Goal: Transaction & Acquisition: Purchase product/service

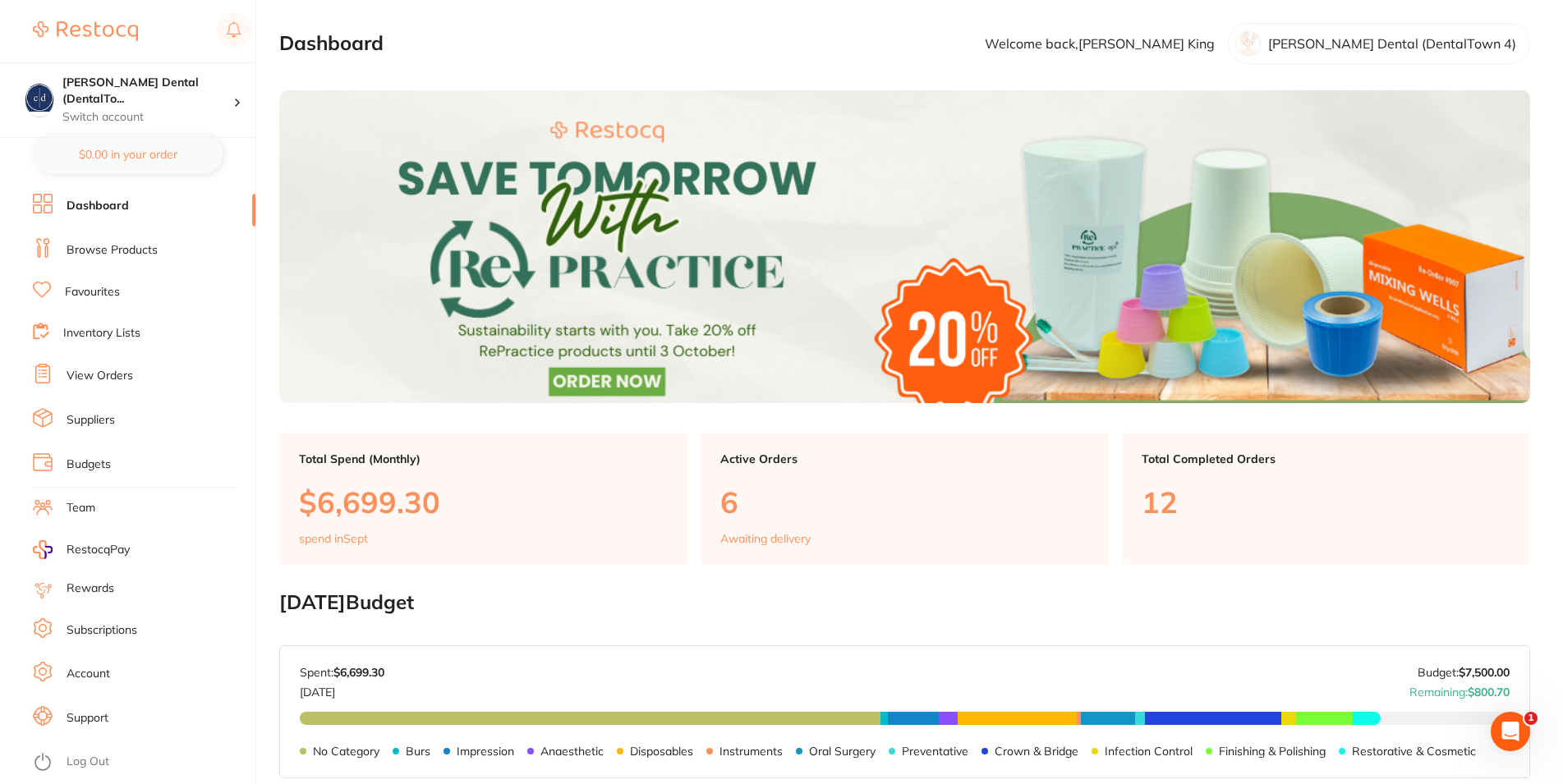
click at [119, 370] on link "View Orders" at bounding box center [99, 376] width 66 height 17
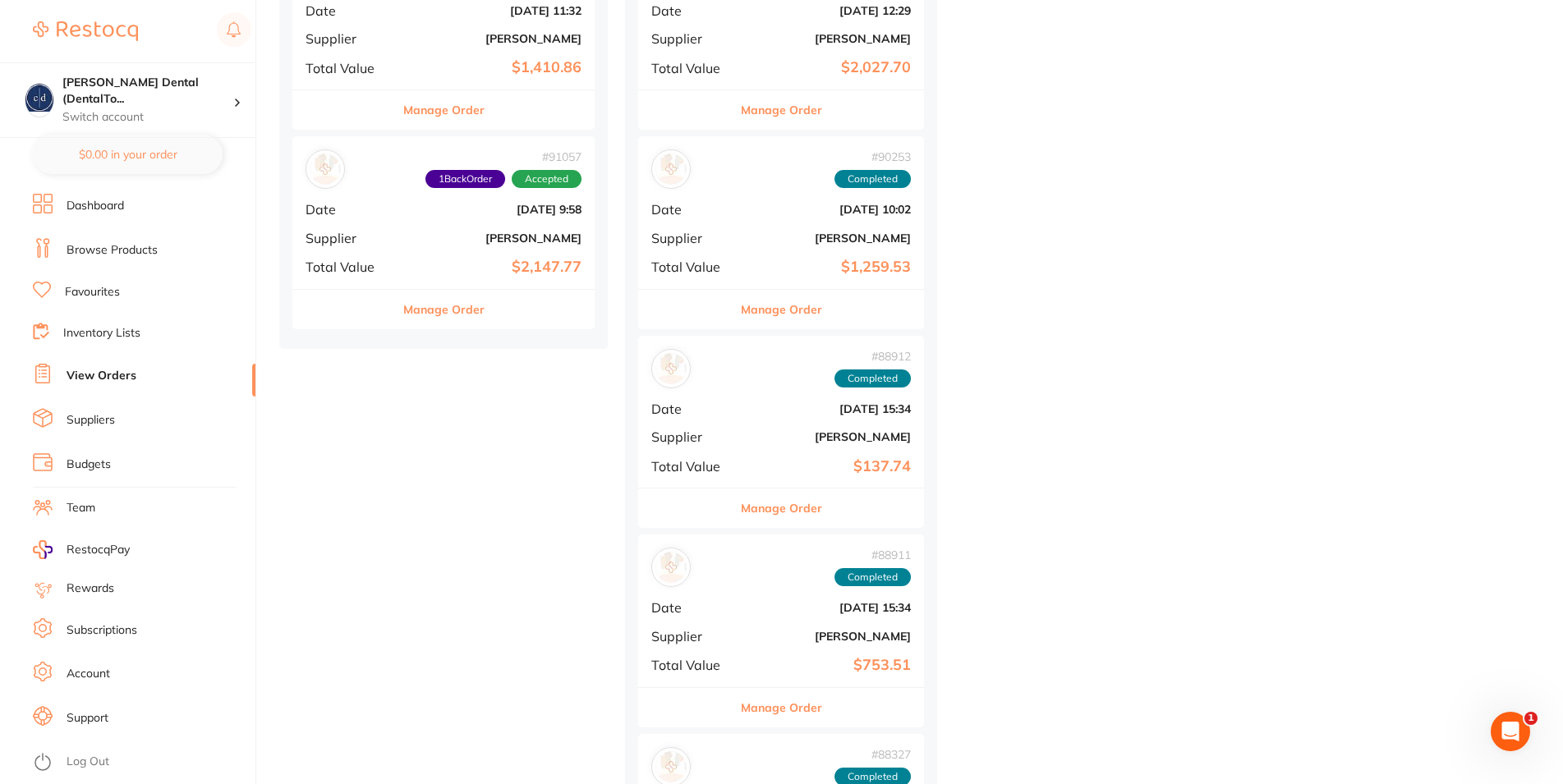
scroll to position [754, 0]
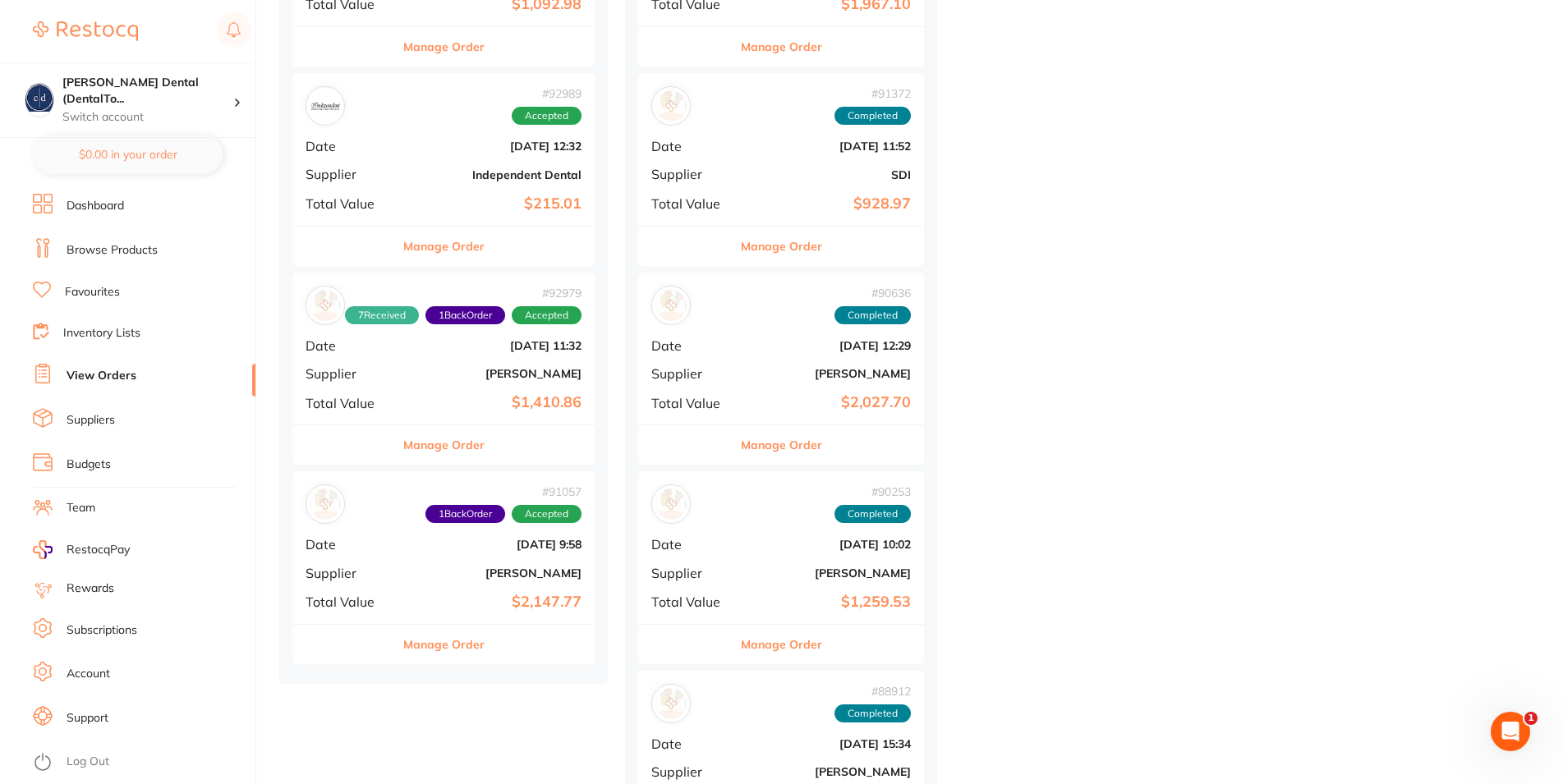
click at [430, 560] on div "# 91057 1 Back Order Accepted Date Aug 22 2025, 9:58 Supplier Henry Schein Hala…" at bounding box center [443, 548] width 303 height 152
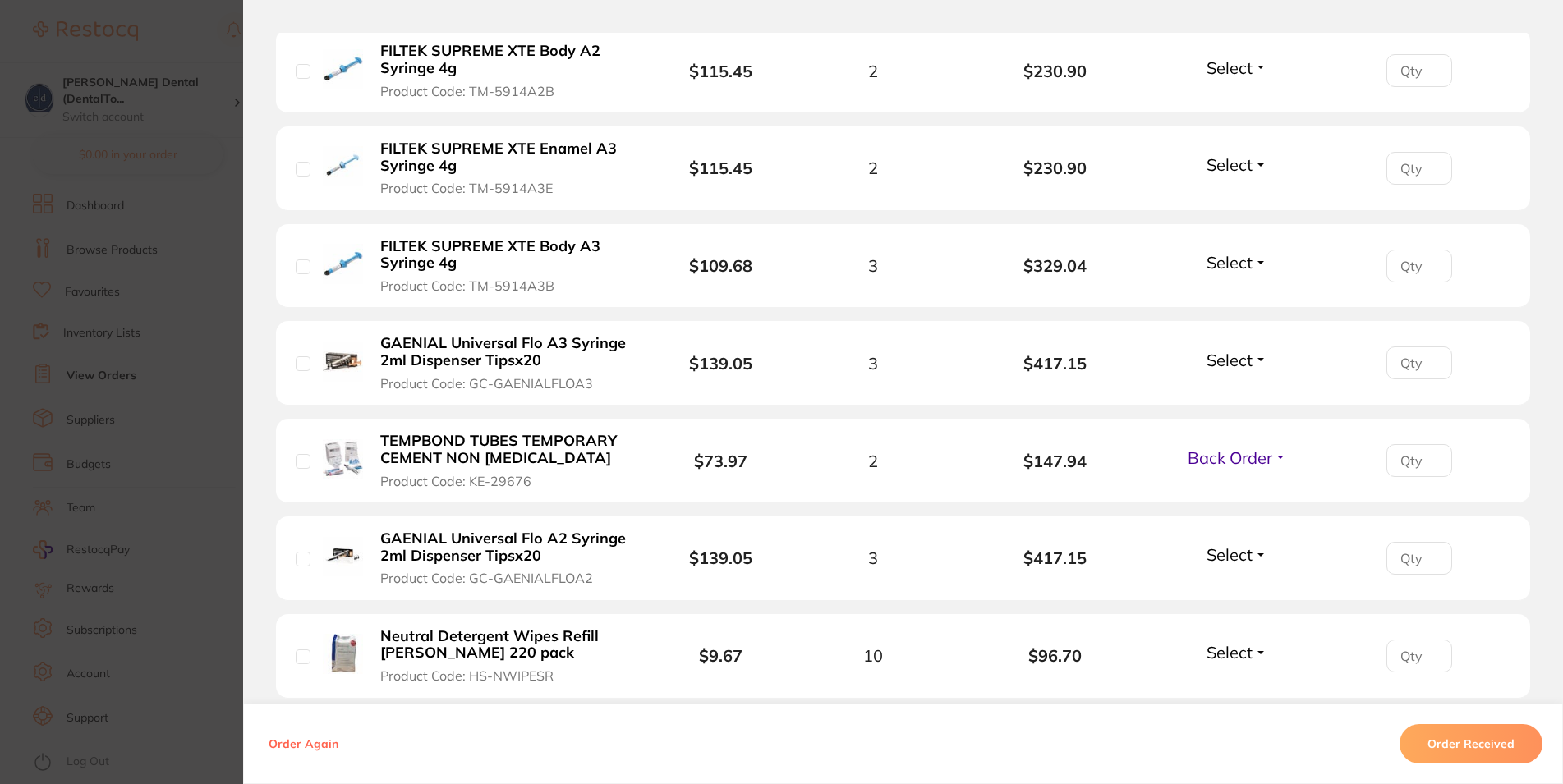
scroll to position [493, 0]
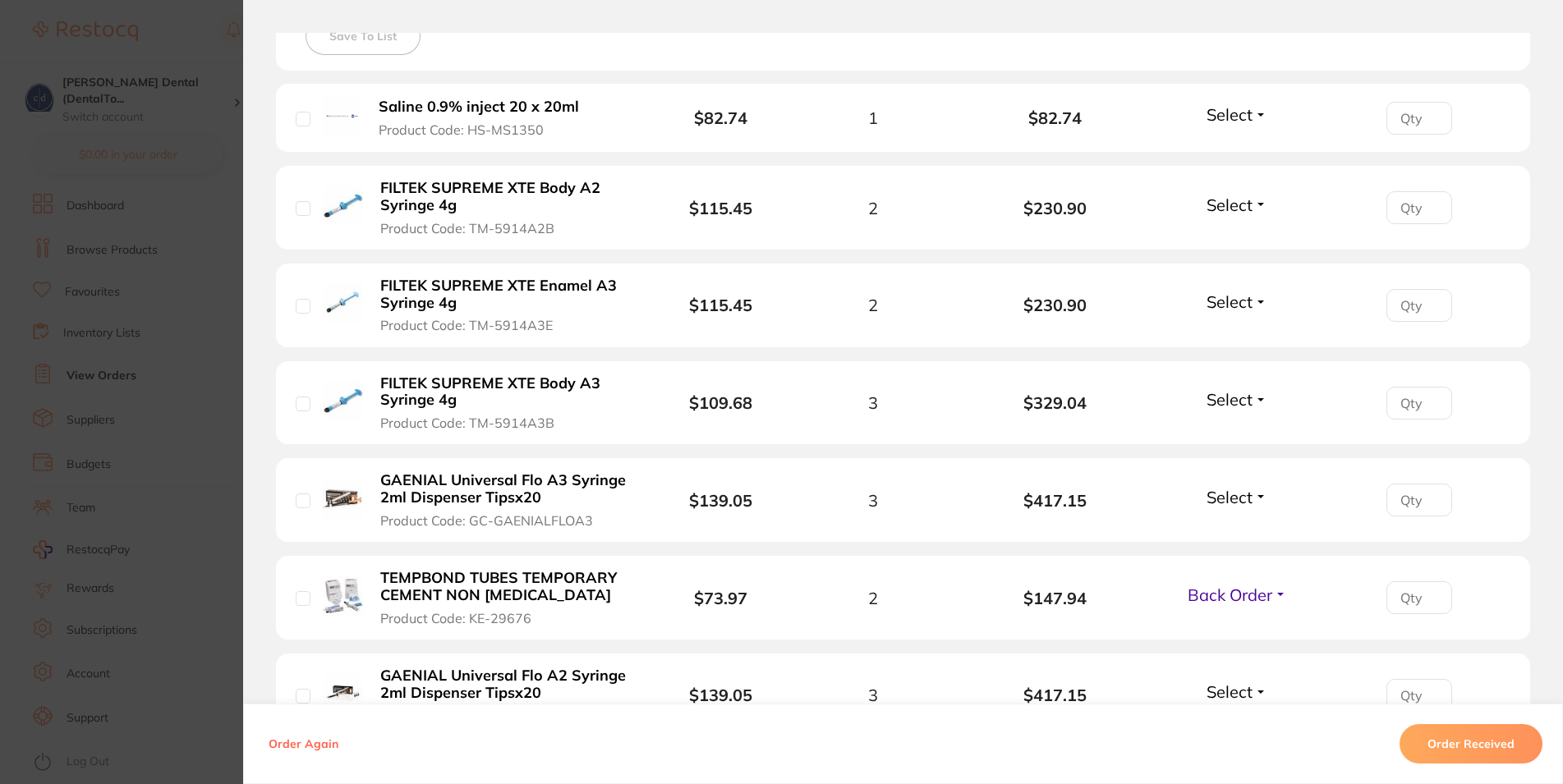
click at [1247, 595] on span "Back Order" at bounding box center [1230, 595] width 85 height 20
click at [1224, 626] on span "Received" at bounding box center [1236, 630] width 42 height 12
click at [1444, 741] on button "Order Received" at bounding box center [1470, 744] width 142 height 40
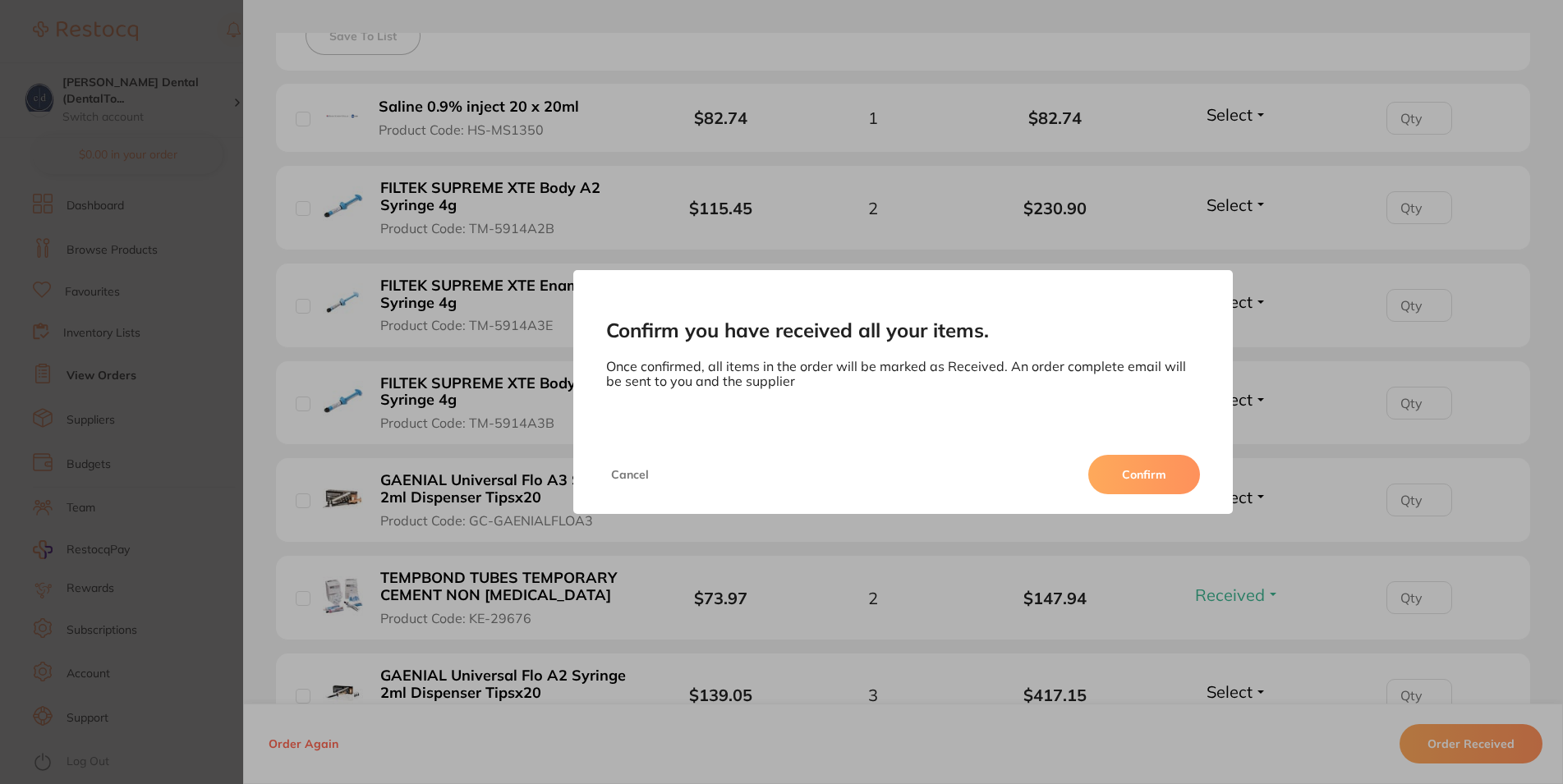
click at [1158, 479] on button "Confirm" at bounding box center [1144, 474] width 112 height 40
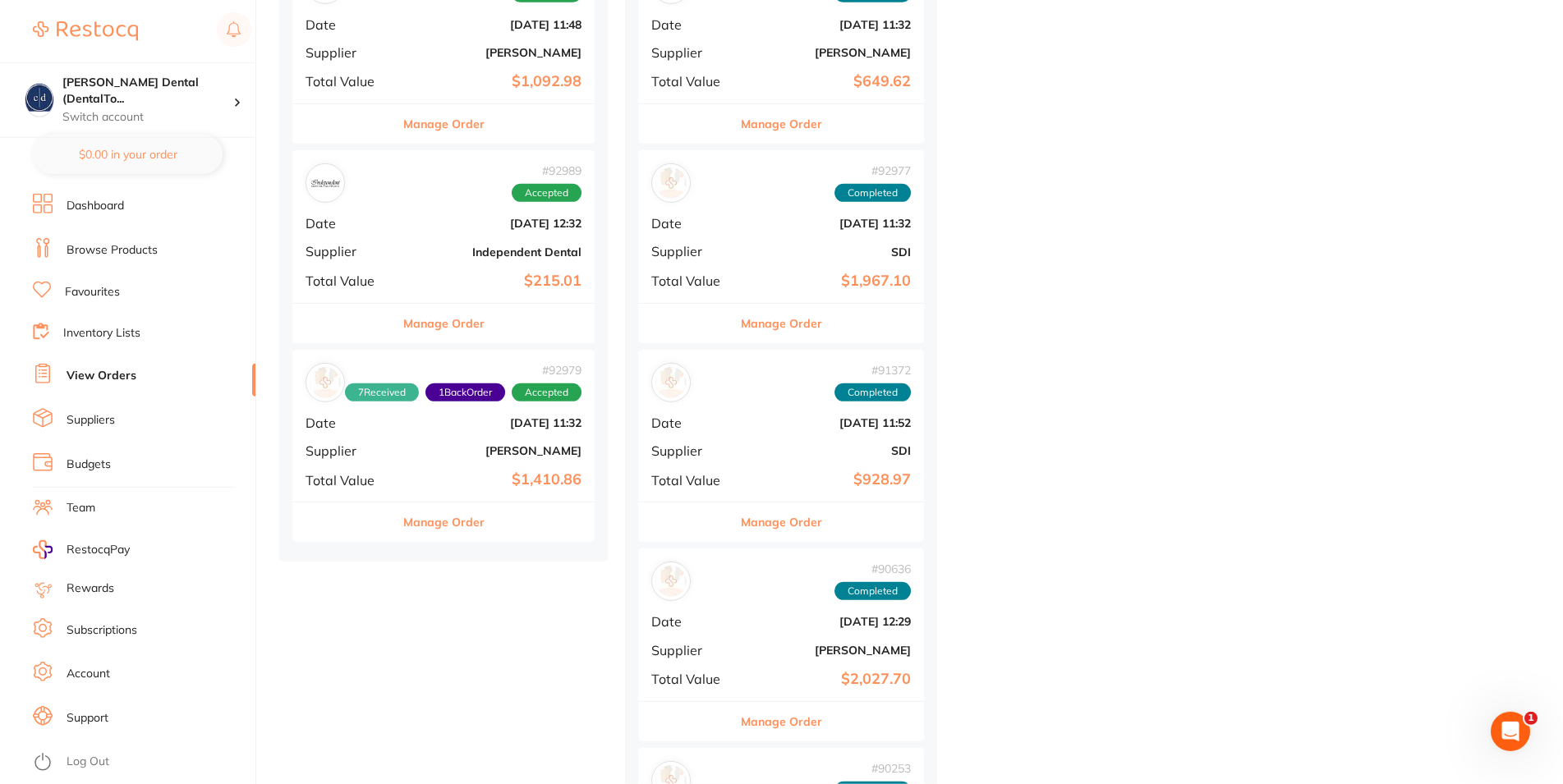
scroll to position [587, 0]
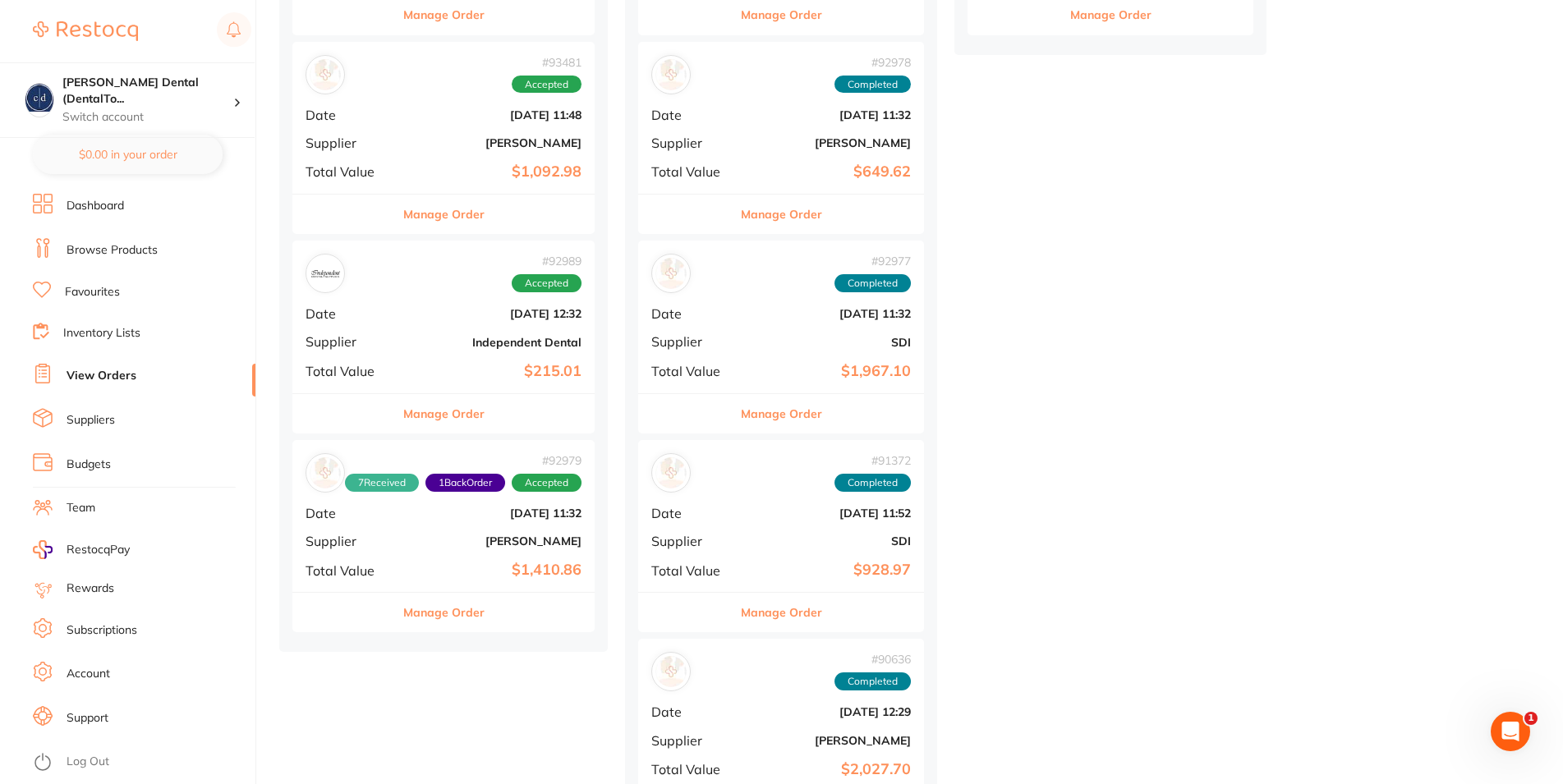
click at [438, 553] on div "# 92979 7 Received 1 Back Order Accepted Date Sept 5 2025, 11:32 Supplier Henry…" at bounding box center [443, 516] width 303 height 152
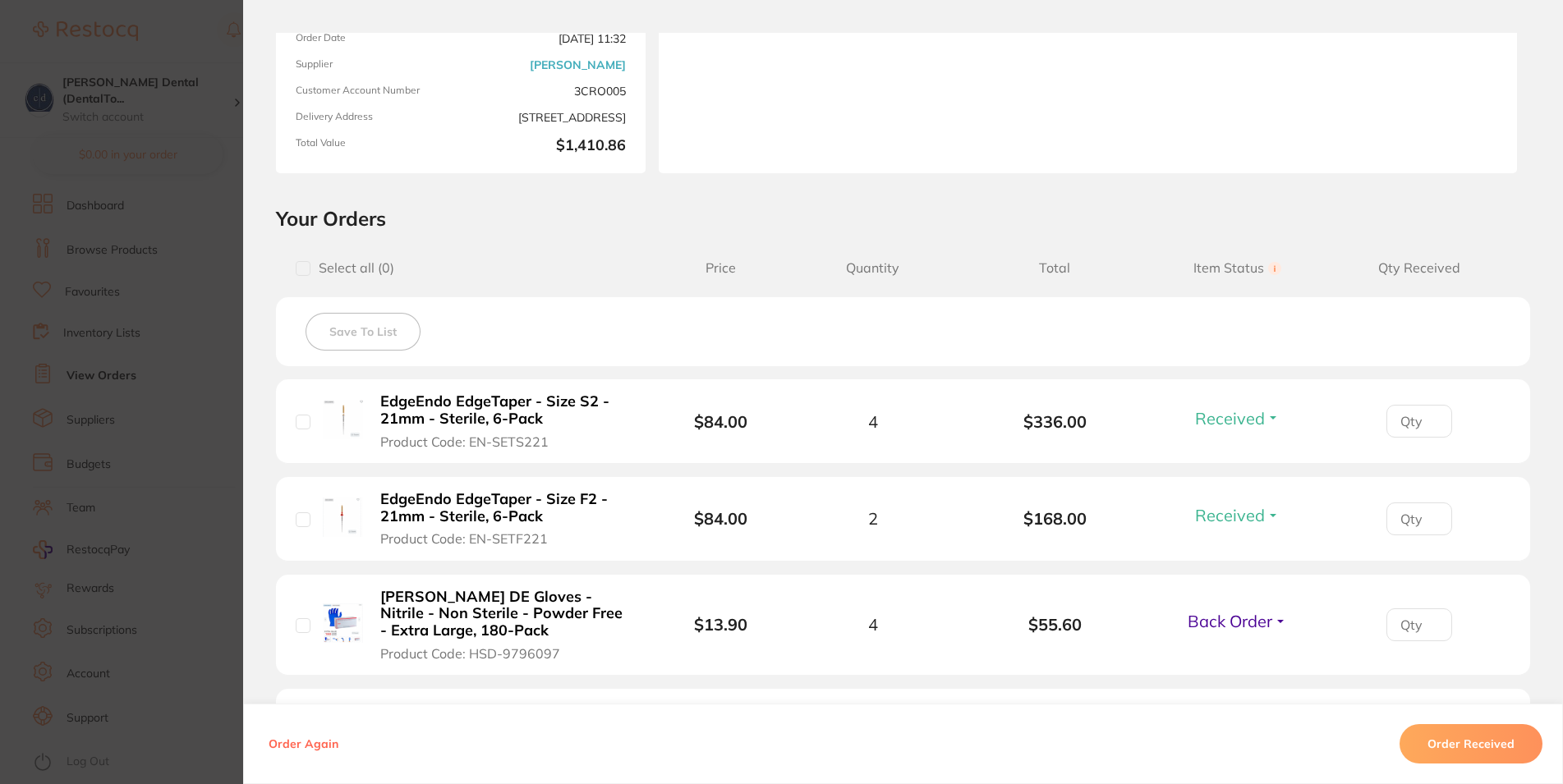
scroll to position [394, 0]
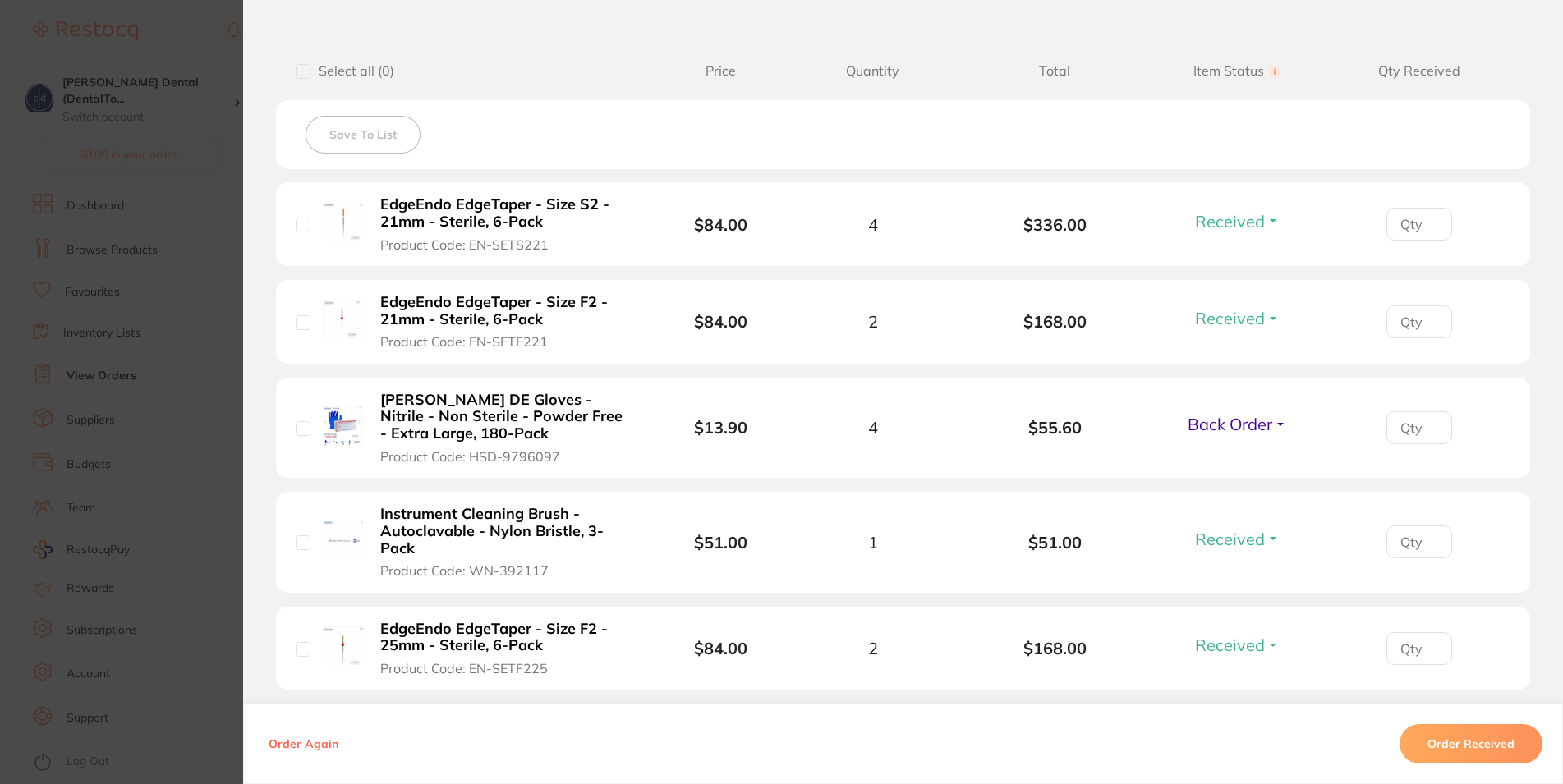
click at [1251, 431] on span "Back Order" at bounding box center [1230, 424] width 85 height 20
click at [1237, 465] on span "Received" at bounding box center [1236, 459] width 42 height 12
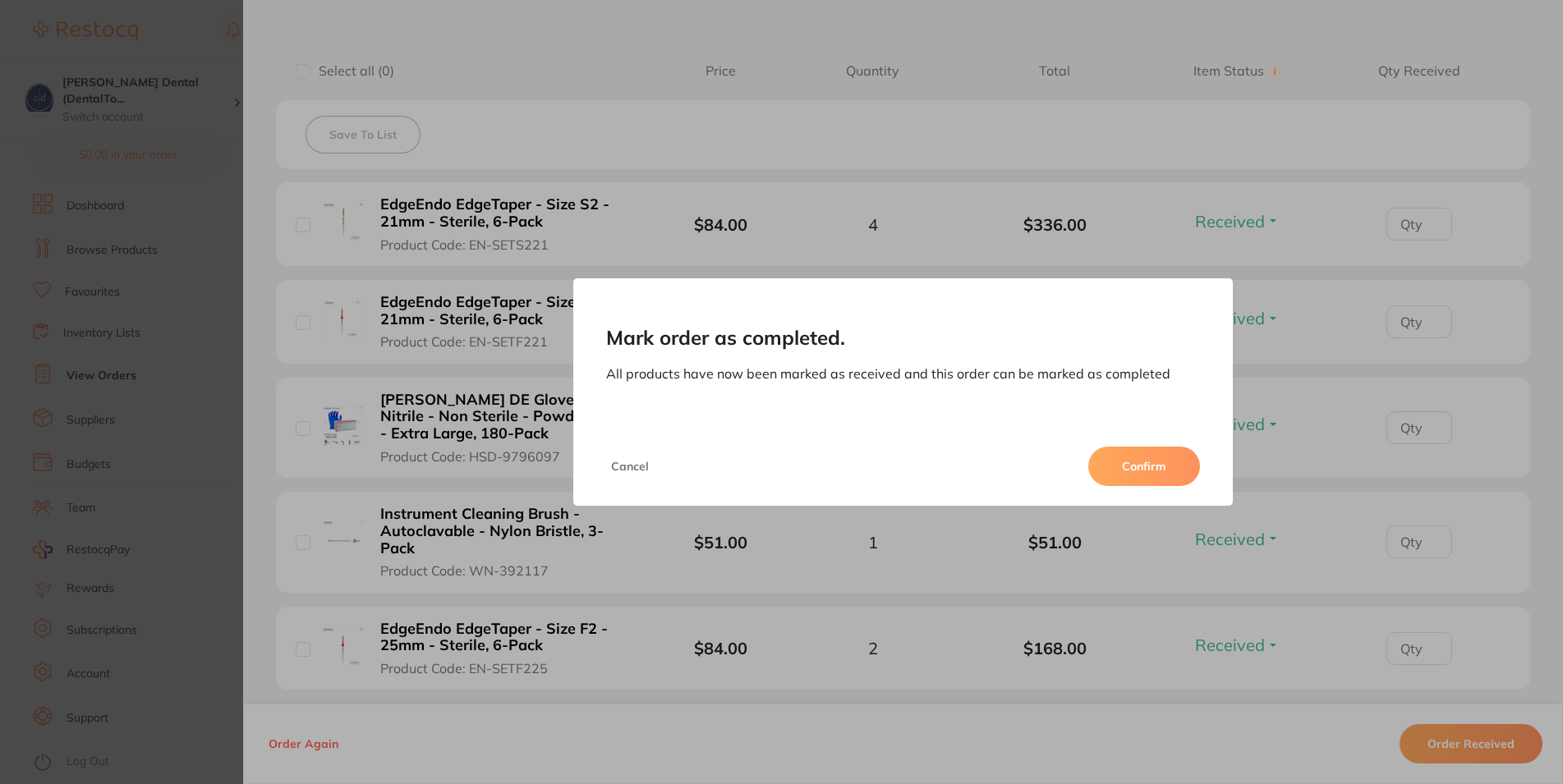
click at [1143, 471] on button "Confirm" at bounding box center [1144, 466] width 112 height 40
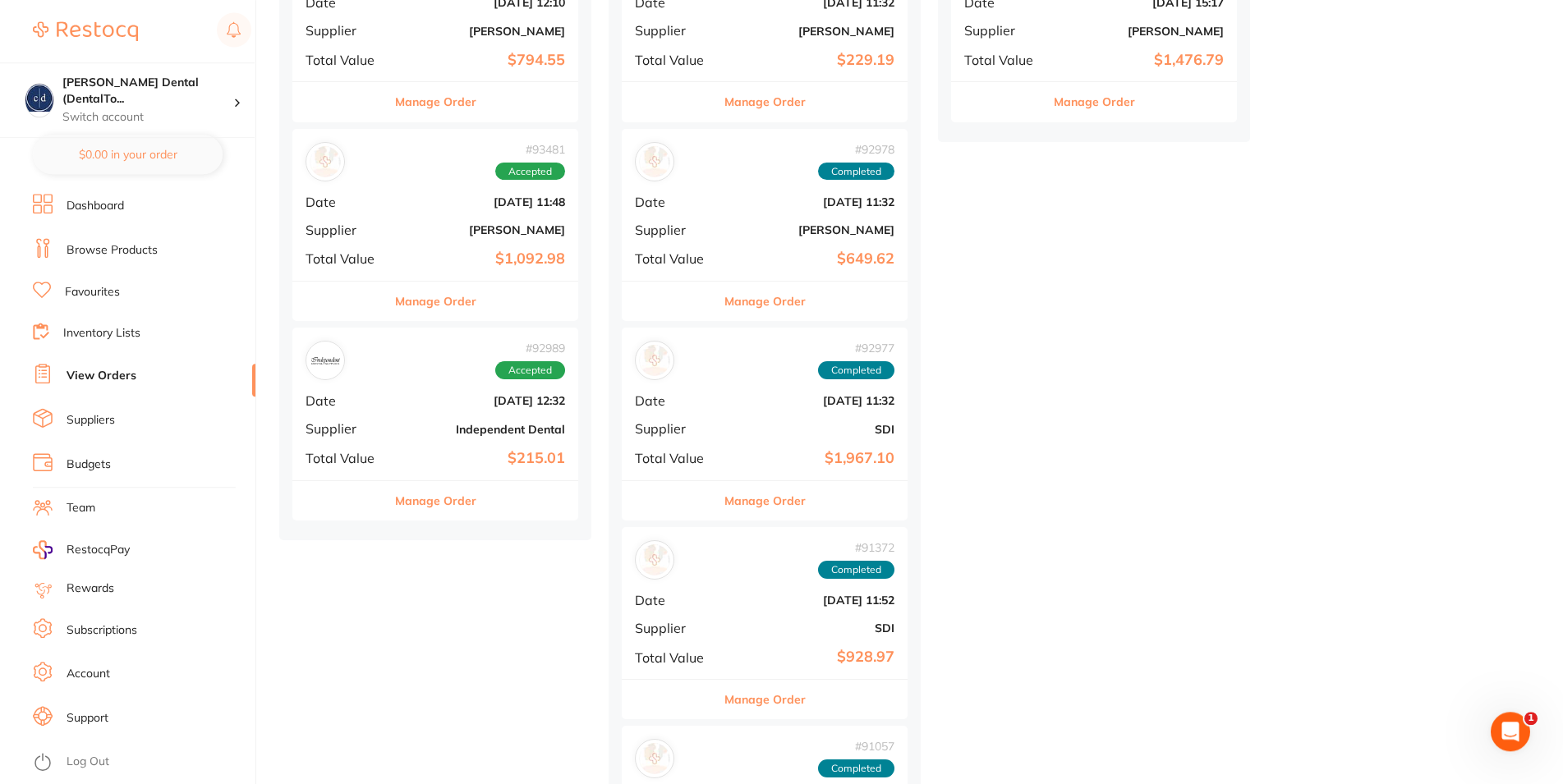
scroll to position [419, 0]
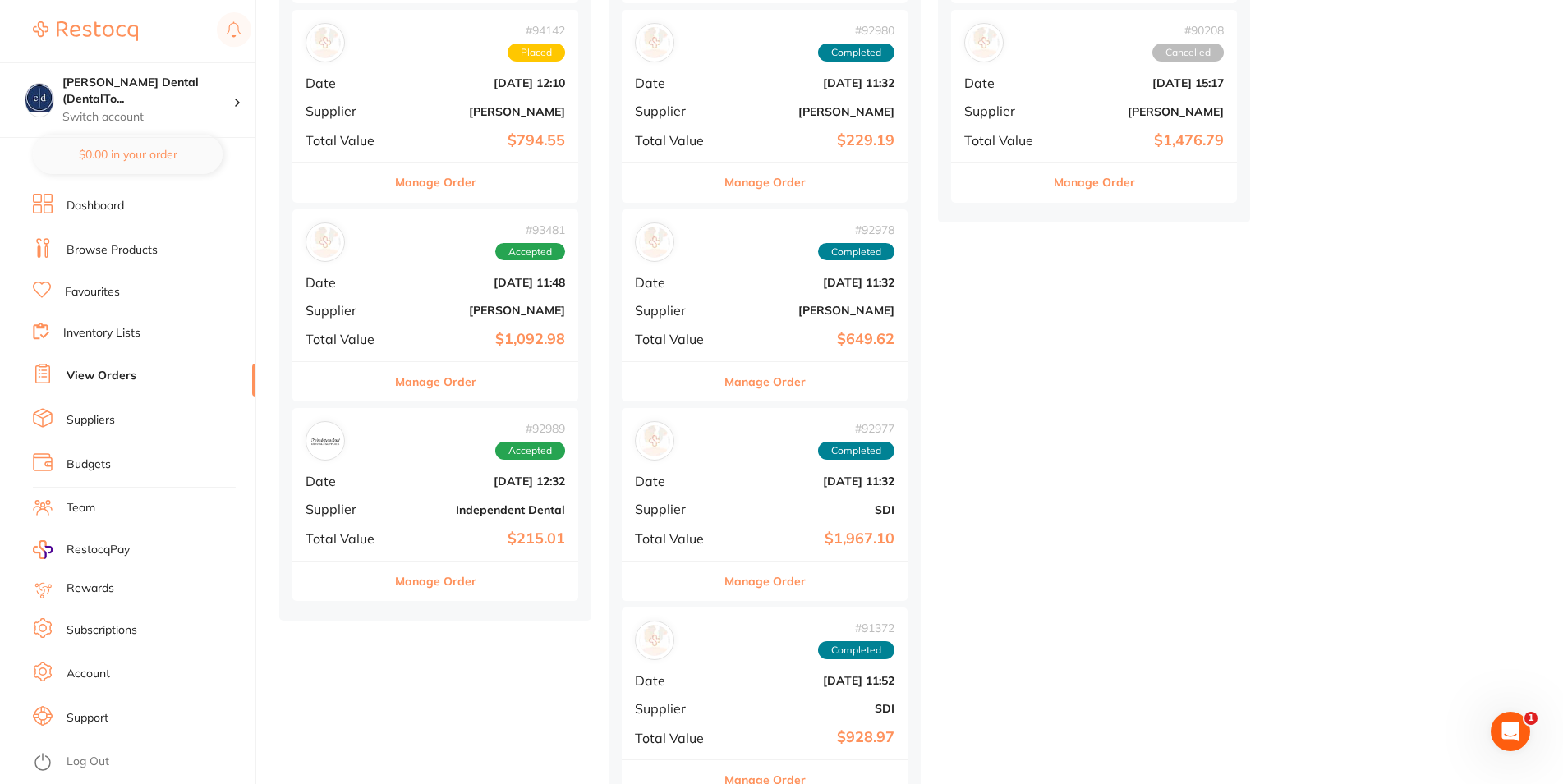
click at [408, 479] on b "[DATE] 12:32" at bounding box center [483, 480] width 165 height 13
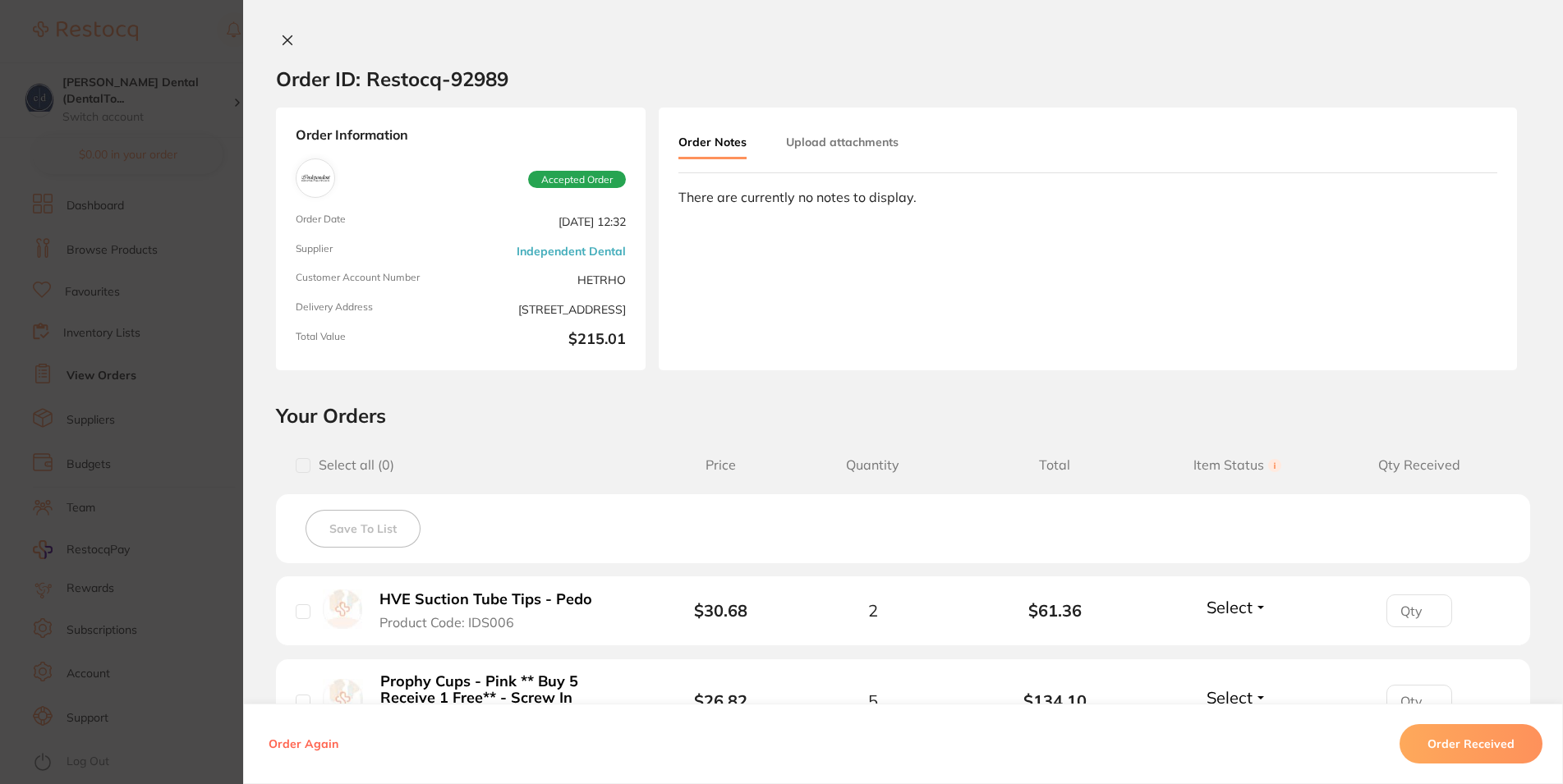
click at [281, 35] on icon at bounding box center [287, 40] width 13 height 13
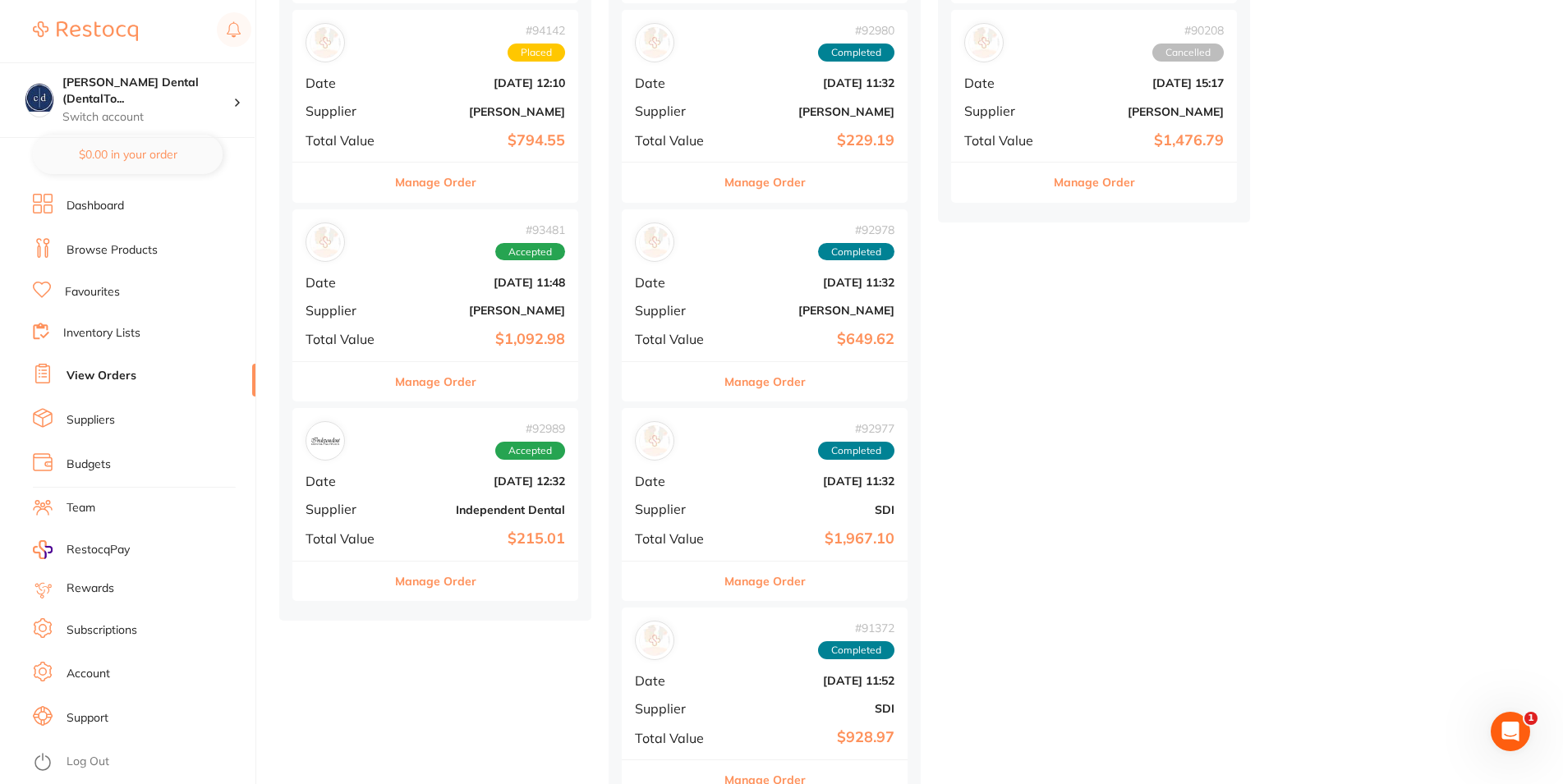
scroll to position [251, 0]
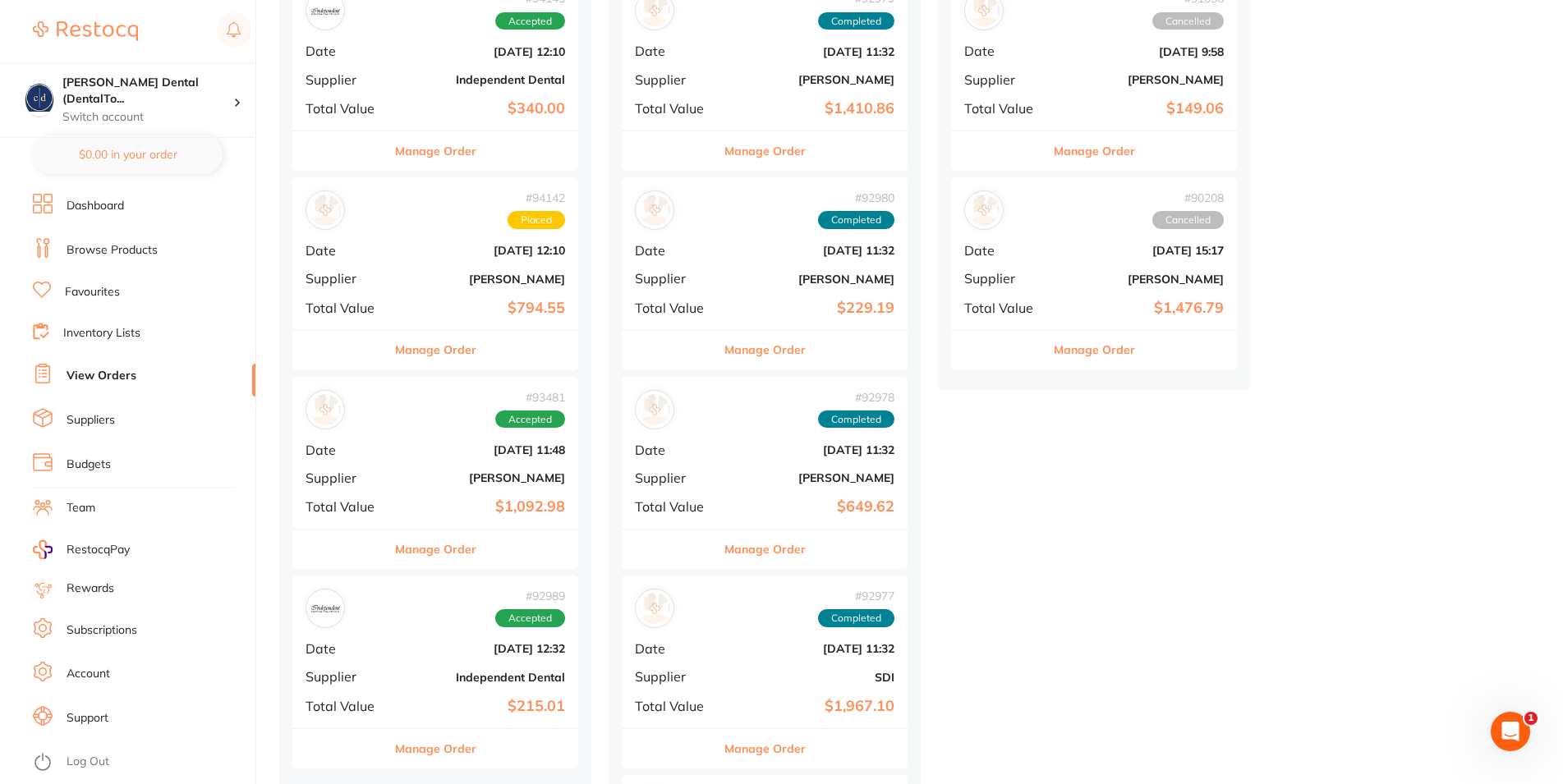
click at [421, 429] on div "# 93481 Accepted Date Sept 11 2025, 11:48 Supplier Henry Schein Halas Total Val…" at bounding box center [435, 453] width 286 height 152
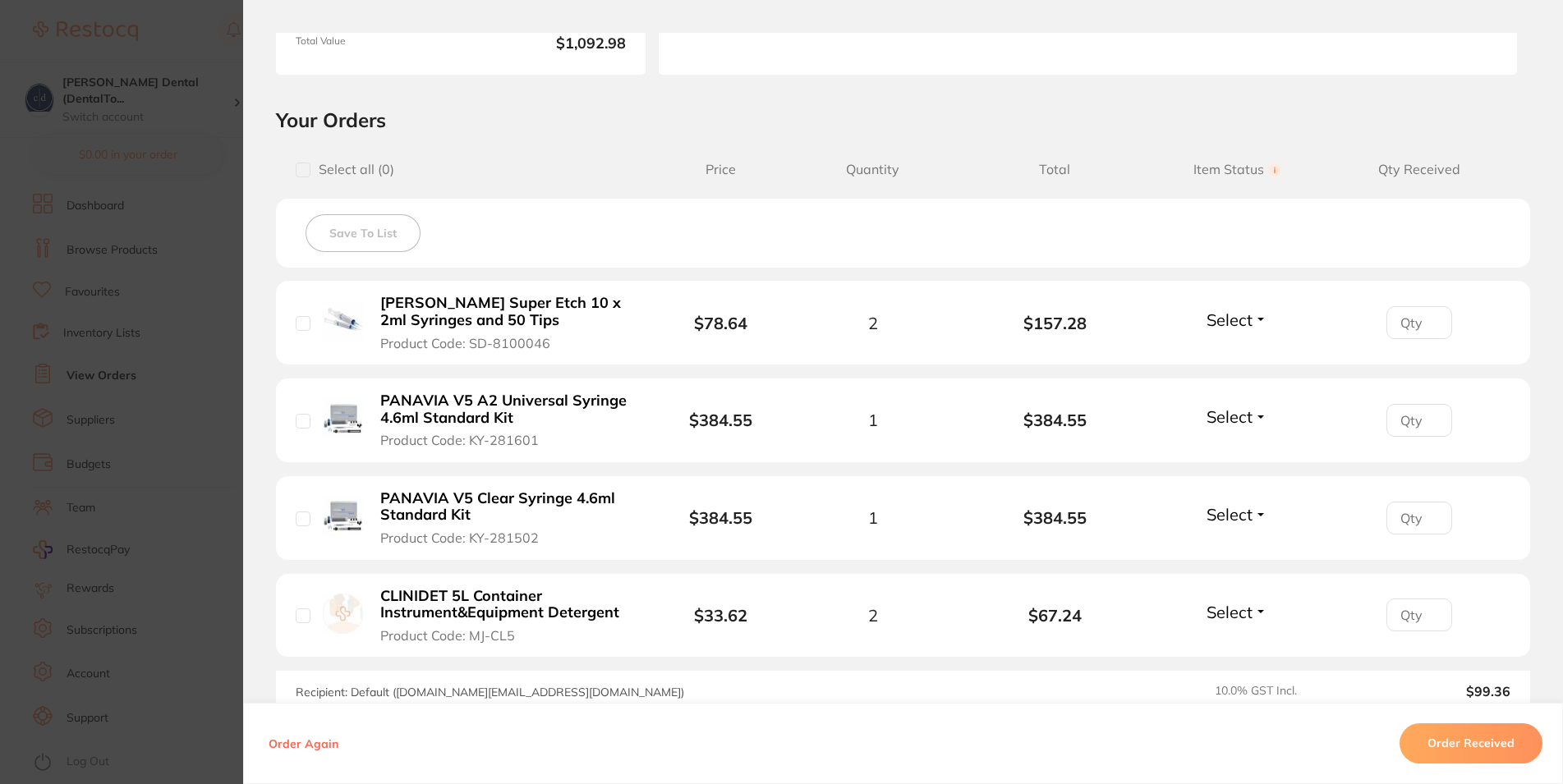
scroll to position [506, 0]
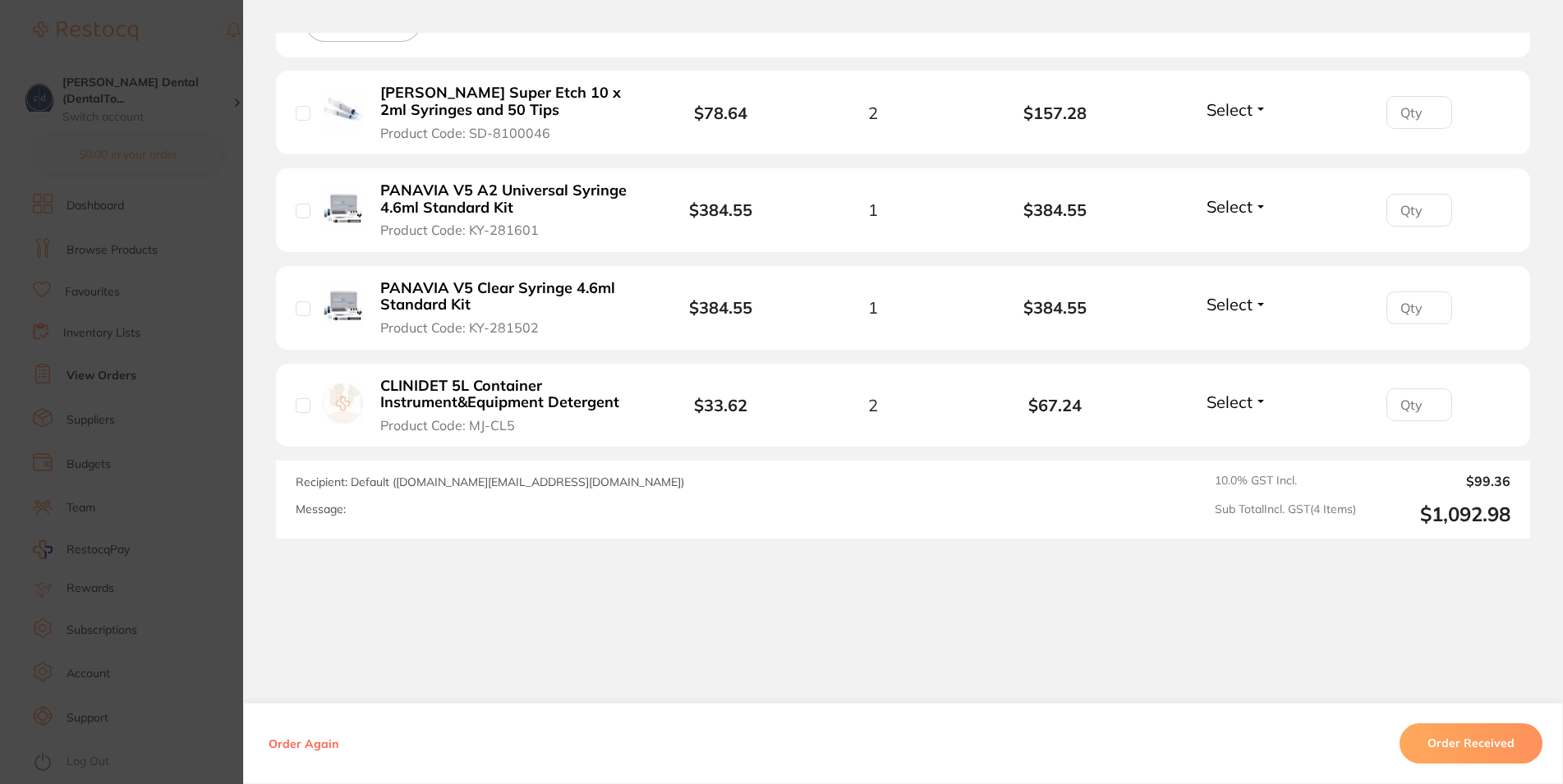
click at [1492, 753] on button "Order Received" at bounding box center [1470, 743] width 142 height 40
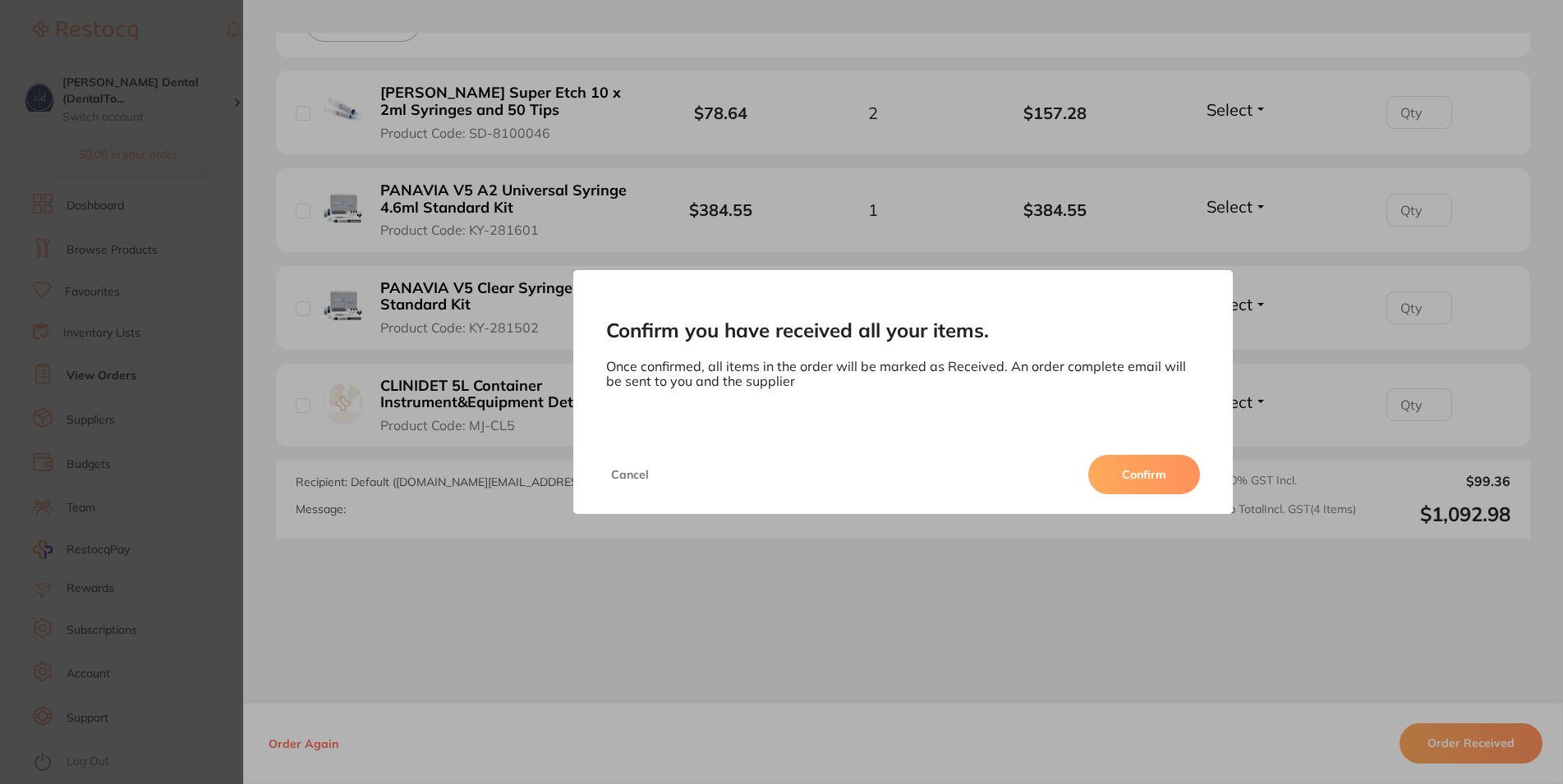
click at [1150, 465] on button "Confirm" at bounding box center [1144, 474] width 112 height 40
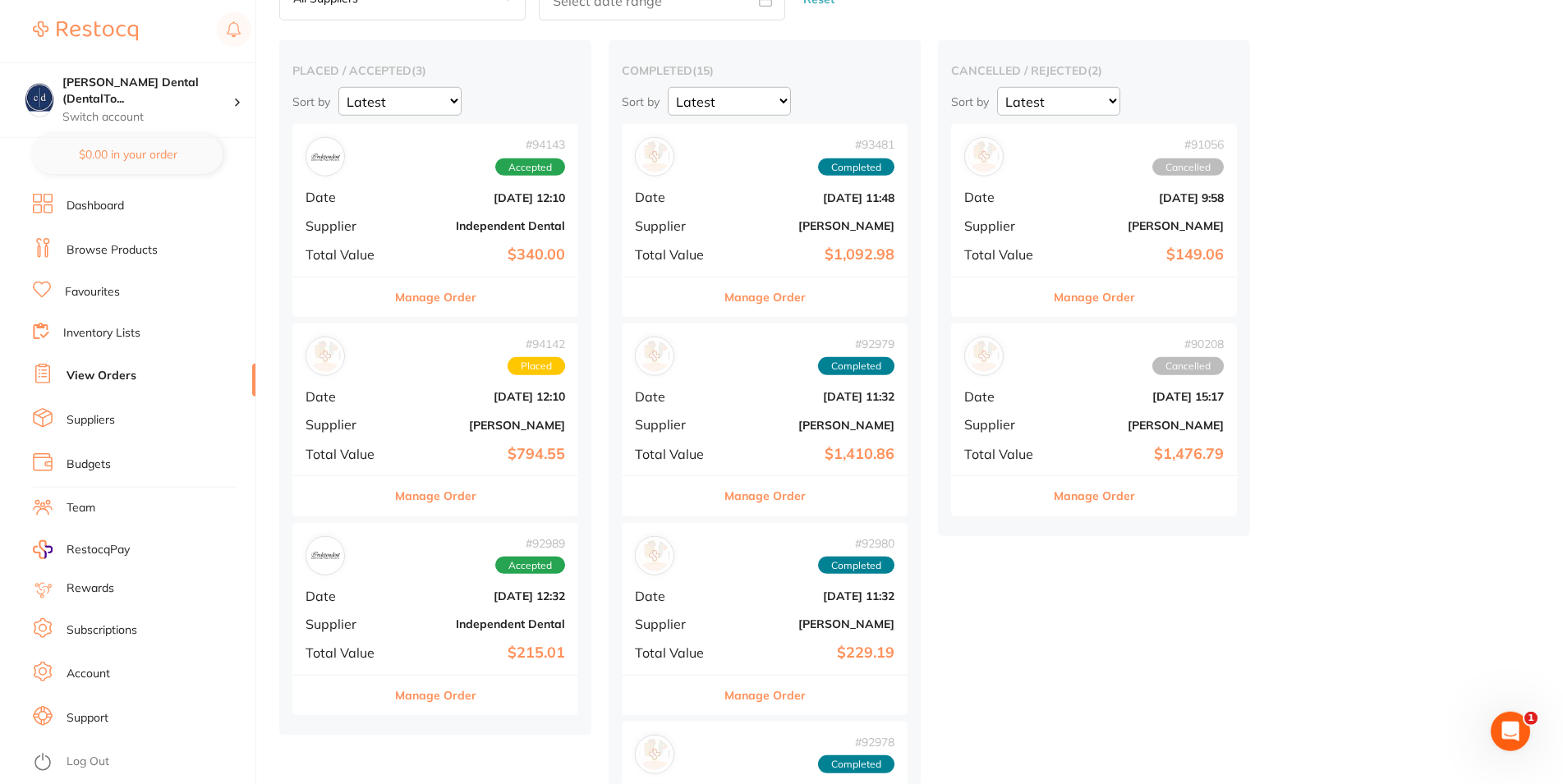
scroll to position [84, 0]
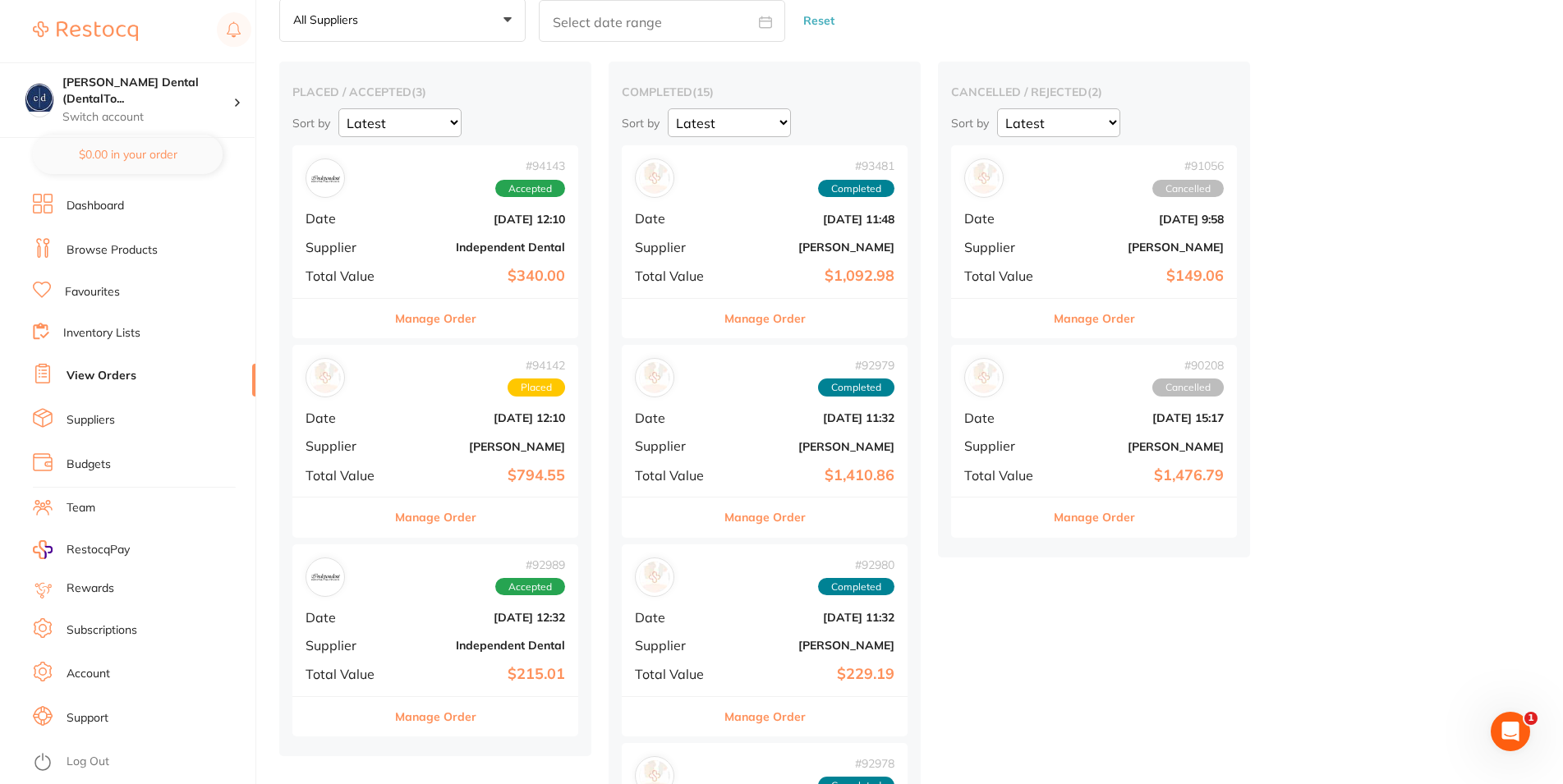
click at [419, 234] on div "# 94143 Accepted Date Sept 19 2025, 12:10 Supplier Independent Dental Total Val…" at bounding box center [435, 221] width 286 height 152
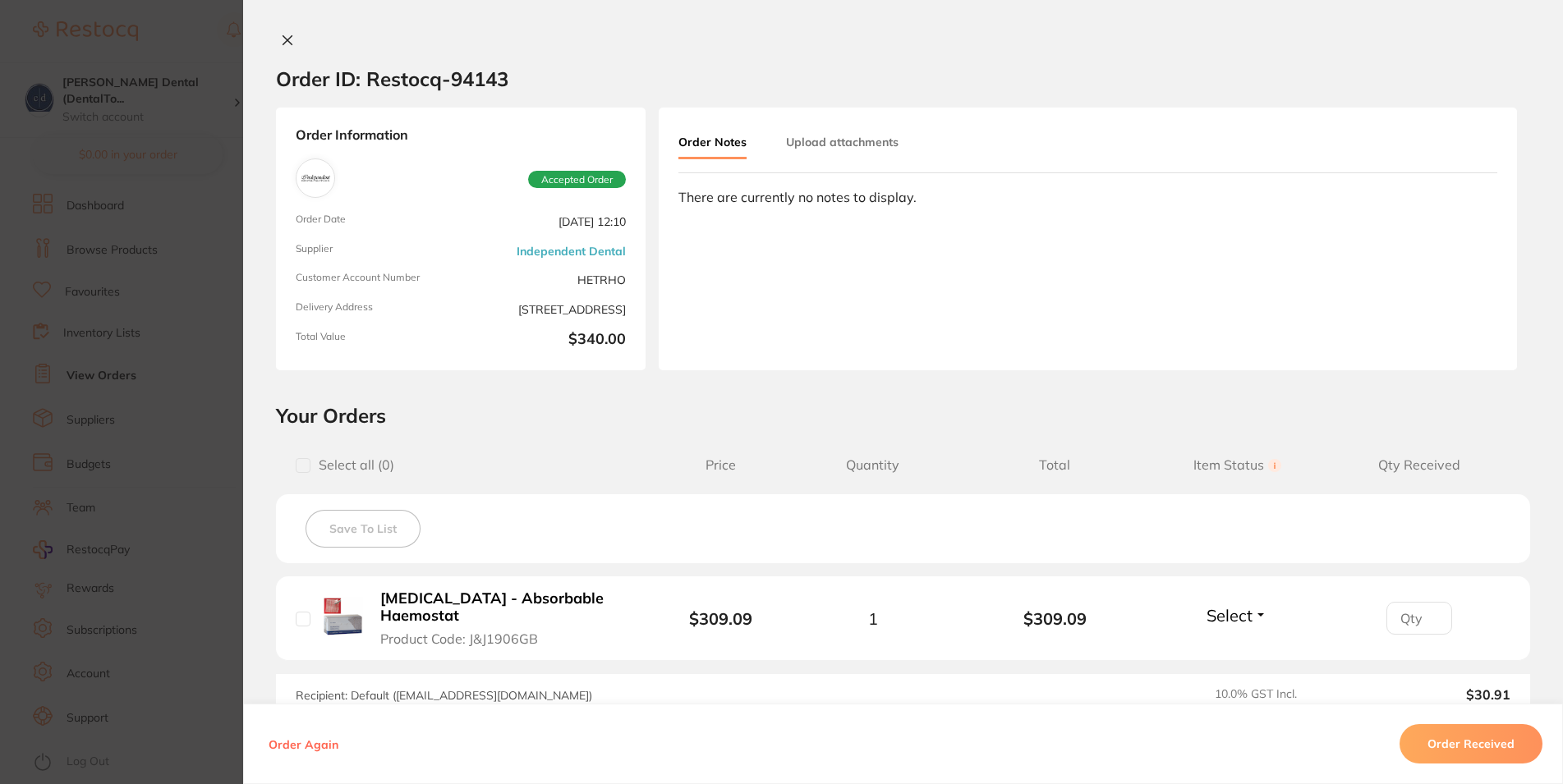
scroll to position [197, 0]
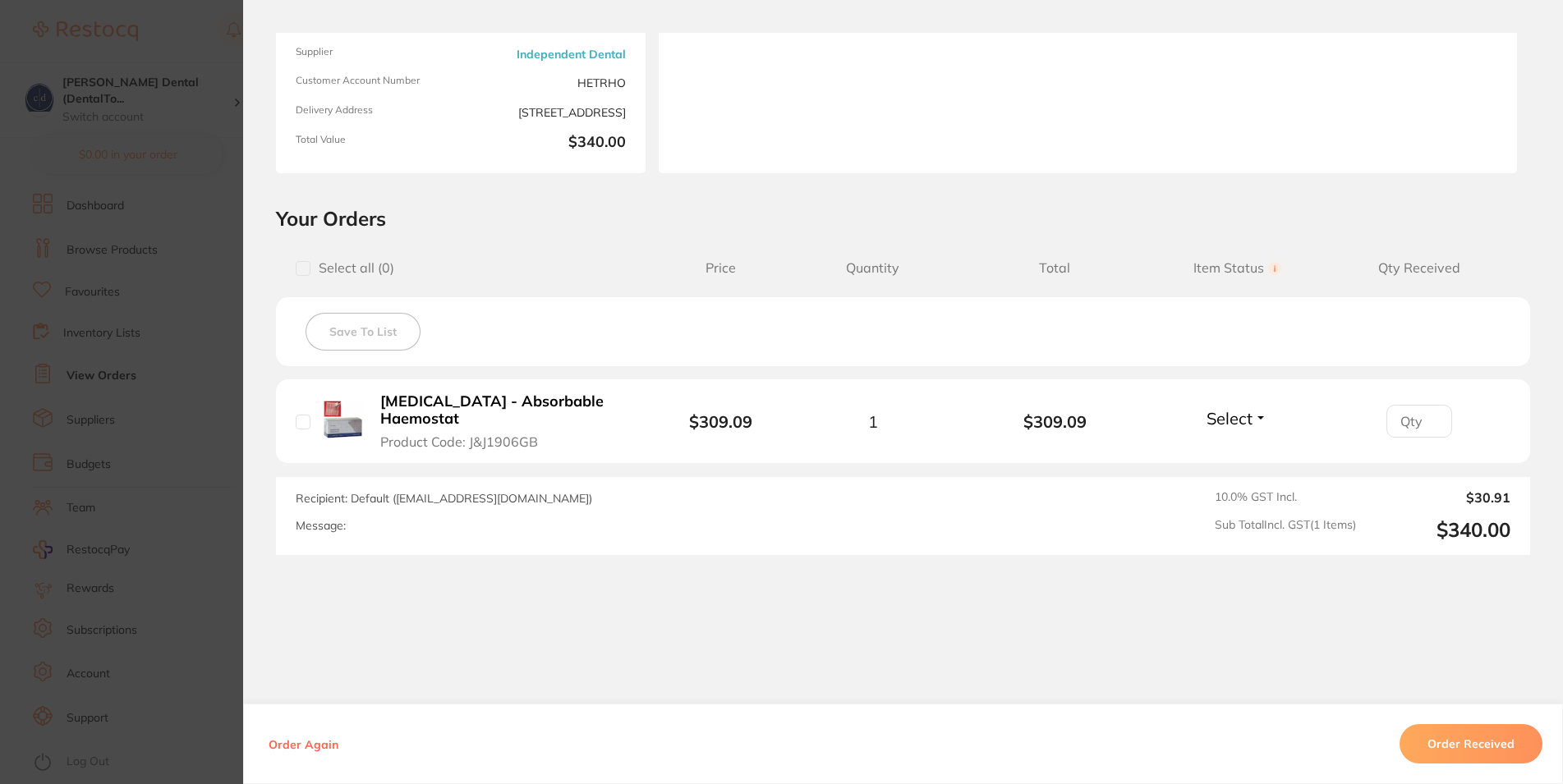
click at [1444, 746] on button "Order Received" at bounding box center [1470, 744] width 142 height 40
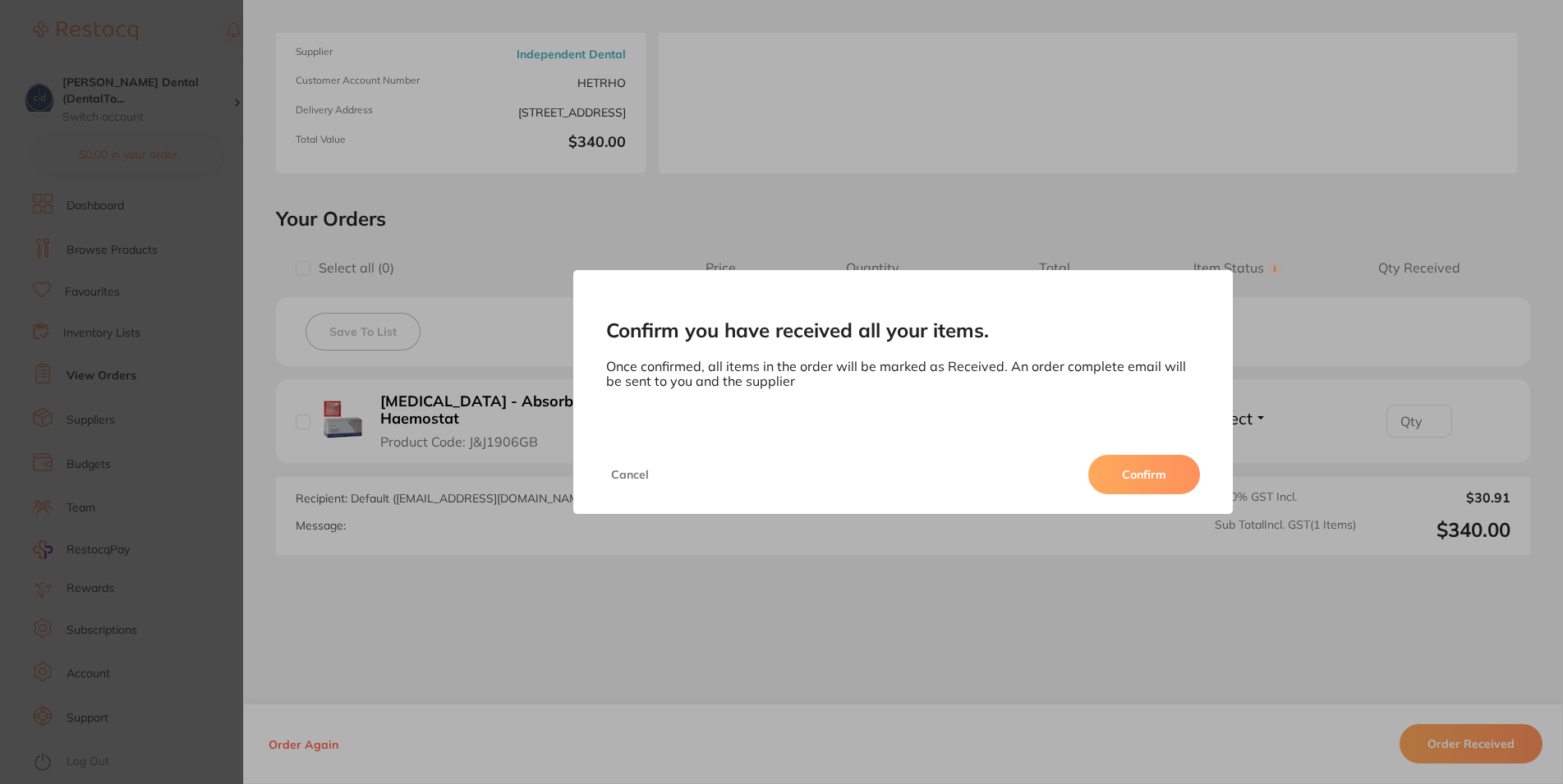
click at [1148, 472] on button "Confirm" at bounding box center [1144, 474] width 112 height 40
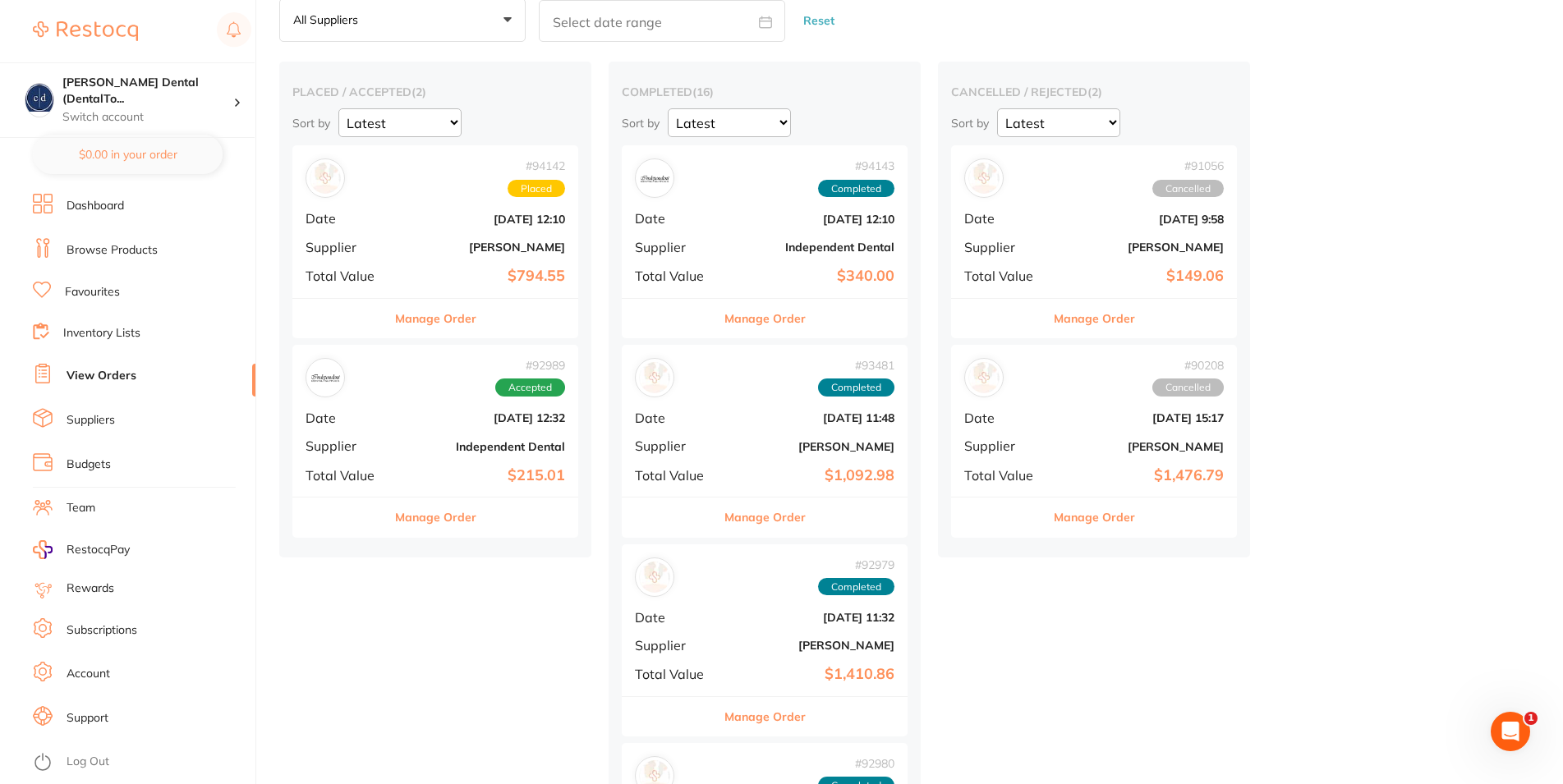
click at [416, 248] on b "[PERSON_NAME]" at bounding box center [483, 247] width 165 height 13
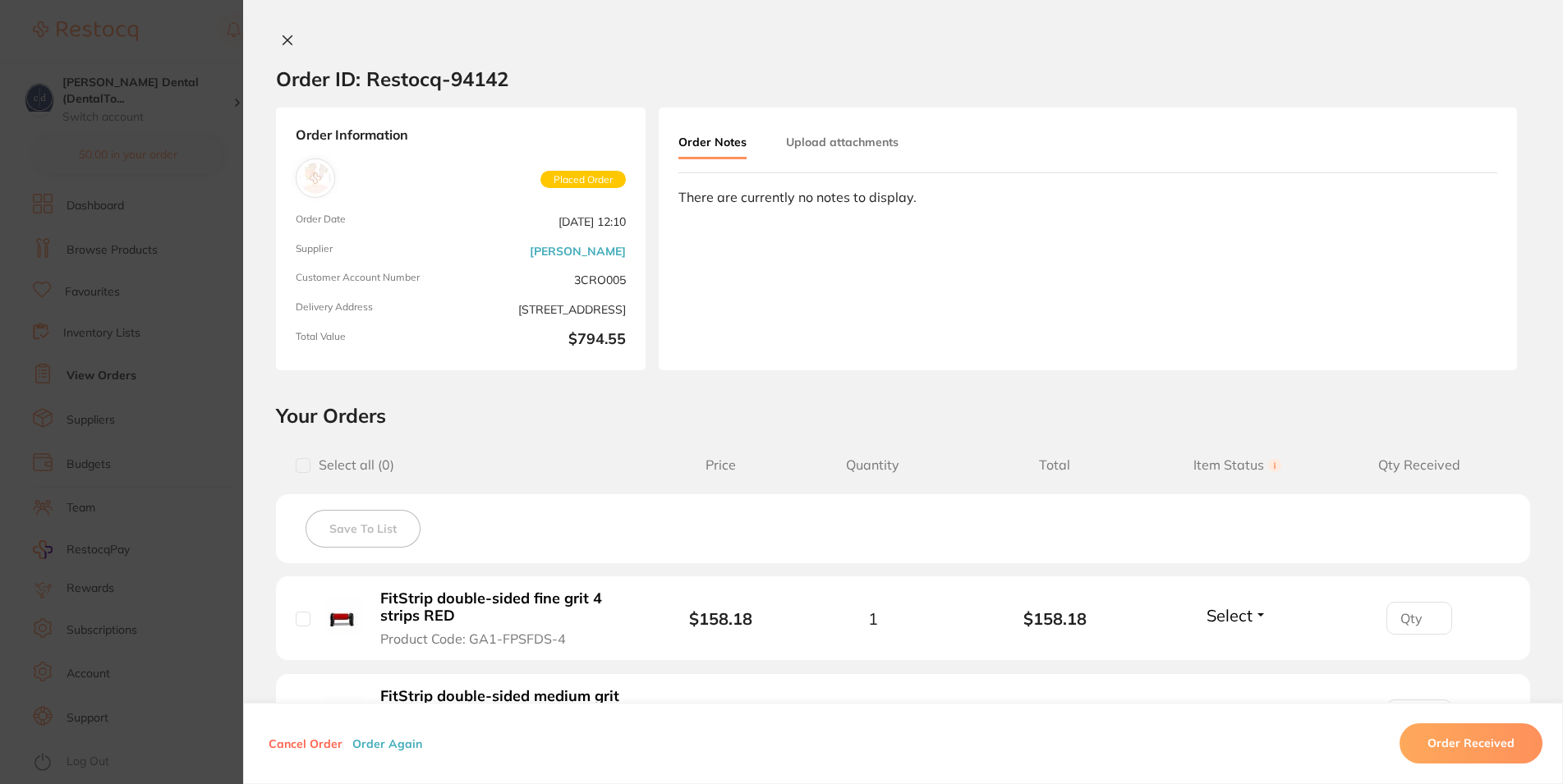
click at [281, 35] on icon at bounding box center [287, 40] width 13 height 13
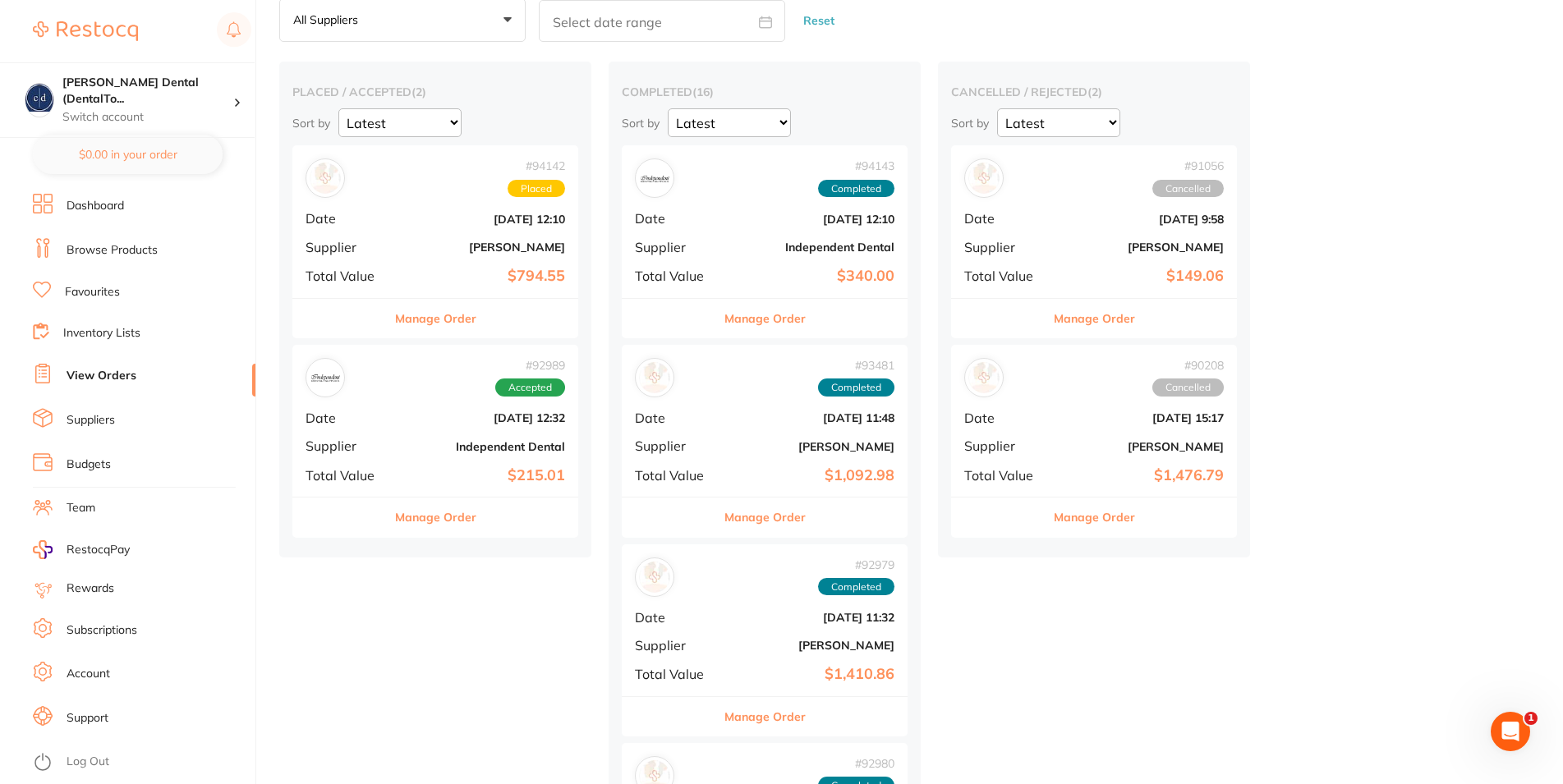
scroll to position [83, 0]
click at [580, 163] on div "placed / accepted ( 2 ) Sort by Latest Notification # 94142 Placed Date Sept 19…" at bounding box center [435, 311] width 312 height 496
click at [1089, 306] on button "Manage Order" at bounding box center [1095, 319] width 81 height 40
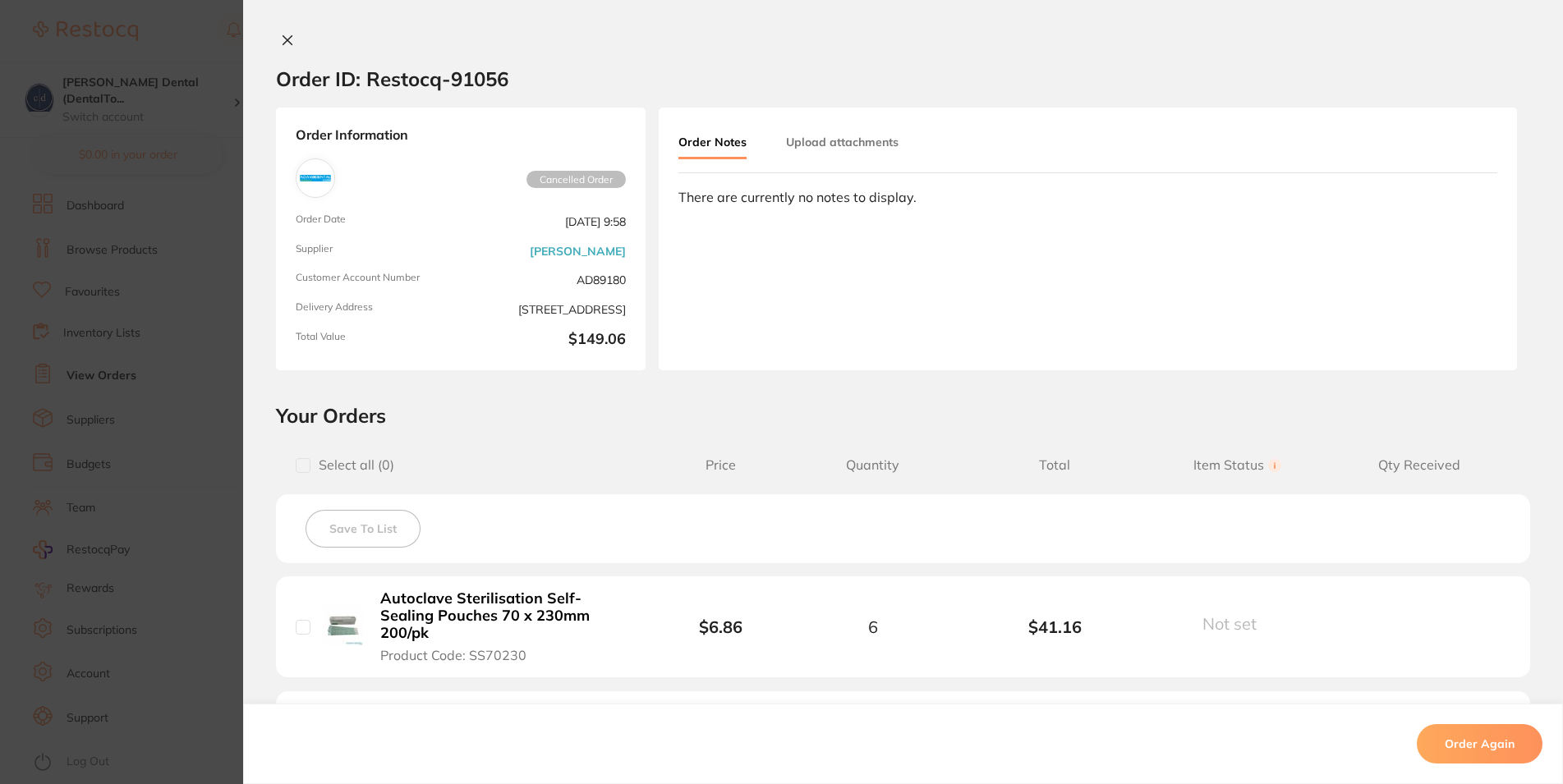
click at [276, 38] on button at bounding box center [288, 41] width 23 height 17
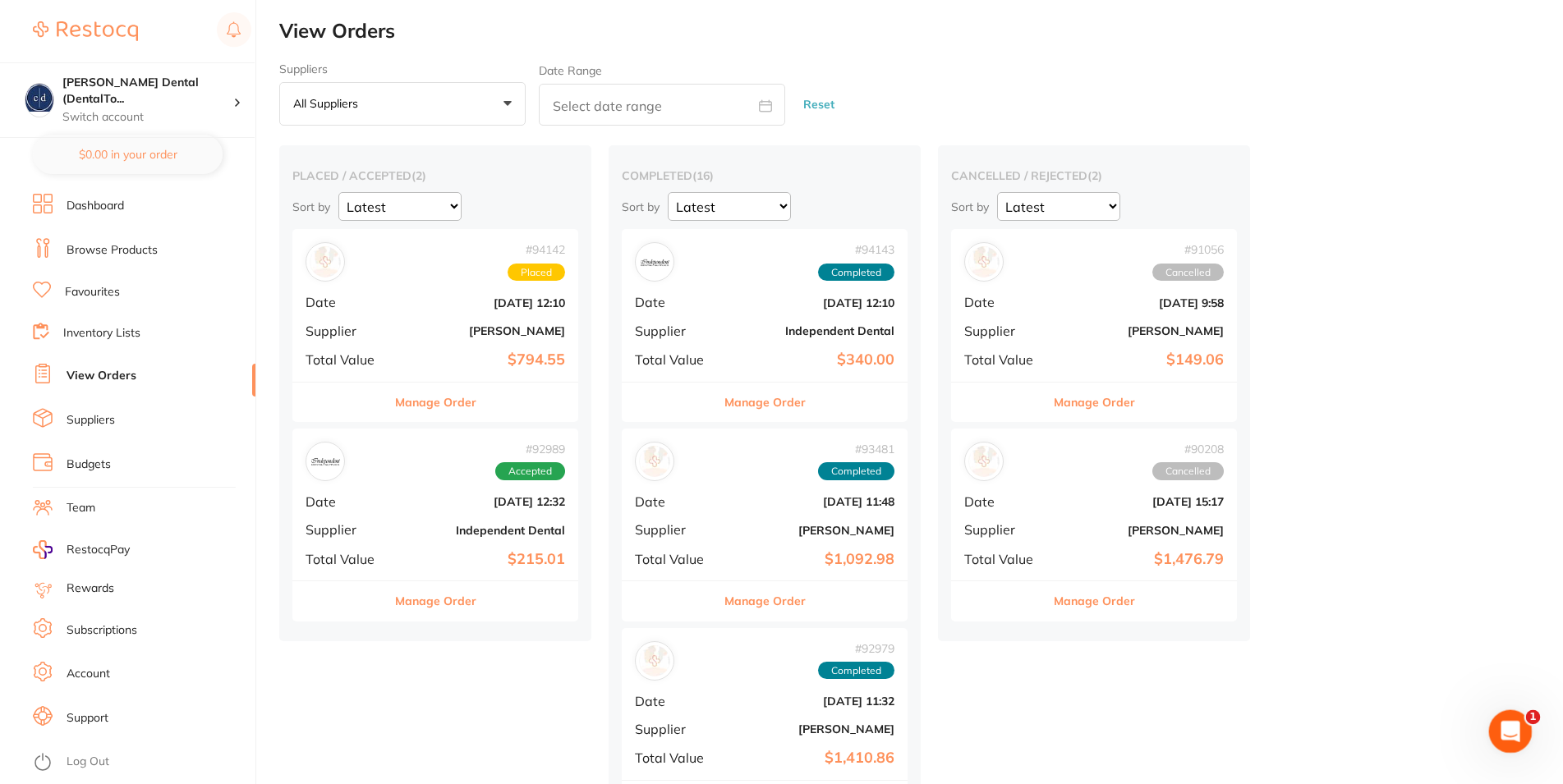
click at [1510, 726] on icon "Open Intercom Messenger" at bounding box center [1507, 729] width 12 height 13
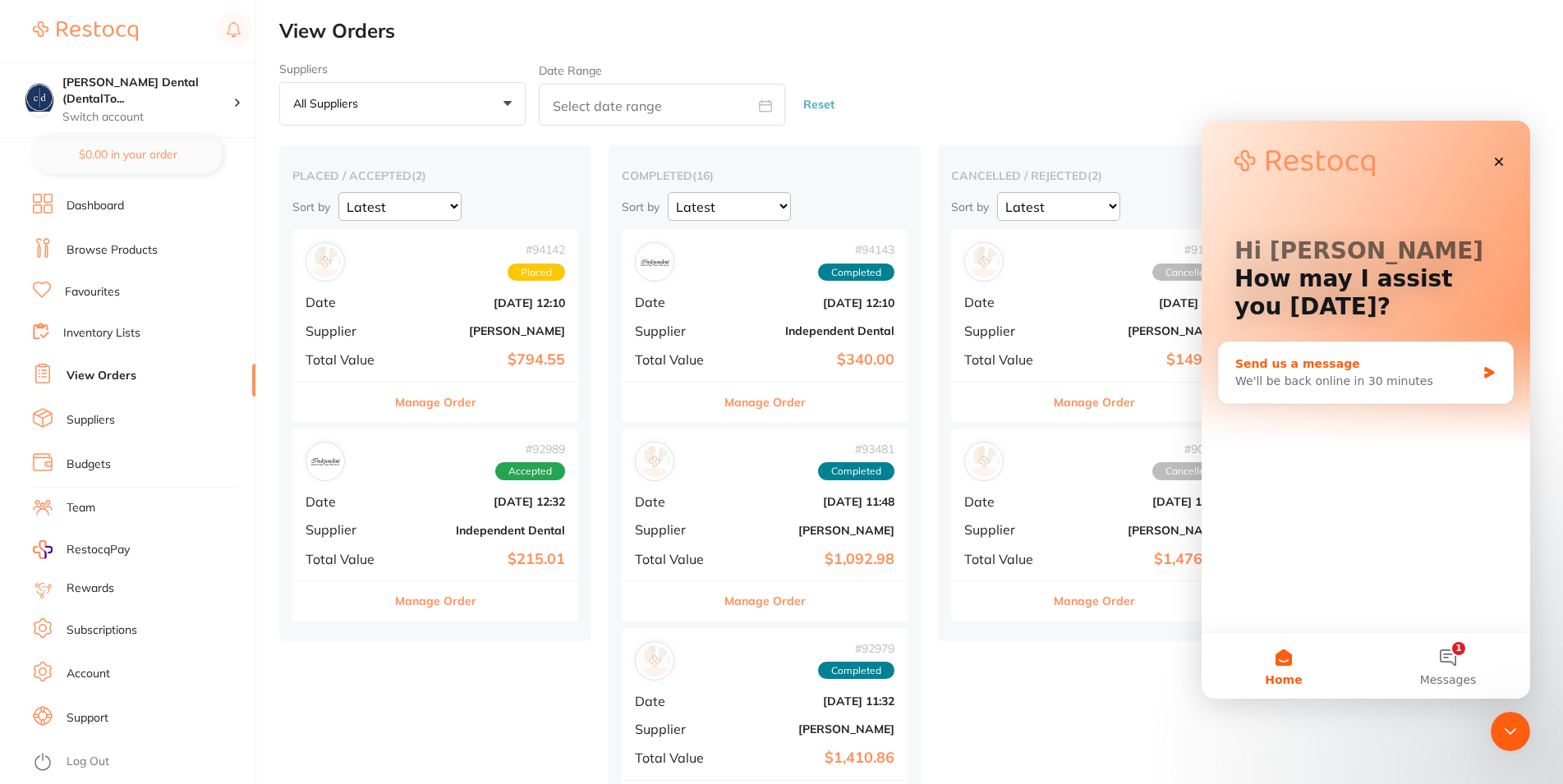
click at [1288, 382] on div "We'll be back online in 30 minutes" at bounding box center [1356, 380] width 241 height 17
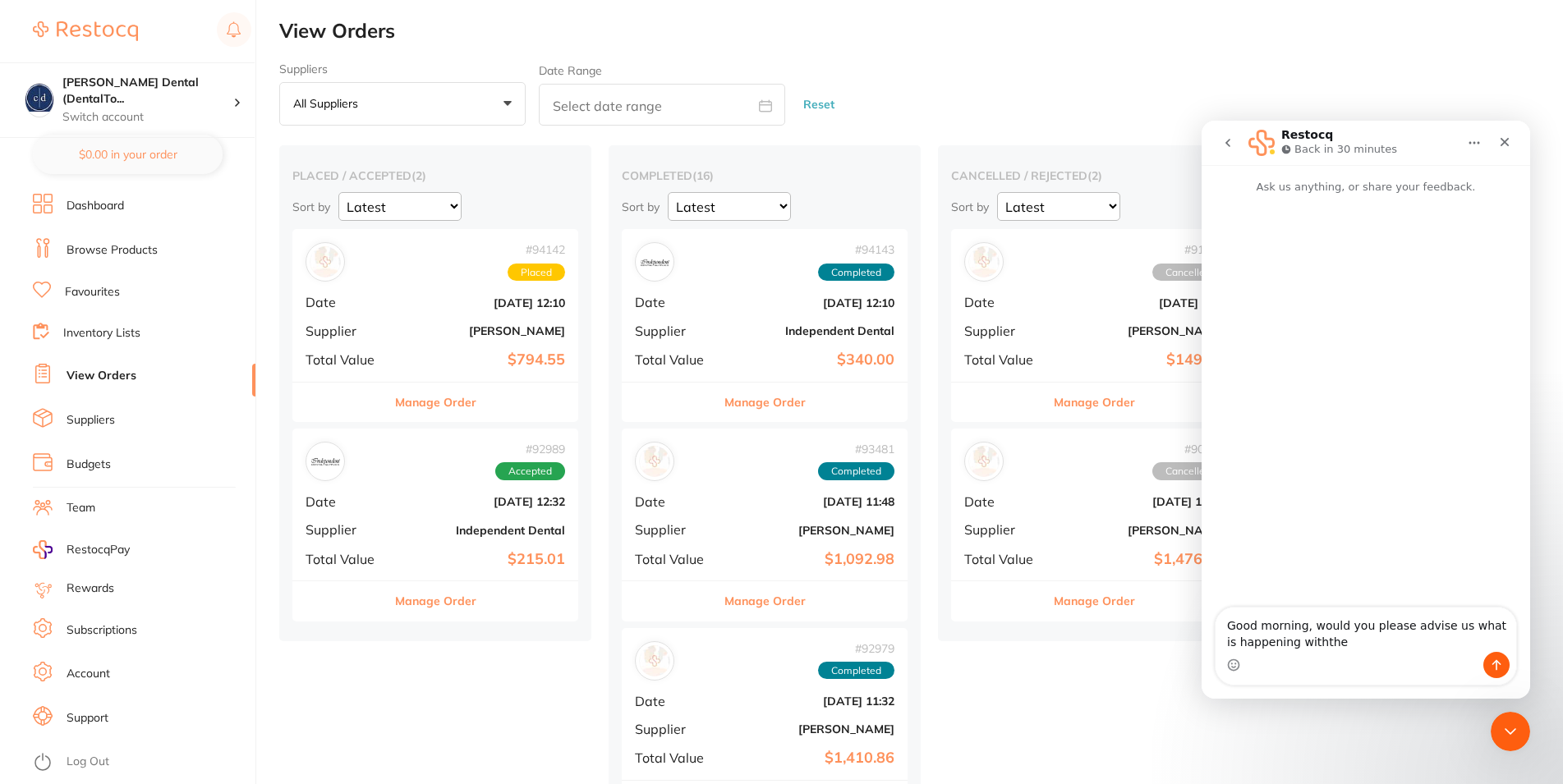
click at [388, 298] on div "# 94142 Placed Date Sept 19 2025, 12:10 Supplier Henry Schein Halas Total Value…" at bounding box center [435, 305] width 286 height 152
type textarea "Good morning, would you please advise us what is happening withthe"
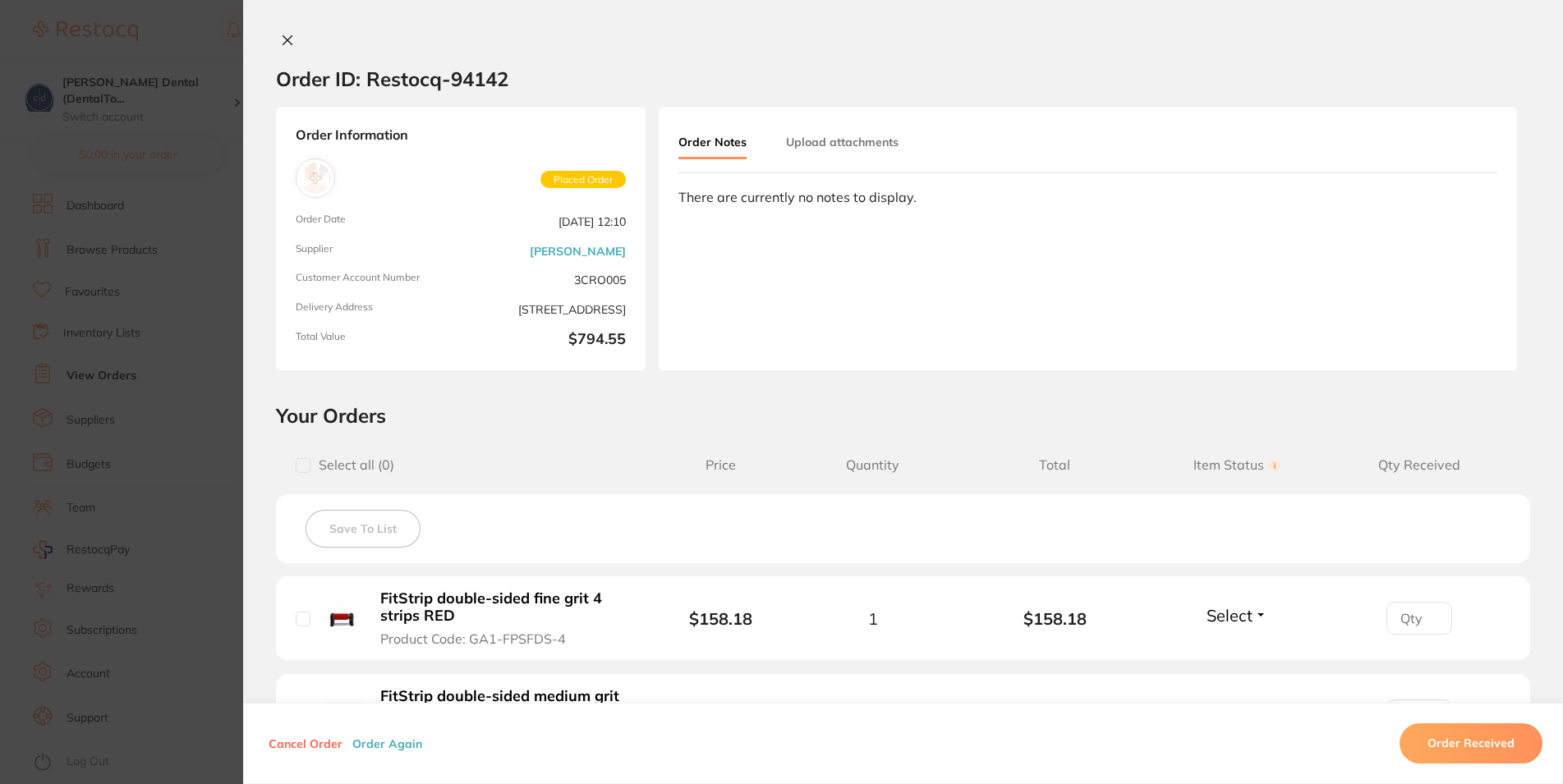
click at [281, 35] on icon at bounding box center [287, 40] width 13 height 13
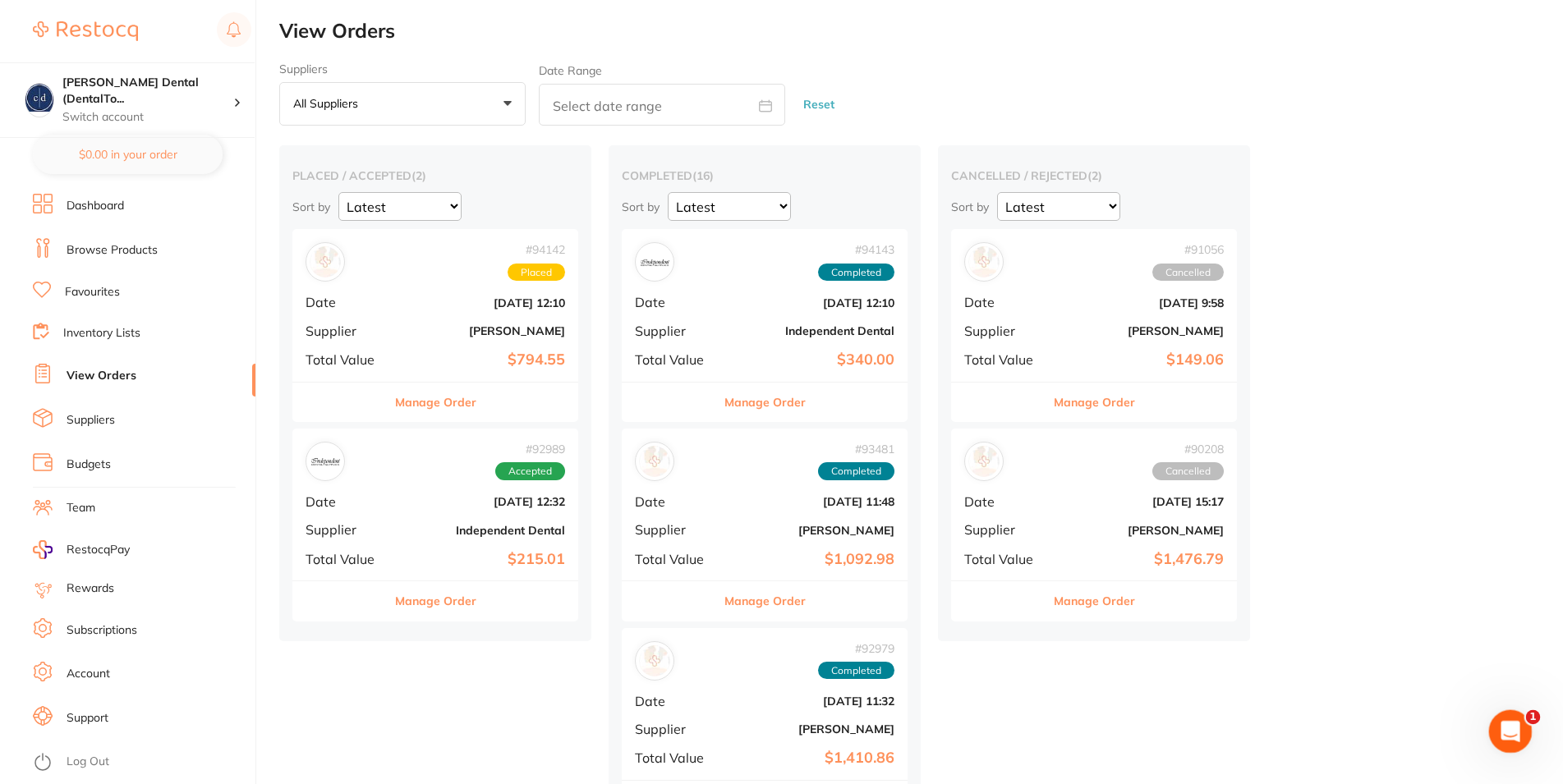
click at [1505, 730] on icon "Open Intercom Messenger" at bounding box center [1508, 729] width 27 height 27
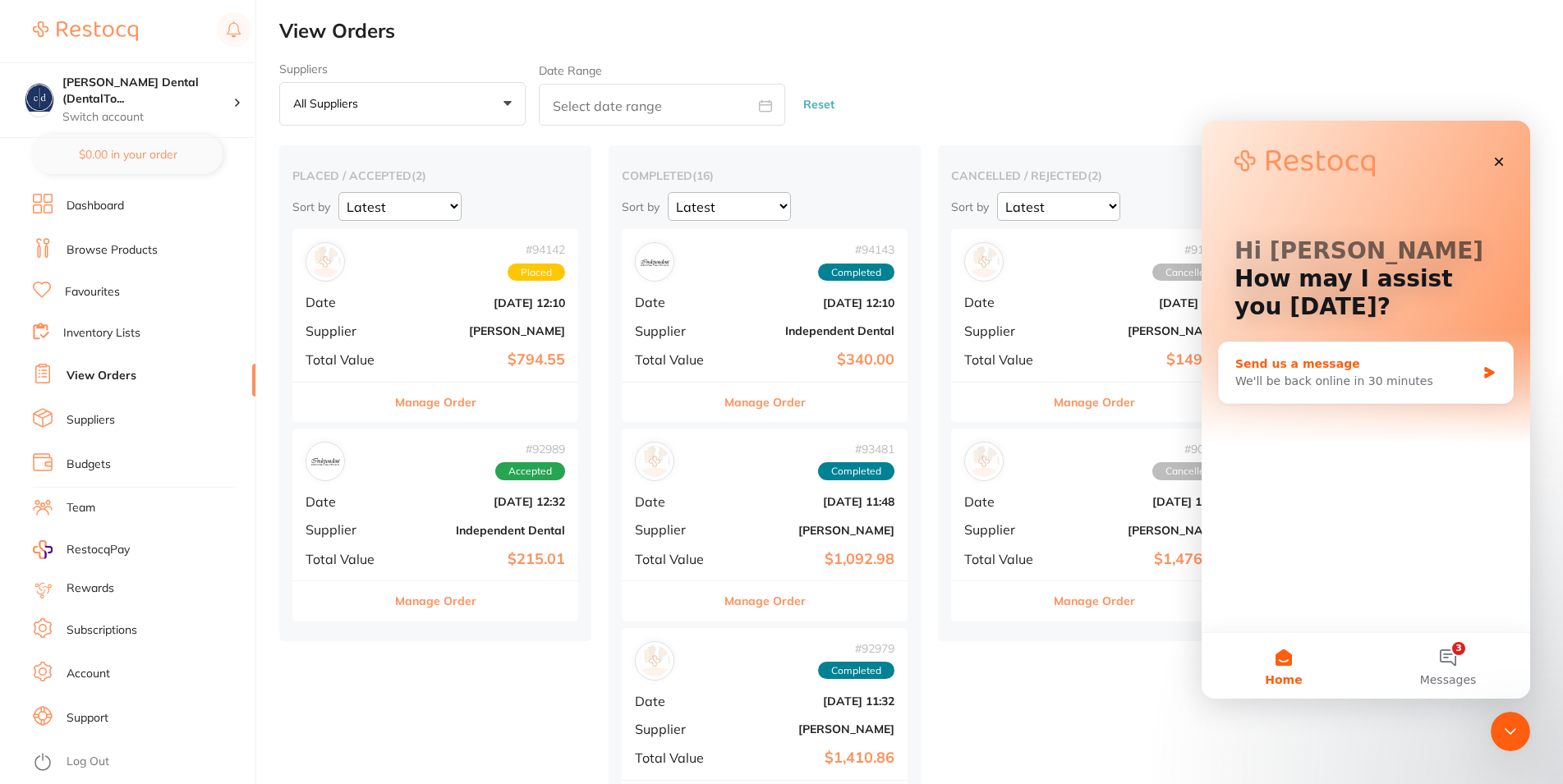
click at [1369, 374] on div "We'll be back online in 30 minutes" at bounding box center [1356, 380] width 241 height 17
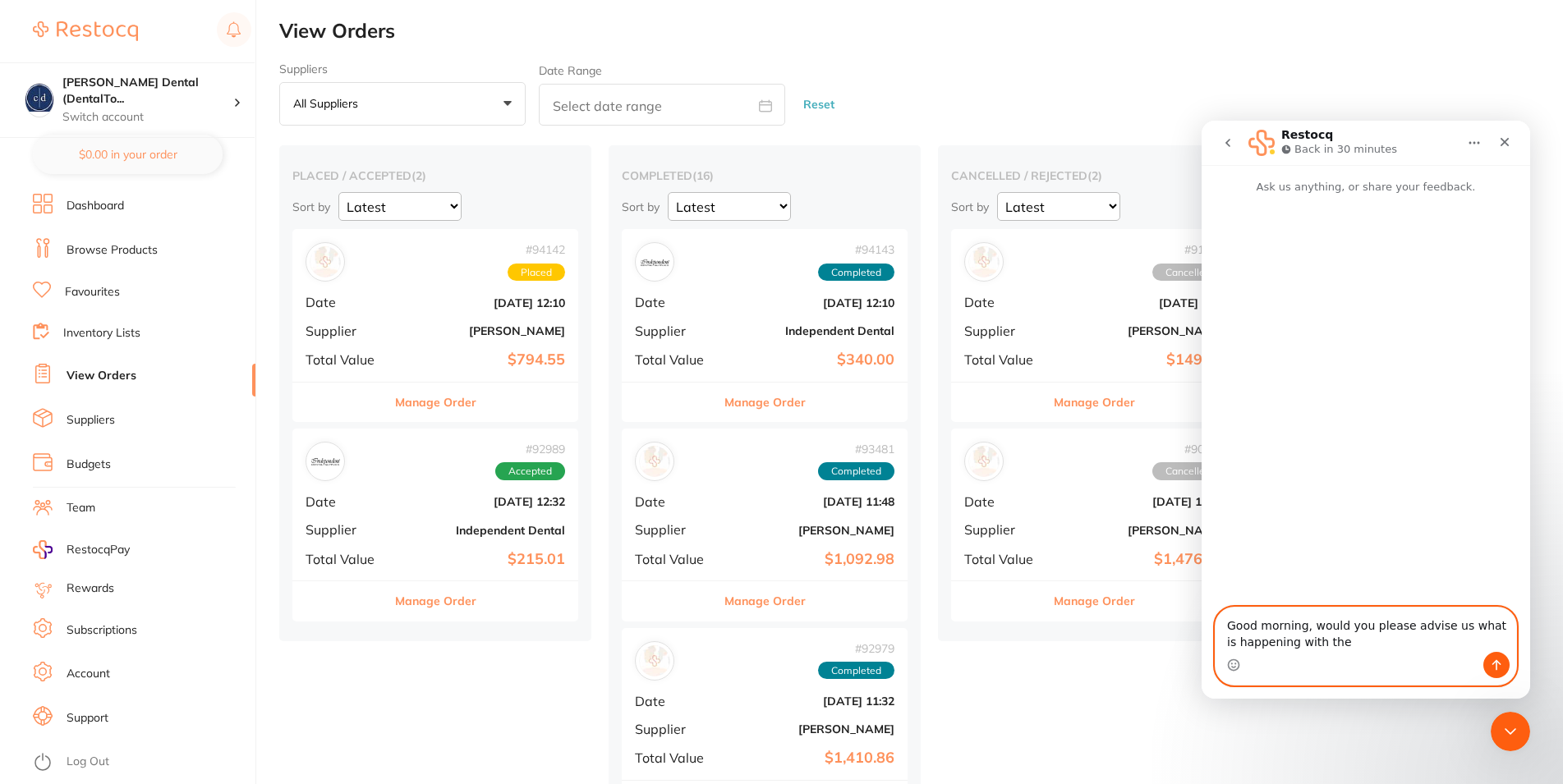
click at [1333, 645] on textarea "Good morning, would you please advise us what is happening with the" at bounding box center [1367, 630] width 301 height 44
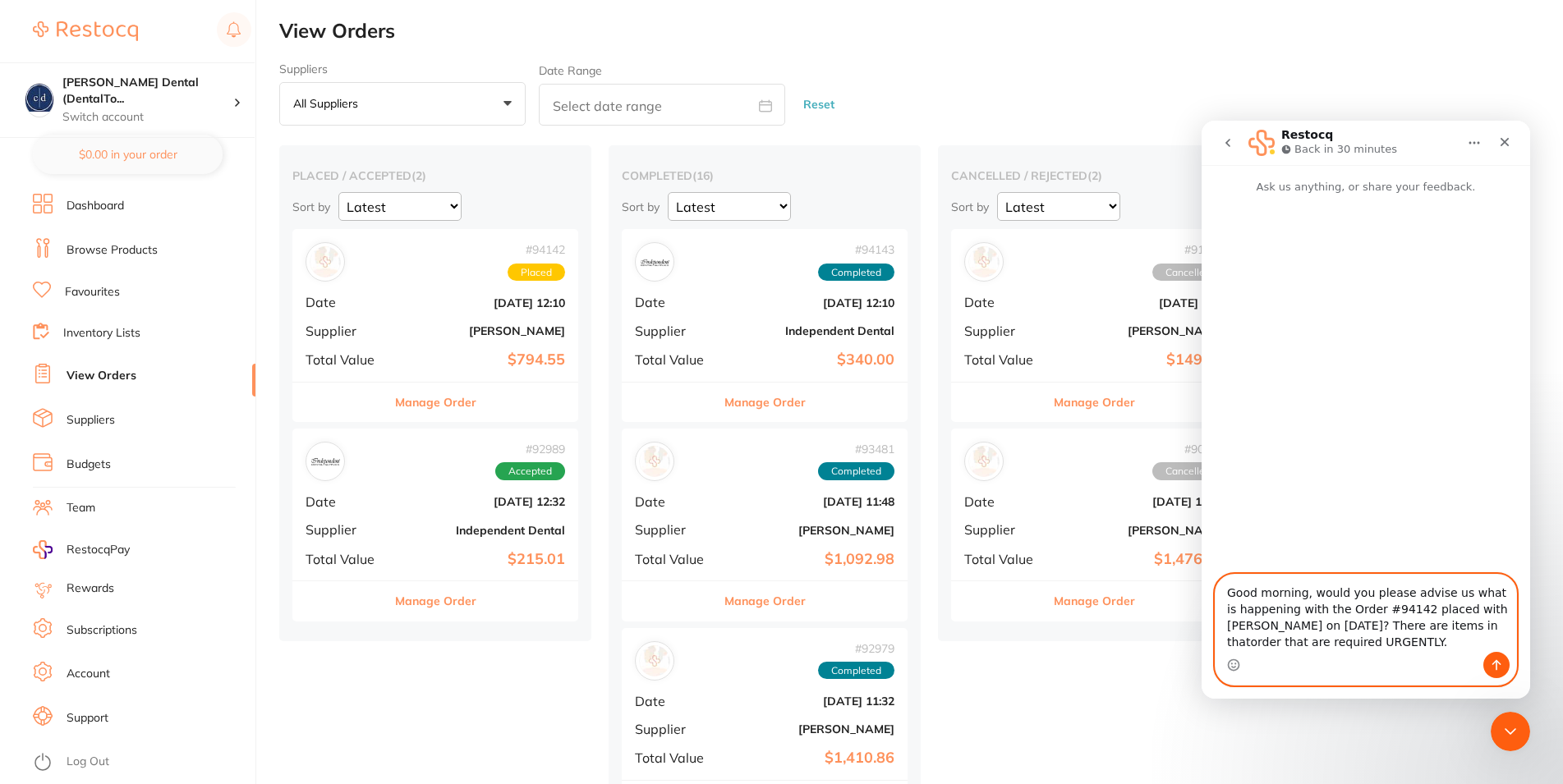
click at [1439, 630] on textarea "Good morning, would you please advise us what is happening with the Order #9414…" at bounding box center [1367, 613] width 301 height 77
click at [1385, 636] on textarea "Good morning, would you please advise us what is happening with the Order #9414…" at bounding box center [1367, 613] width 301 height 77
click at [1408, 610] on textarea "Good morning, would you please advise us what is happening with the Order #9414…" at bounding box center [1367, 613] width 301 height 77
click at [1438, 608] on textarea "Good morning, would you please advise us what is happening with the Order #9414…" at bounding box center [1367, 613] width 301 height 77
click at [1400, 606] on textarea "Good morning, would you please advise us what is happening with the Order #9414…" at bounding box center [1367, 613] width 301 height 77
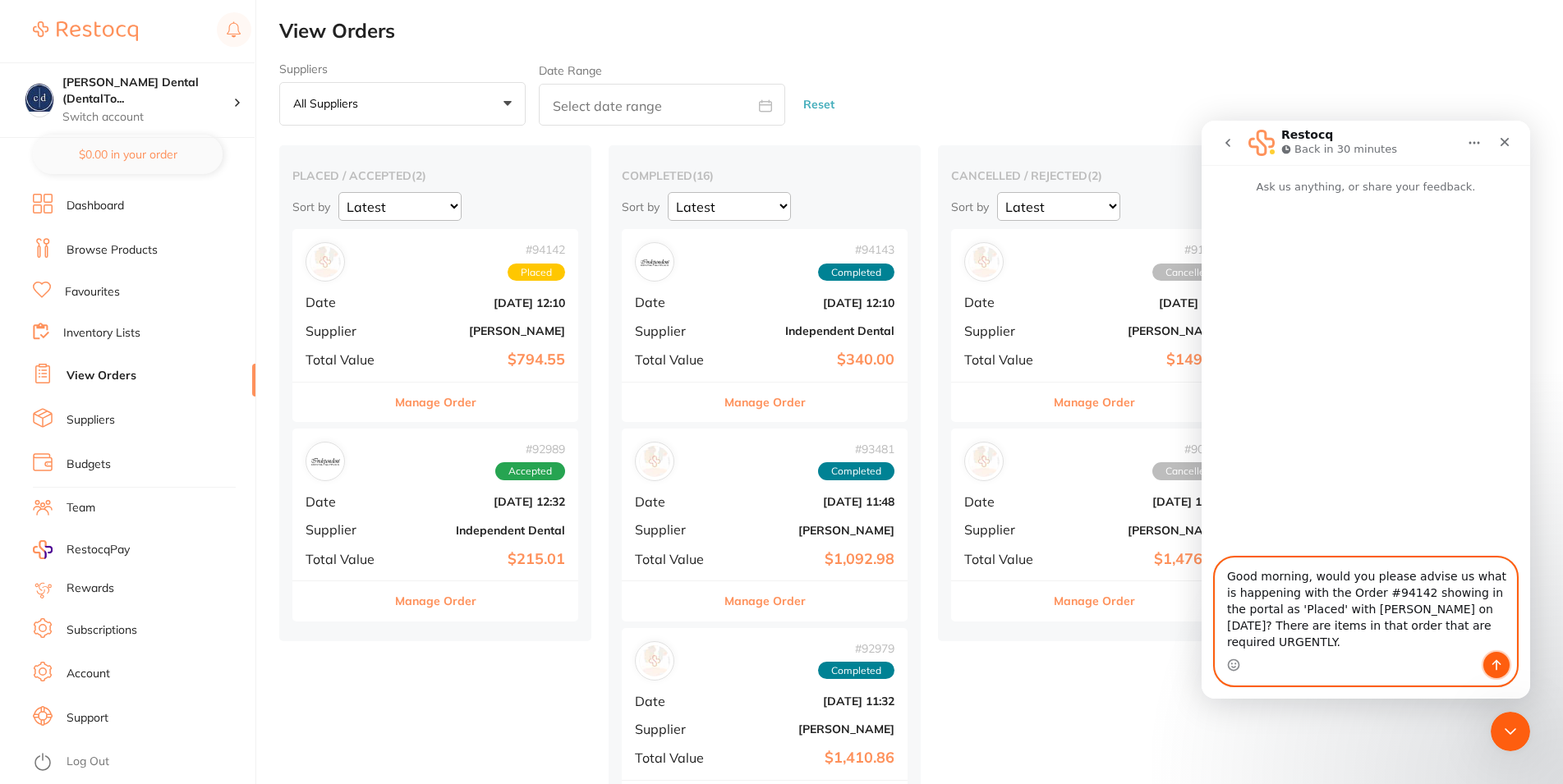
drag, startPoint x: 1496, startPoint y: 661, endPoint x: 1496, endPoint y: 645, distance: 16.0
click at [1496, 645] on div "Good morning, would you please advise us what is happening with the Order #9414…" at bounding box center [1367, 621] width 301 height 127
click at [1496, 642] on textarea "Good morning, would you please advise us what is happening with the Order #9414…" at bounding box center [1367, 605] width 301 height 94
type textarea "Good morning, would you please advise us what is happening with the Order #9414…"
click at [1499, 663] on icon "Send a message…" at bounding box center [1497, 665] width 9 height 11
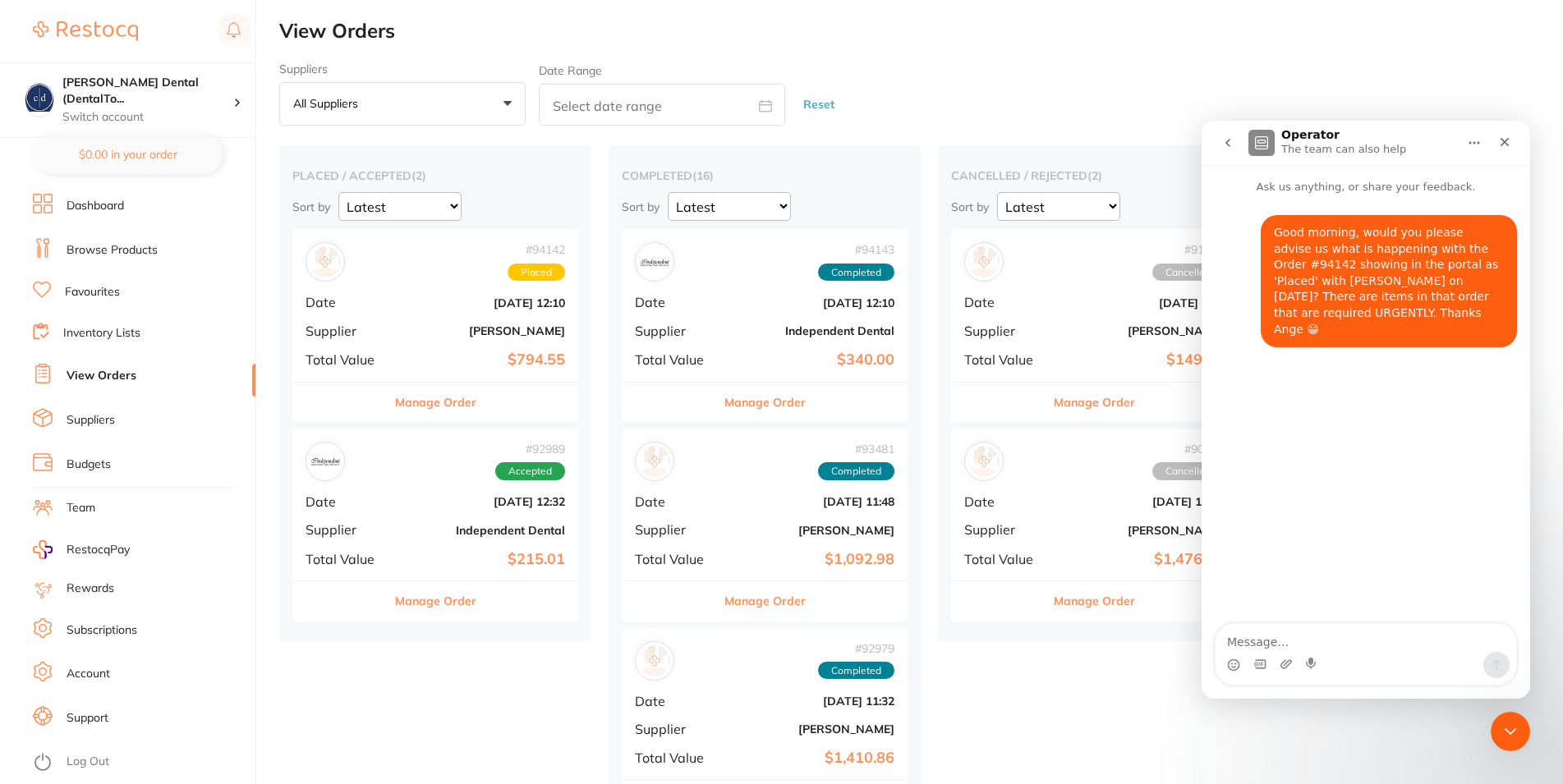
click at [944, 71] on div "Suppliers All suppliers +0 All suppliers AB Orthodontics Adam Dental AHP Dental…" at bounding box center [921, 95] width 1284 height 64
click at [1319, 63] on div "Suppliers All suppliers +0 All suppliers AB Orthodontics Adam Dental AHP Dental…" at bounding box center [921, 95] width 1284 height 64
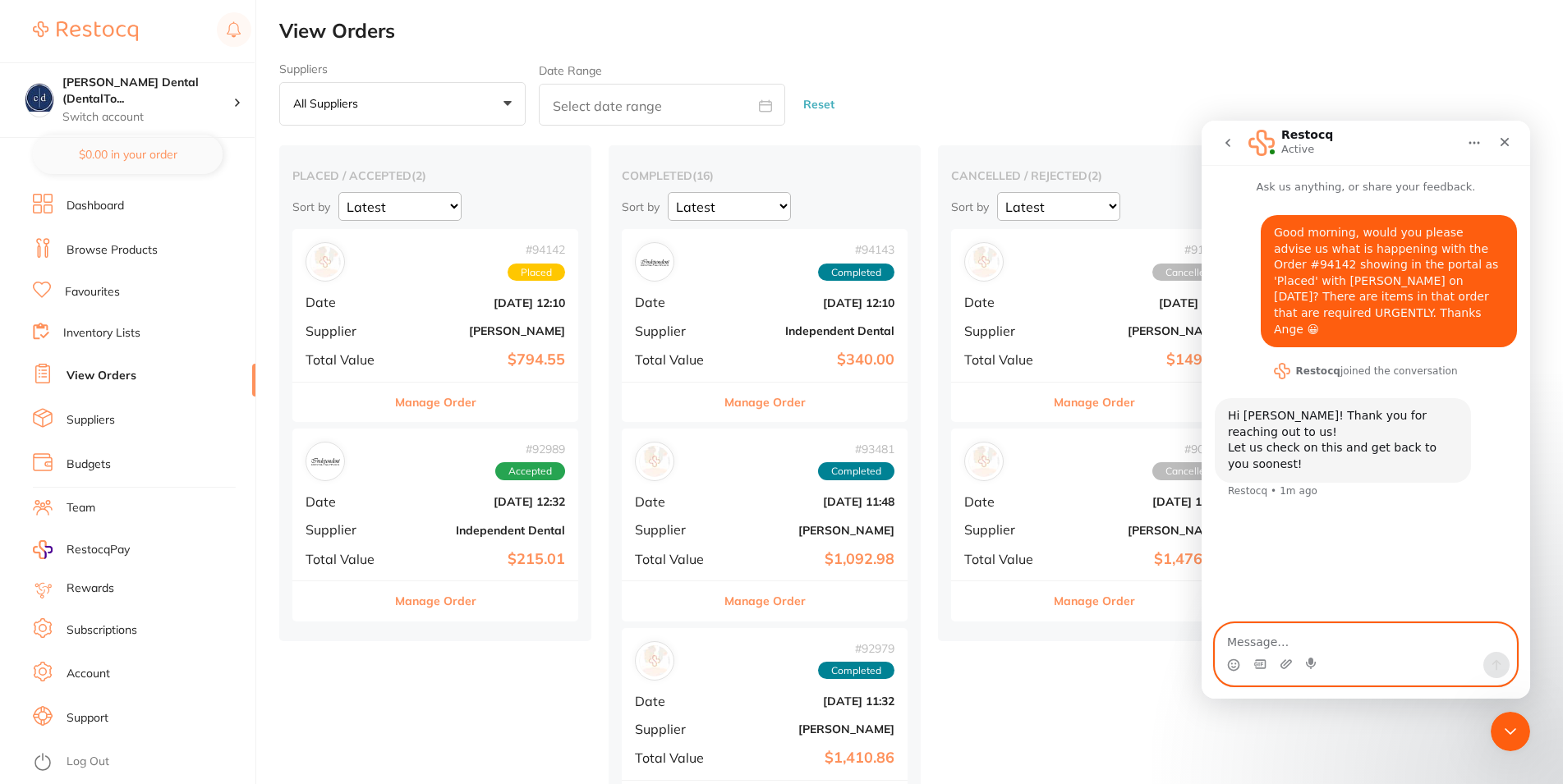
click at [1282, 646] on textarea "Message…" at bounding box center [1367, 638] width 301 height 28
type textarea "Thank you! :-)"
click at [1493, 665] on icon "Send a message…" at bounding box center [1497, 665] width 13 height 13
click at [99, 203] on link "Dashboard" at bounding box center [95, 206] width 58 height 17
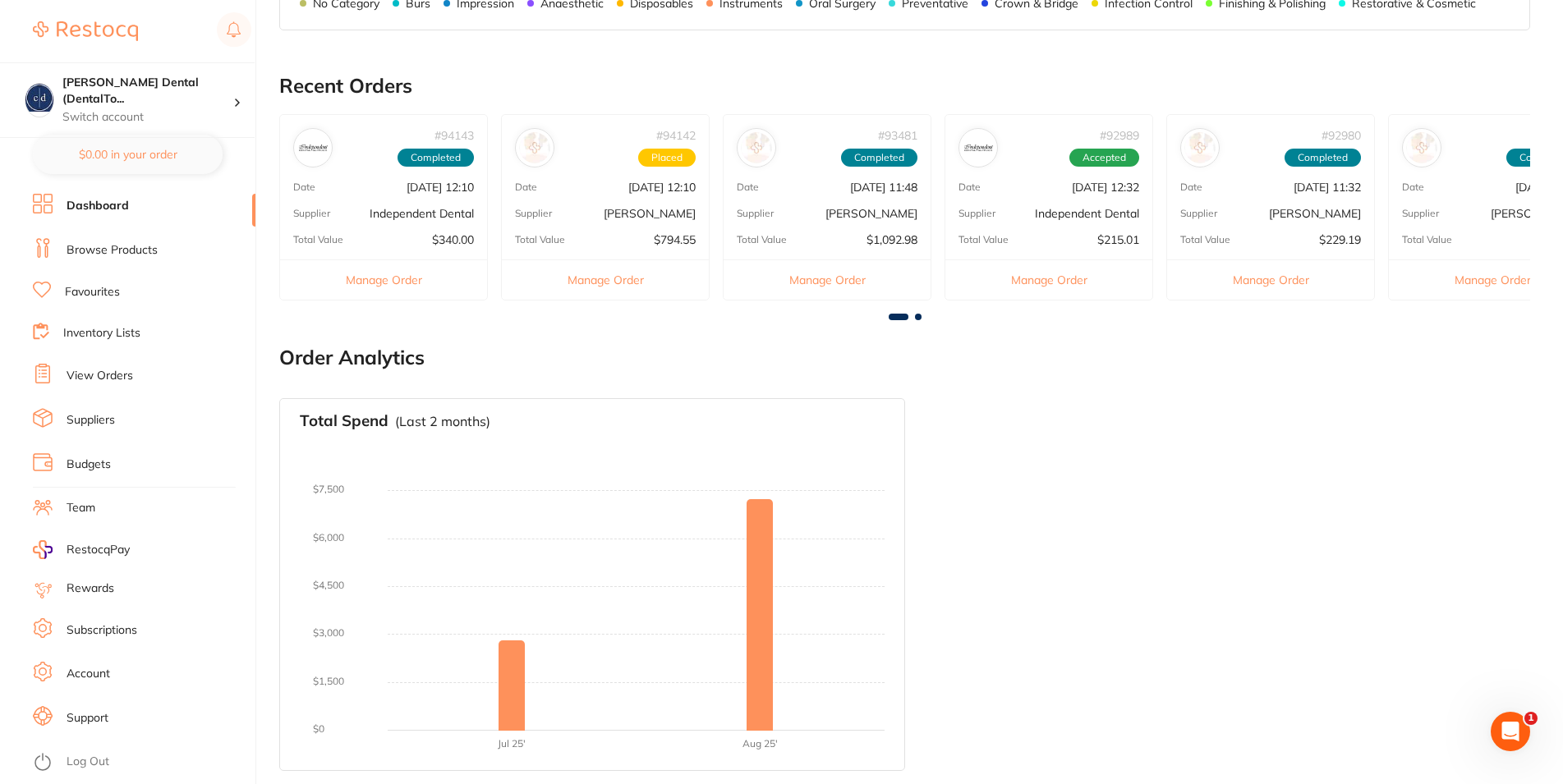
scroll to position [78, 0]
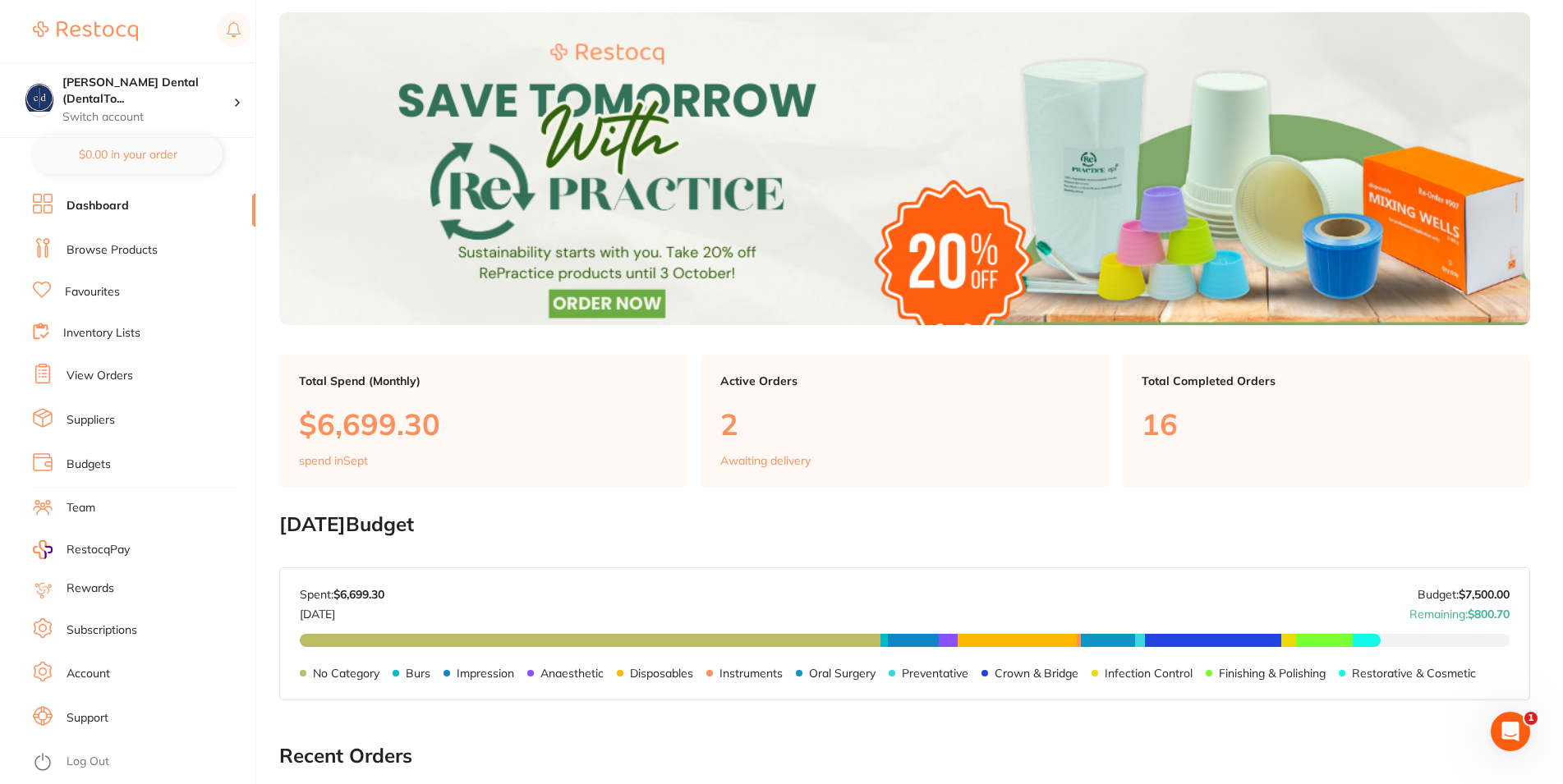
click at [732, 424] on p "2" at bounding box center [905, 424] width 369 height 34
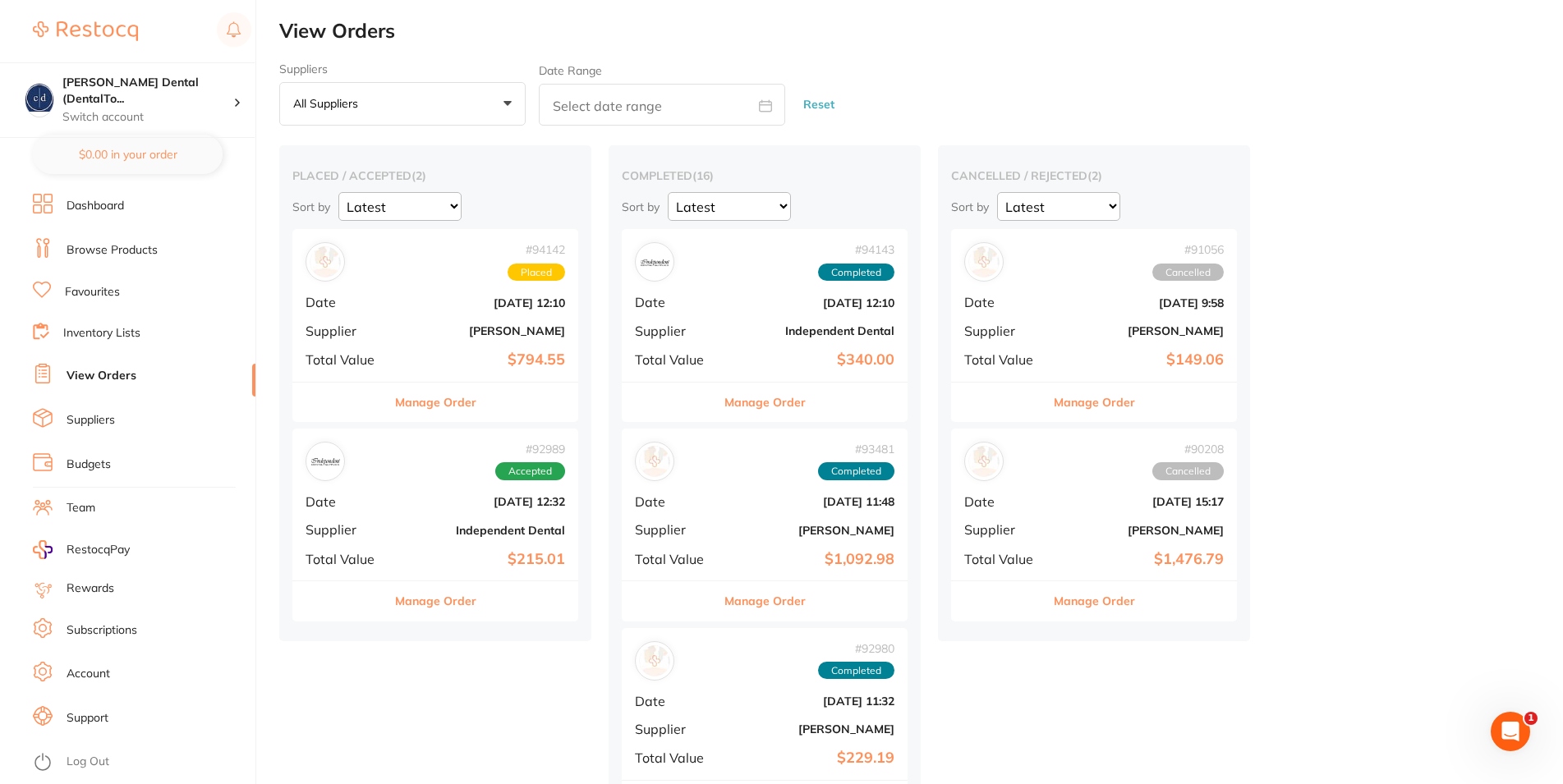
click at [116, 207] on link "Dashboard" at bounding box center [95, 206] width 58 height 17
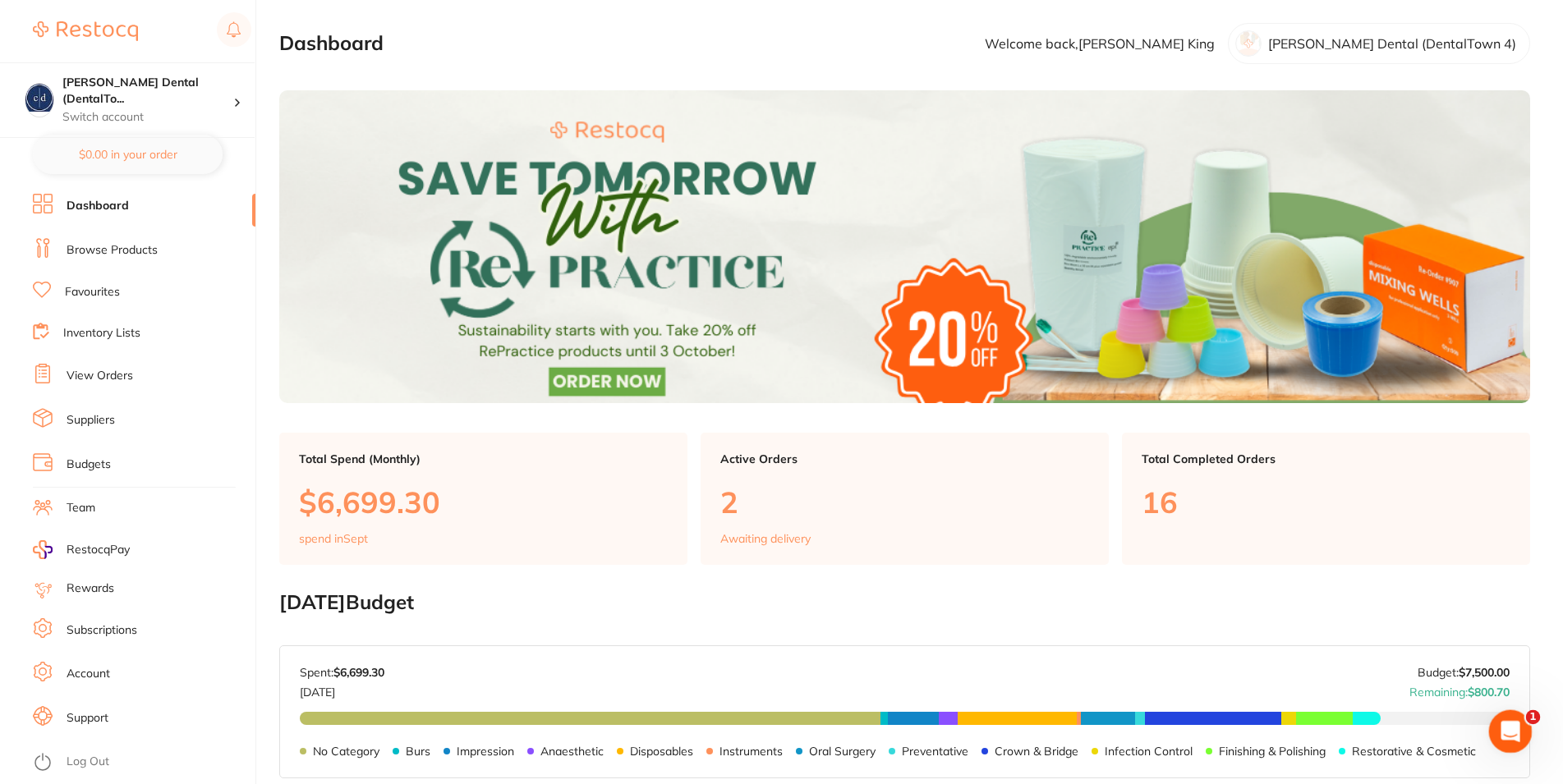
click at [1506, 735] on icon "Open Intercom Messenger" at bounding box center [1508, 729] width 27 height 27
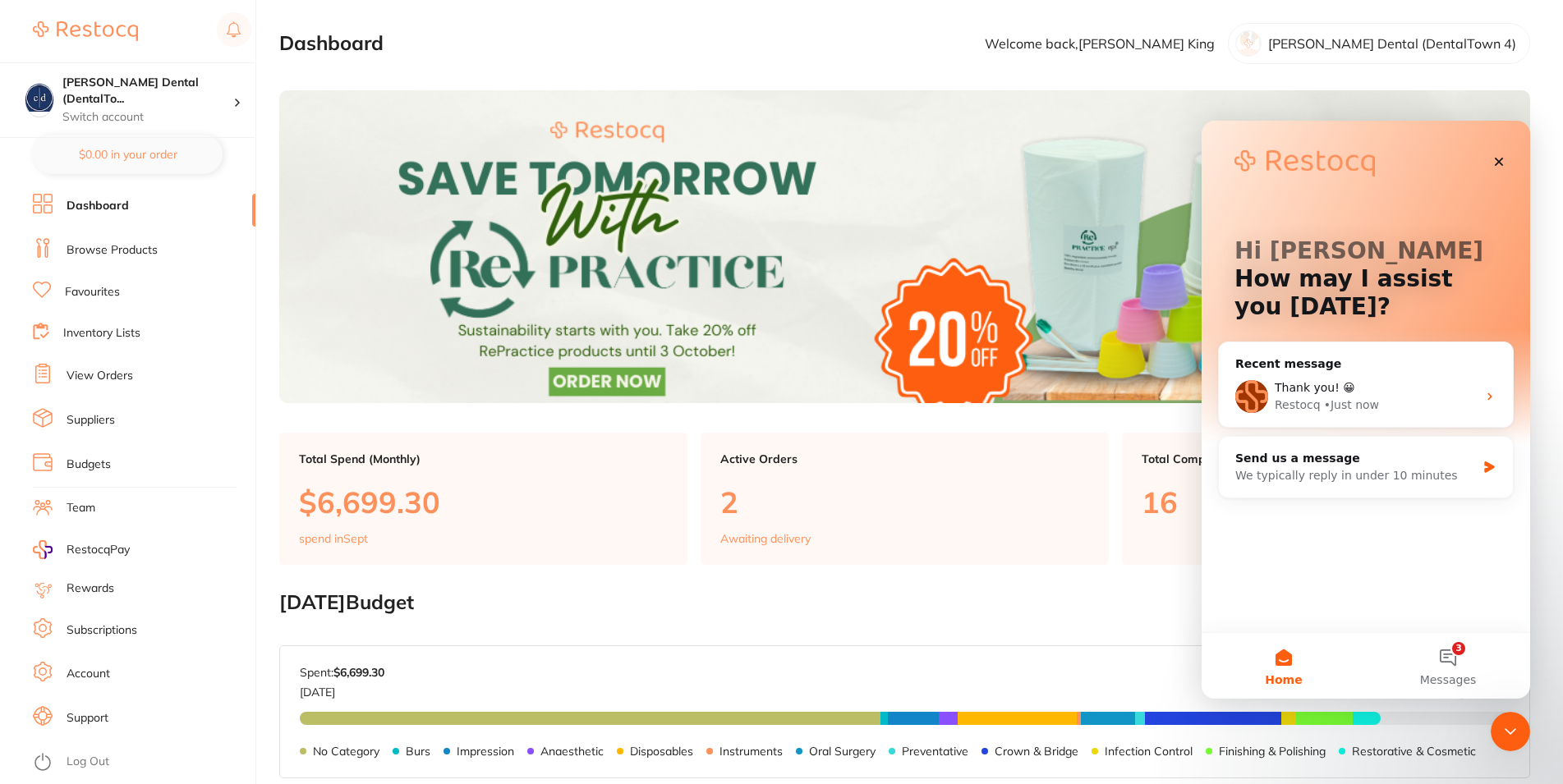
scroll to position [419, 0]
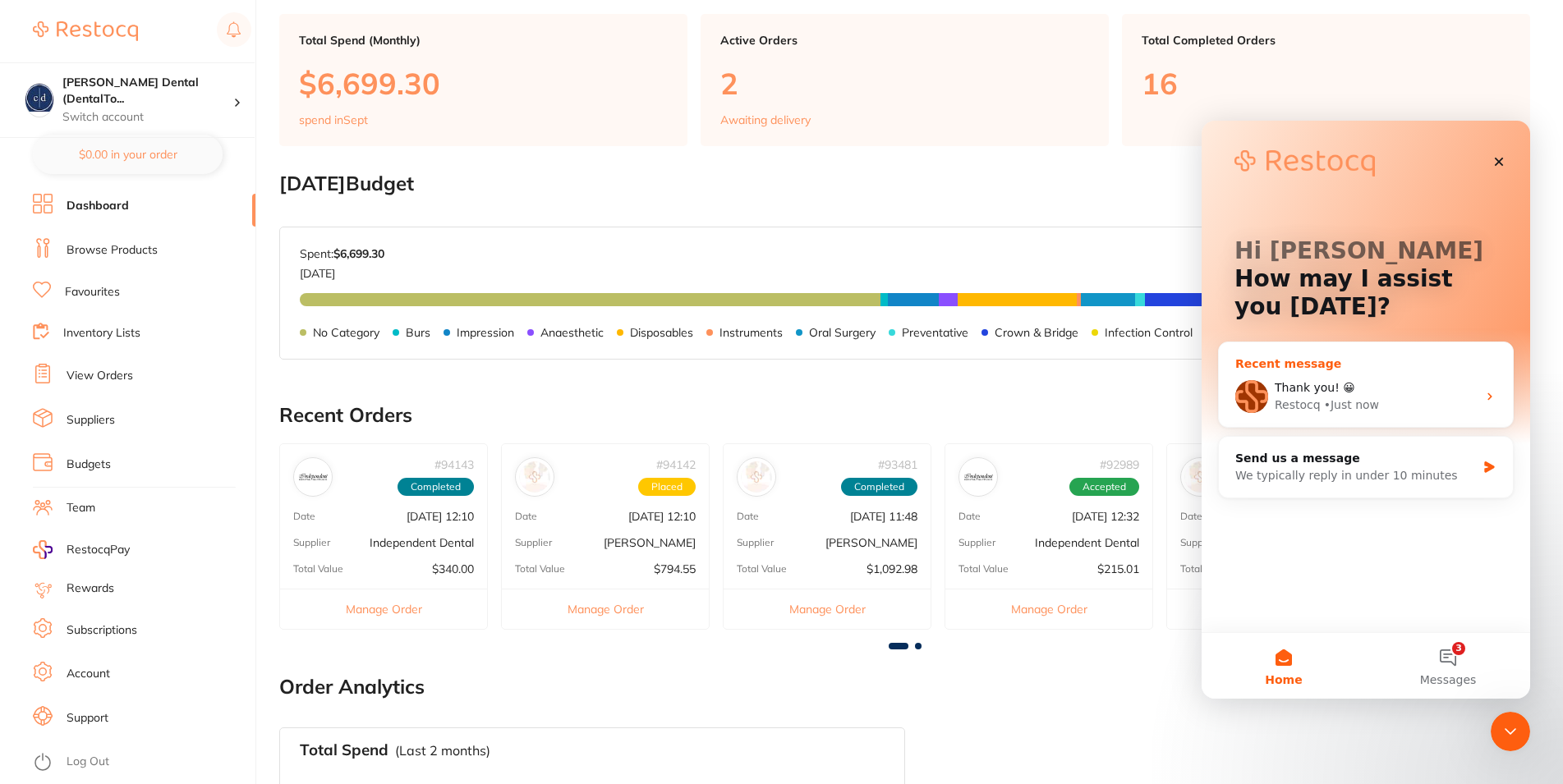
click at [1425, 405] on div "Restocq • Just now" at bounding box center [1375, 404] width 202 height 17
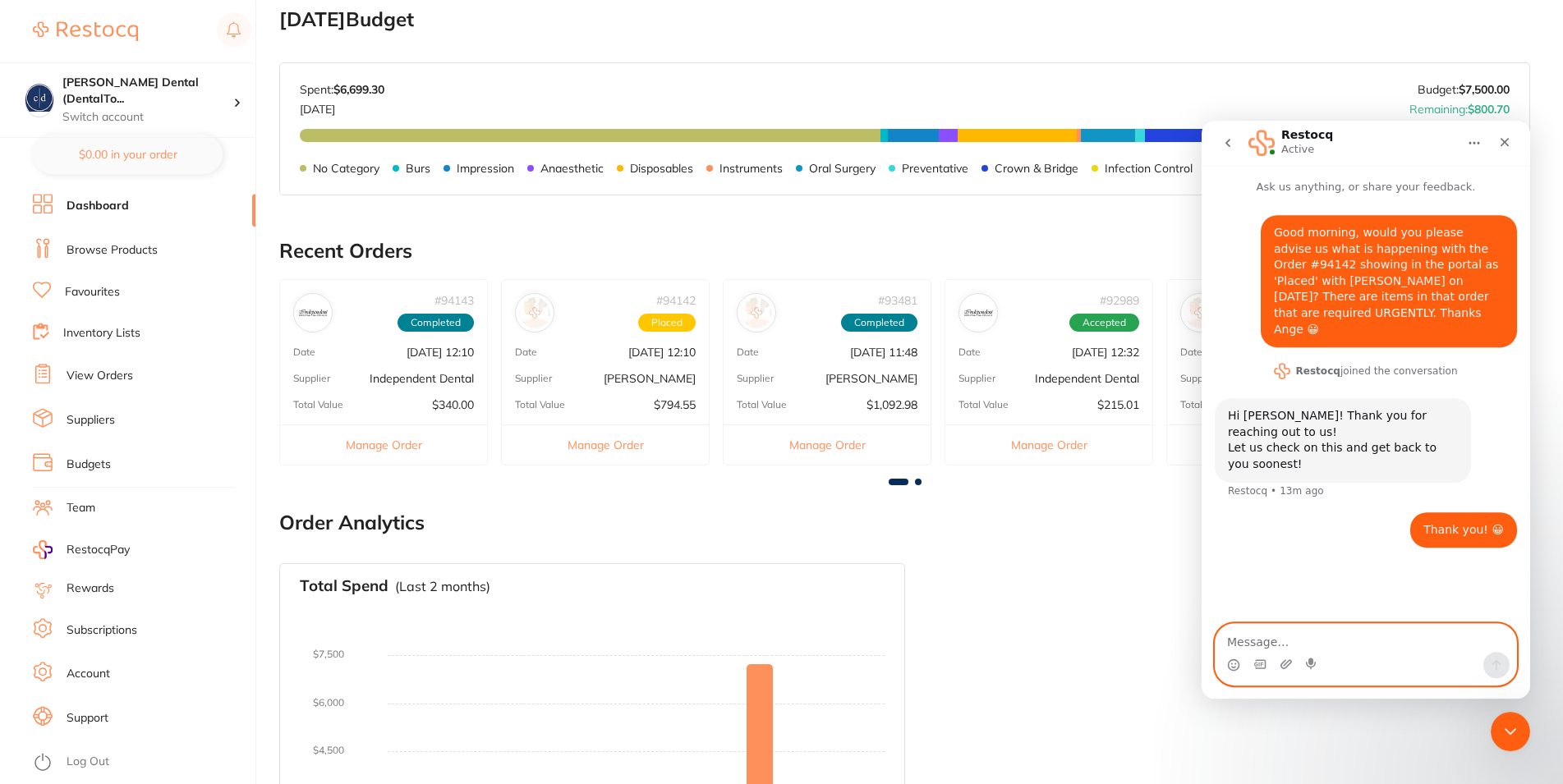
scroll to position [595, 0]
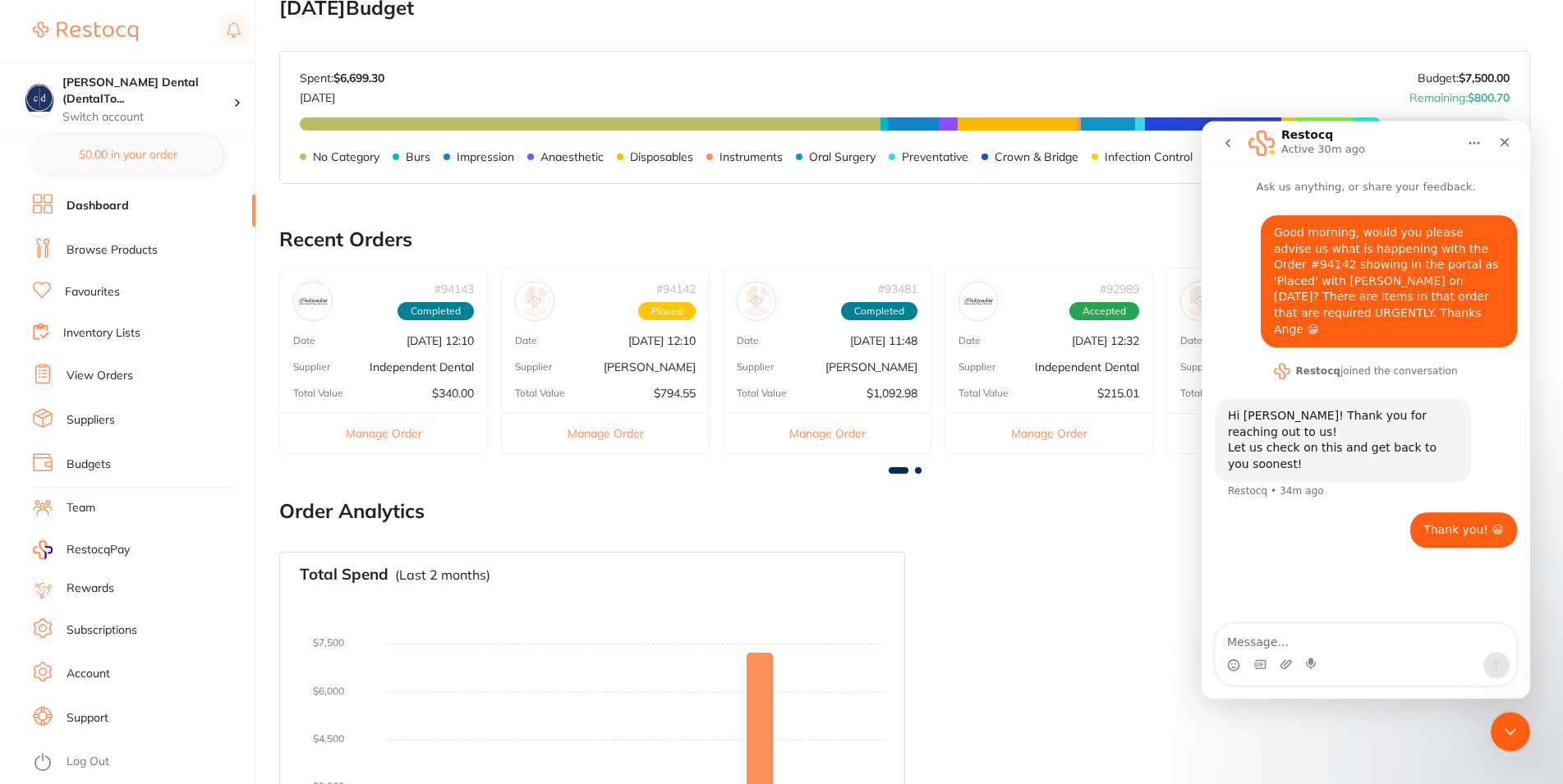
click at [555, 388] on p "Total Value" at bounding box center [540, 393] width 50 height 12
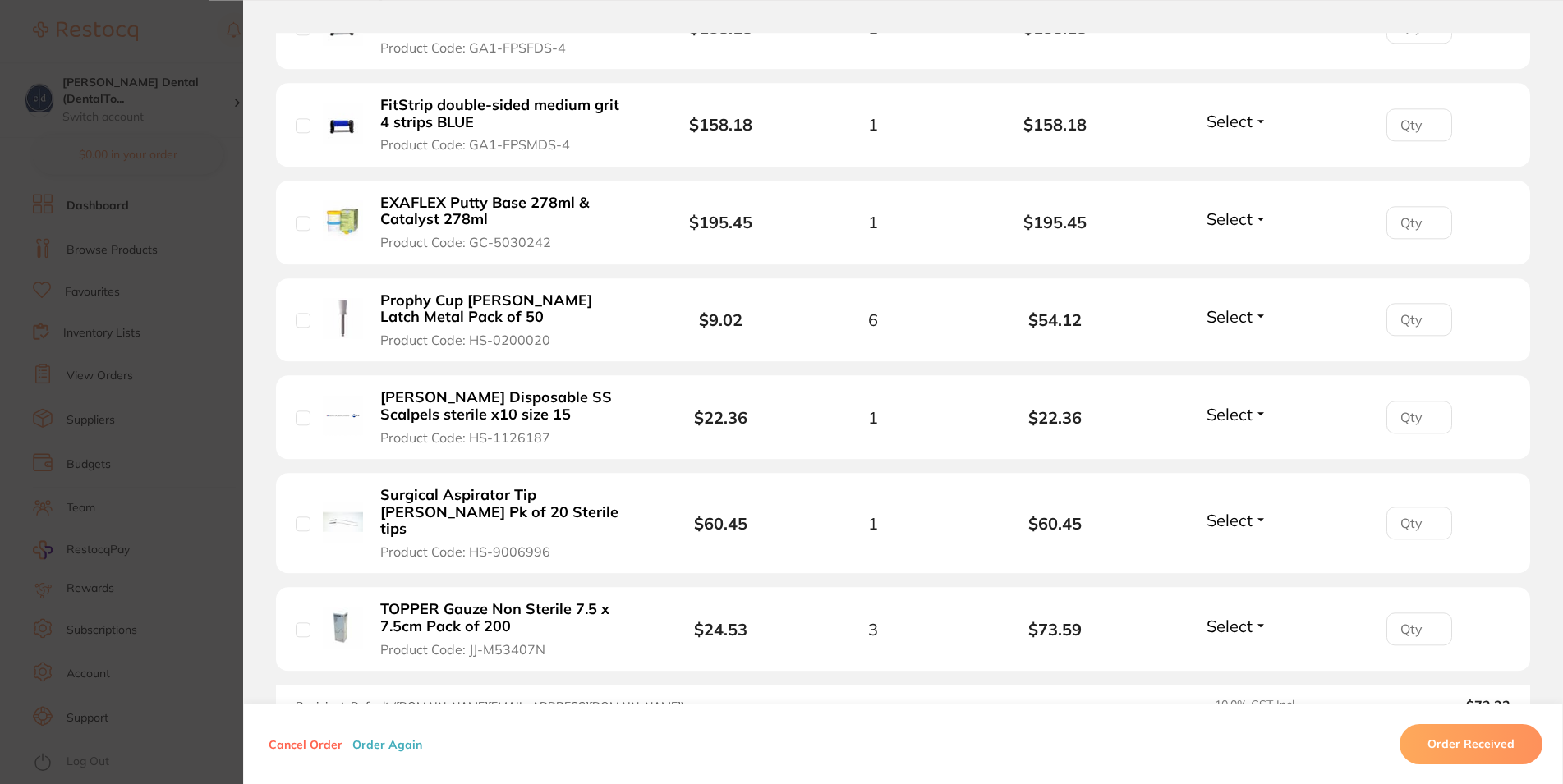
scroll to position [0, 0]
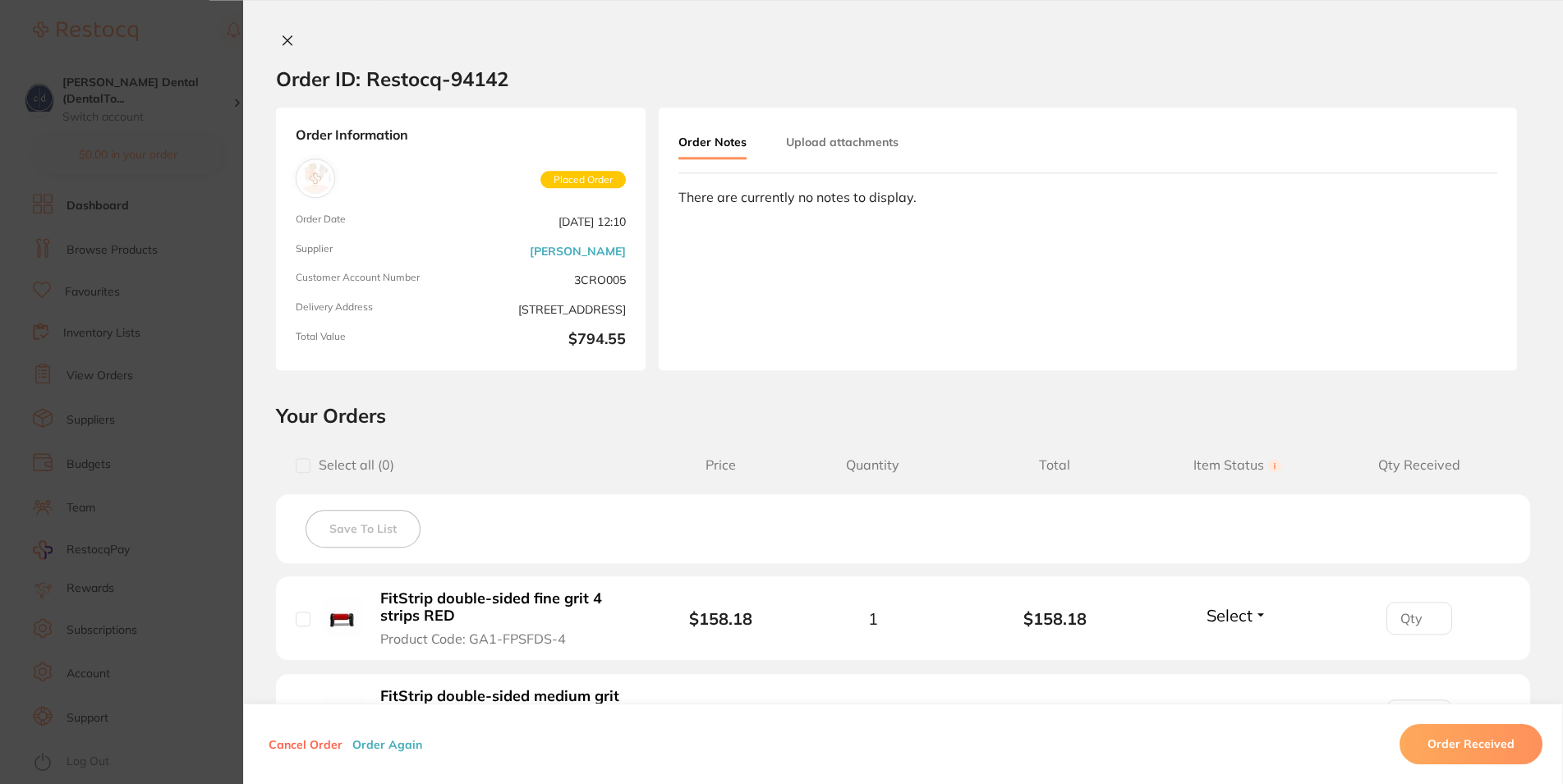
click at [283, 40] on icon at bounding box center [288, 41] width 9 height 9
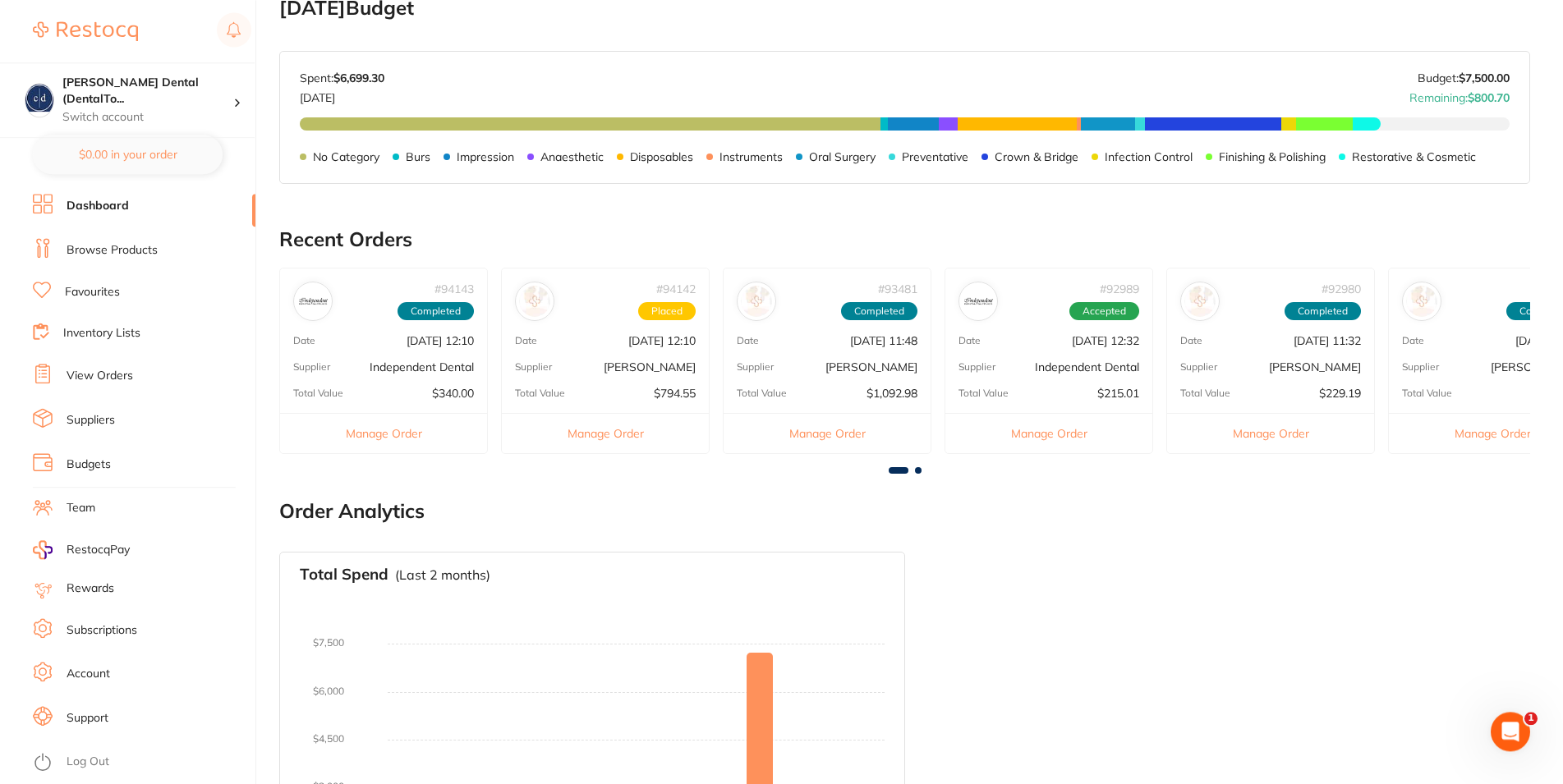
click at [108, 205] on link "Dashboard" at bounding box center [97, 206] width 63 height 17
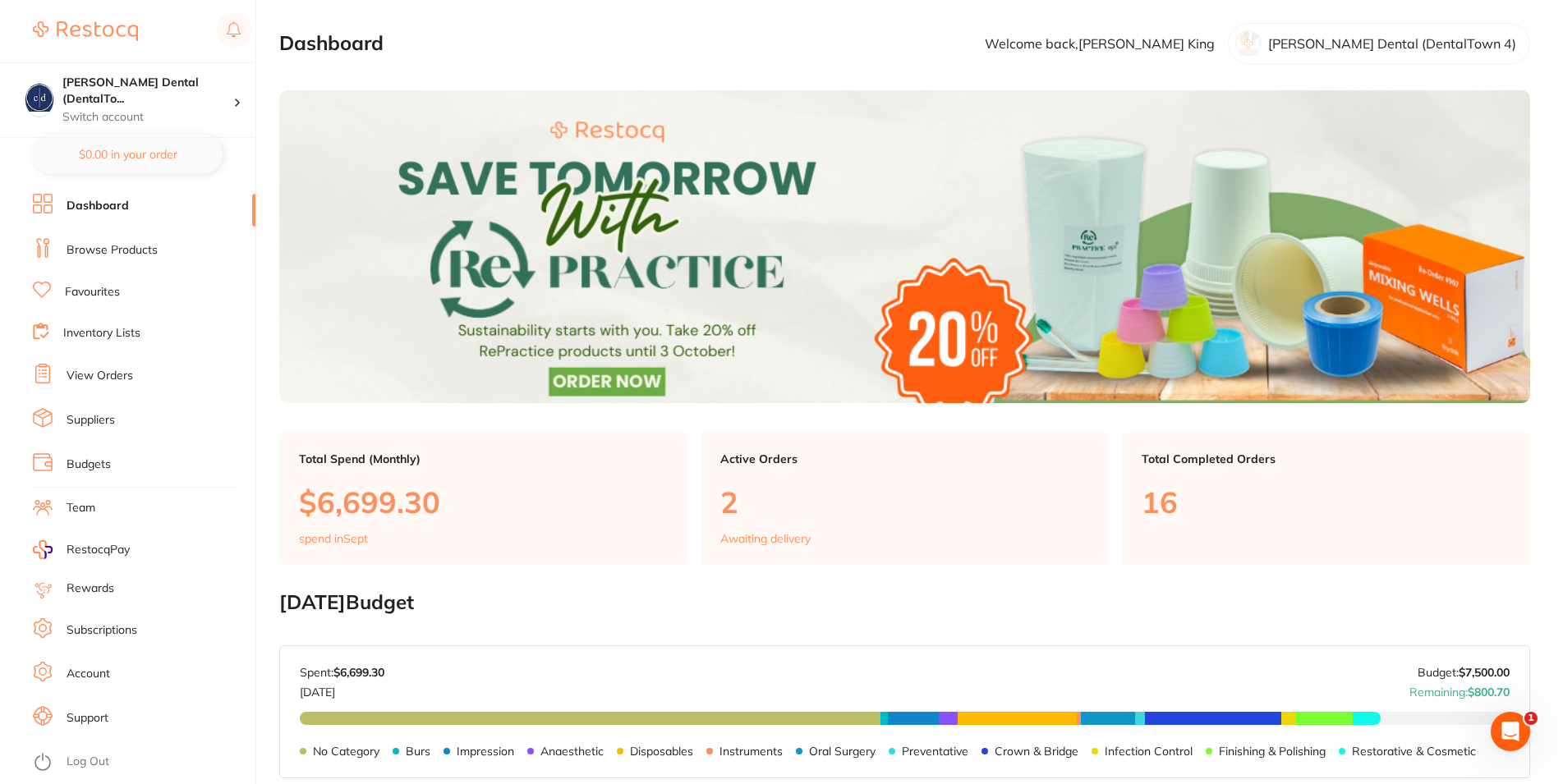
click at [117, 245] on link "Browse Products" at bounding box center [112, 250] width 91 height 17
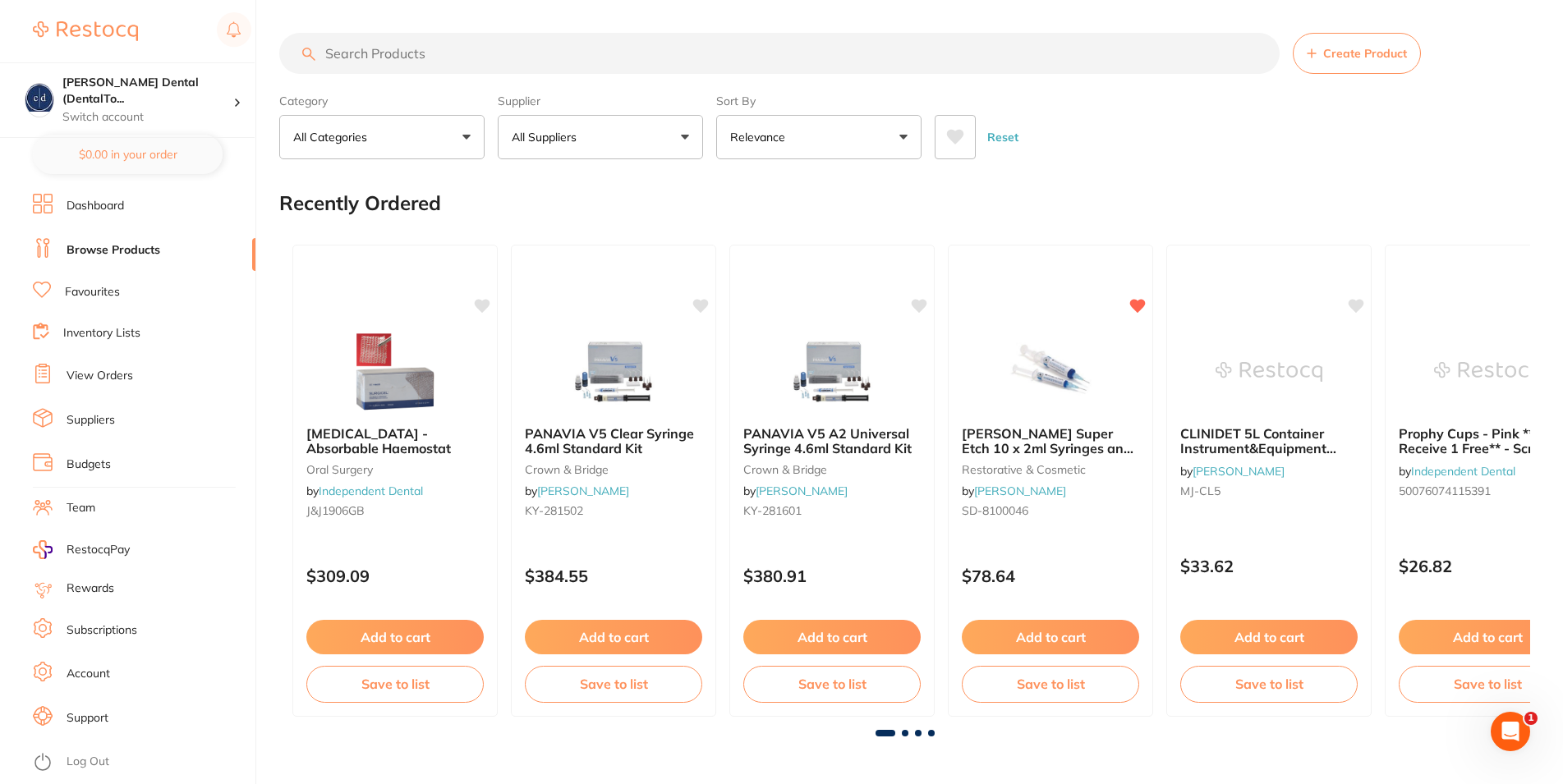
click at [557, 137] on p "All Suppliers" at bounding box center [547, 137] width 72 height 17
type input "hen"
click at [595, 273] on p "[PERSON_NAME]" at bounding box center [610, 279] width 106 height 15
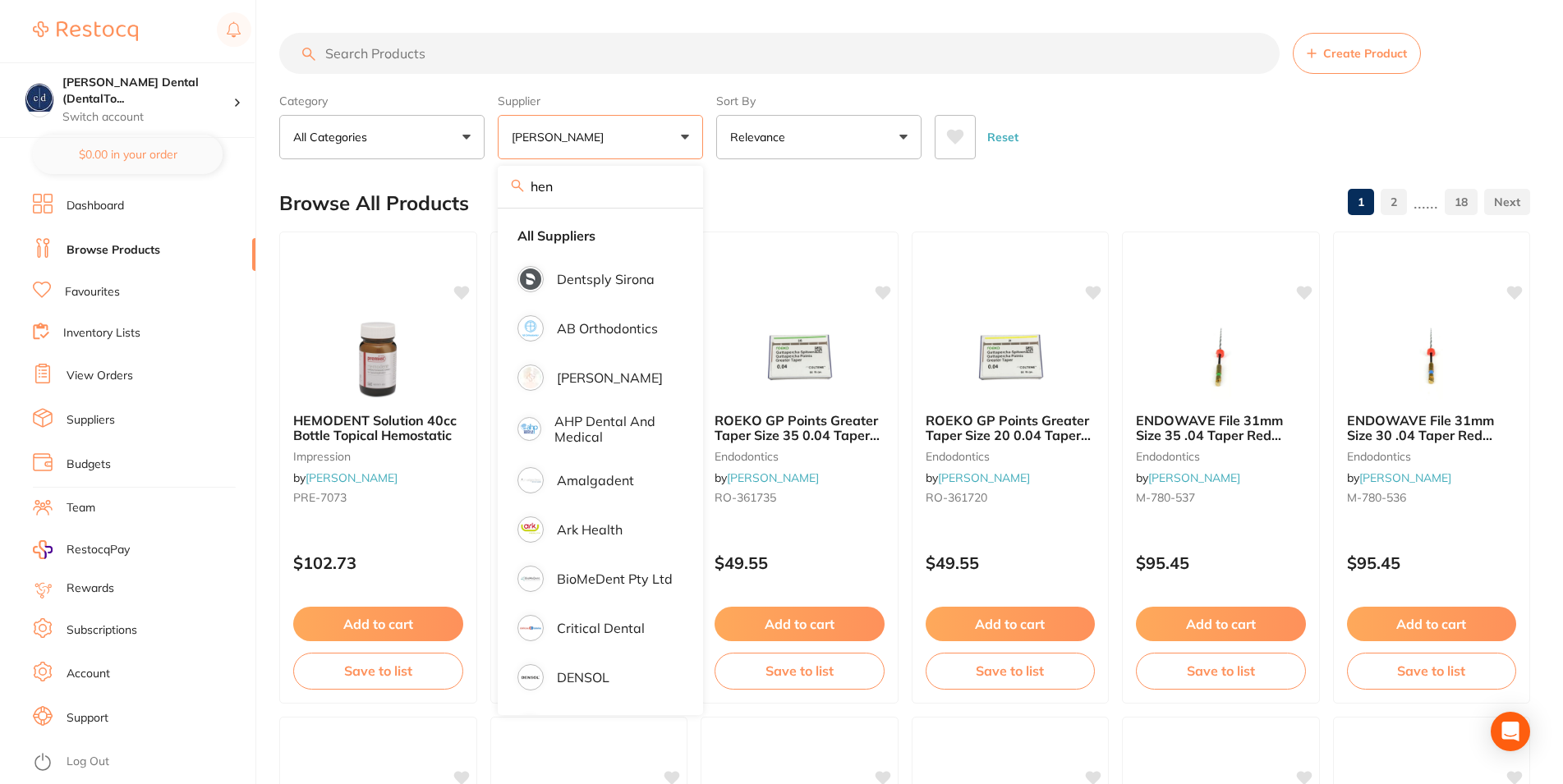
click at [516, 51] on input "search" at bounding box center [780, 53] width 1000 height 41
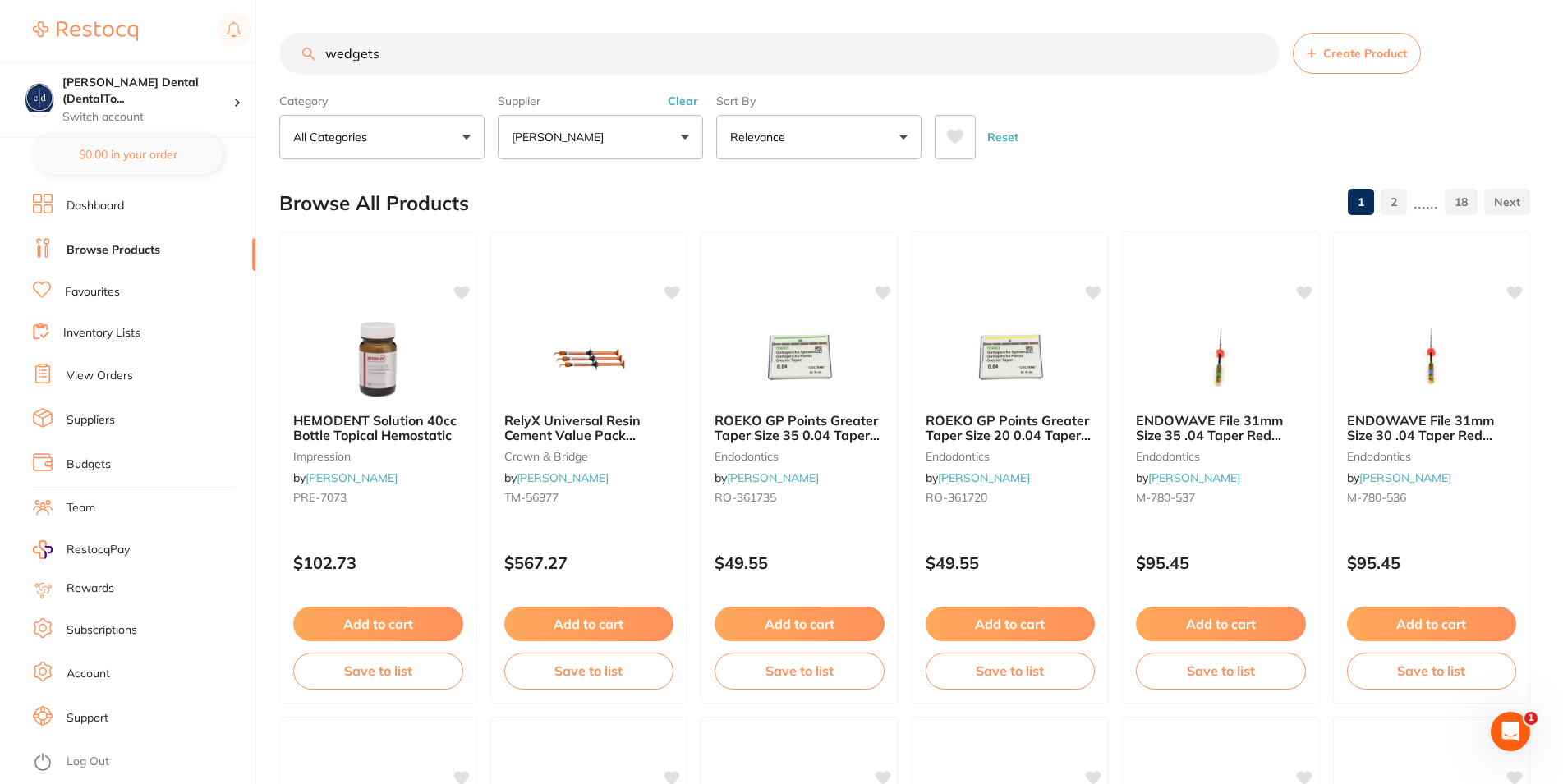
type input "wedgets"
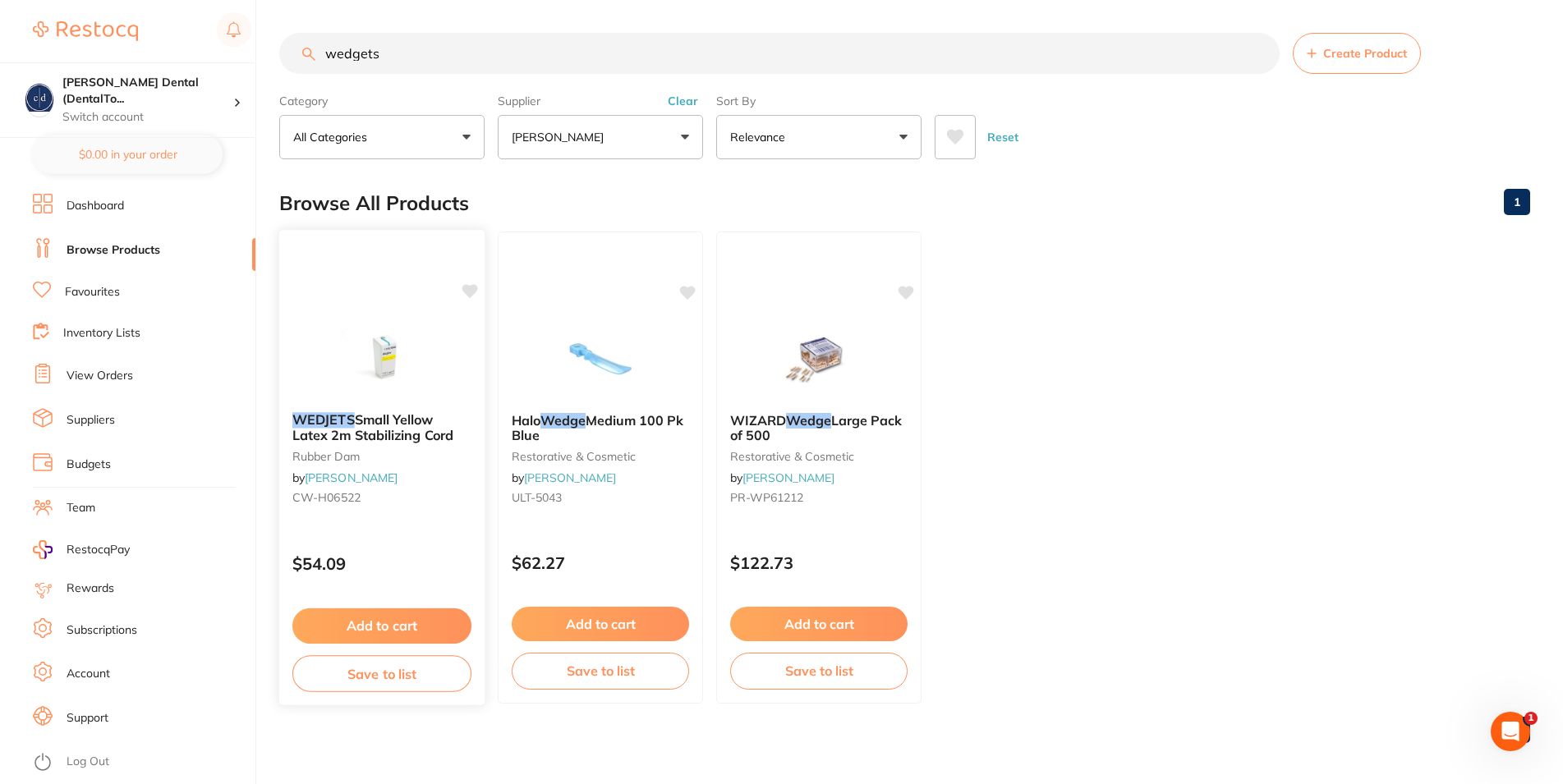
click at [428, 618] on button "Add to cart" at bounding box center [381, 626] width 179 height 35
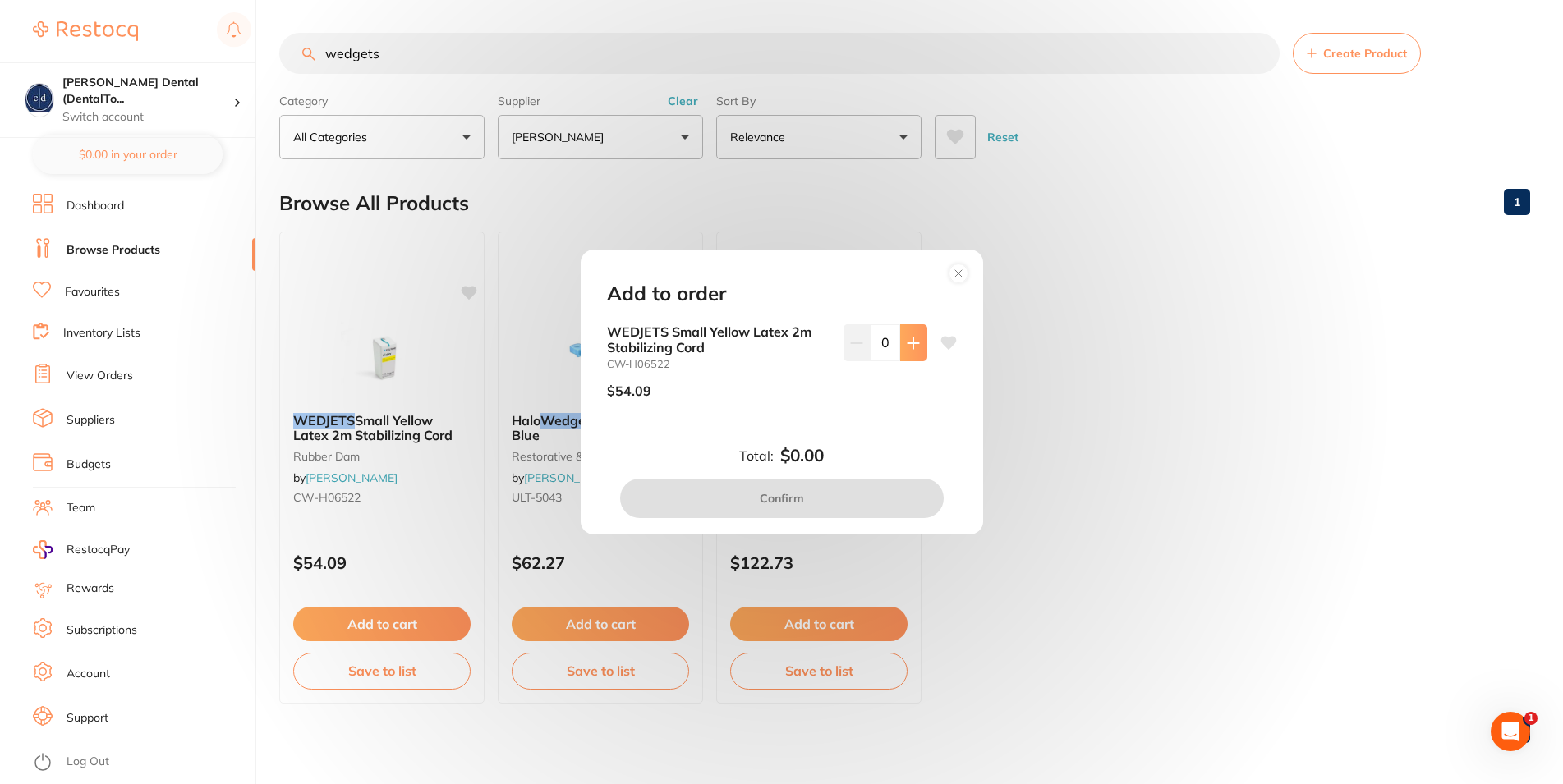
click at [908, 337] on icon at bounding box center [913, 342] width 11 height 11
type input "1"
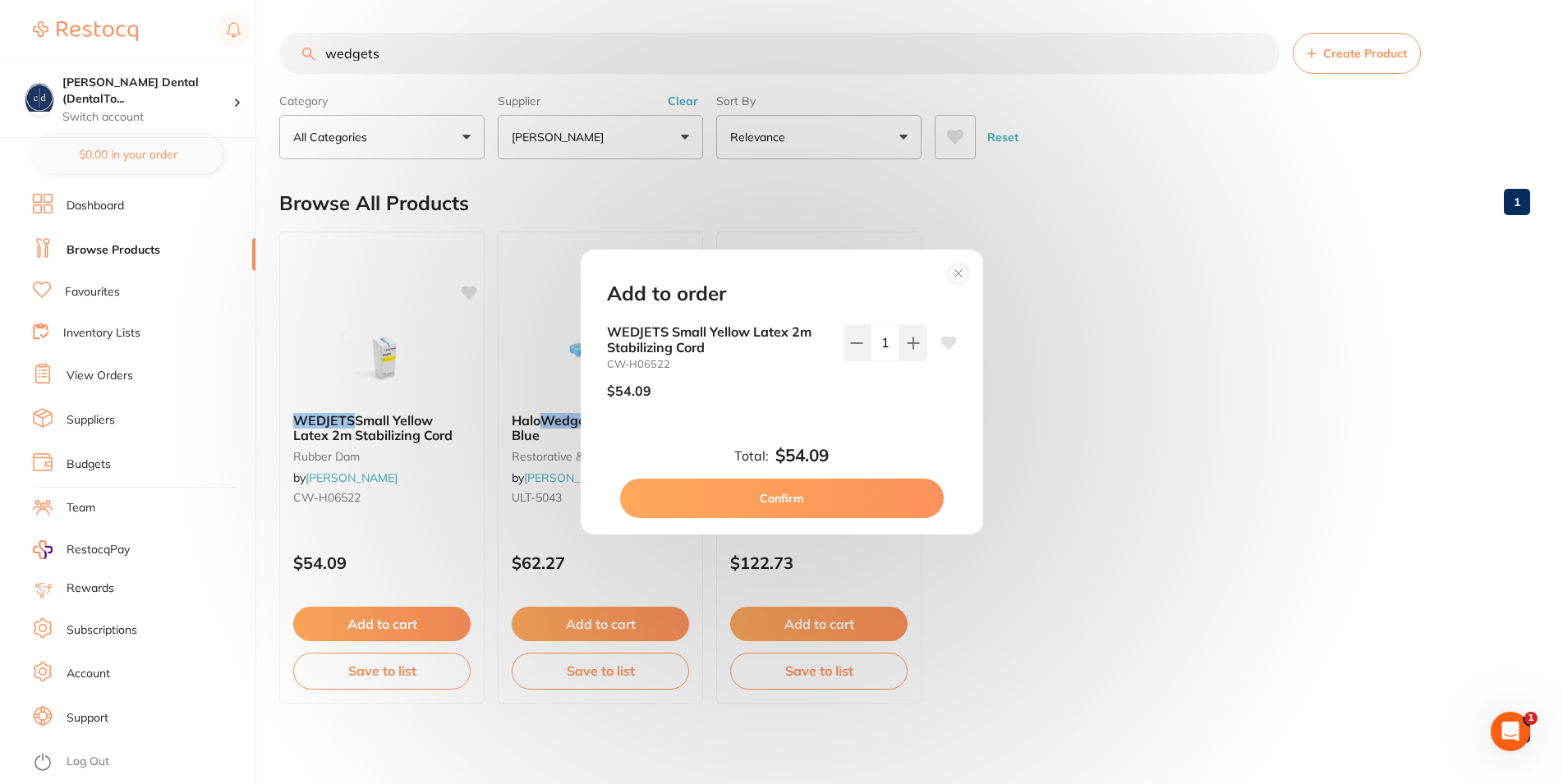
click at [784, 494] on button "Confirm" at bounding box center [782, 498] width 324 height 40
checkbox input "false"
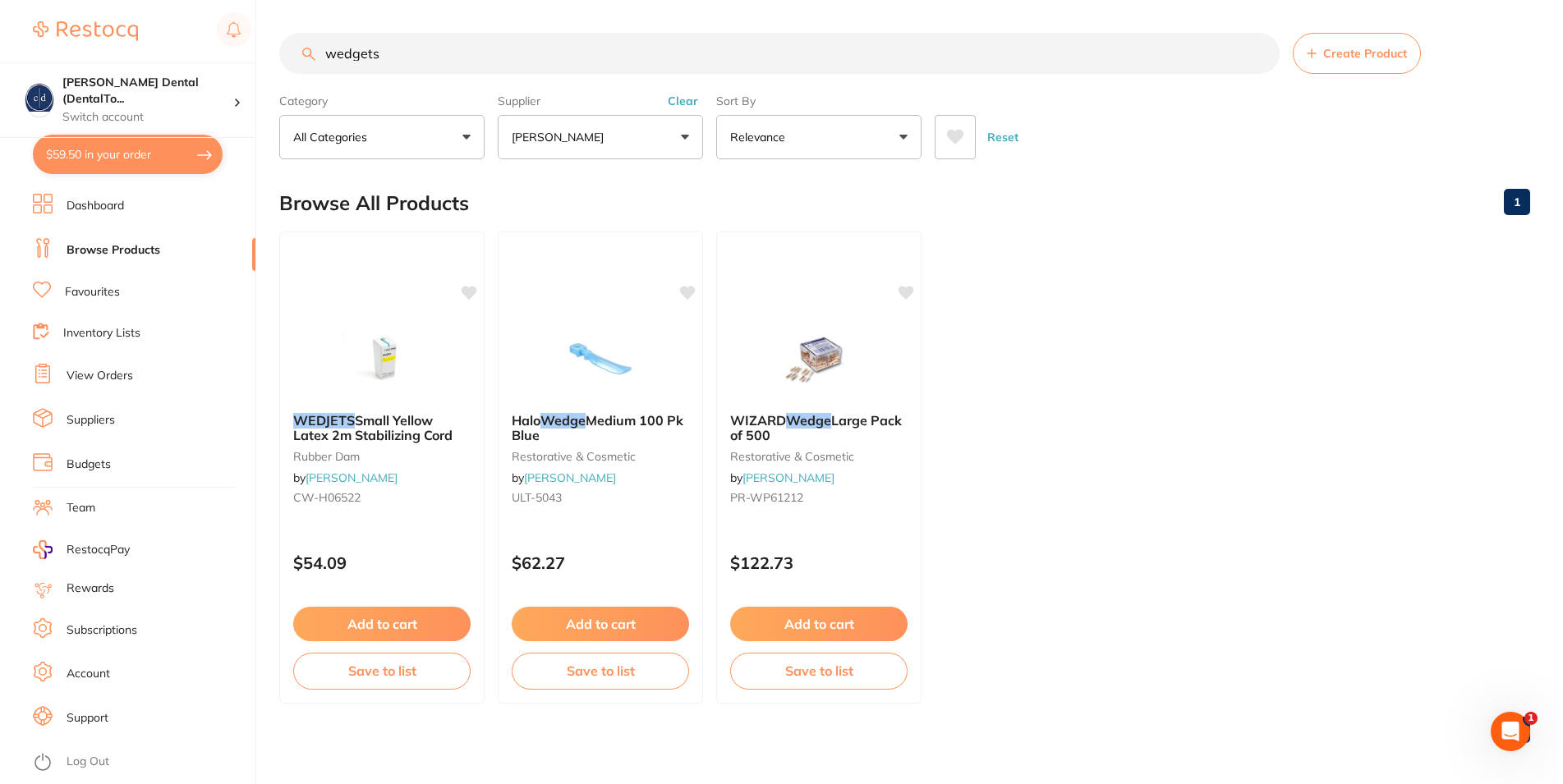
drag, startPoint x: 393, startPoint y: 56, endPoint x: 267, endPoint y: 23, distance: 130.2
click at [280, 52] on input "wedgets" at bounding box center [780, 53] width 1000 height 41
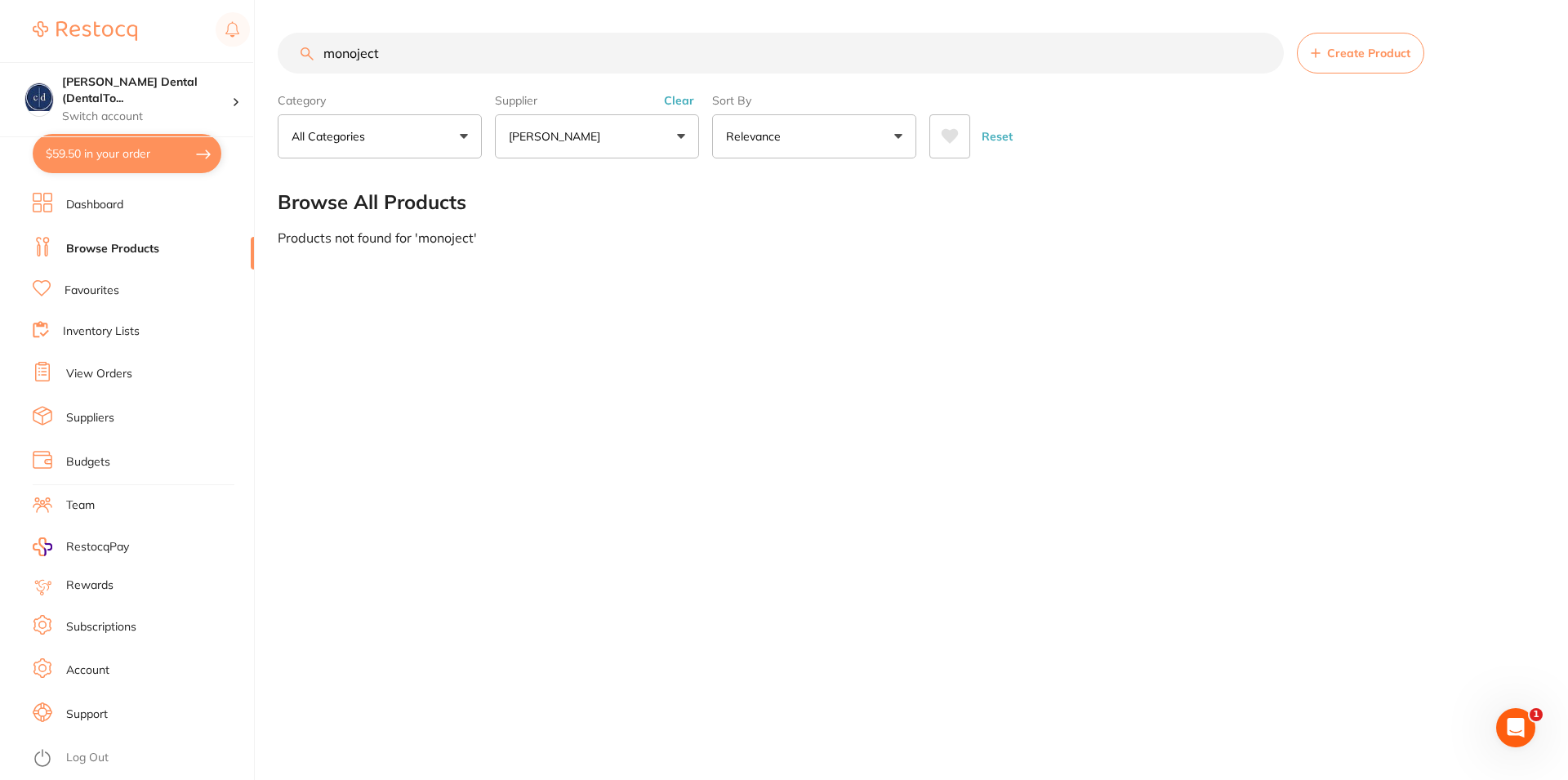
drag, startPoint x: 385, startPoint y: 53, endPoint x: 327, endPoint y: 51, distance: 58.0
click at [327, 51] on input "monoject" at bounding box center [780, 53] width 1006 height 40
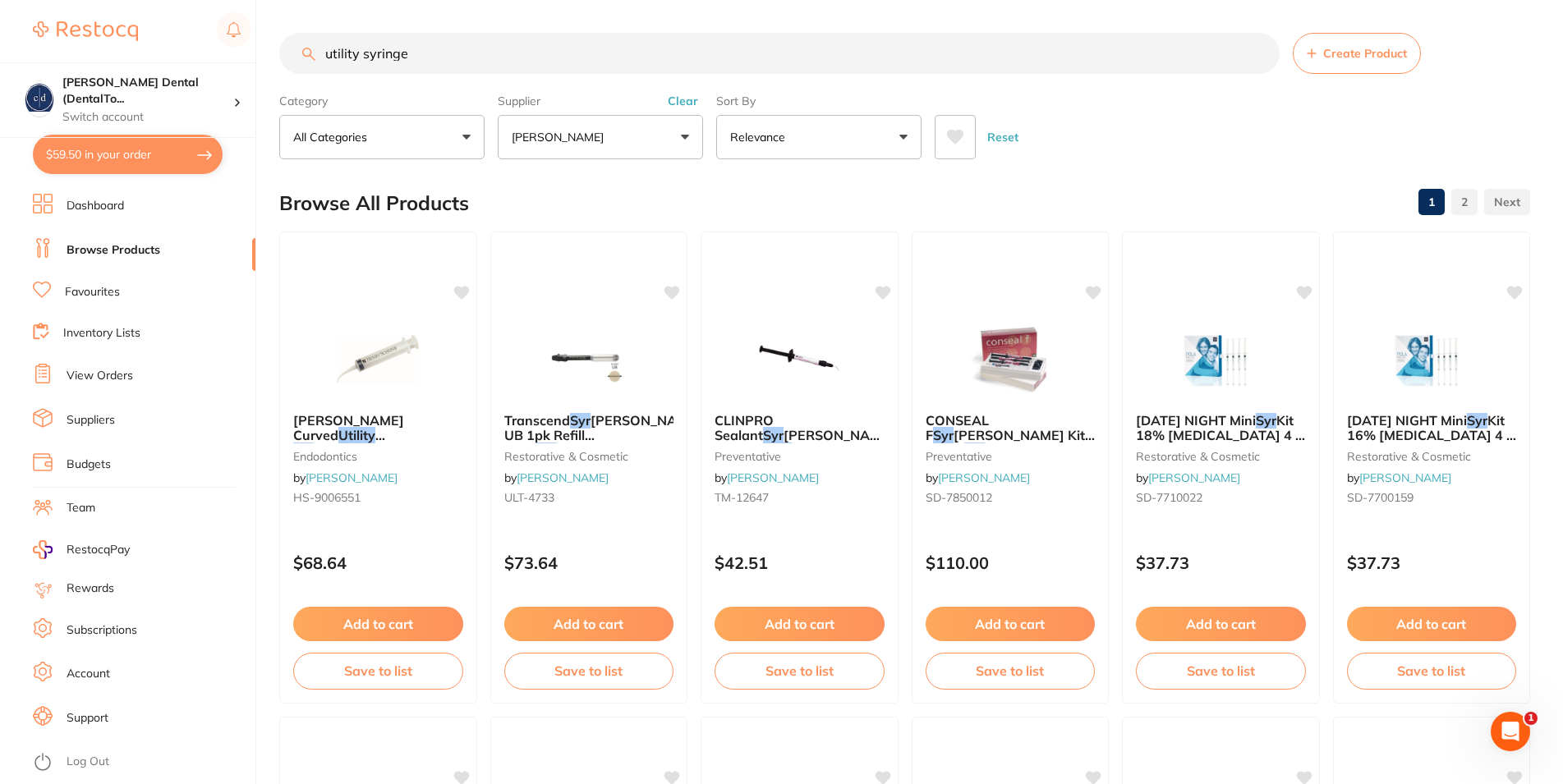
type input "utility syringe"
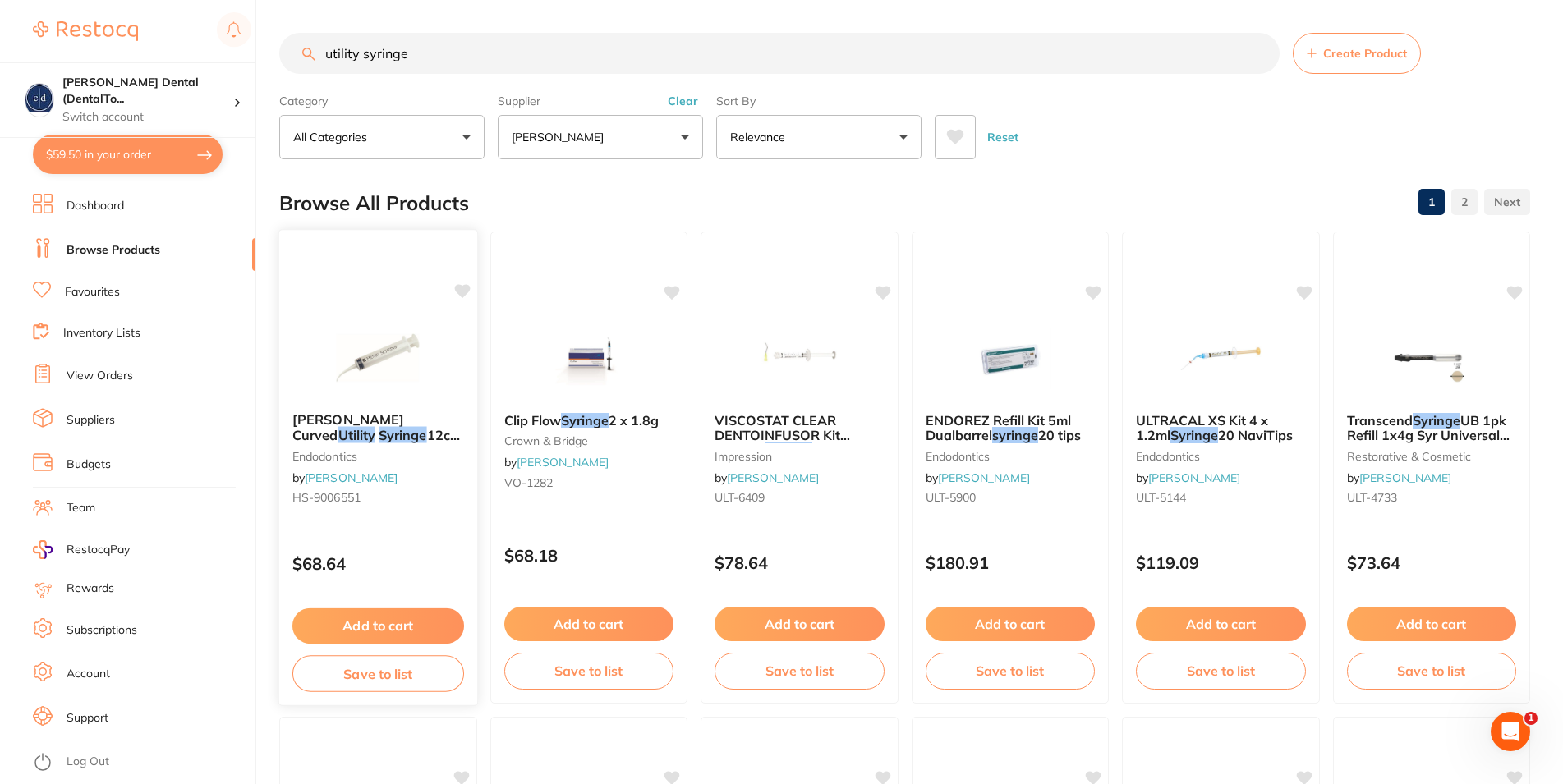
click at [418, 621] on button "Add to cart" at bounding box center [378, 626] width 172 height 35
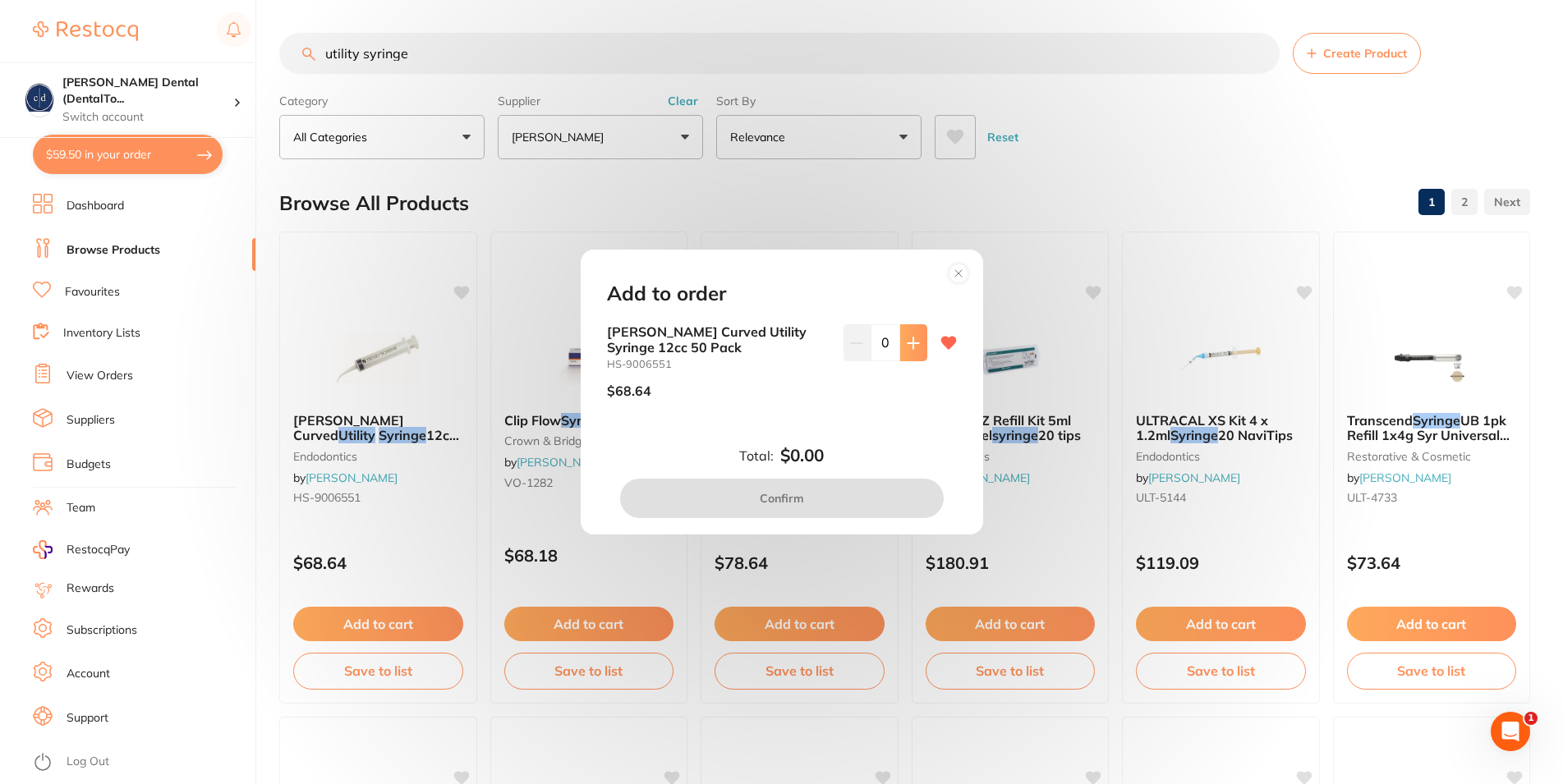
click at [900, 337] on button at bounding box center [913, 342] width 27 height 36
type input "1"
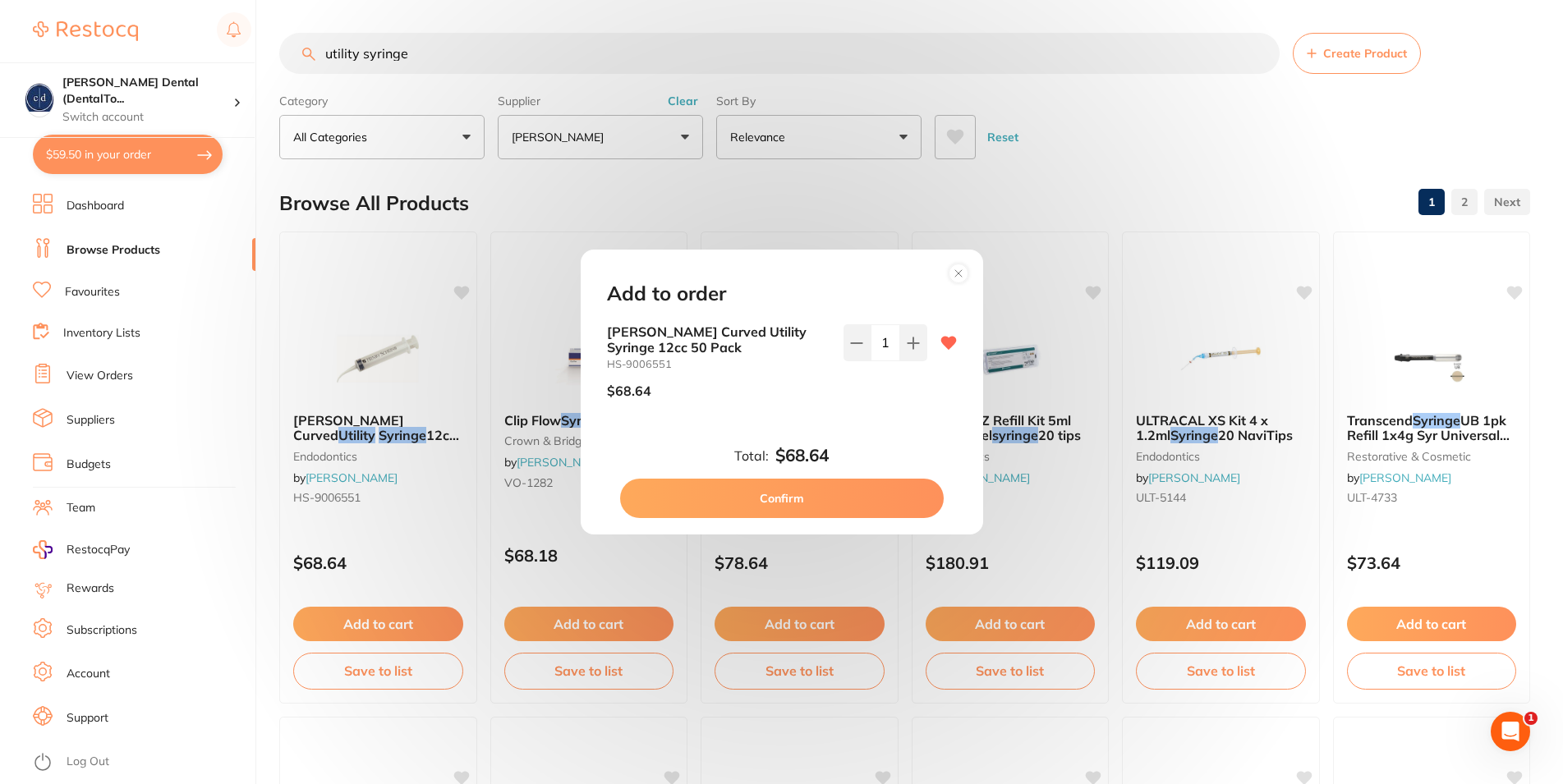
click at [815, 496] on button "Confirm" at bounding box center [782, 498] width 324 height 40
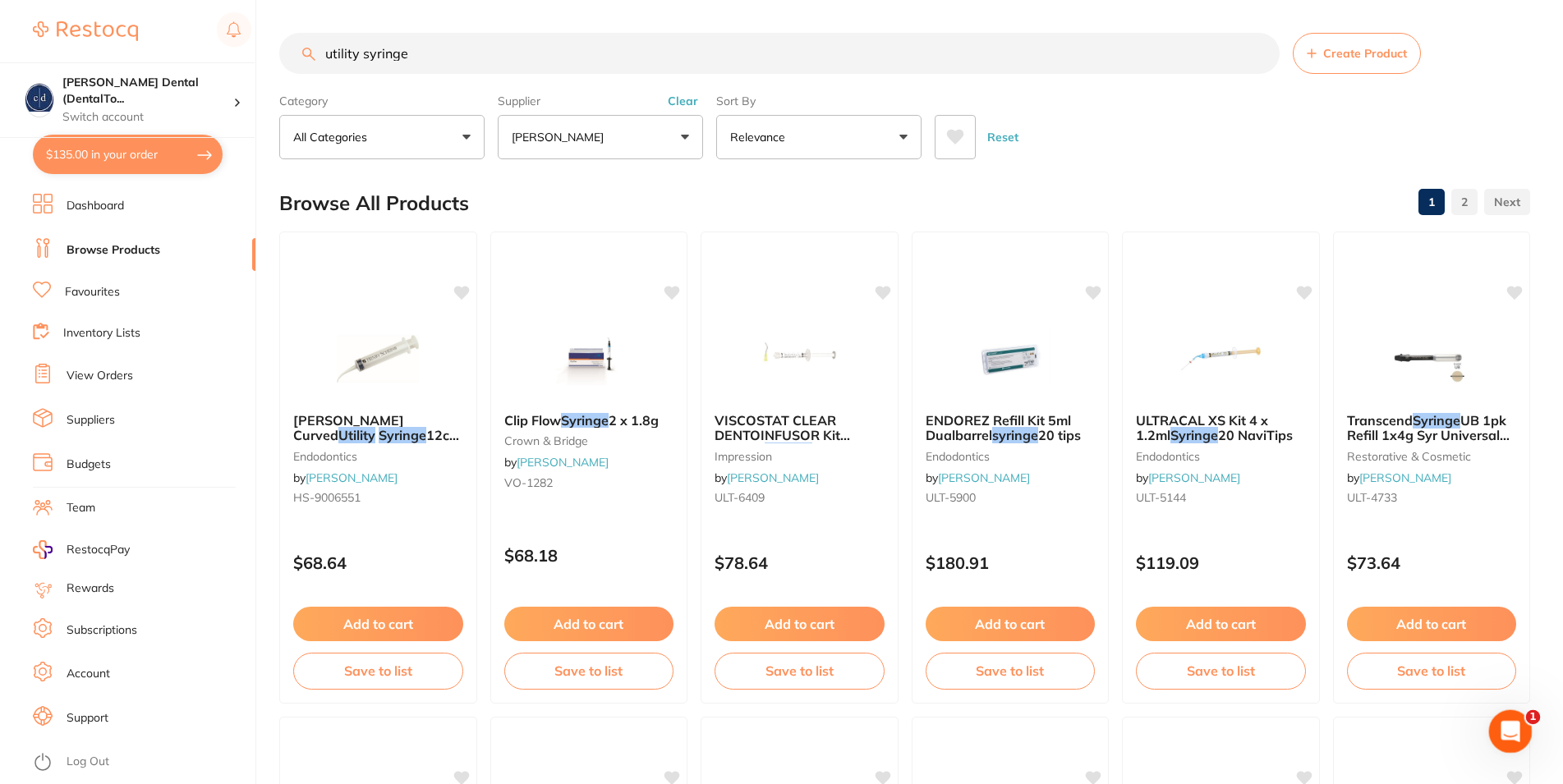
click at [1517, 733] on icon "Open Intercom Messenger" at bounding box center [1508, 729] width 27 height 27
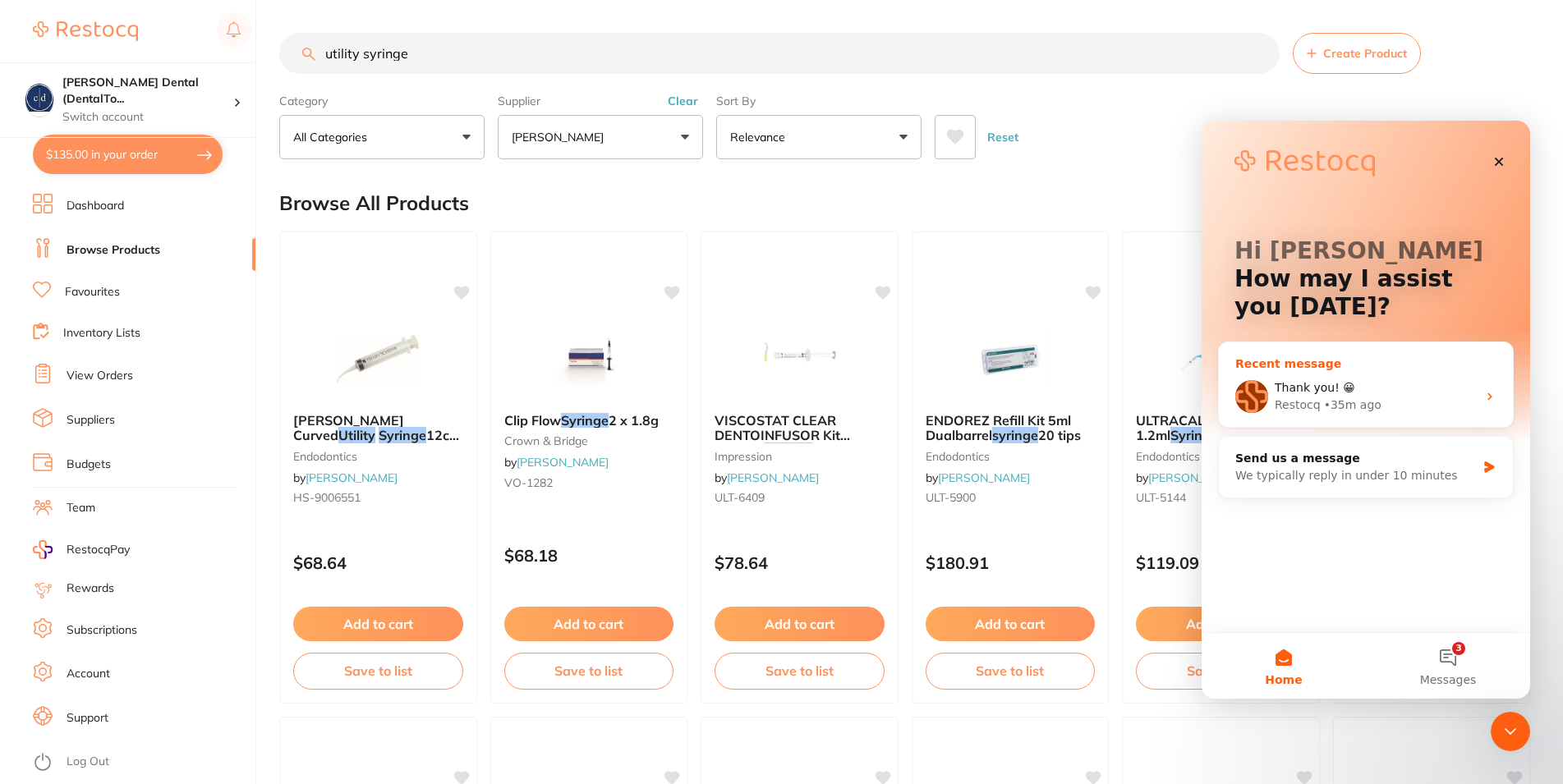
click at [1413, 395] on div "Thank you! 😀" at bounding box center [1375, 388] width 202 height 17
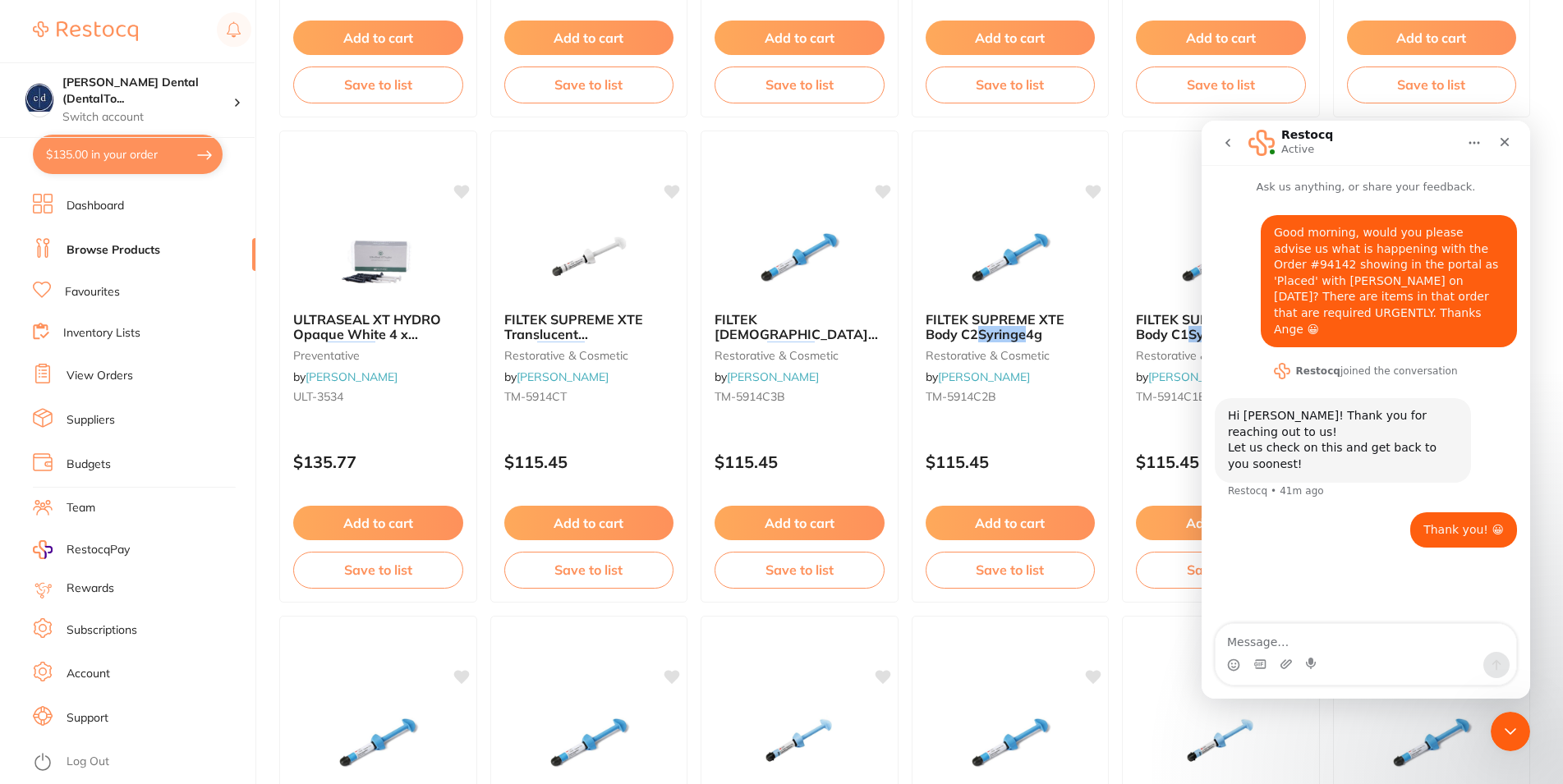
scroll to position [251, 0]
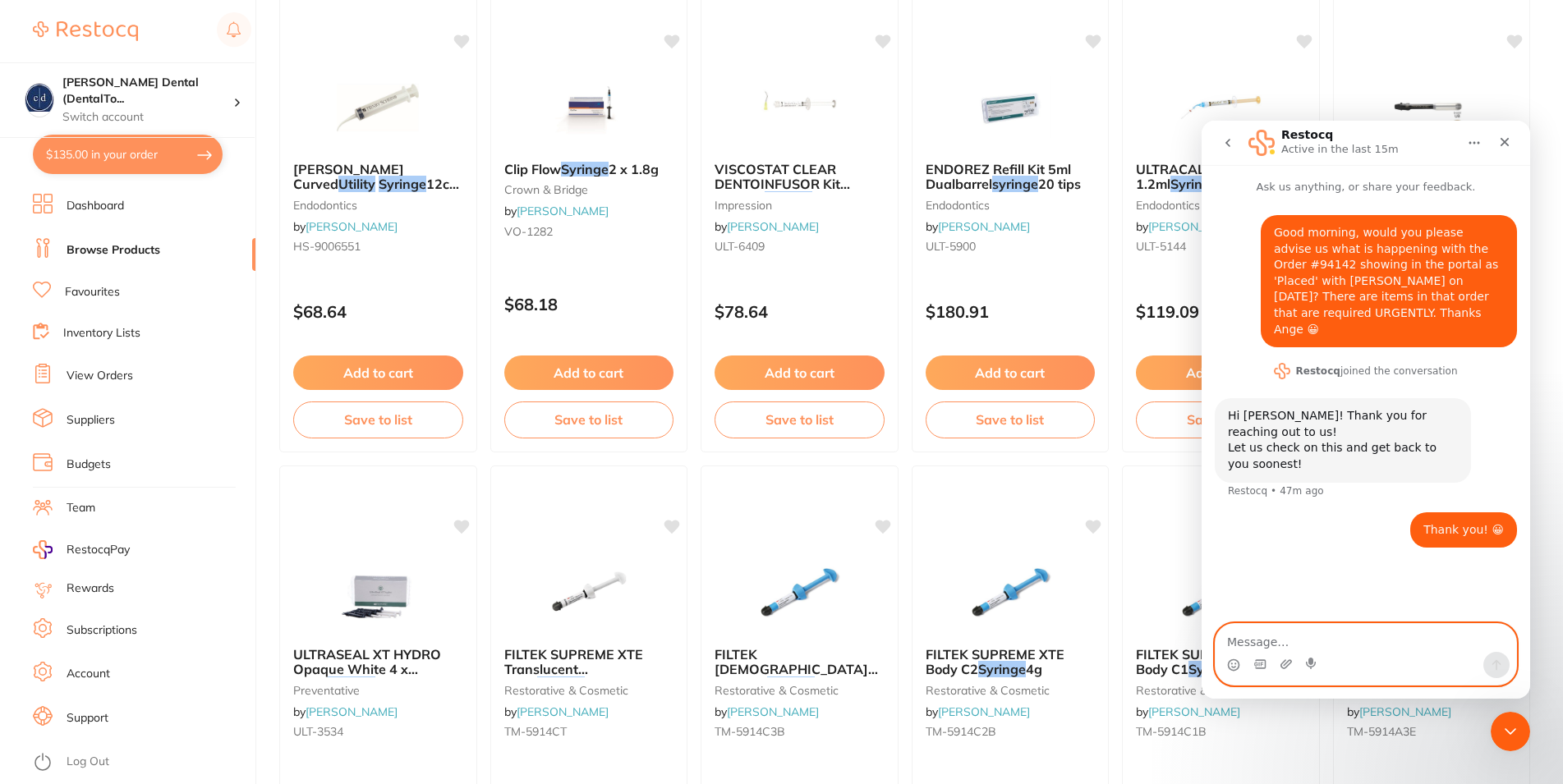
click at [1301, 639] on textarea "Message…" at bounding box center [1367, 638] width 301 height 28
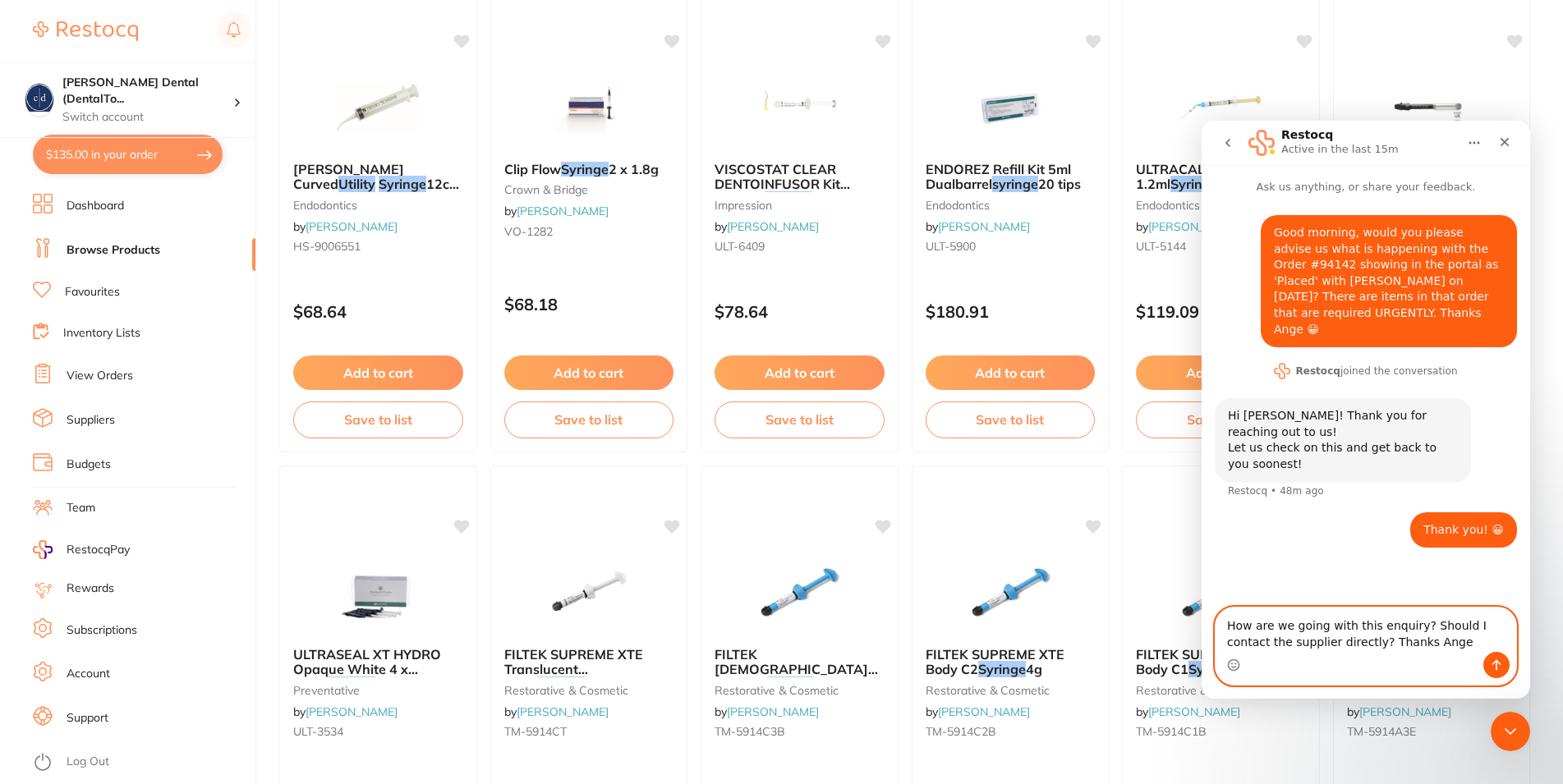
type textarea "How are we going with this enquiry? Should I contact the supplier directly? Tha…"
click at [1497, 664] on icon "Send a message…" at bounding box center [1497, 665] width 9 height 11
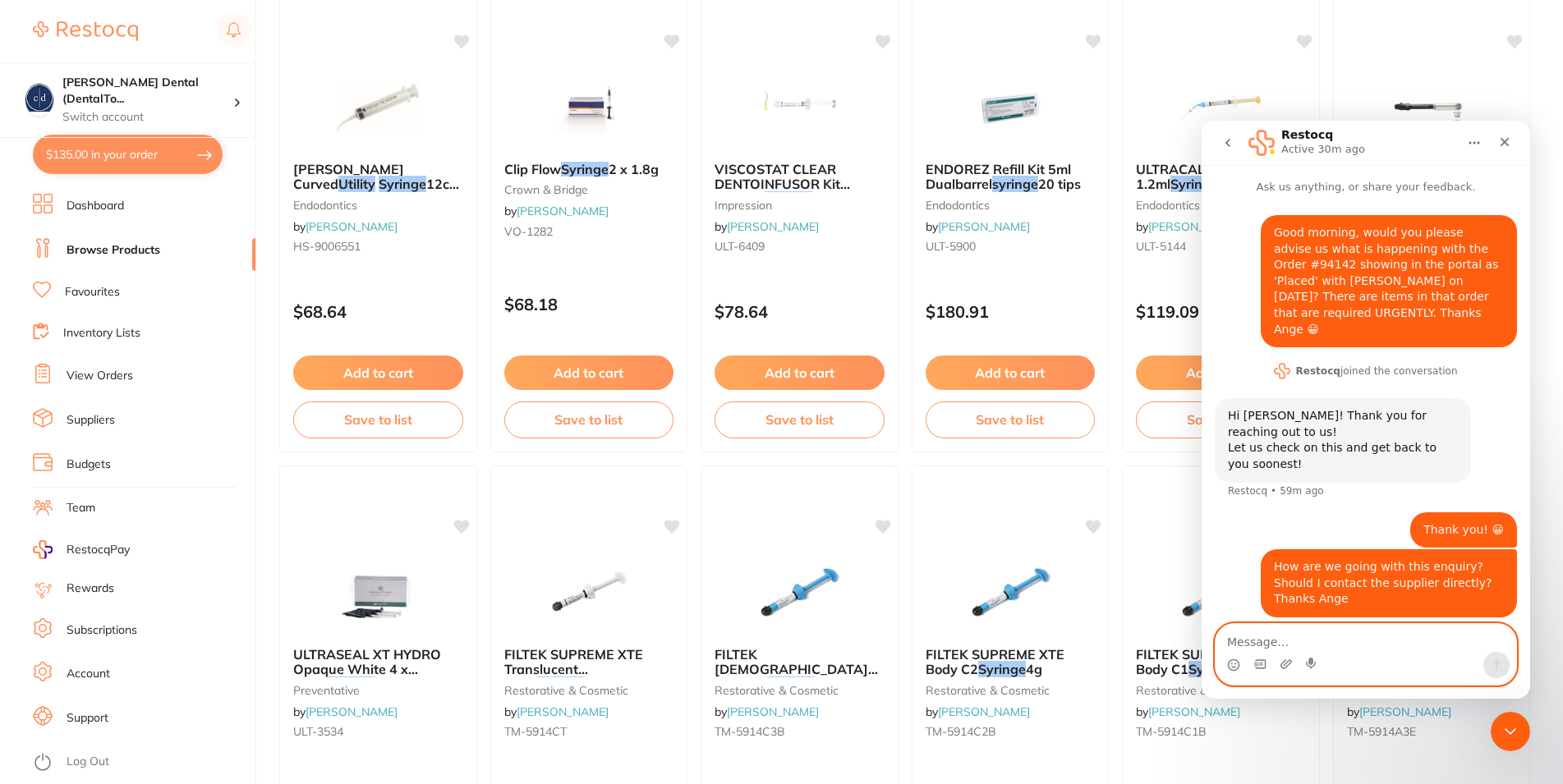
scroll to position [0, 0]
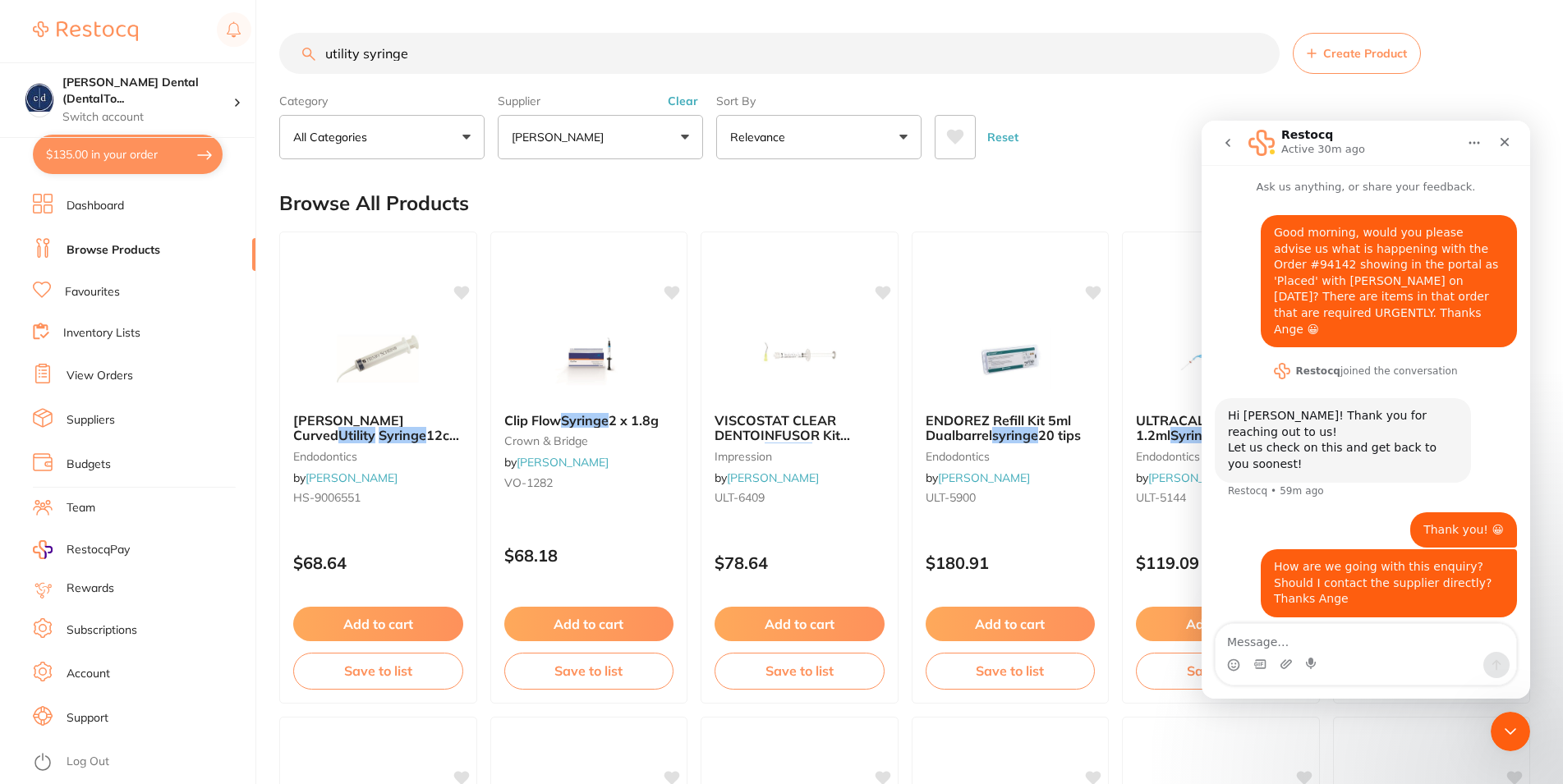
drag, startPoint x: 614, startPoint y: 50, endPoint x: 324, endPoint y: 27, distance: 290.9
click at [303, 51] on input "utility syringe" at bounding box center [780, 53] width 1000 height 41
type input "l"
type input "helix"
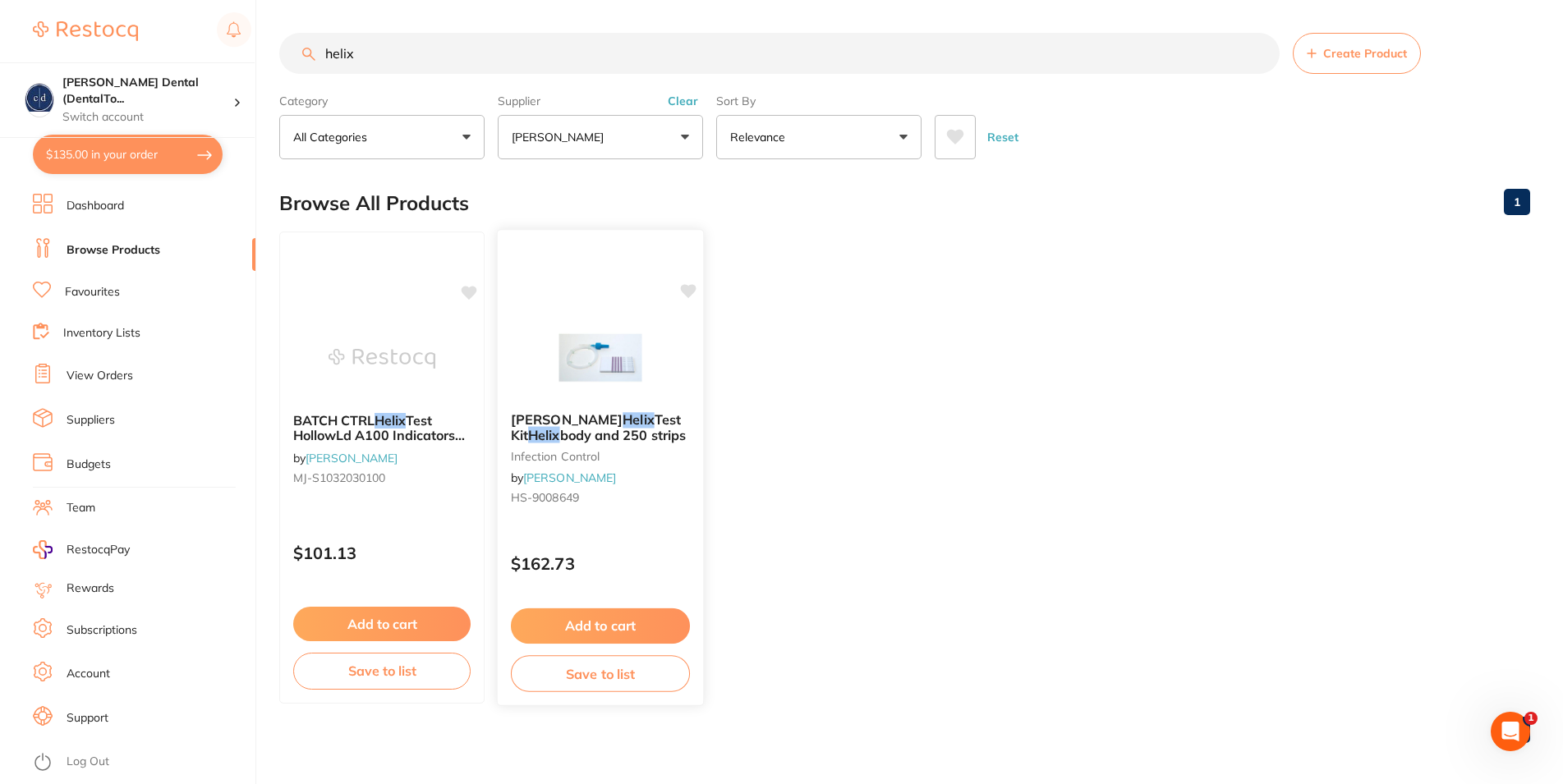
click at [597, 430] on span "body and 250 strips" at bounding box center [623, 435] width 127 height 17
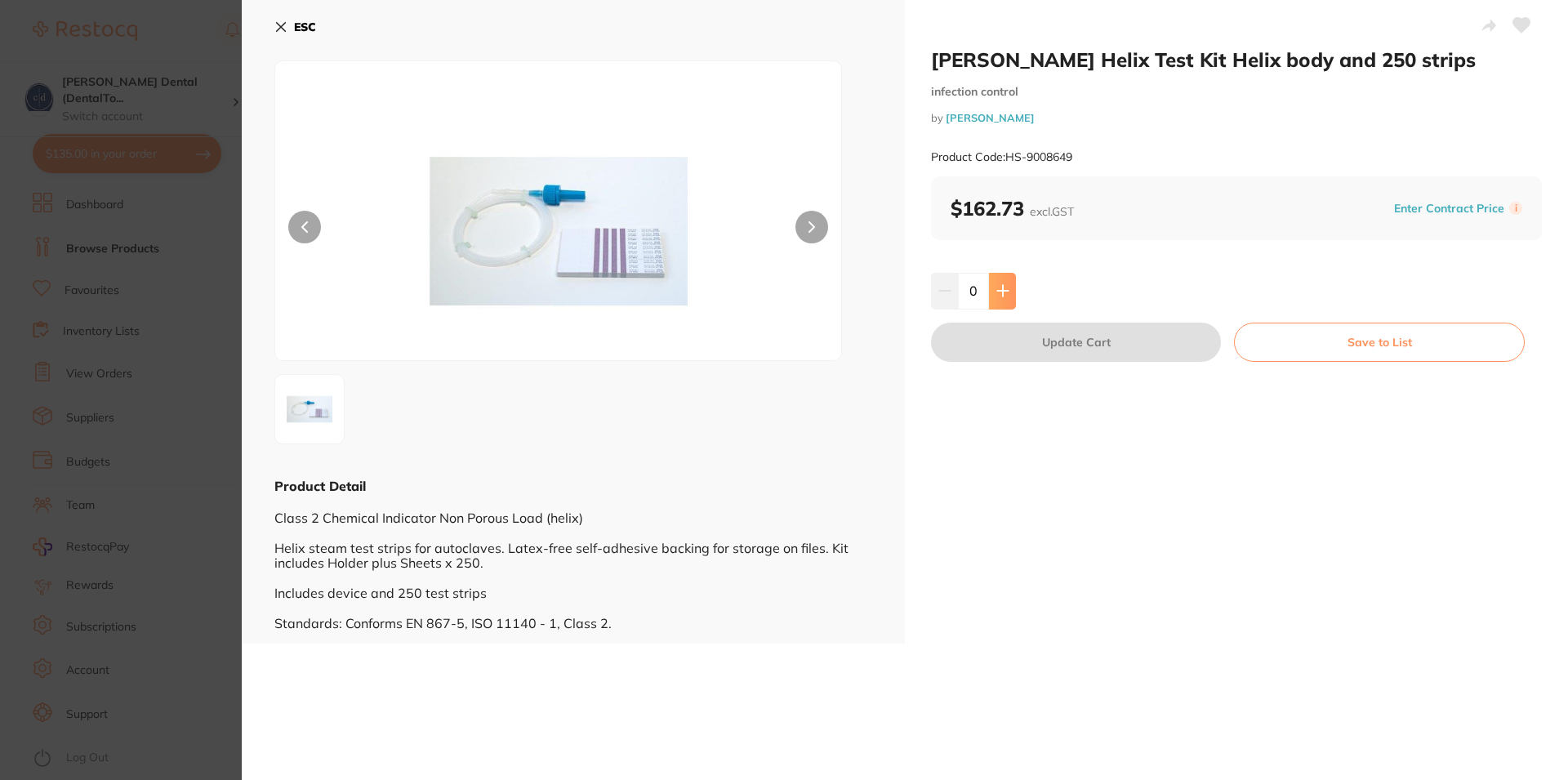
click at [999, 290] on icon at bounding box center [1002, 291] width 13 height 13
type input "1"
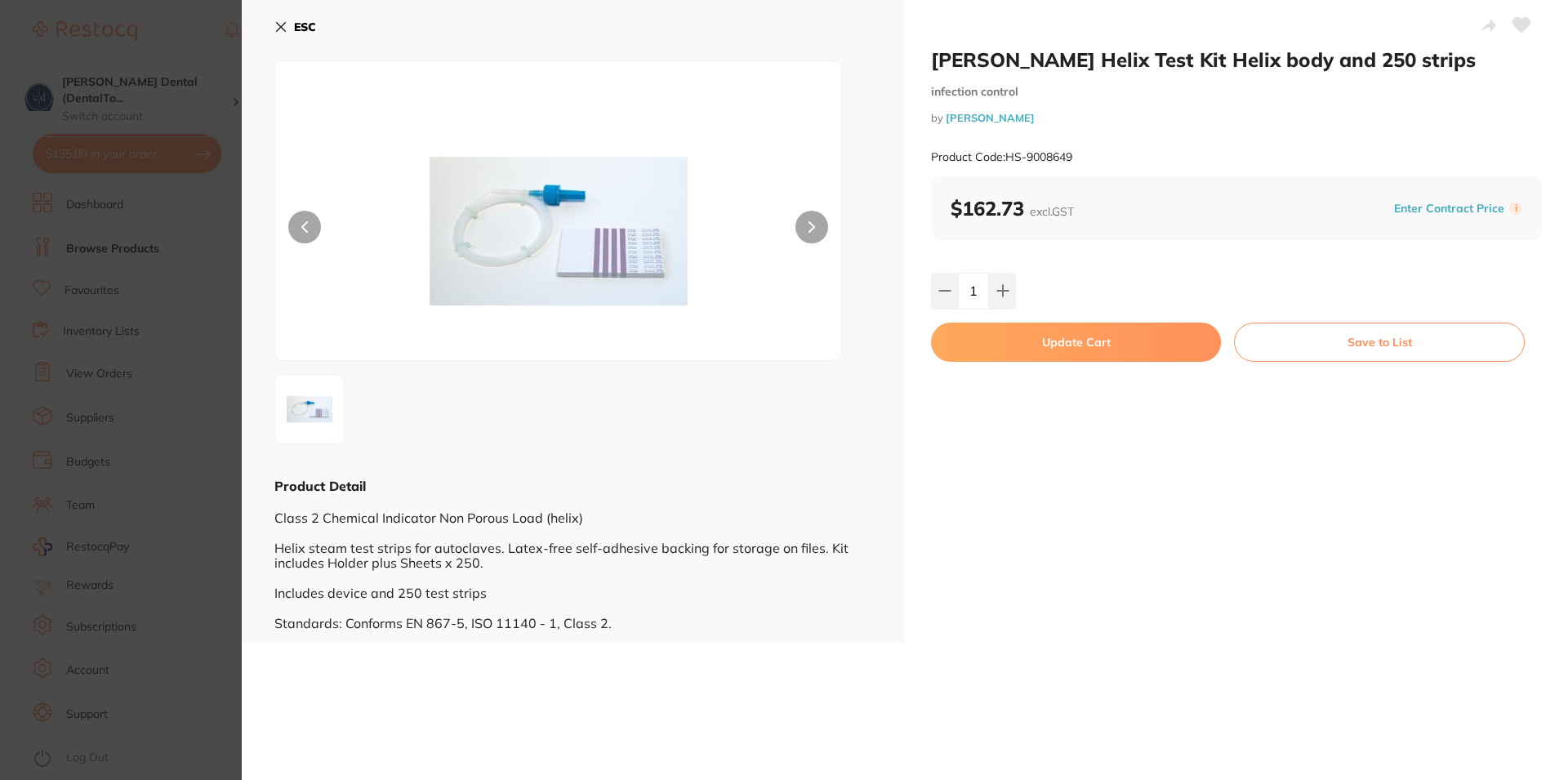
click at [1090, 334] on button "Update Cart" at bounding box center [1075, 342] width 289 height 40
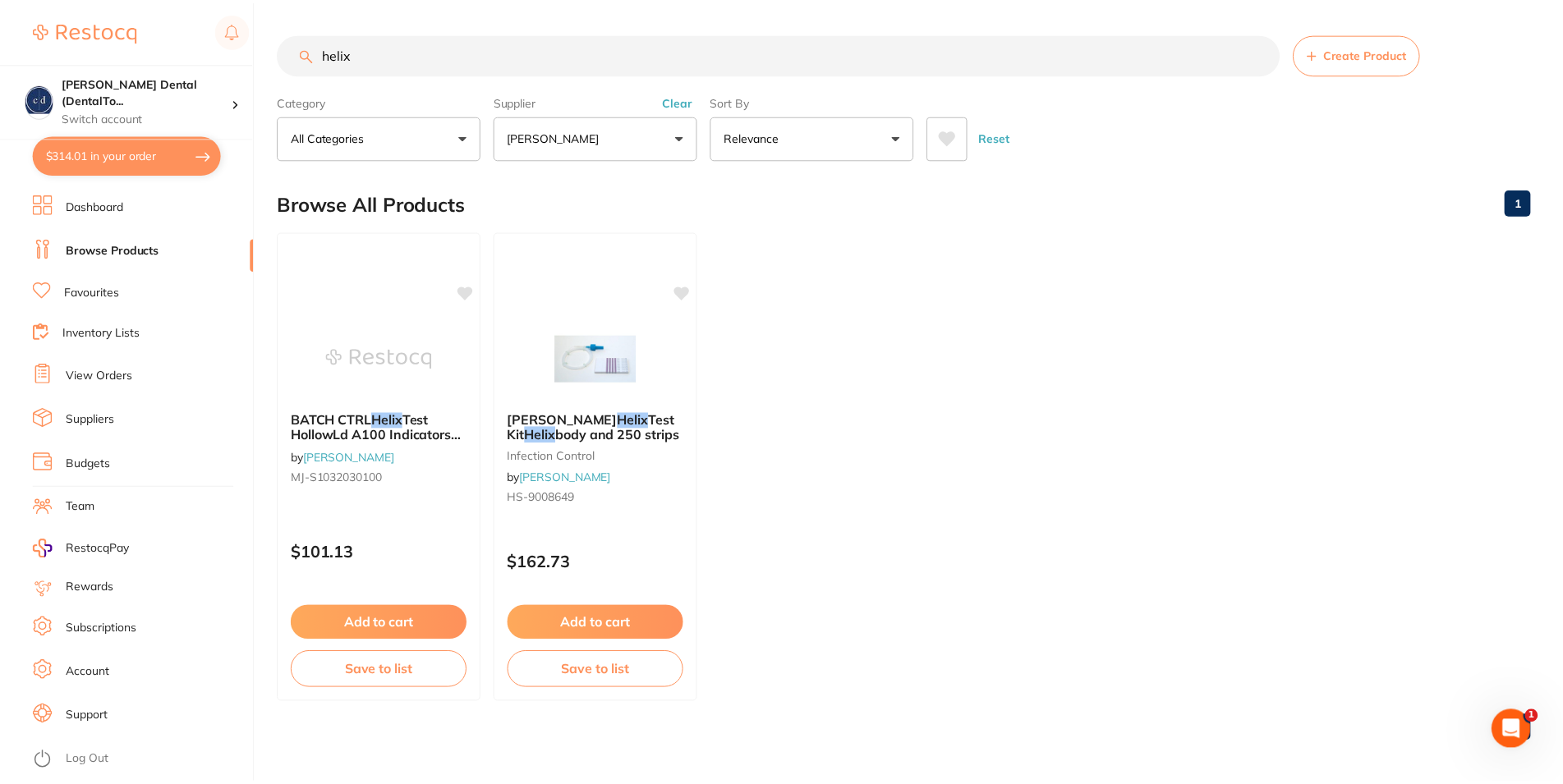
scroll to position [5, 0]
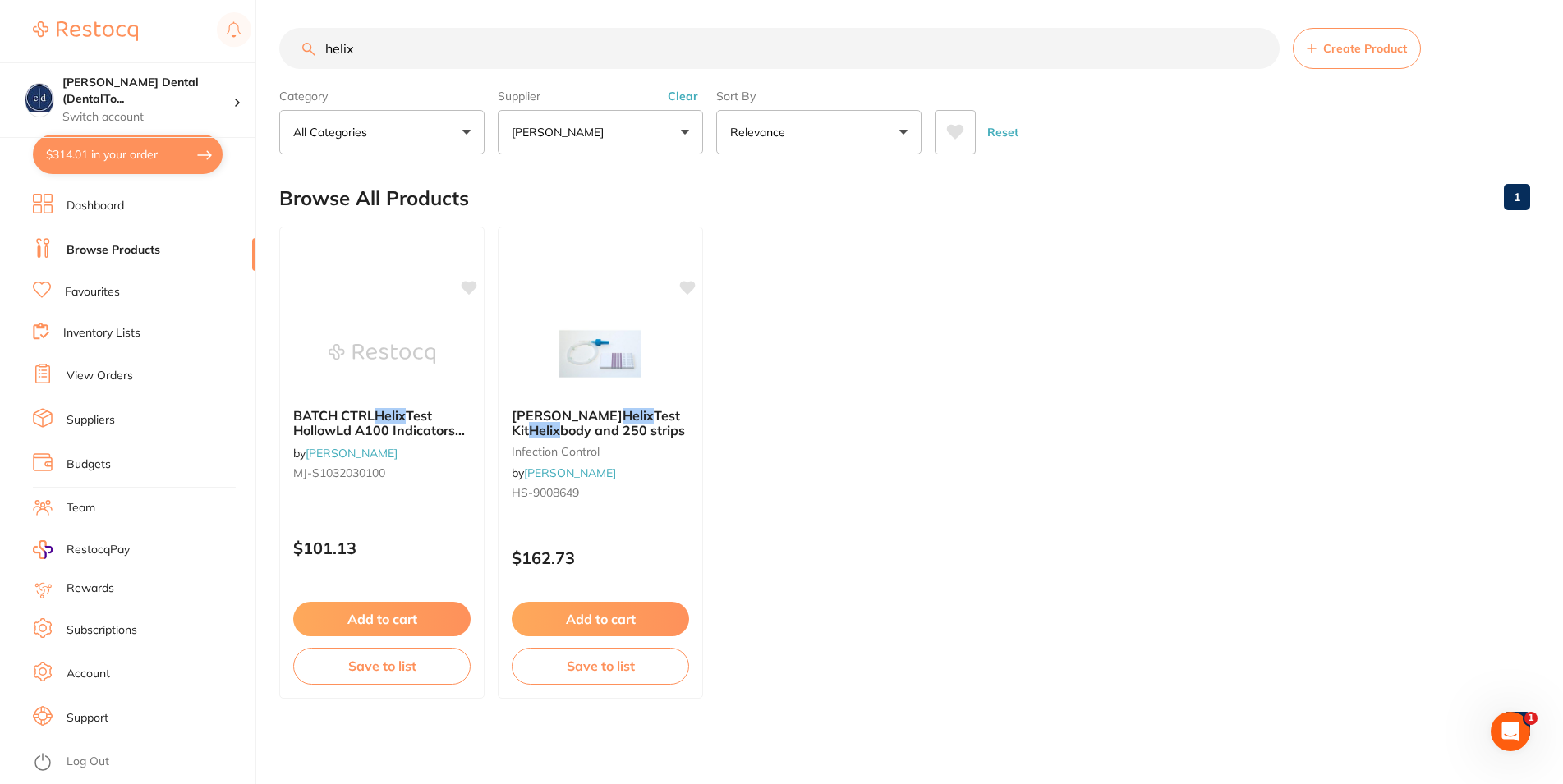
click at [95, 206] on link "Dashboard" at bounding box center [95, 206] width 58 height 17
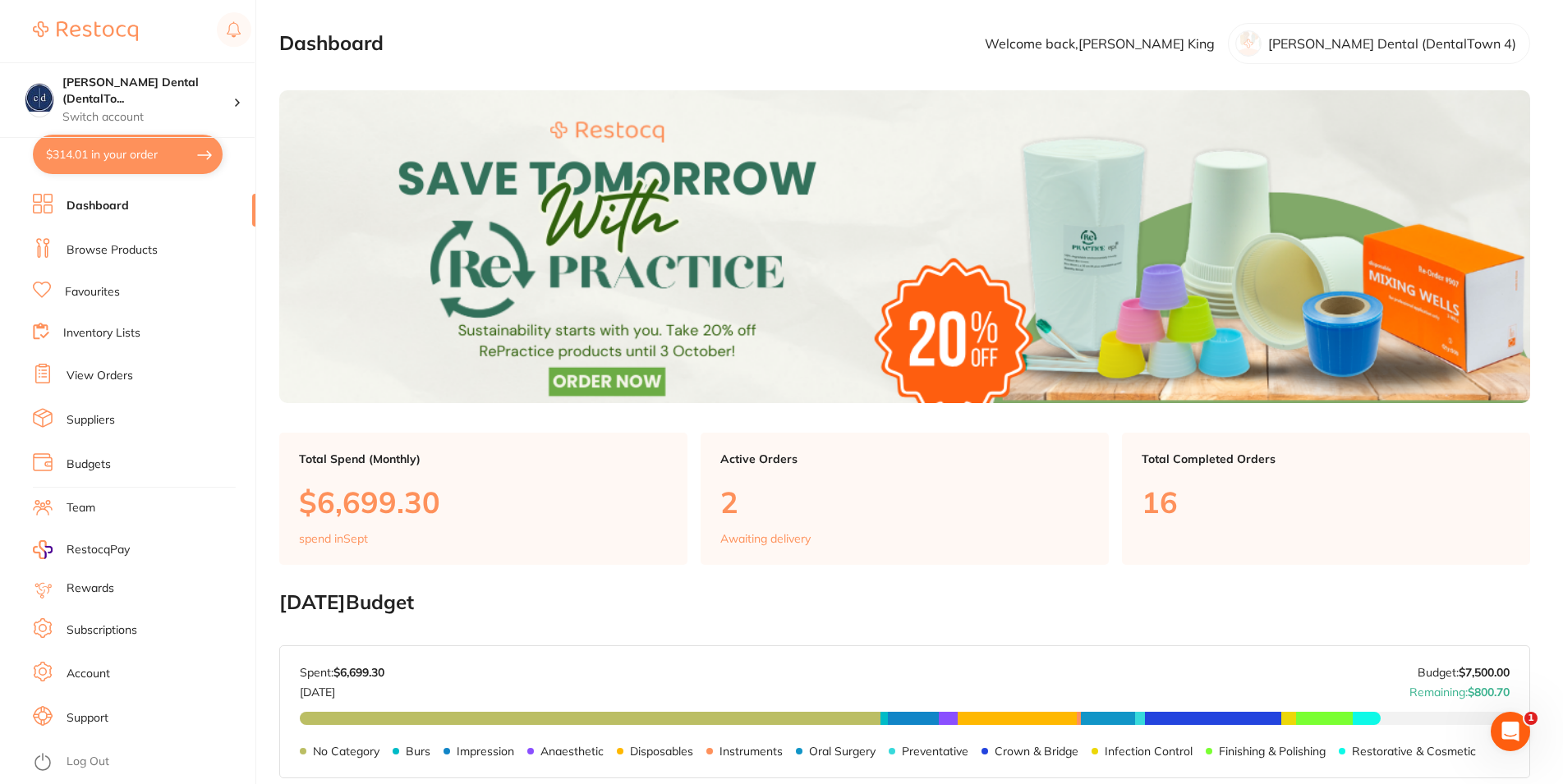
click at [104, 200] on link "Dashboard" at bounding box center [97, 206] width 63 height 17
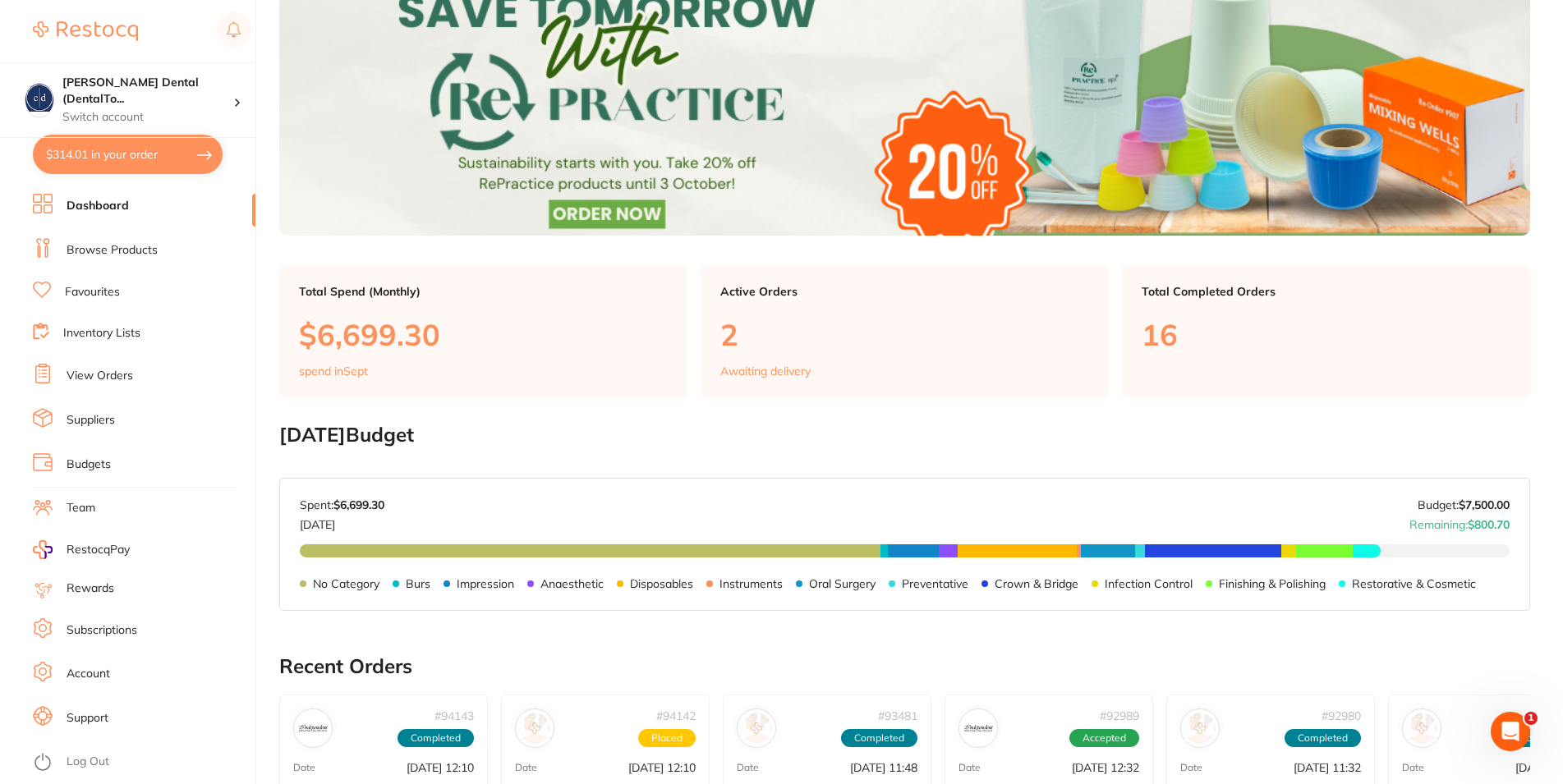
scroll to position [335, 0]
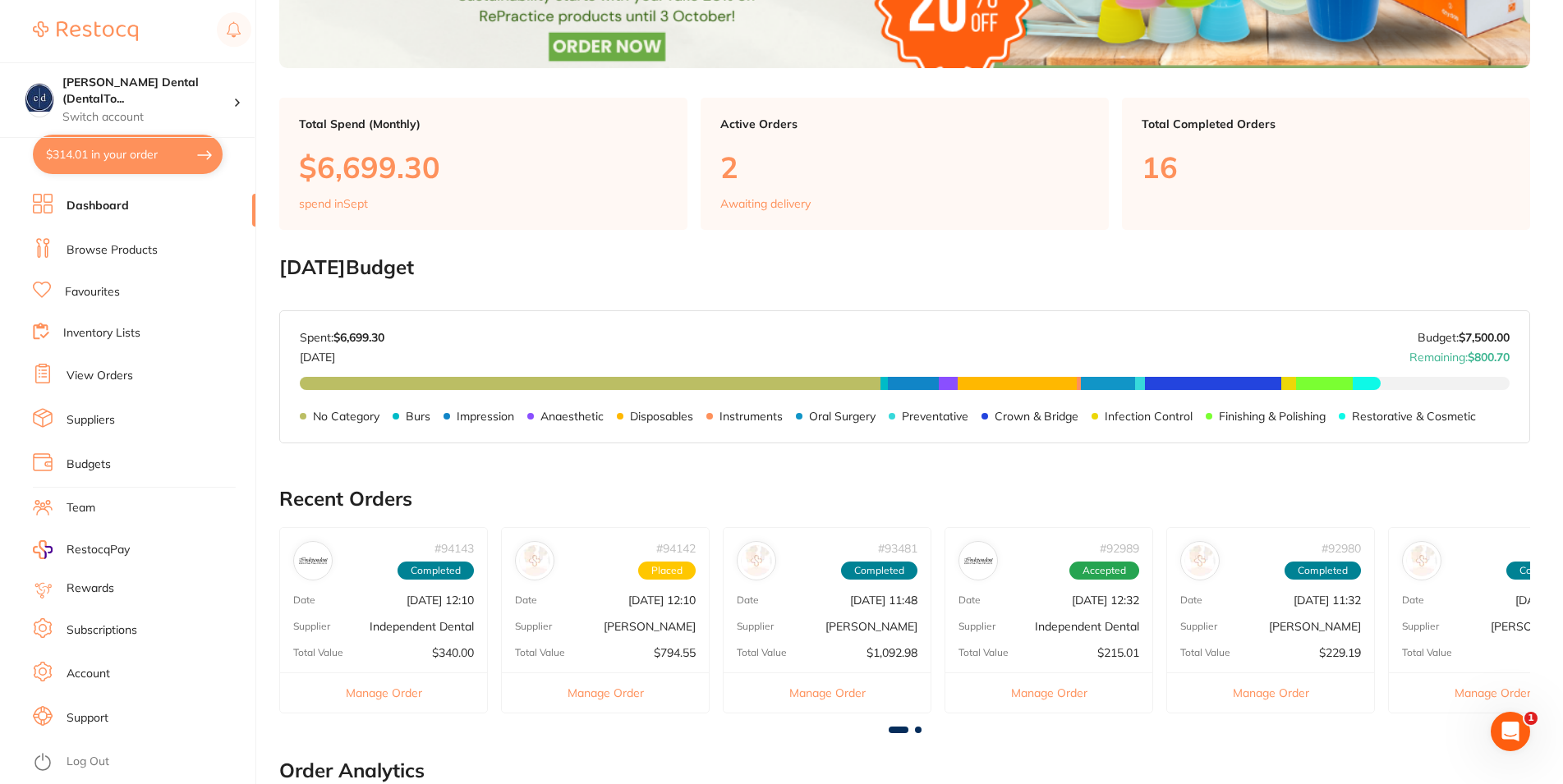
click at [612, 619] on div "# 94142 Placed Date Sept 19 2025, 12:10 Supplier Henry Schein Halas Total Value…" at bounding box center [605, 620] width 209 height 187
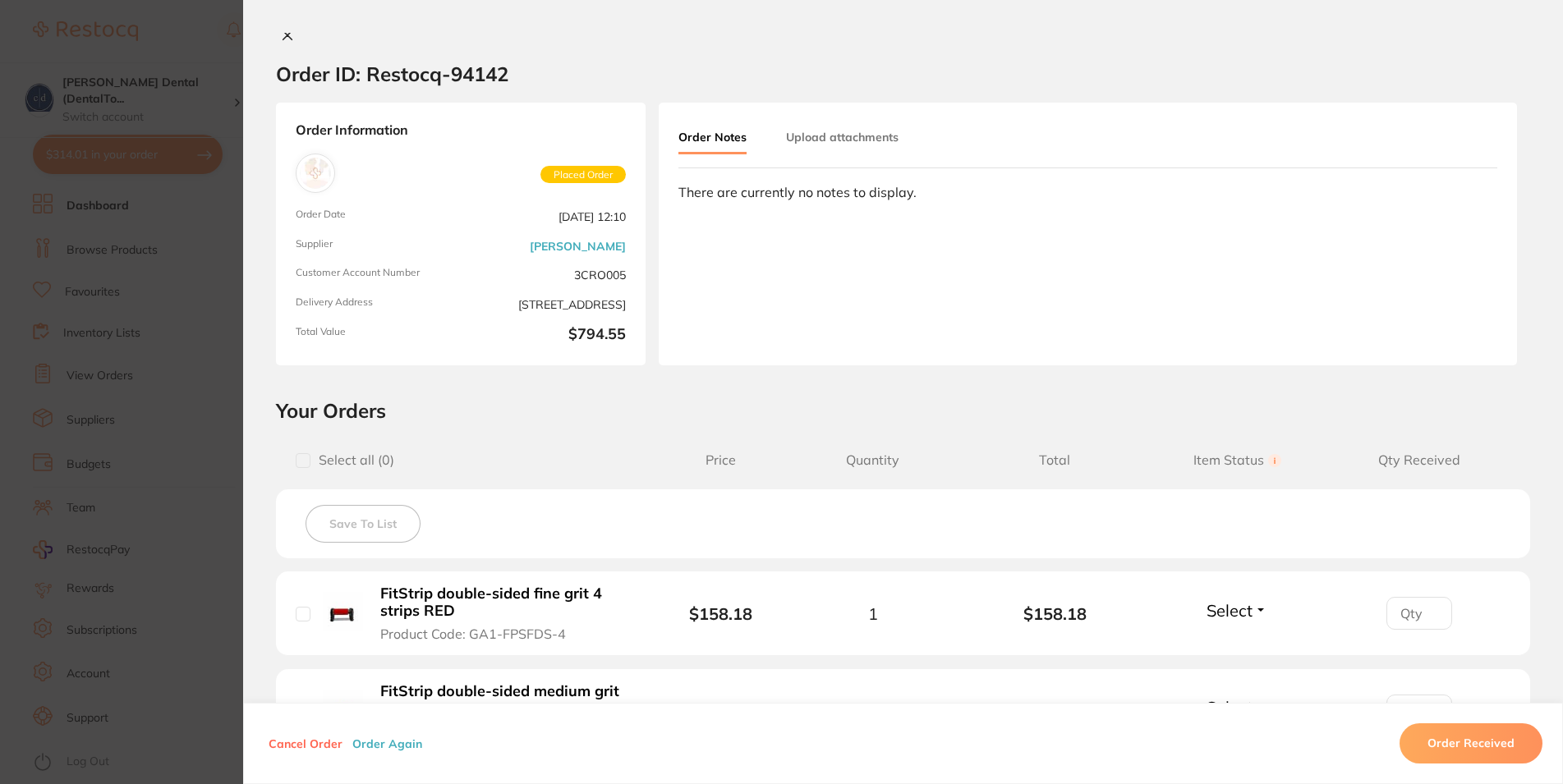
scroll to position [0, 0]
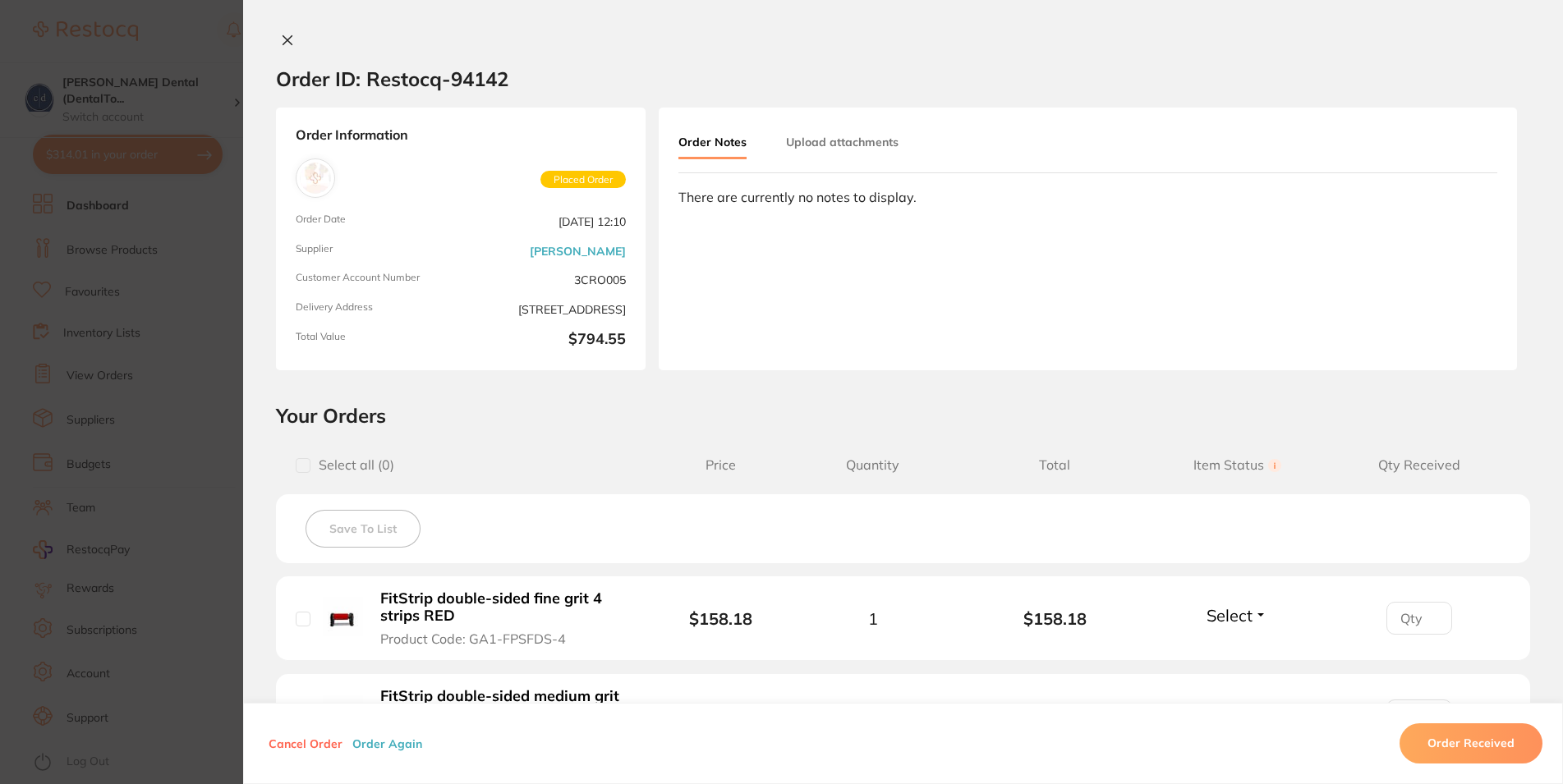
click at [276, 38] on button at bounding box center [288, 41] width 23 height 17
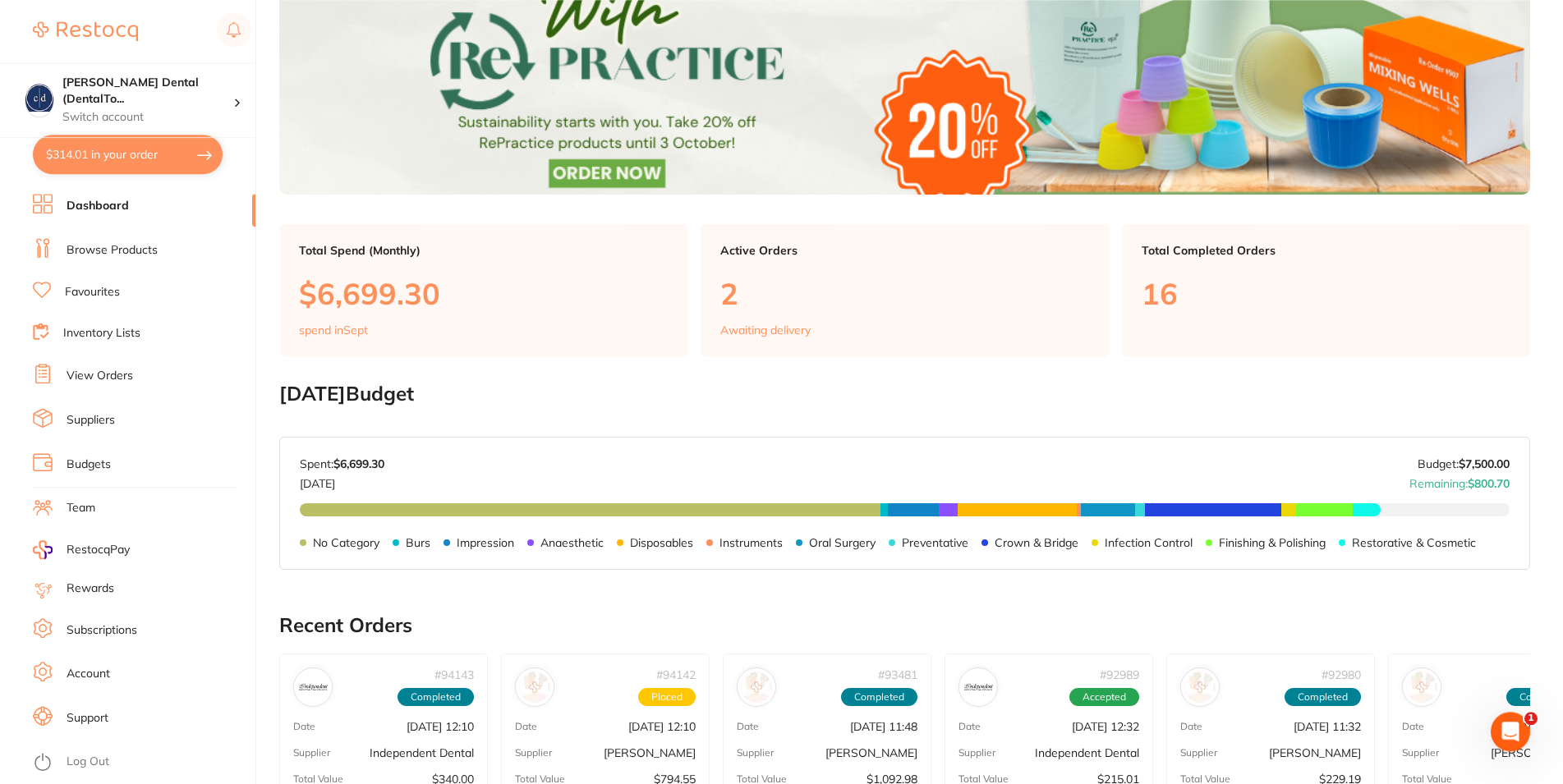
scroll to position [84, 0]
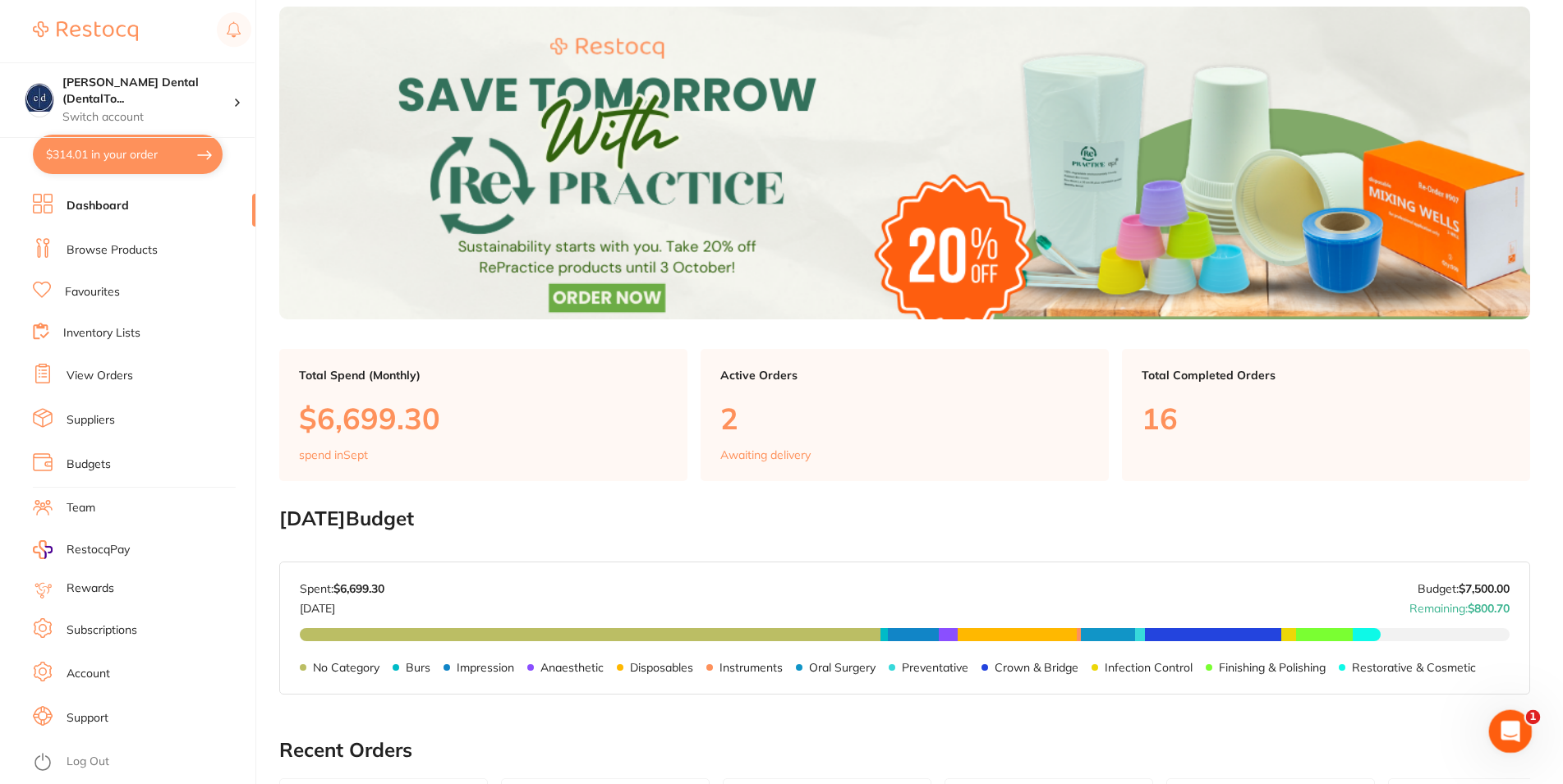
click at [1508, 735] on icon "Open Intercom Messenger" at bounding box center [1508, 729] width 27 height 27
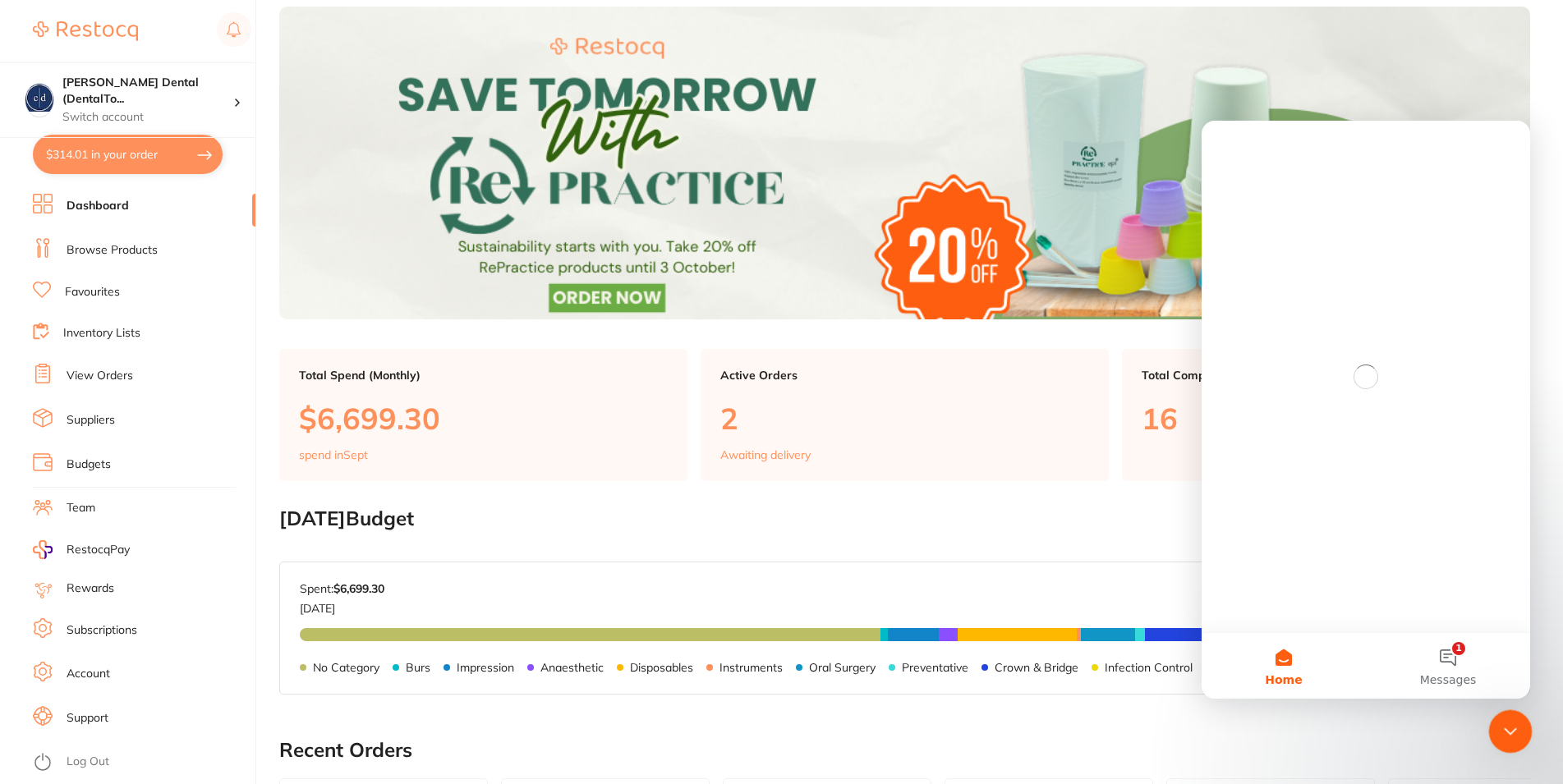
scroll to position [0, 0]
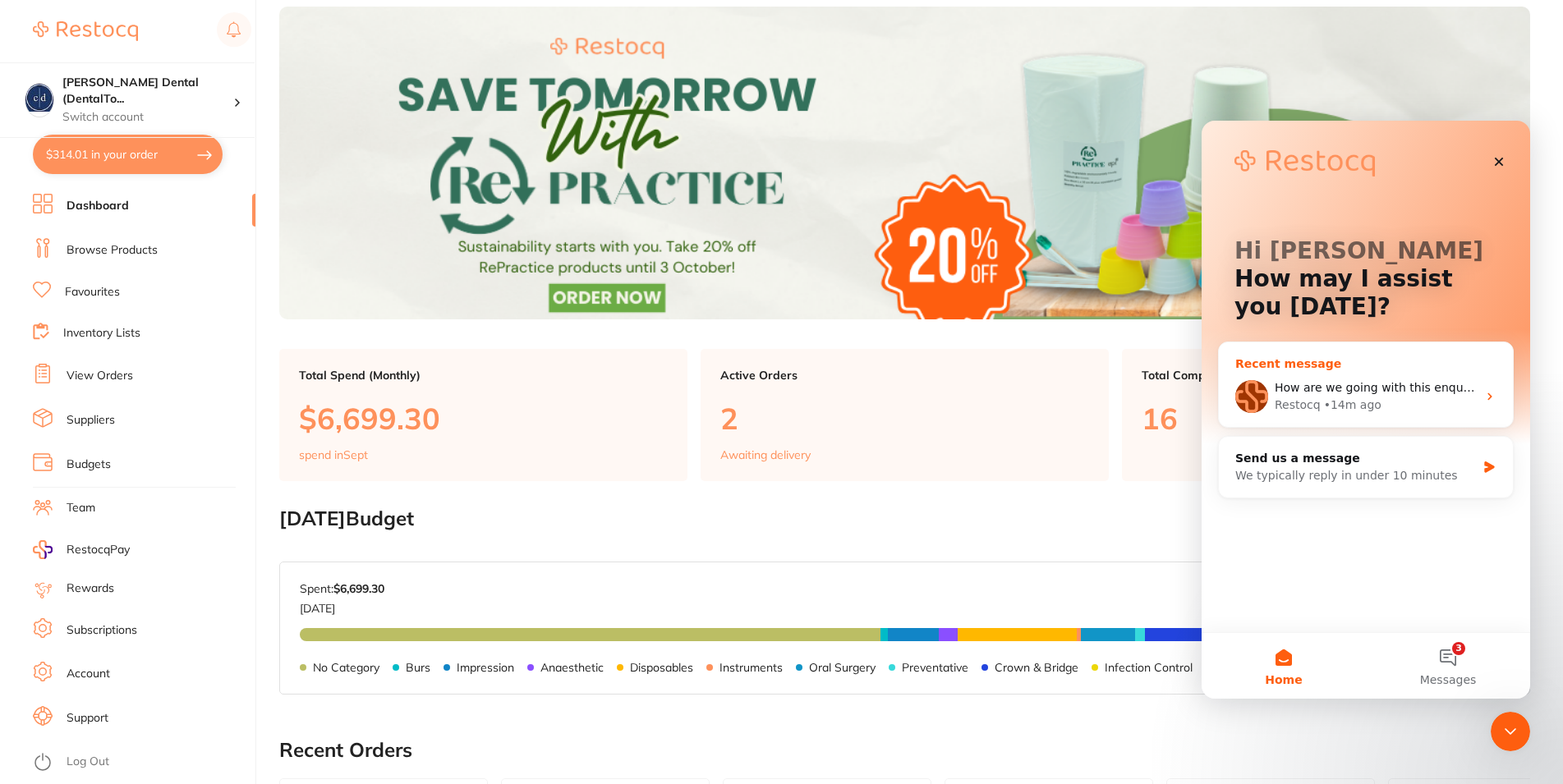
click at [1354, 394] on span "How are we going with this enquiry? Should I contact the supplier directly? Tha…" at bounding box center [1528, 388] width 509 height 13
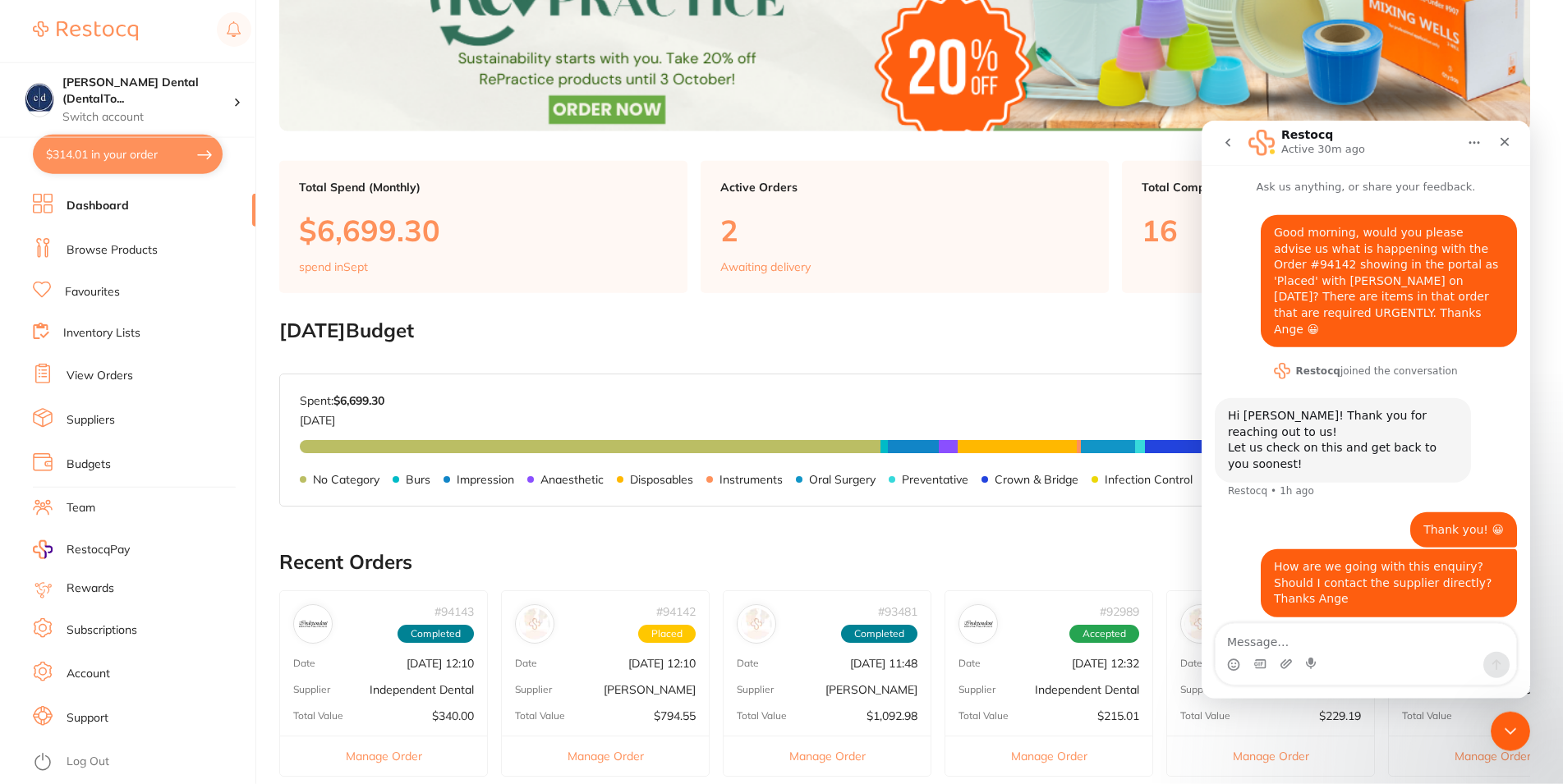
scroll to position [335, 0]
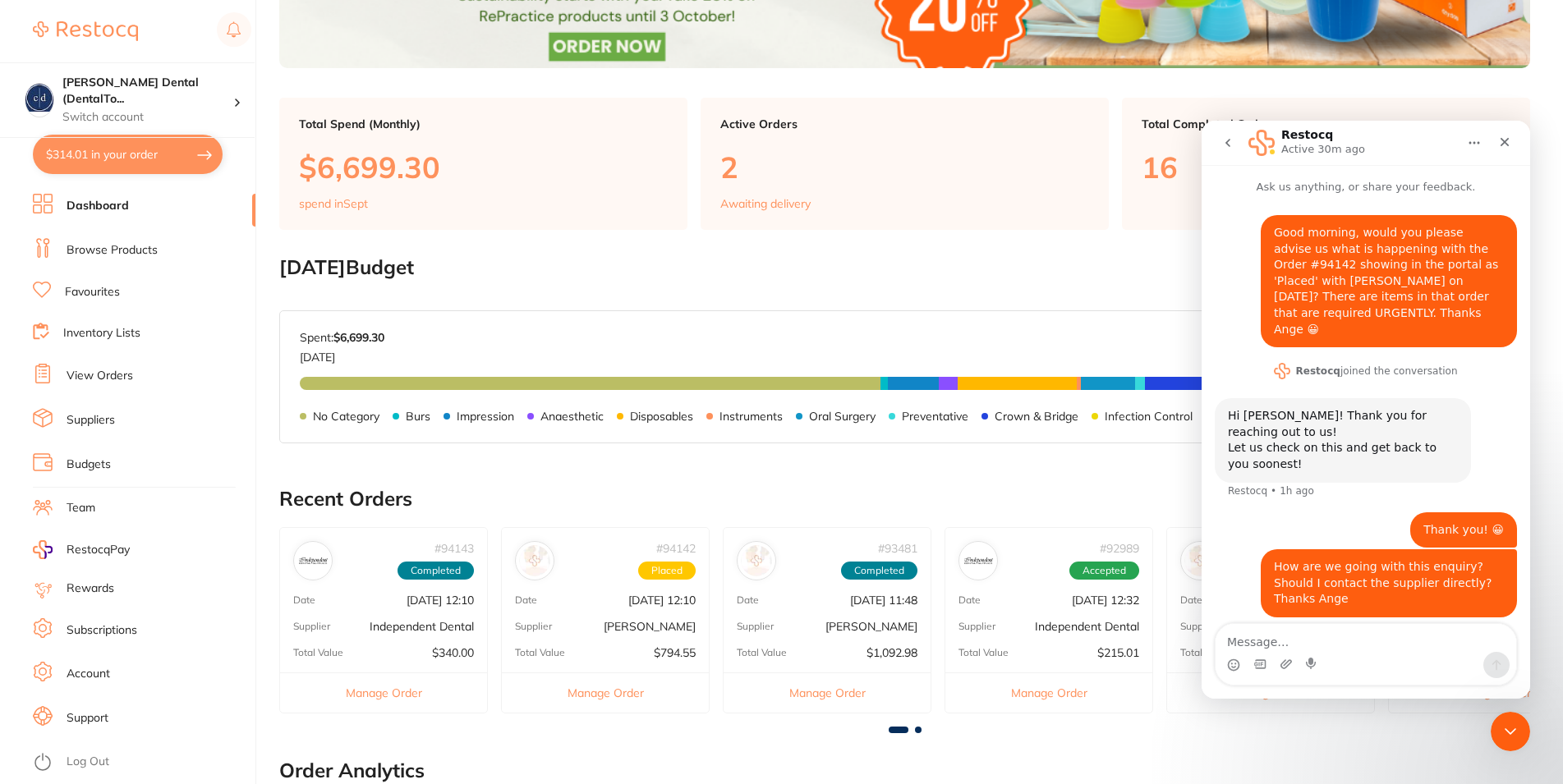
click at [88, 666] on link "Account" at bounding box center [88, 674] width 43 height 17
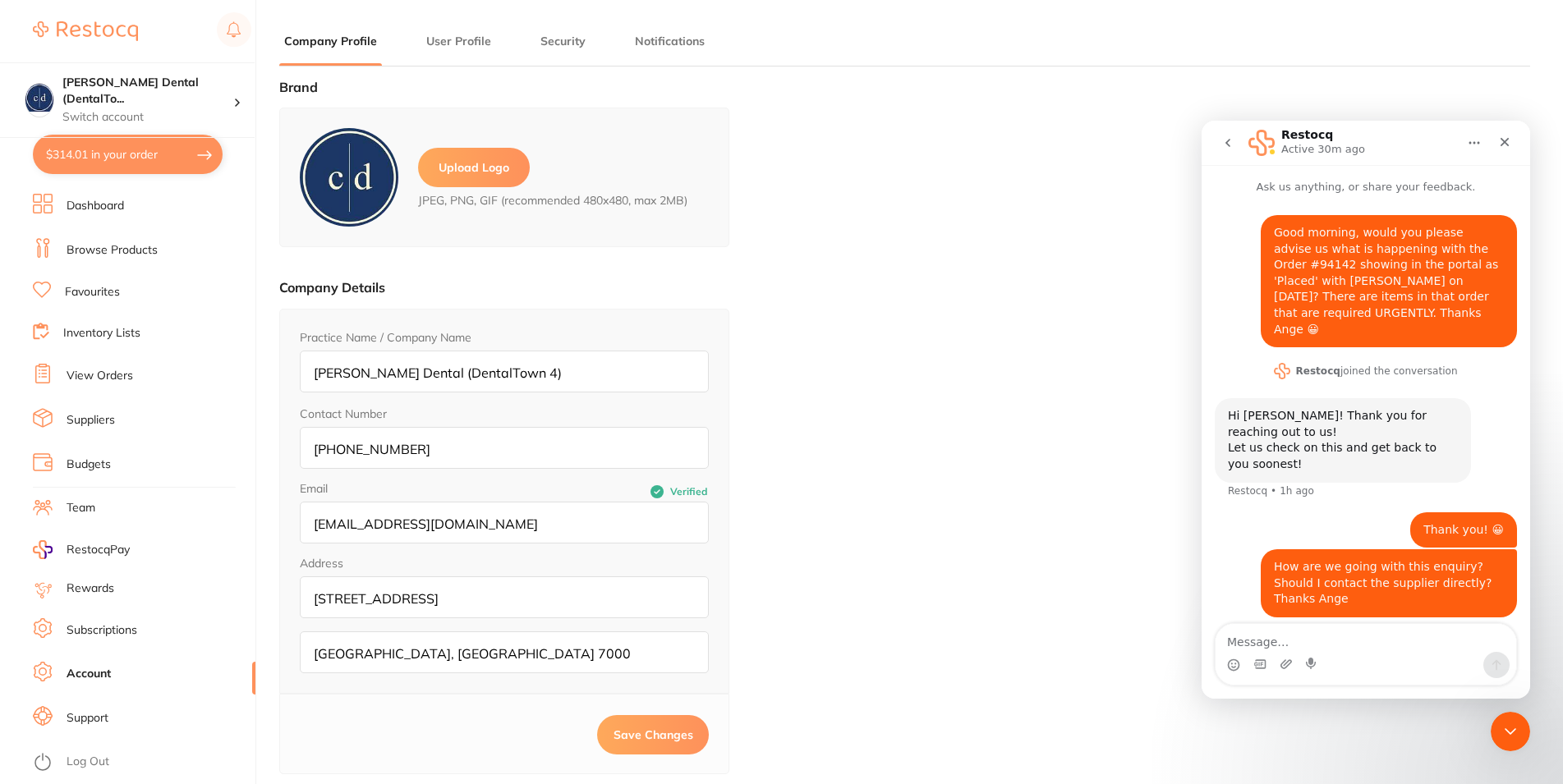
type input "[PERSON_NAME]"
type input "King"
type input "0362247666"
type input "[EMAIL_ADDRESS][DOMAIN_NAME]"
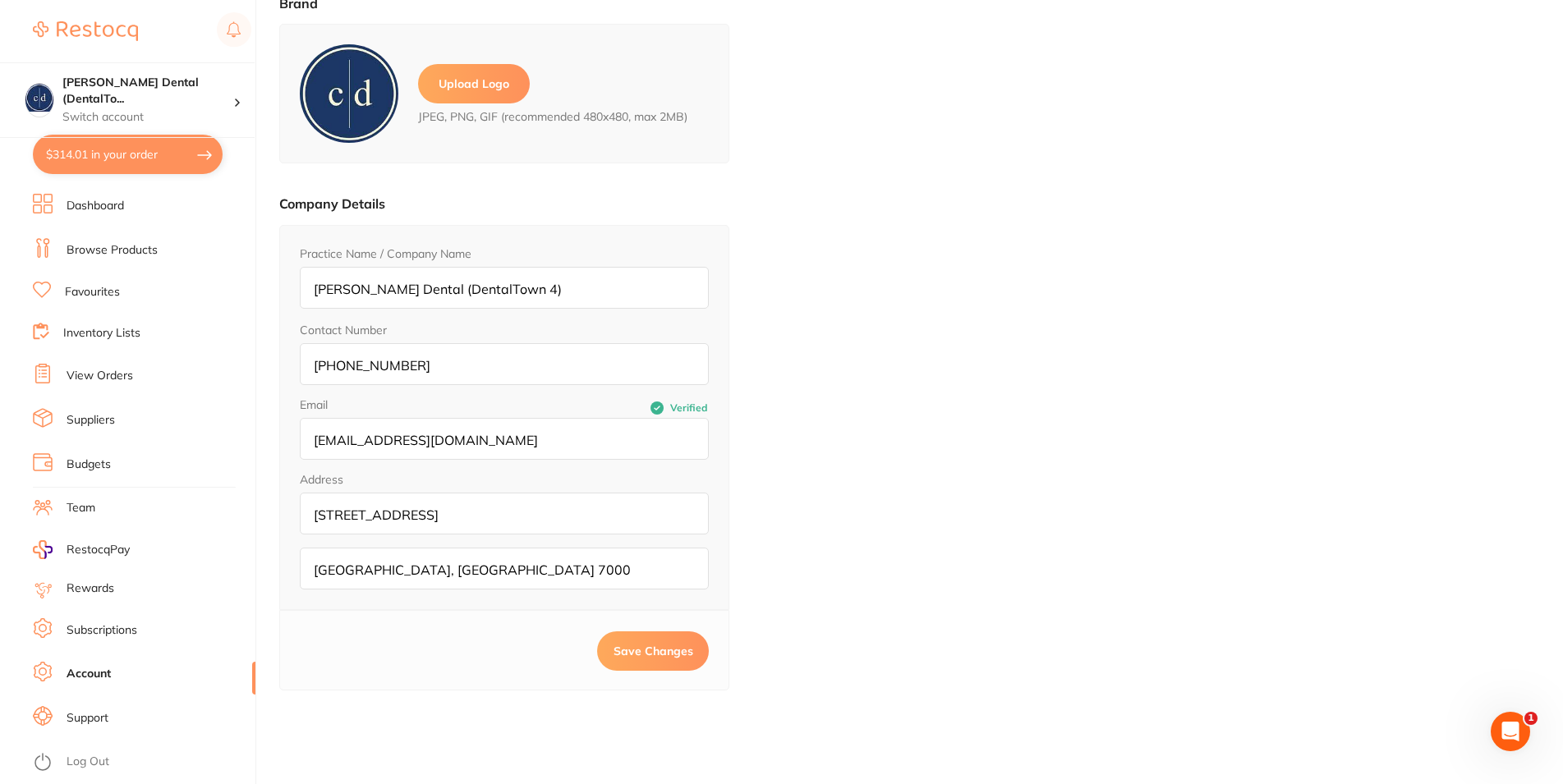
scroll to position [167, 0]
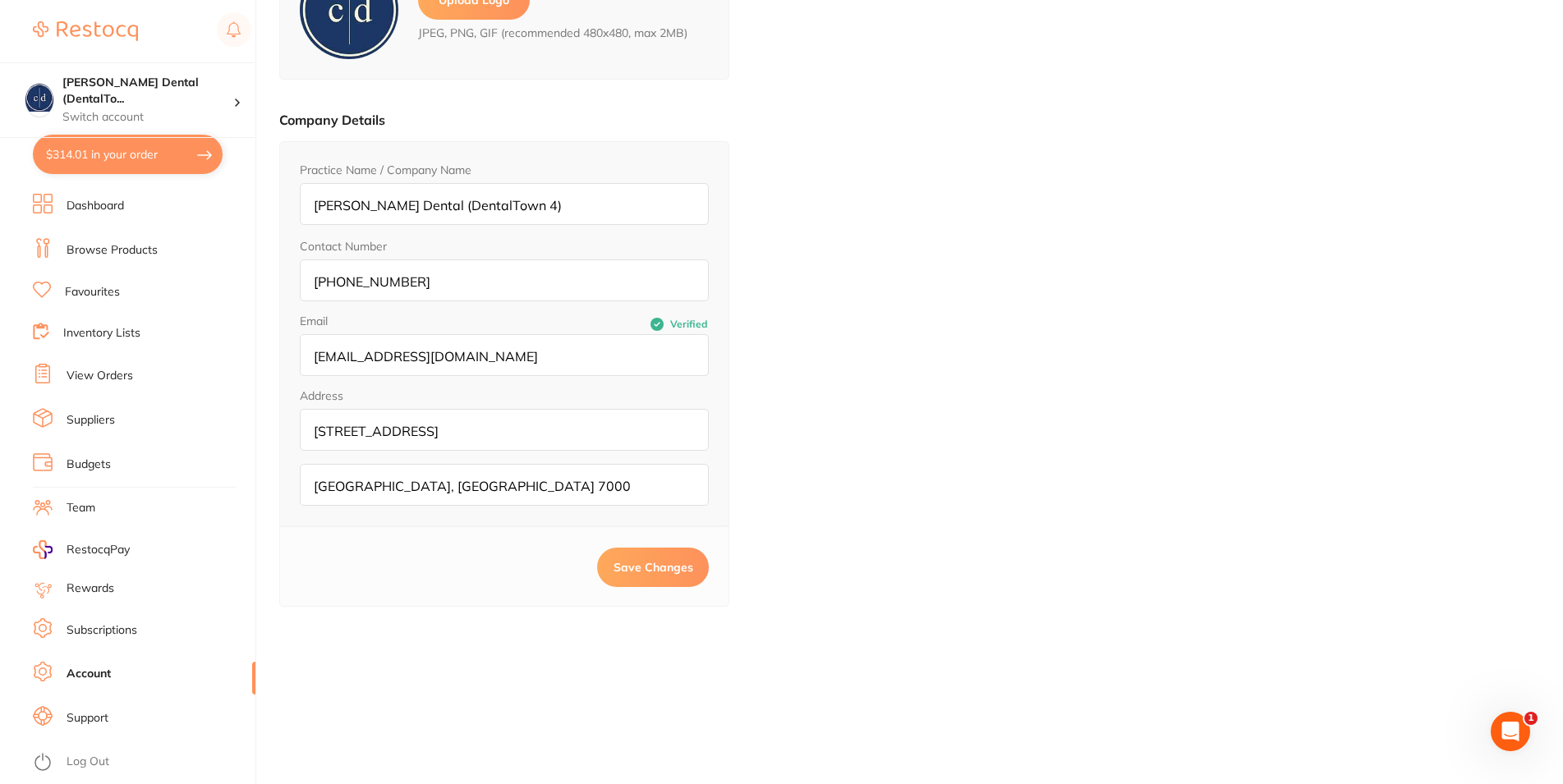
click at [104, 623] on link "Subscriptions" at bounding box center [102, 630] width 71 height 17
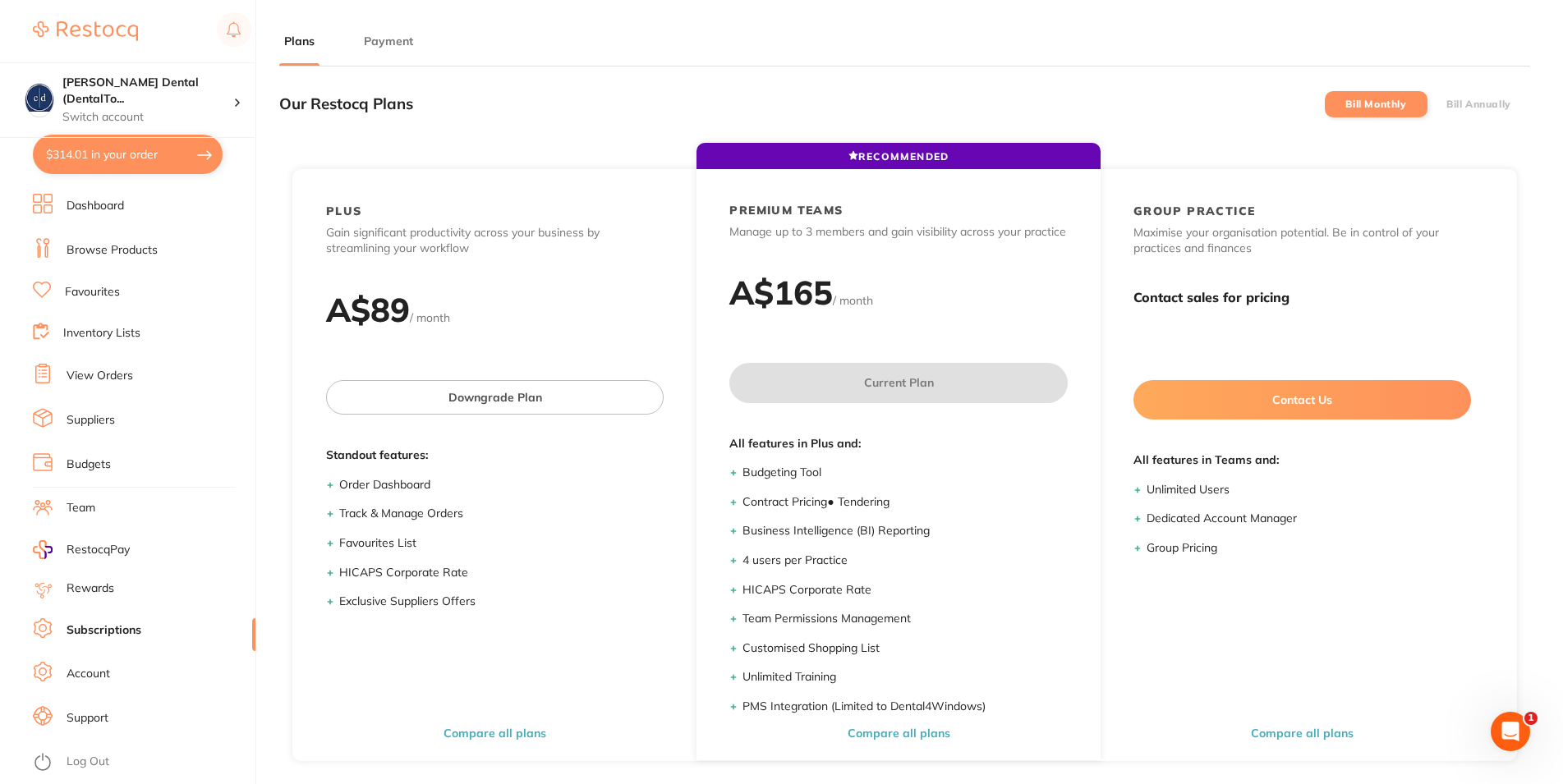
click at [112, 548] on span "RestocqPay" at bounding box center [97, 550] width 63 height 17
click at [102, 667] on link "Account" at bounding box center [88, 674] width 43 height 17
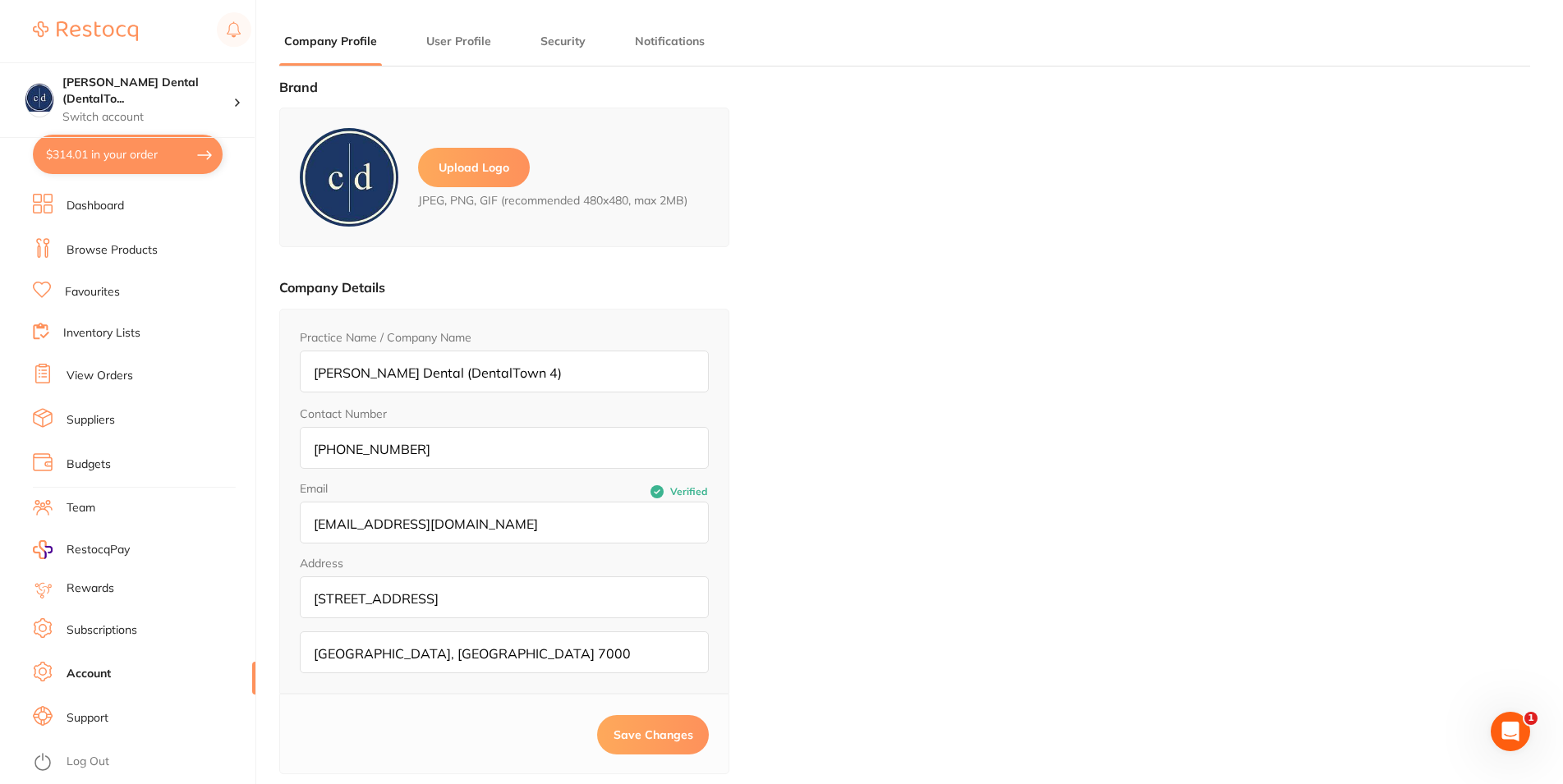
type input "[PERSON_NAME]"
type input "King"
type input "0362247666"
type input "[EMAIL_ADDRESS][DOMAIN_NAME]"
click at [1510, 725] on icon "Open Intercom Messenger" at bounding box center [1508, 729] width 27 height 27
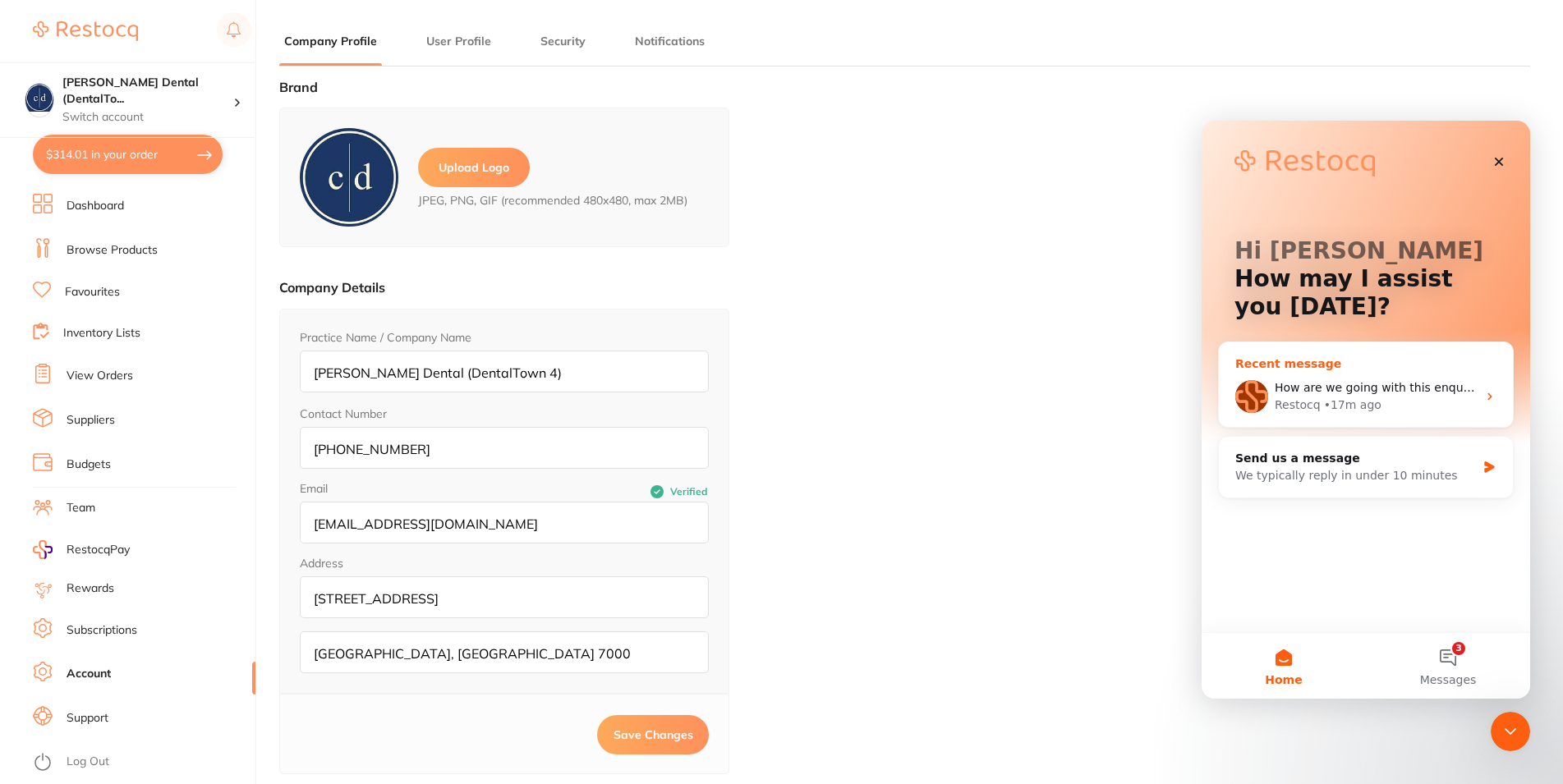
click at [1340, 379] on div "How are we going with this enquiry? Should I contact the supplier directly? Tha…" at bounding box center [1366, 396] width 294 height 61
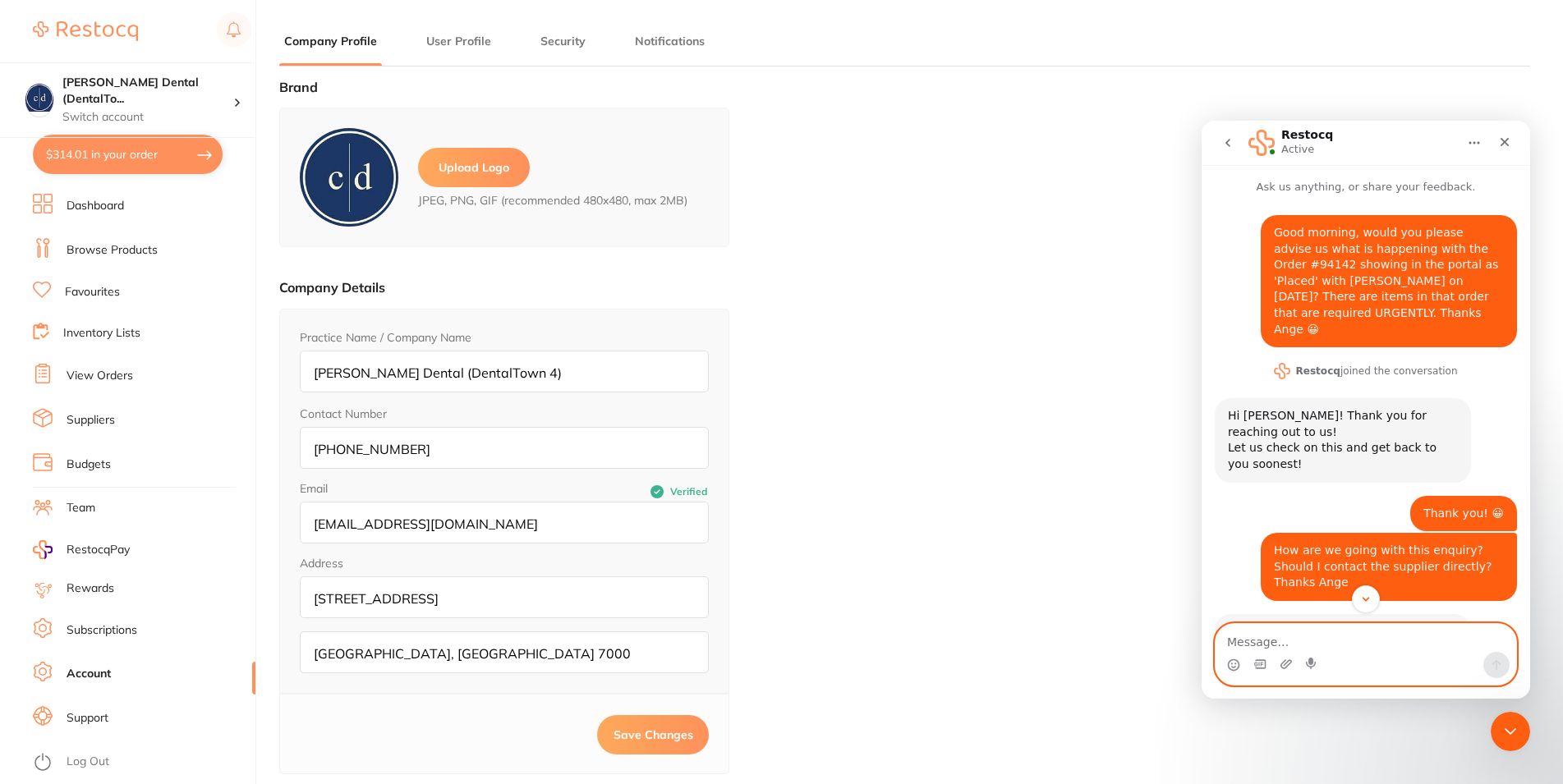
scroll to position [76, 0]
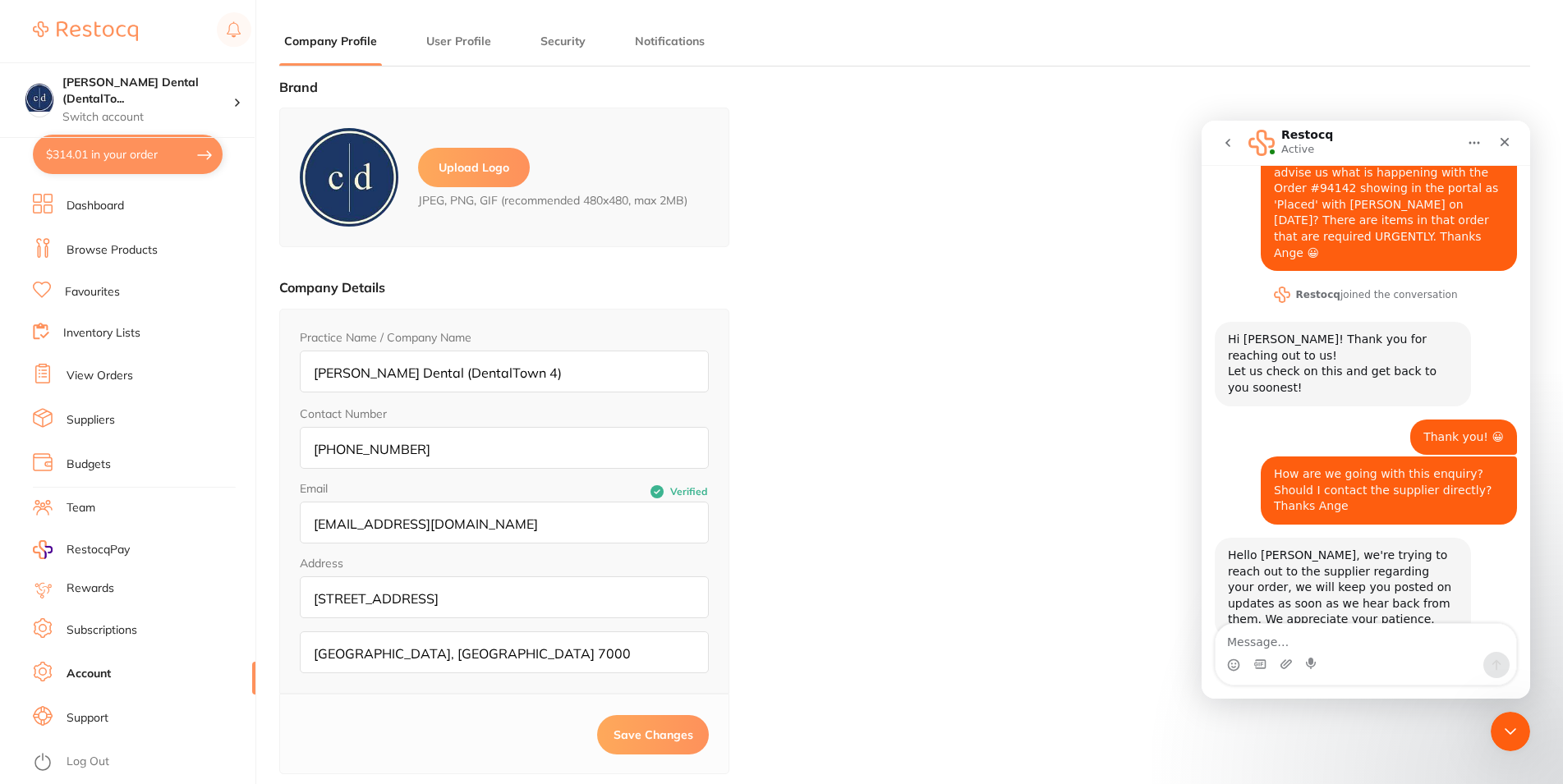
click at [117, 211] on link "Dashboard" at bounding box center [95, 206] width 58 height 17
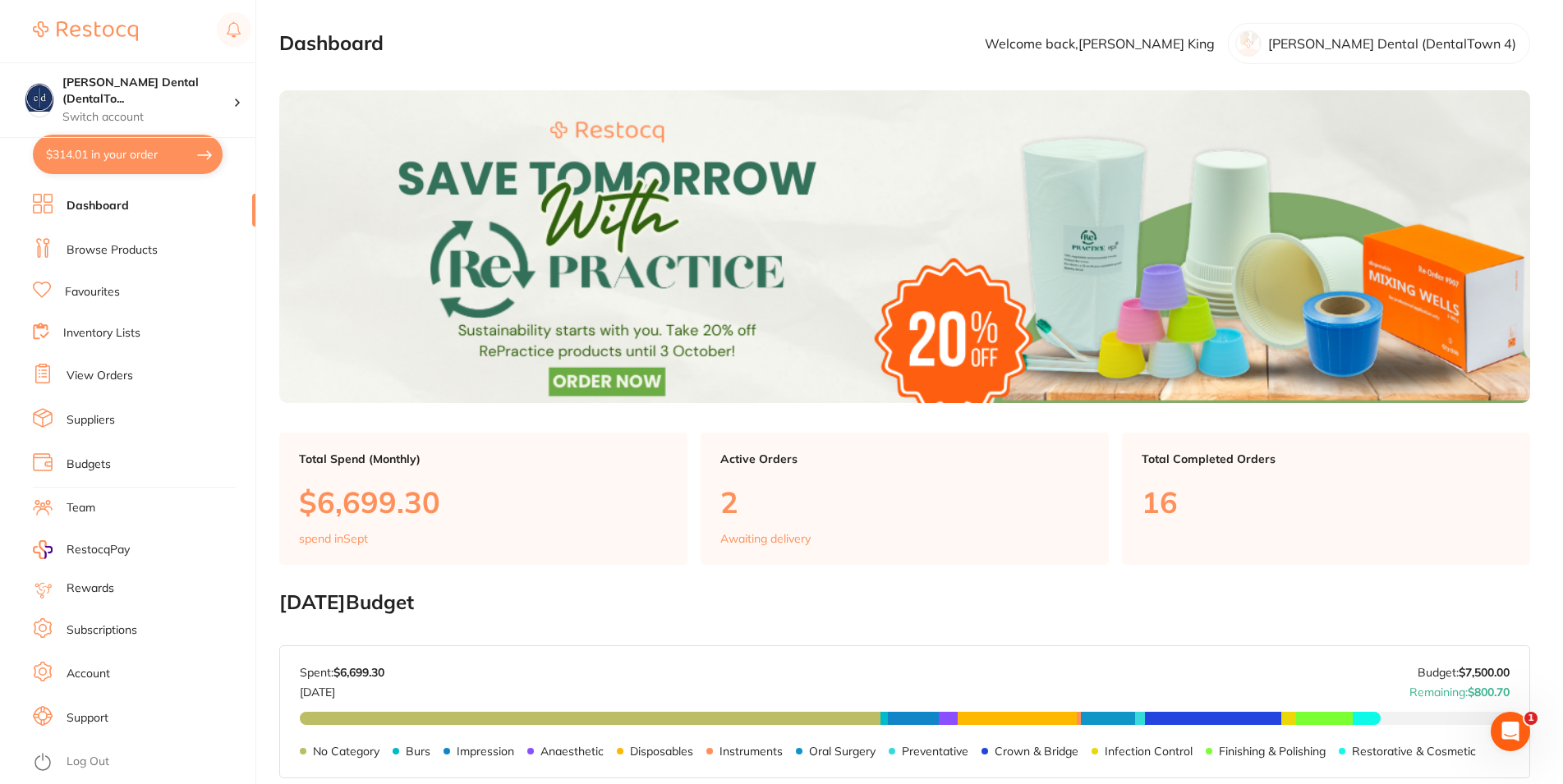
click at [113, 370] on link "View Orders" at bounding box center [99, 376] width 66 height 17
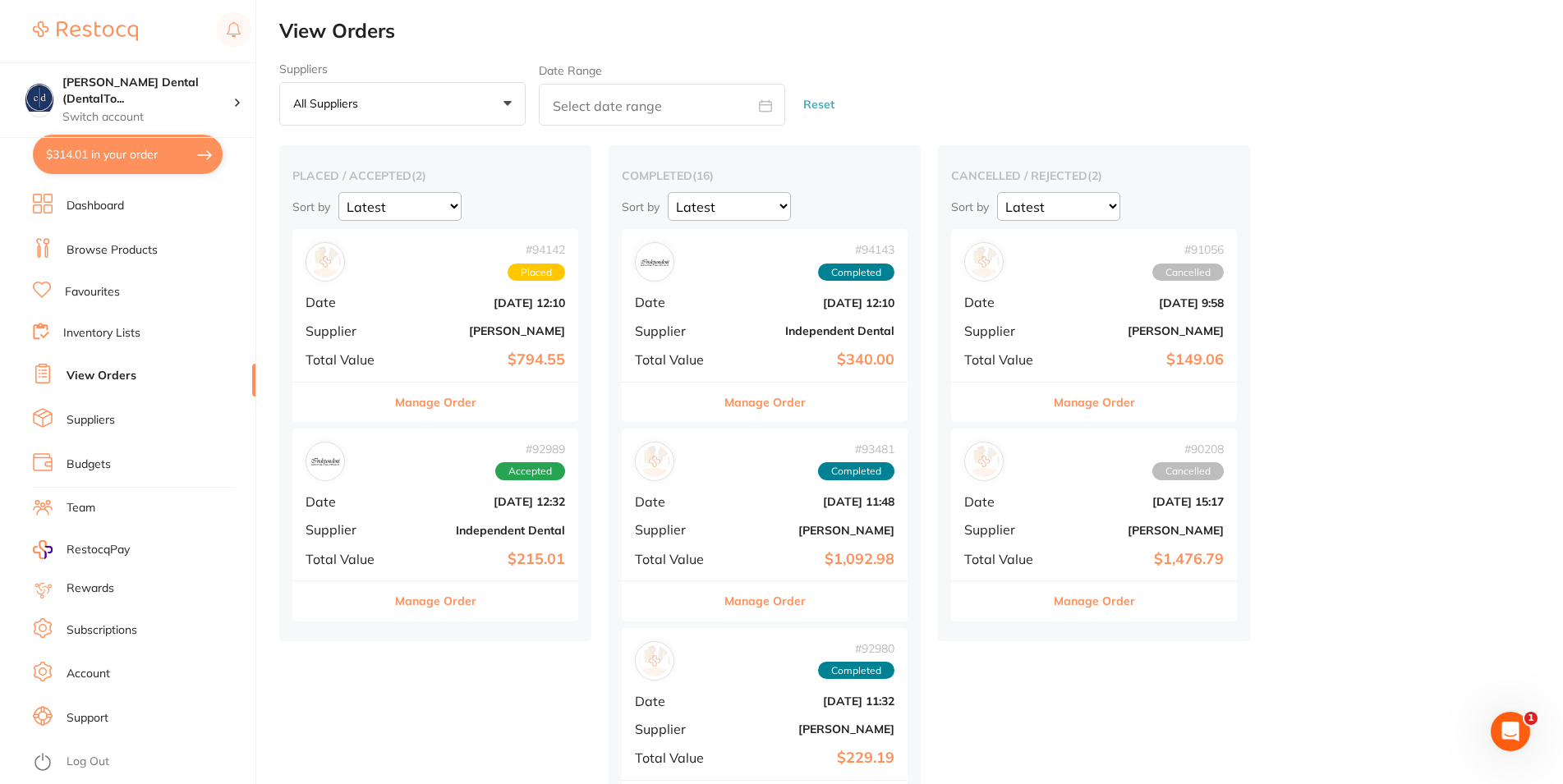
click at [697, 34] on h2 "View Orders" at bounding box center [921, 31] width 1284 height 23
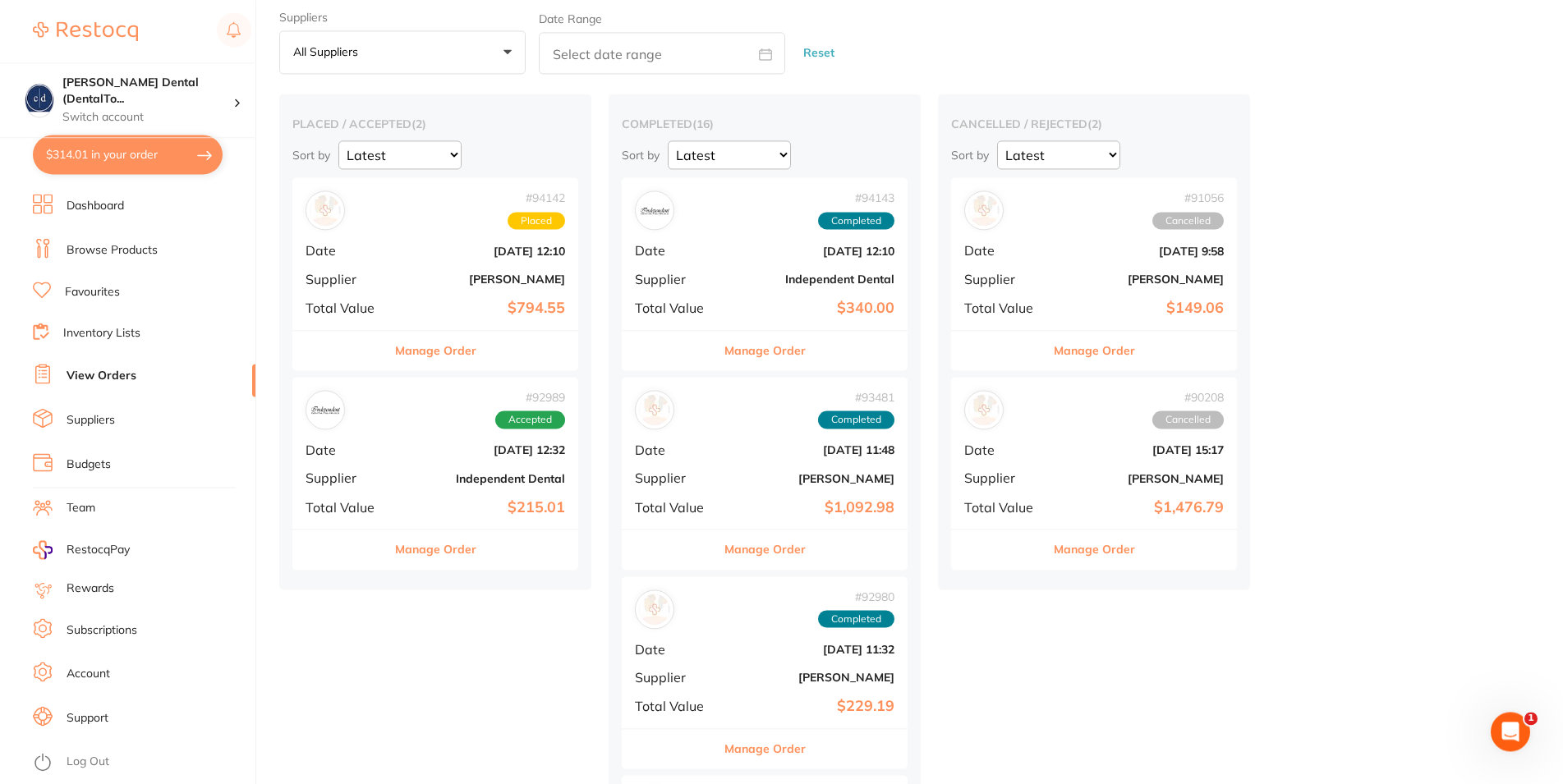
scroll to position [84, 0]
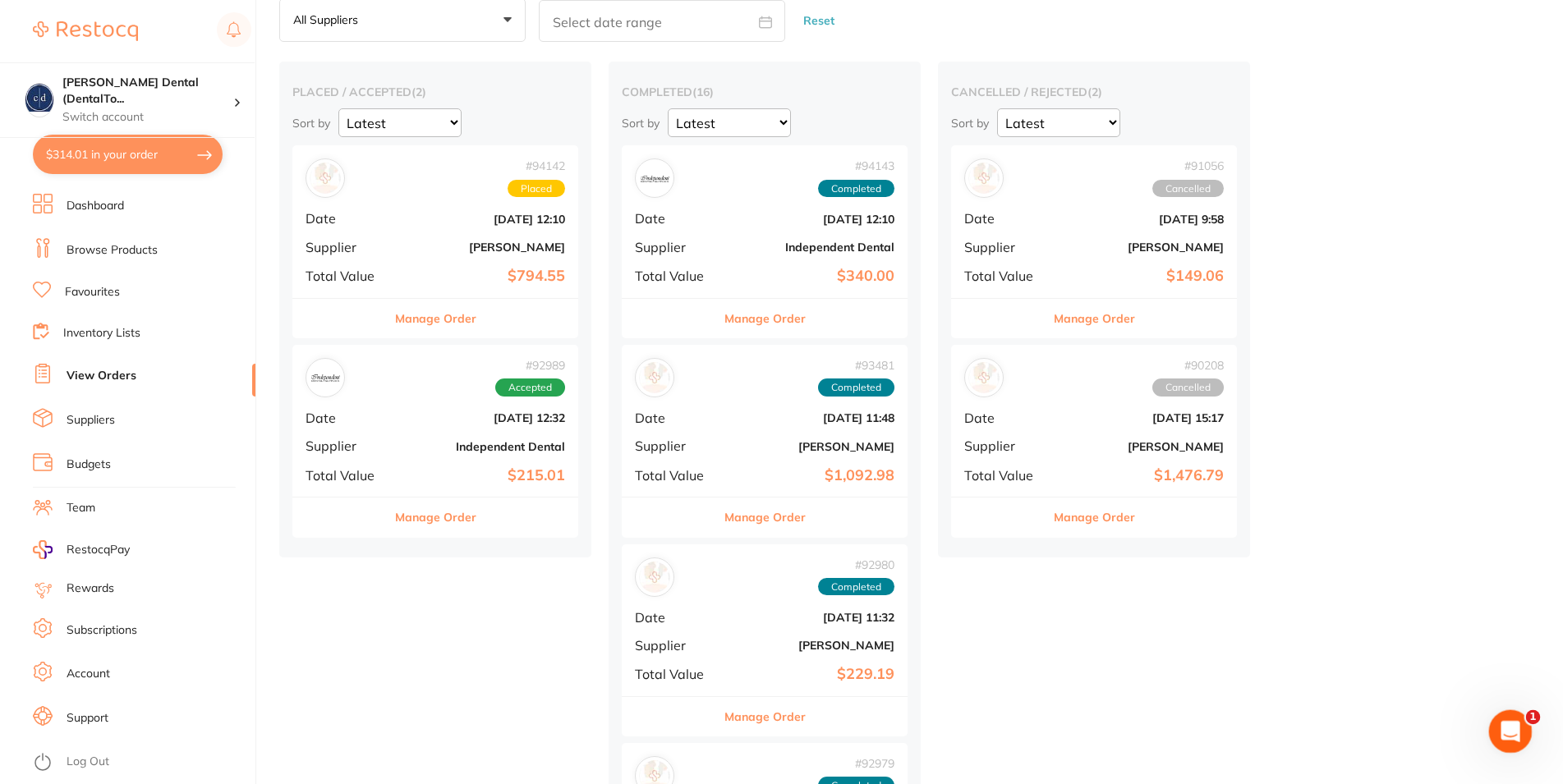
click at [1510, 725] on icon "Open Intercom Messenger" at bounding box center [1508, 729] width 27 height 27
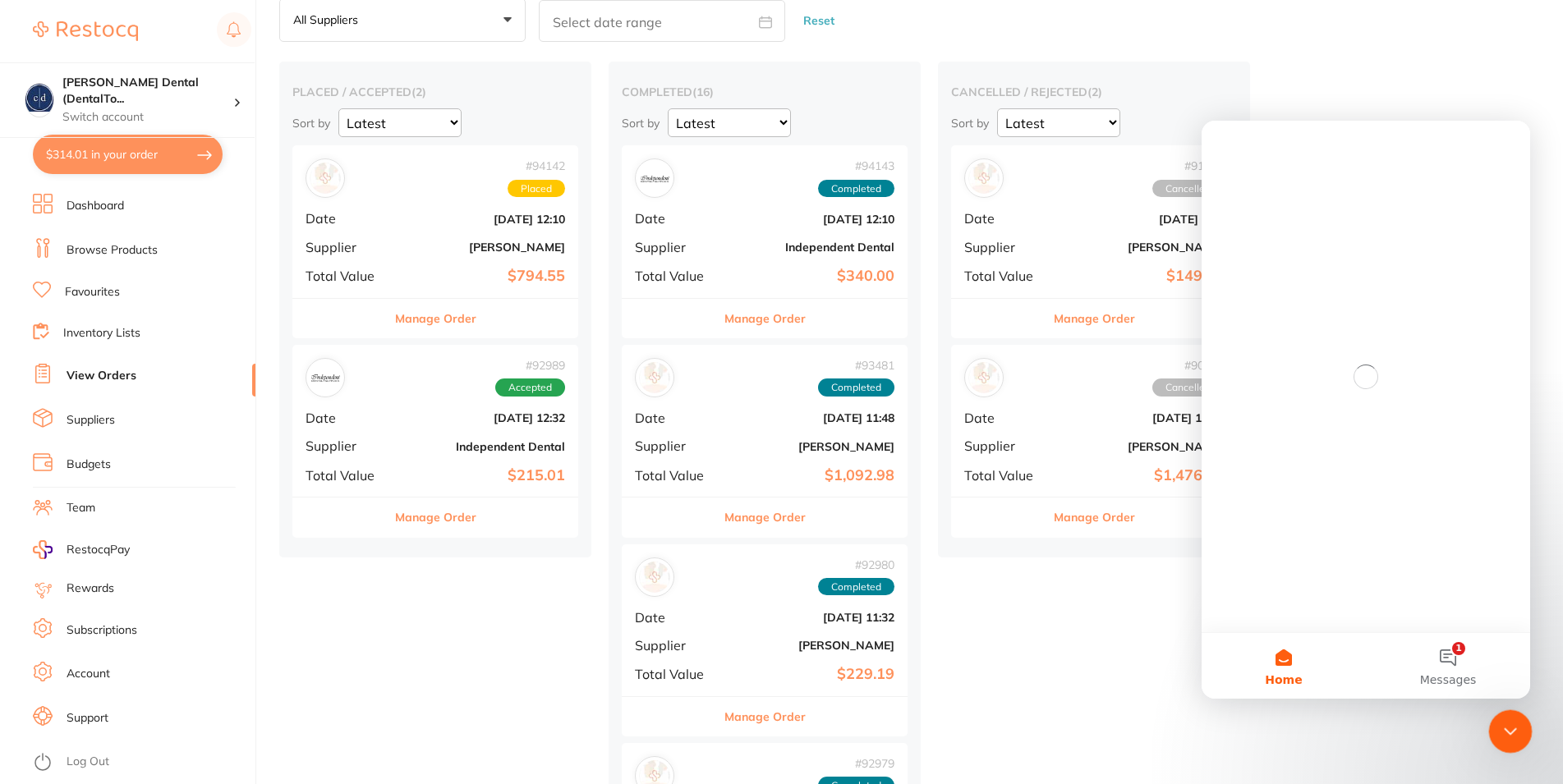
scroll to position [0, 0]
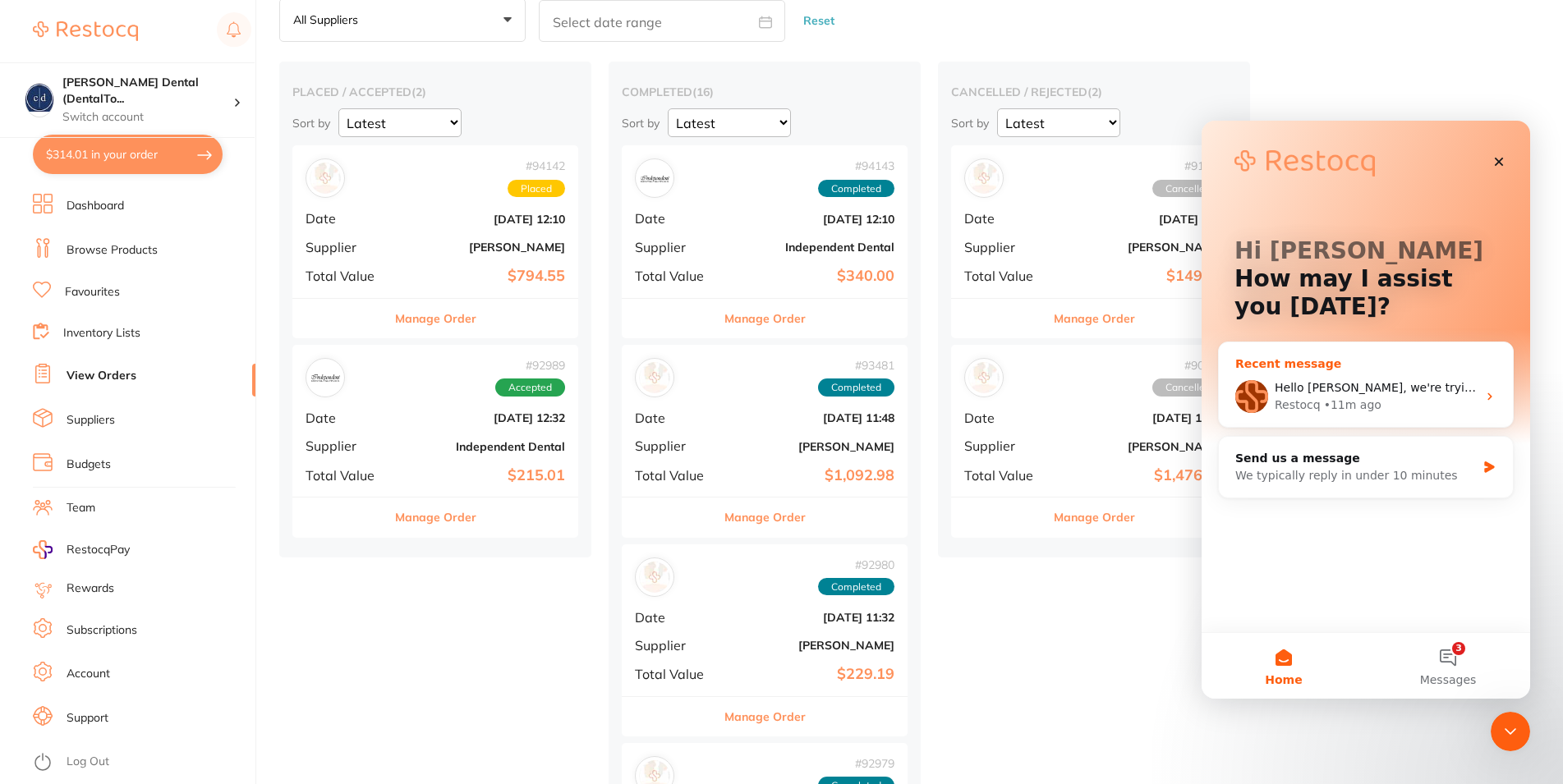
click at [1338, 398] on div "• 11m ago" at bounding box center [1352, 404] width 58 height 17
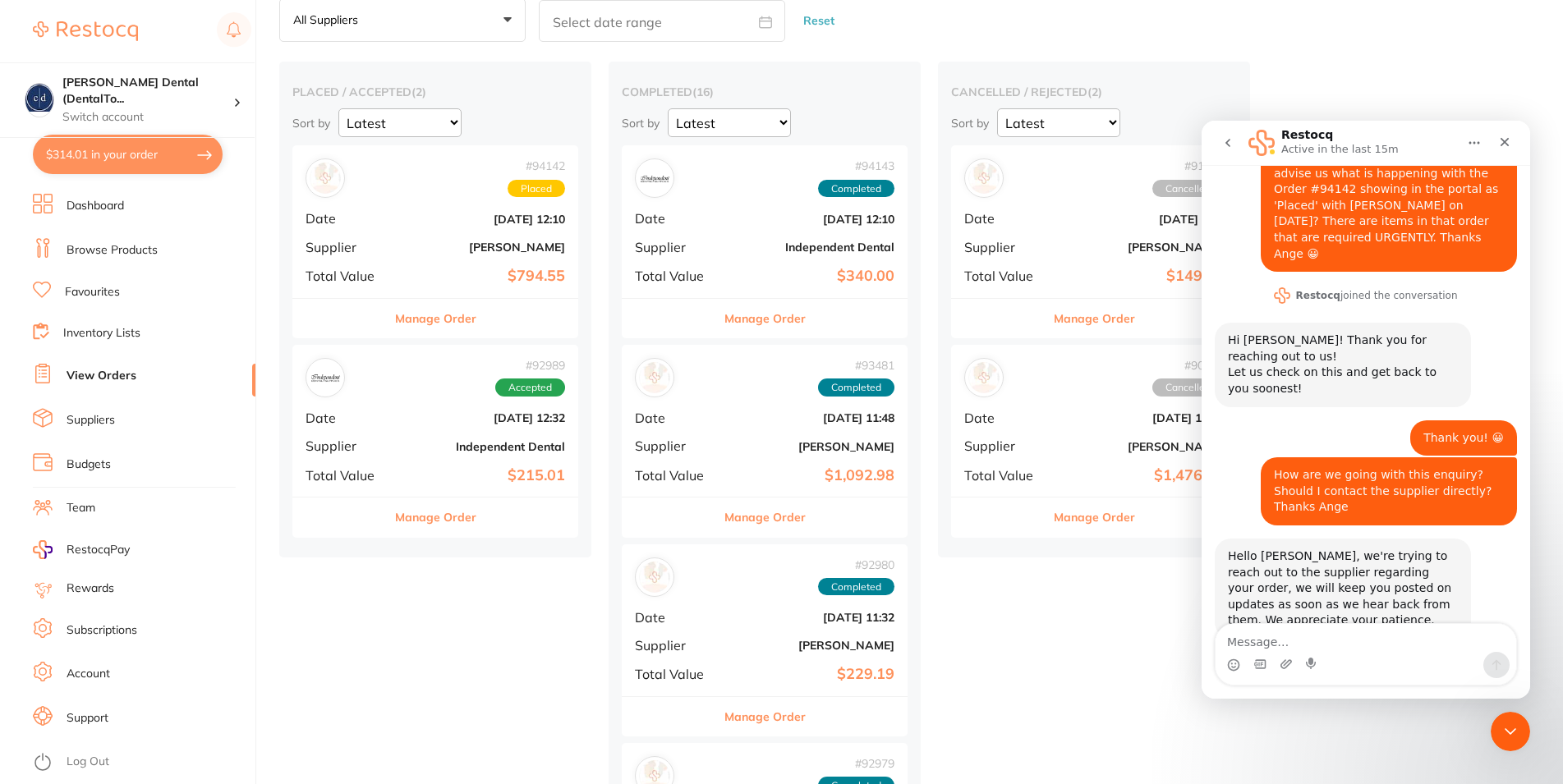
scroll to position [76, 0]
click at [1359, 639] on textarea "Message…" at bounding box center [1367, 638] width 301 height 28
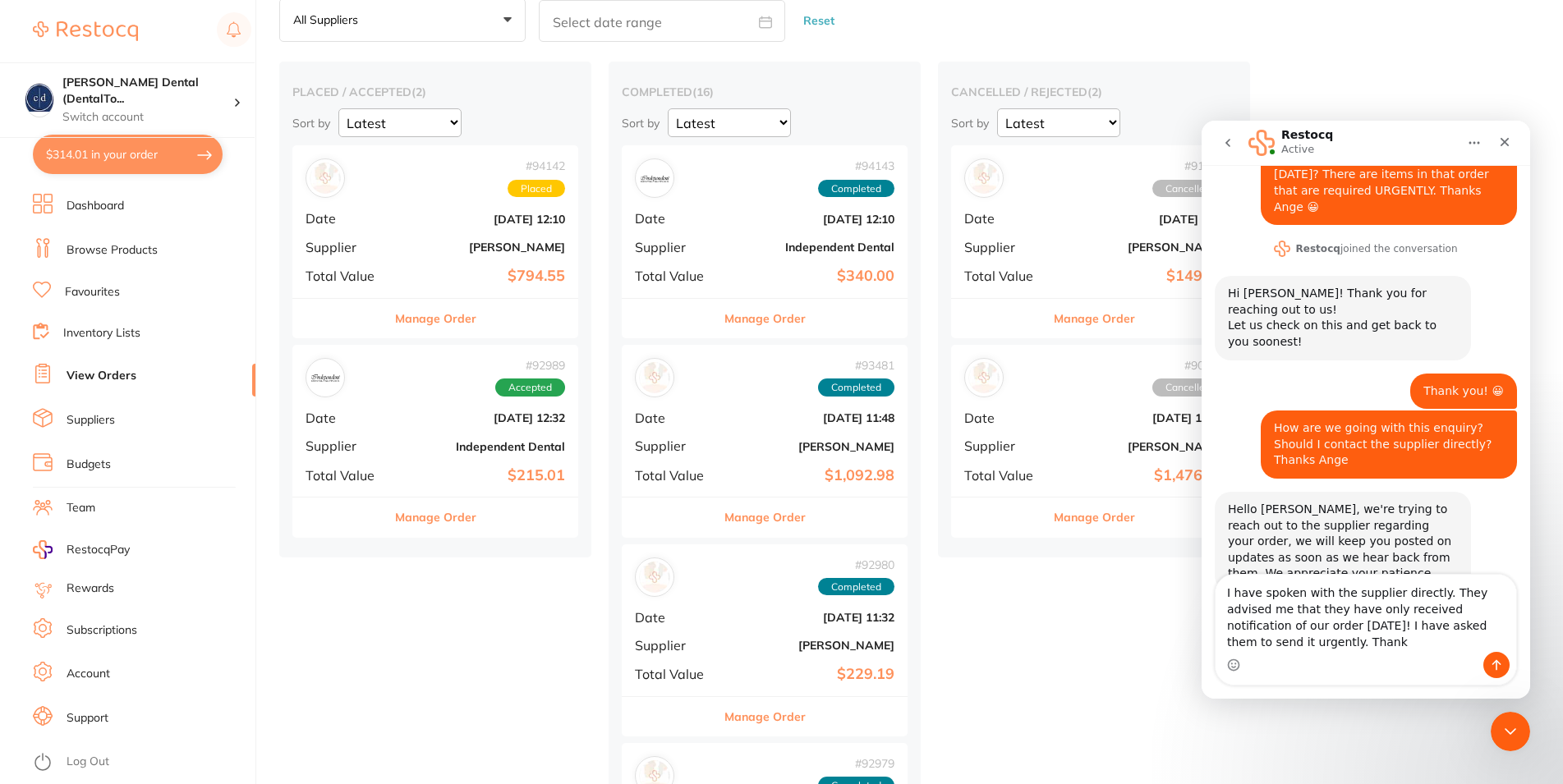
scroll to position [126, 0]
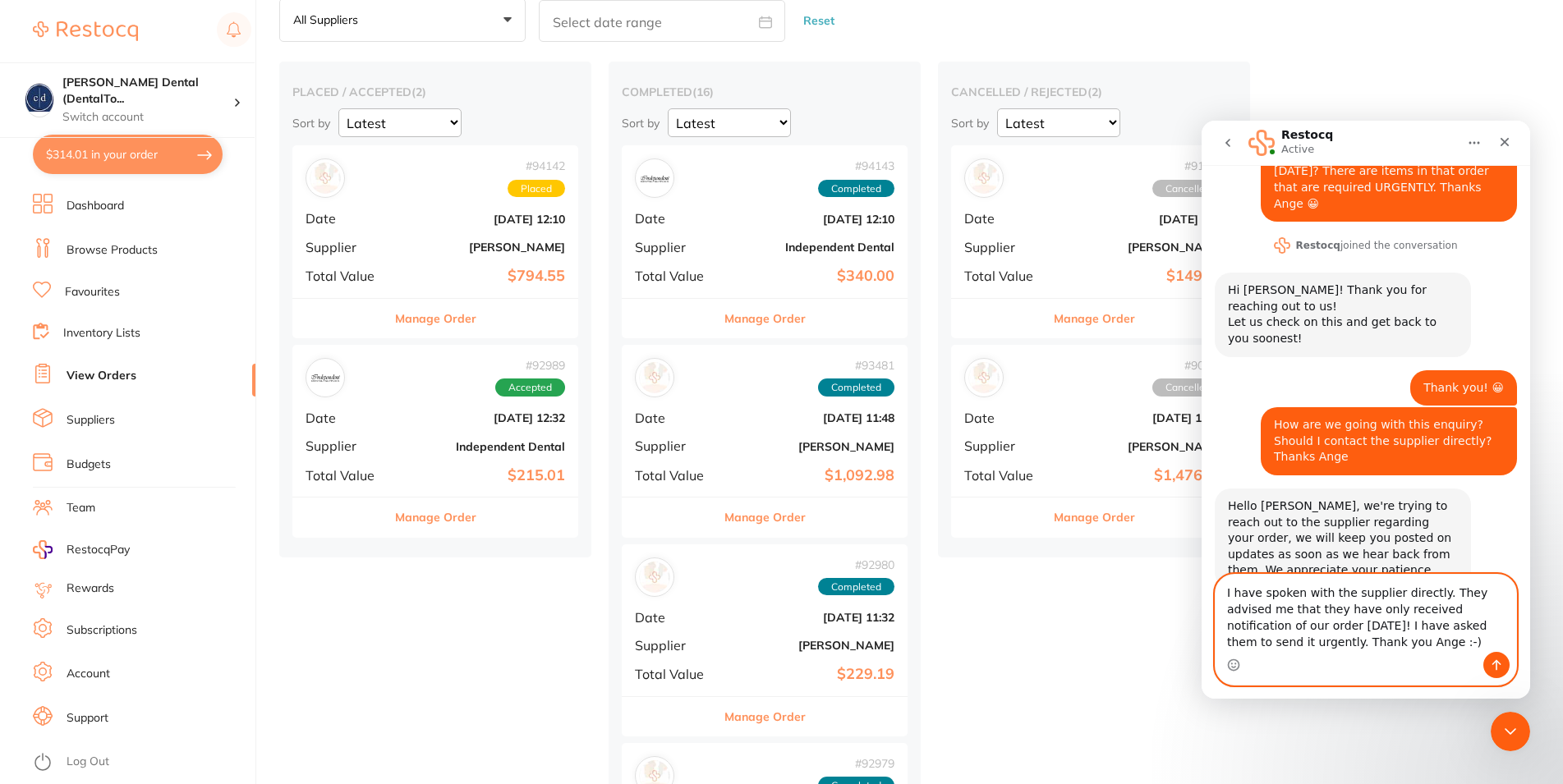
click at [1228, 593] on div "Intercom messenger" at bounding box center [1222, 597] width 13 height 13
click at [1227, 593] on div "Intercom messenger" at bounding box center [1222, 597] width 13 height 13
click at [1227, 595] on div "Intercom messenger" at bounding box center [1222, 597] width 13 height 13
click at [1229, 596] on textarea "I have spoken with the supplier directly. They advised me that they have only r…" at bounding box center [1367, 613] width 301 height 77
type textarea "Just to update you: I have spoken with the supplier directly. They advised me t…"
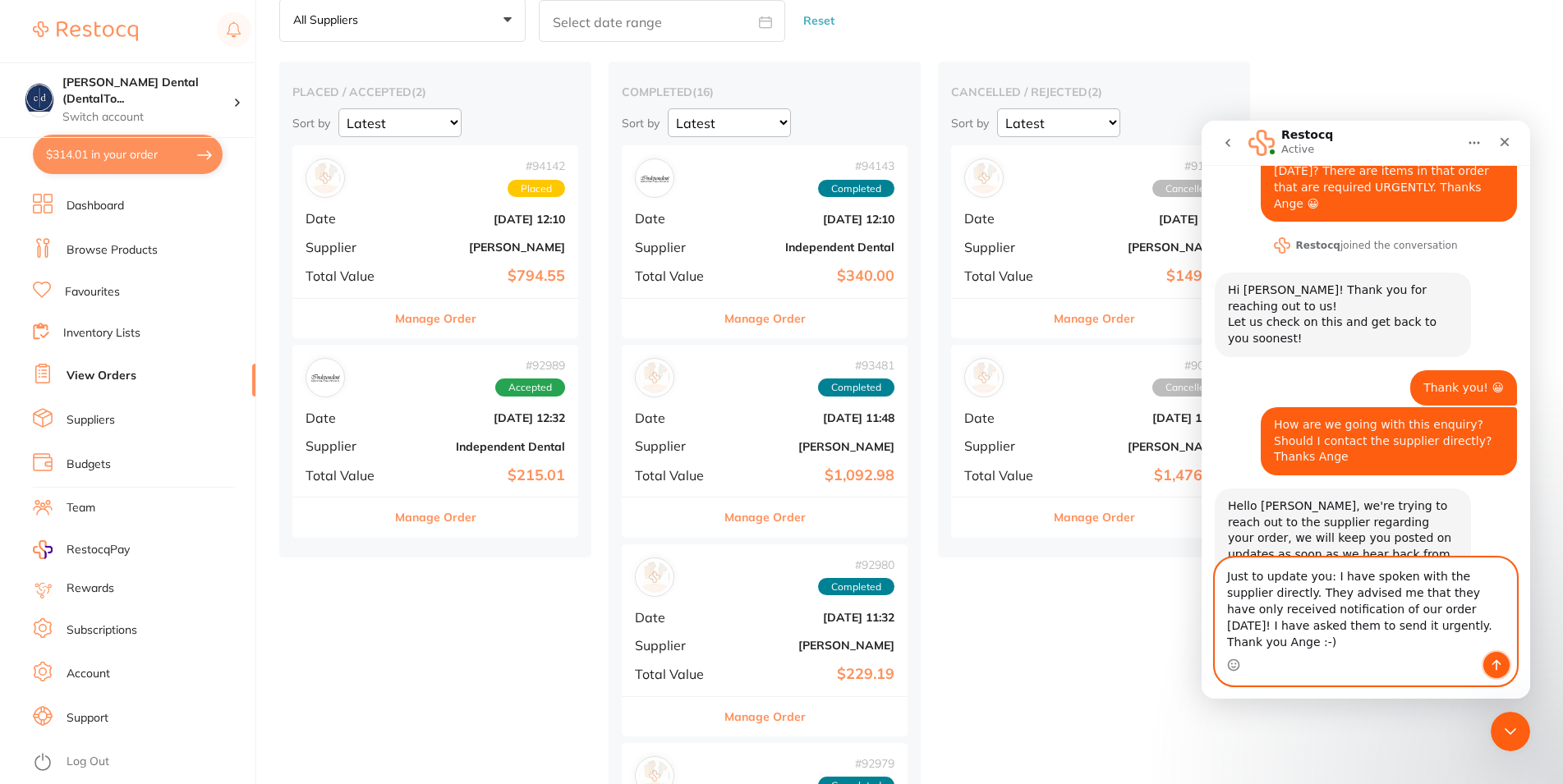
click at [1498, 662] on icon "Send a message…" at bounding box center [1497, 665] width 9 height 11
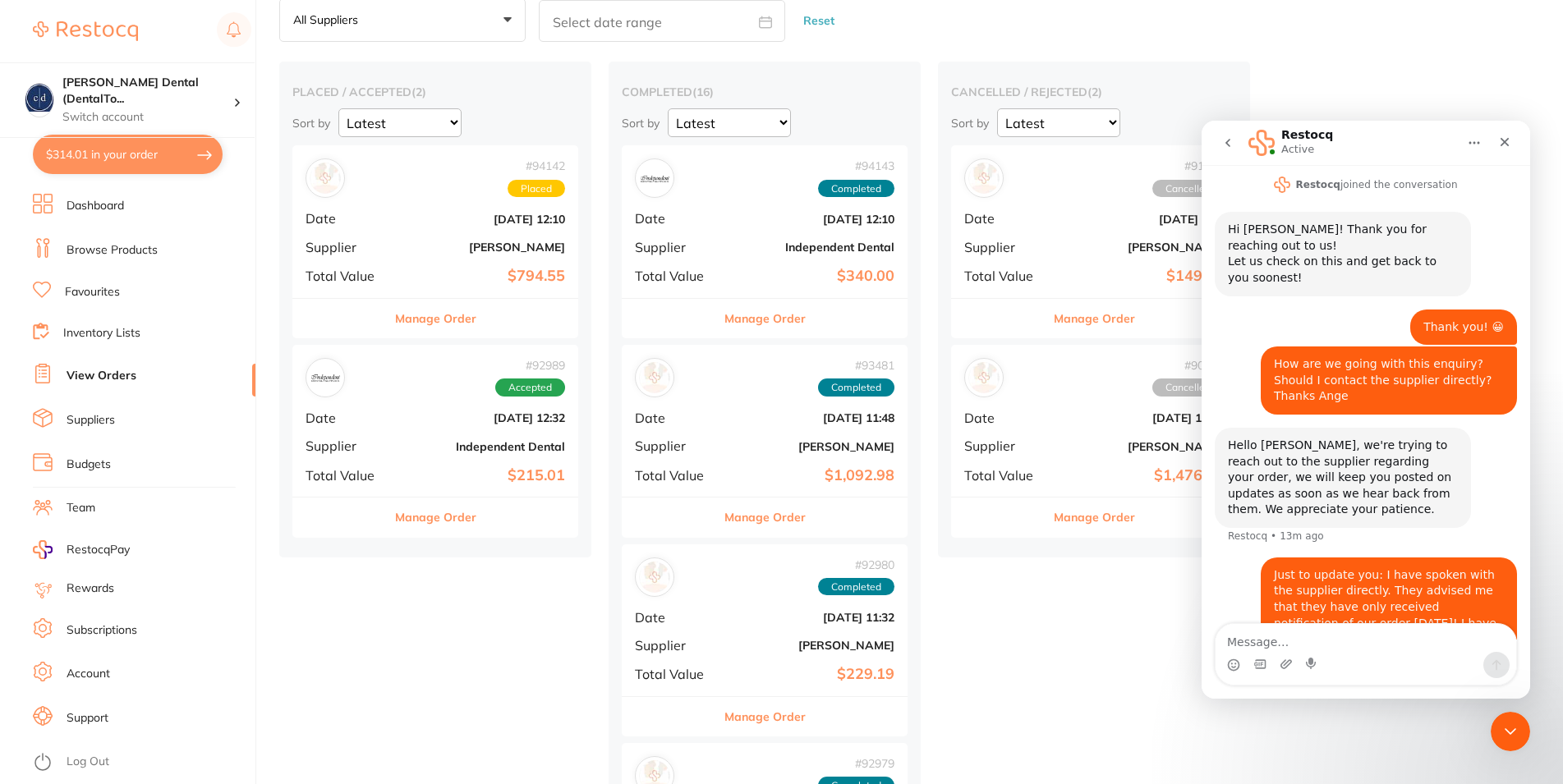
scroll to position [189, 0]
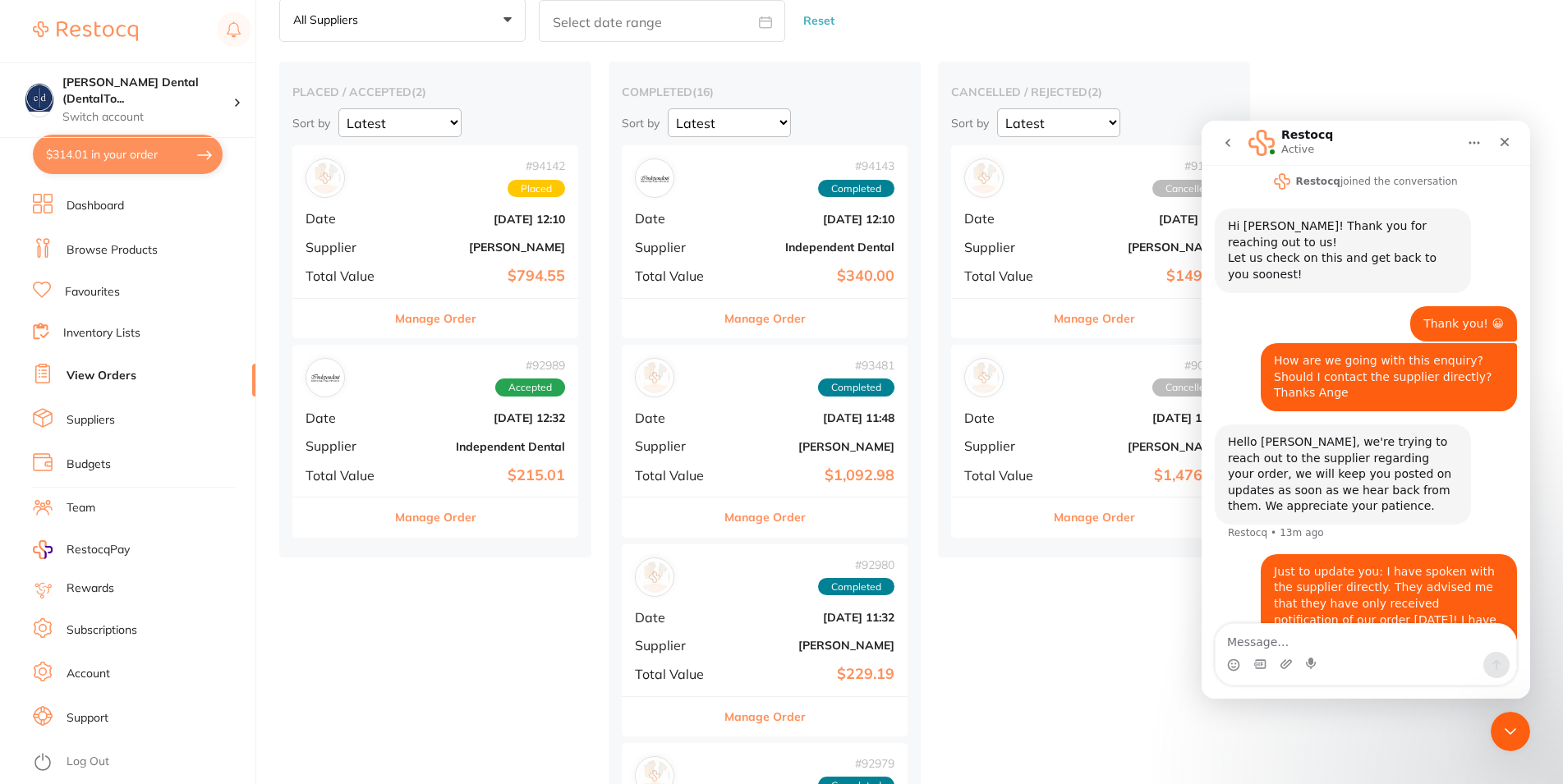
drag, startPoint x: 1527, startPoint y: 457, endPoint x: 2764, endPoint y: 603, distance: 1245.6
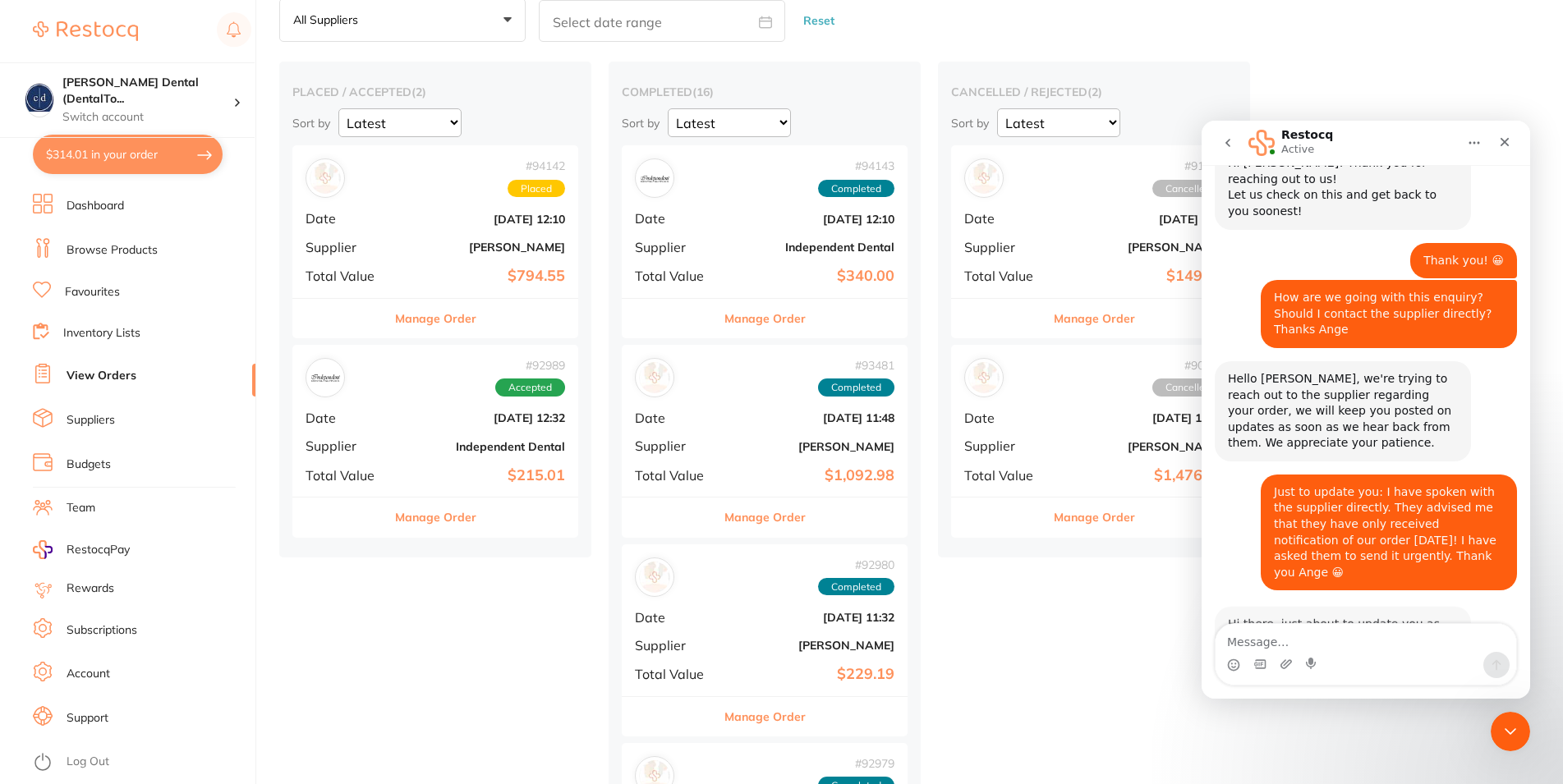
scroll to position [319, 0]
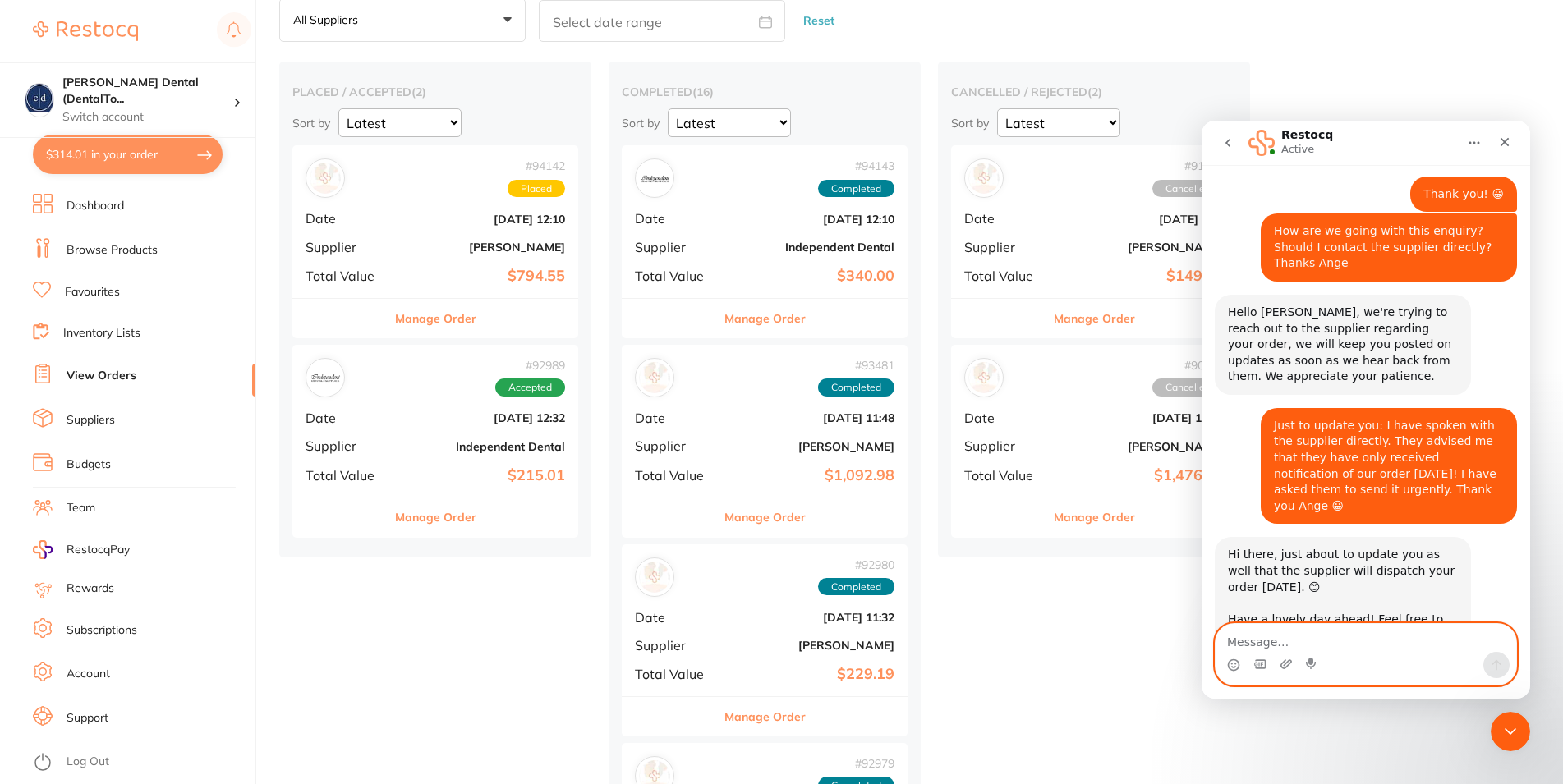
click at [1279, 638] on textarea "Message…" at bounding box center [1367, 638] width 301 height 28
click at [1502, 142] on icon "Close" at bounding box center [1505, 142] width 13 height 13
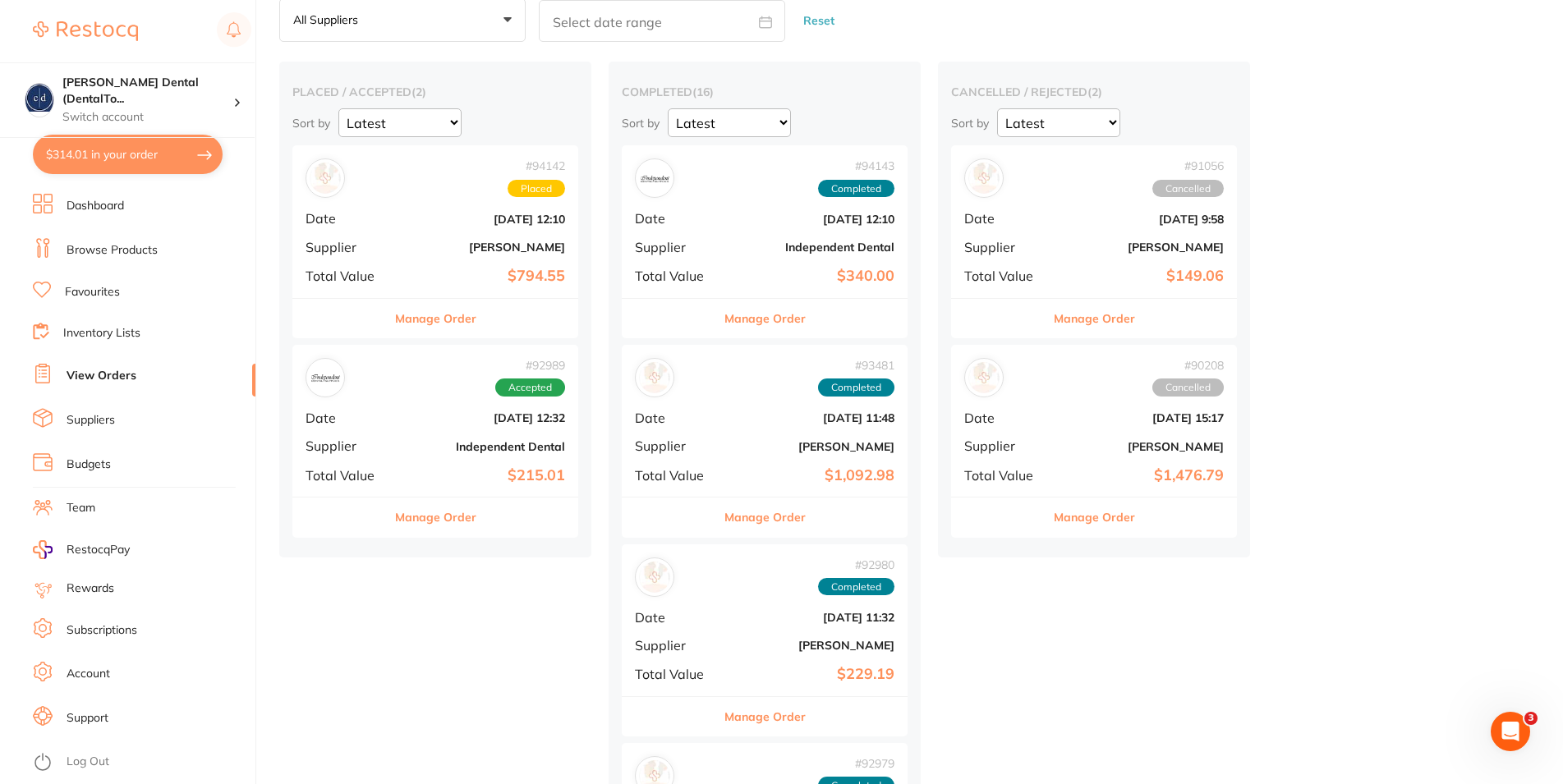
click at [373, 230] on div "# 94142 Placed Date Sept 19 2025, 12:10 Supplier Henry Schein Halas Total Value…" at bounding box center [435, 221] width 286 height 152
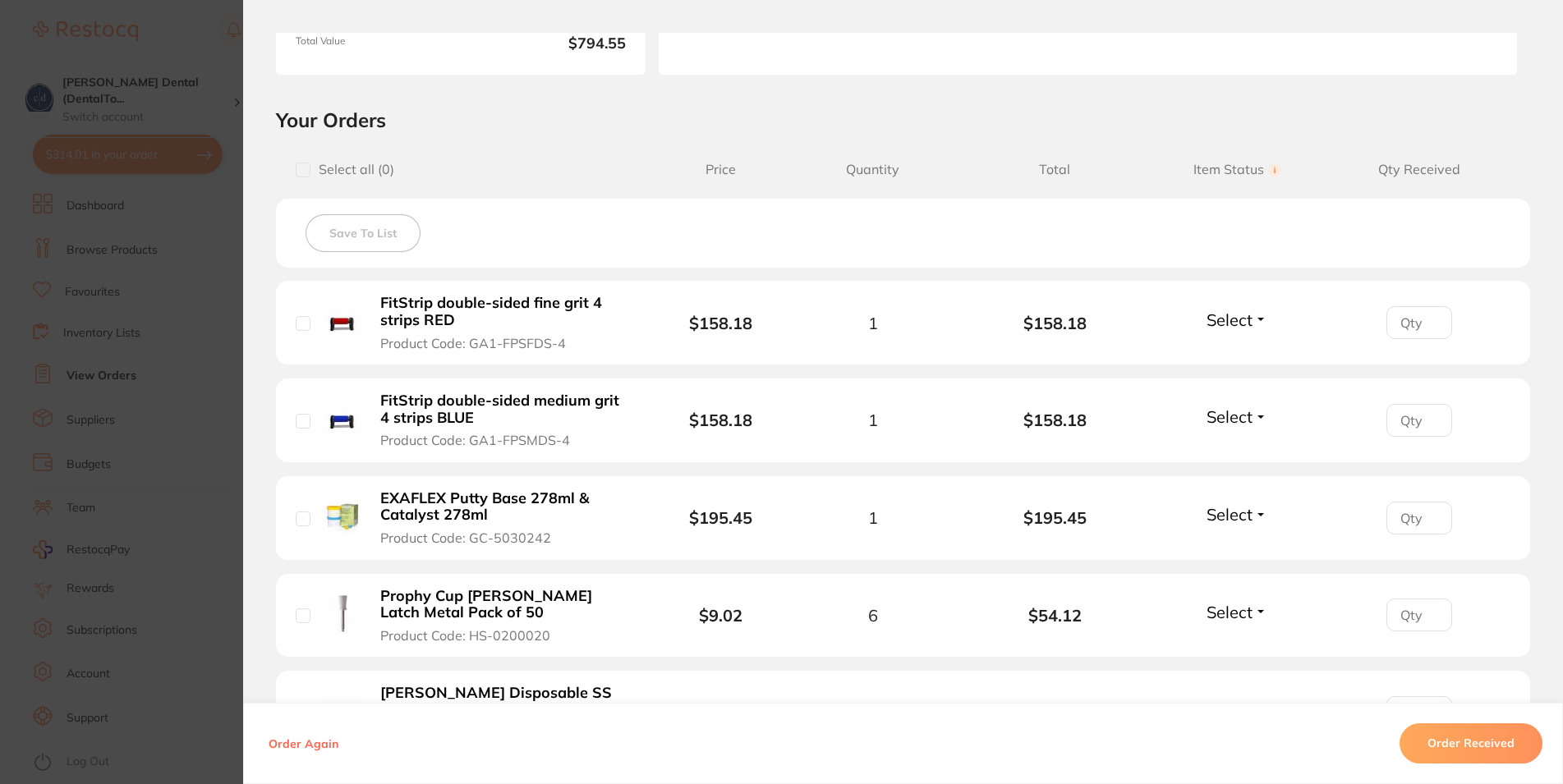
scroll to position [394, 0]
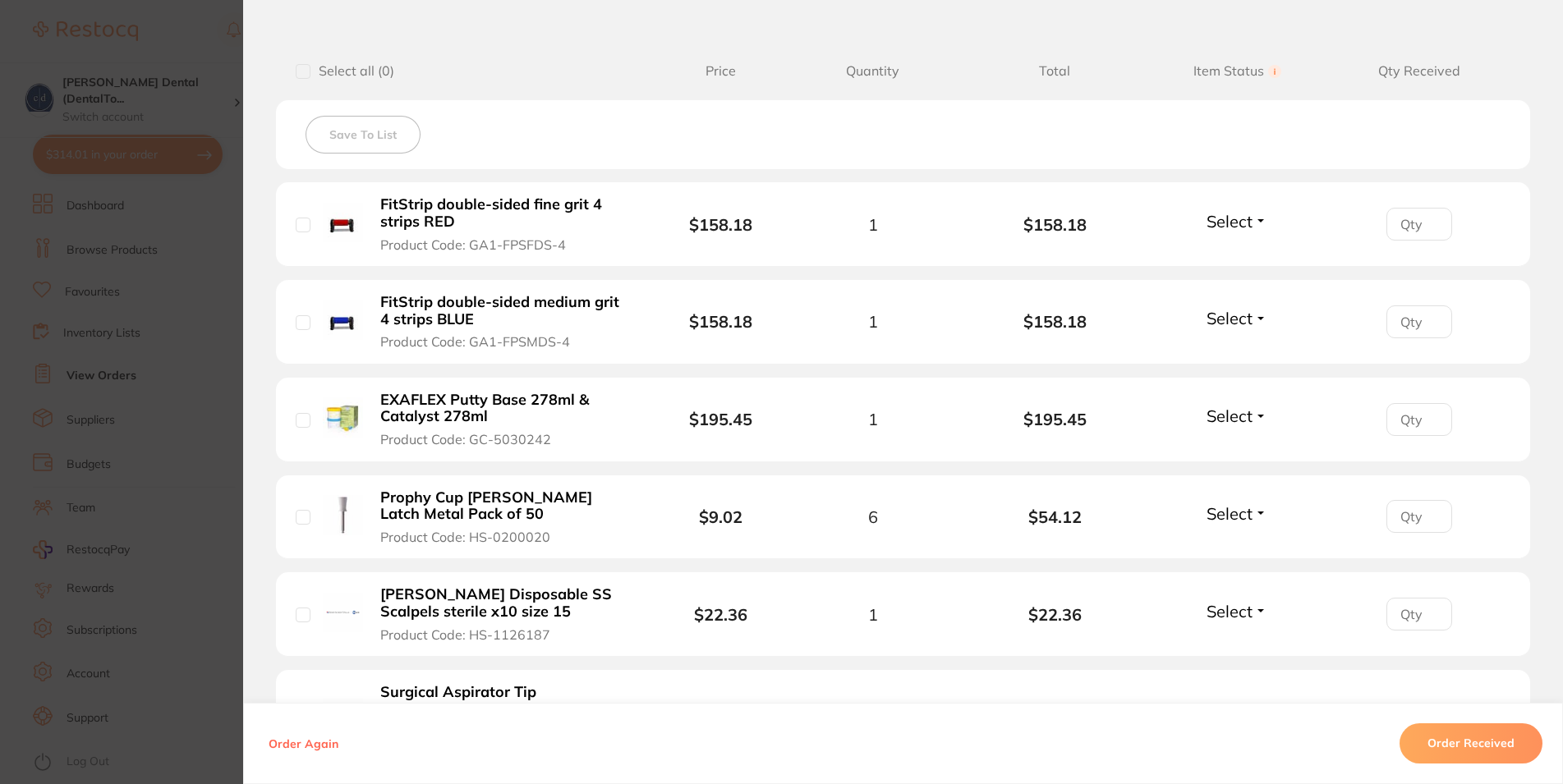
drag, startPoint x: 828, startPoint y: 496, endPoint x: 834, endPoint y: 526, distance: 30.6
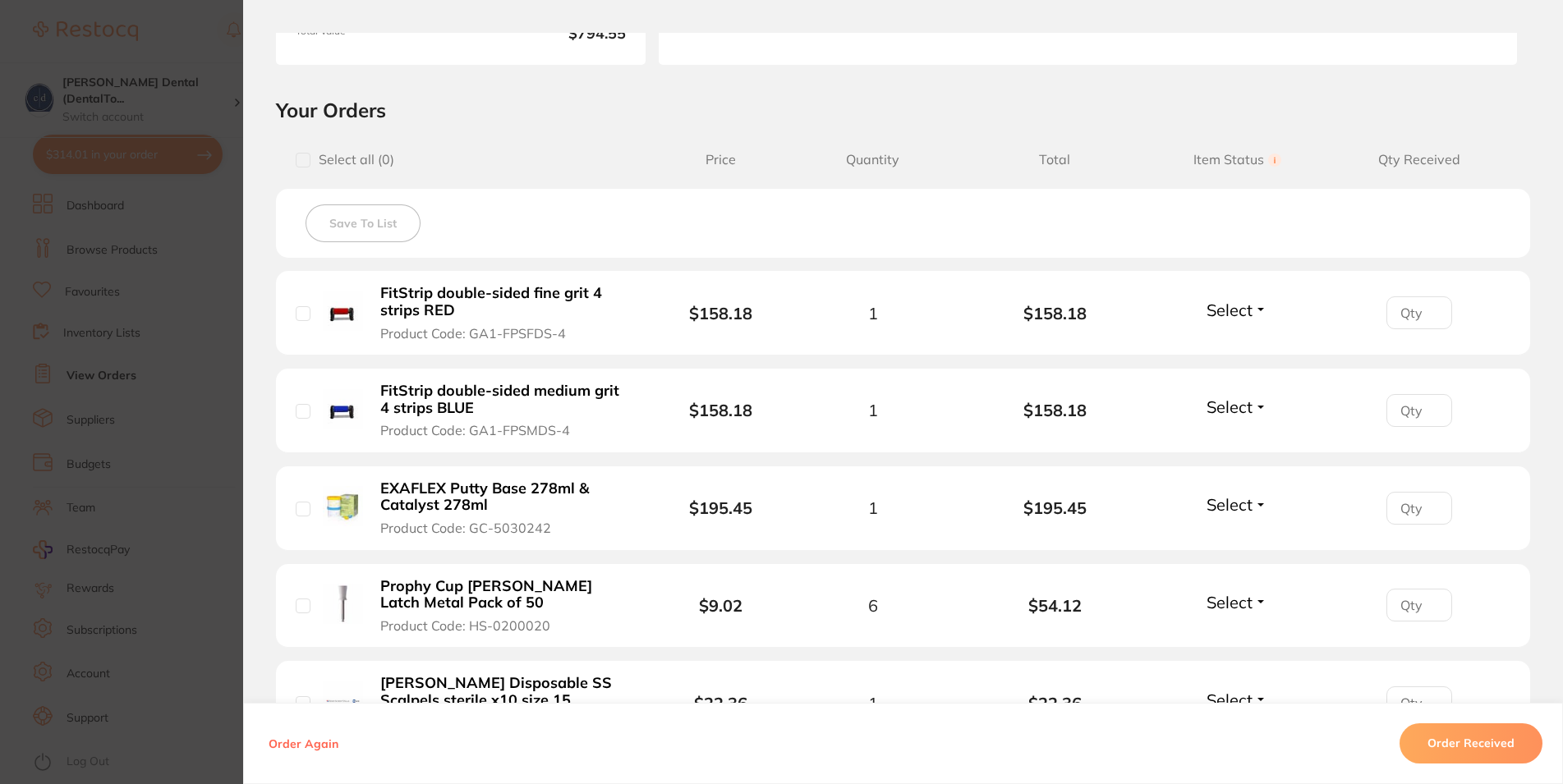
scroll to position [0, 0]
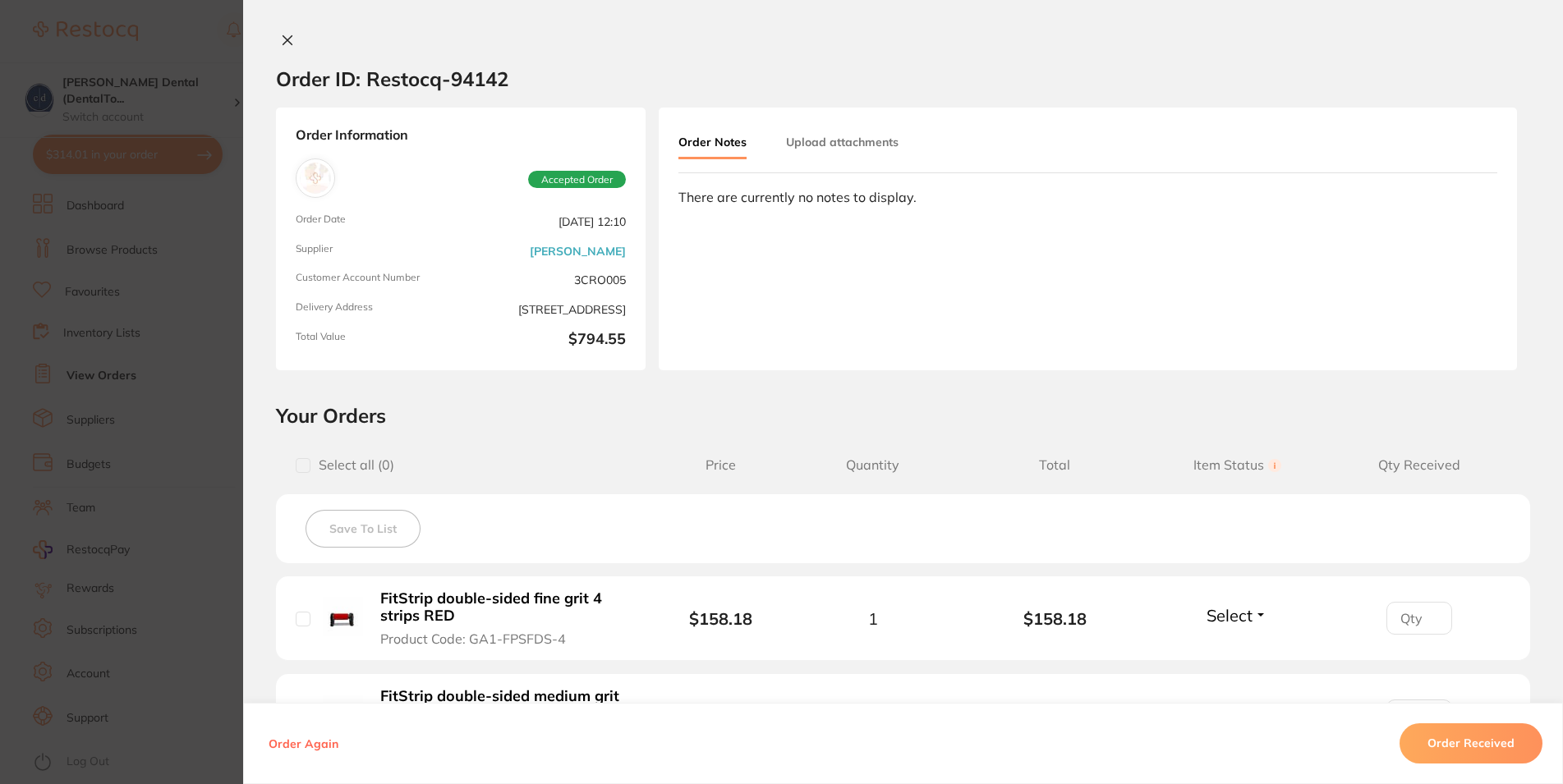
click at [273, 32] on div "Order ID: Restocq- 94142 Order Information Accepted Order Order Date Sept 19 20…" at bounding box center [903, 392] width 1320 height 784
click at [283, 37] on icon at bounding box center [288, 41] width 9 height 9
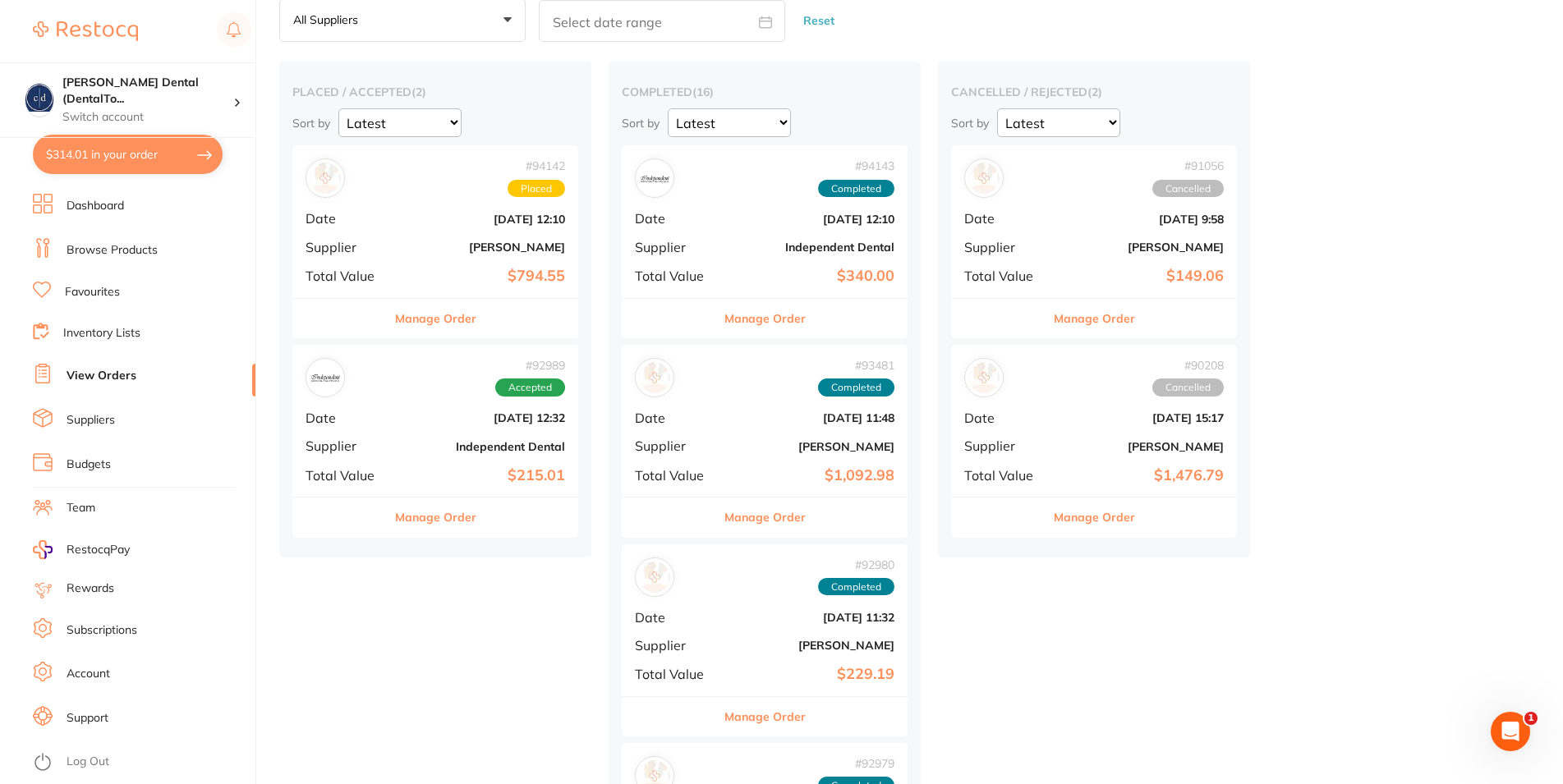
click at [129, 147] on button "$314.01 in your order" at bounding box center [127, 154] width 189 height 40
checkbox input "true"
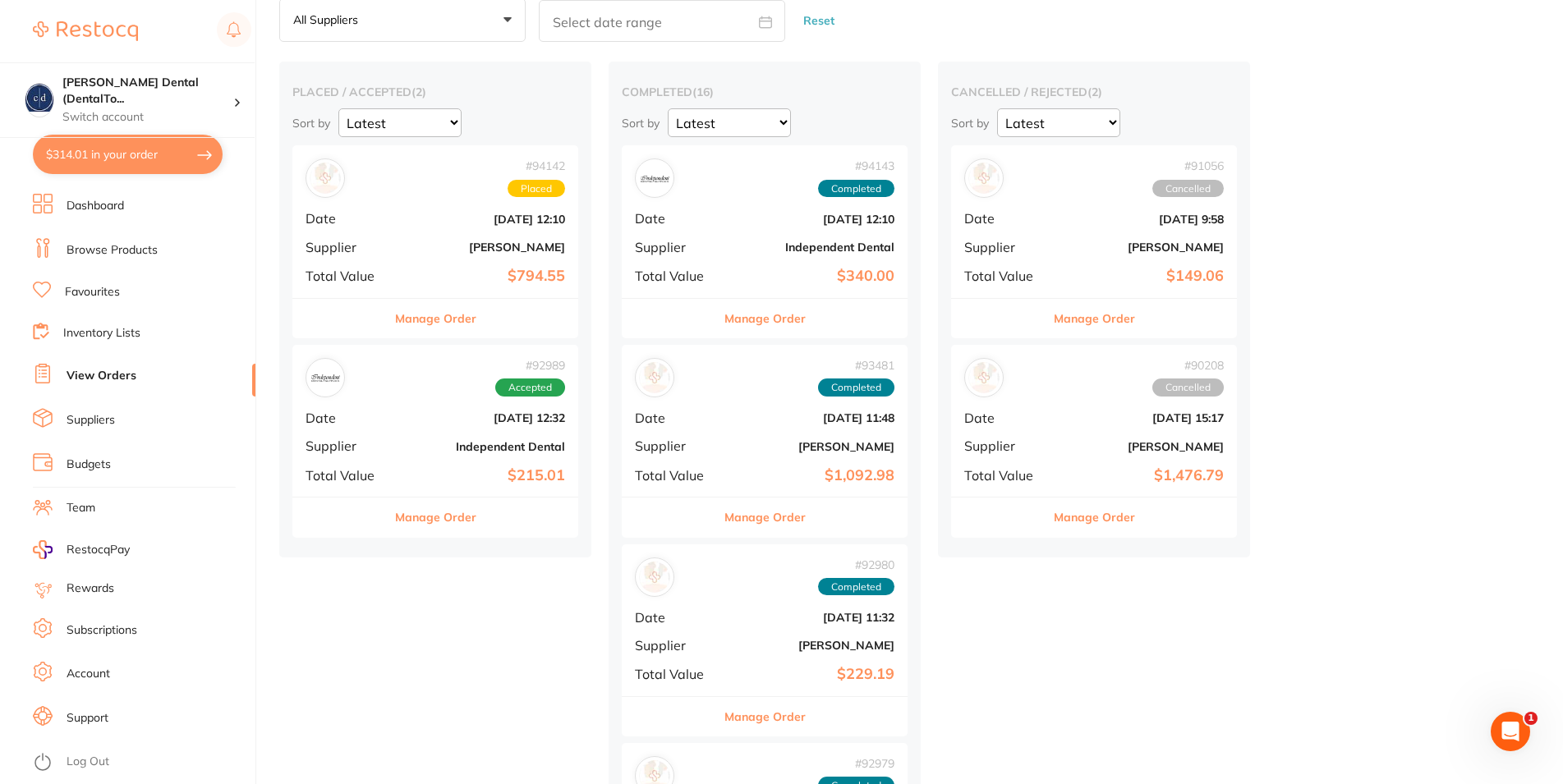
checkbox input "true"
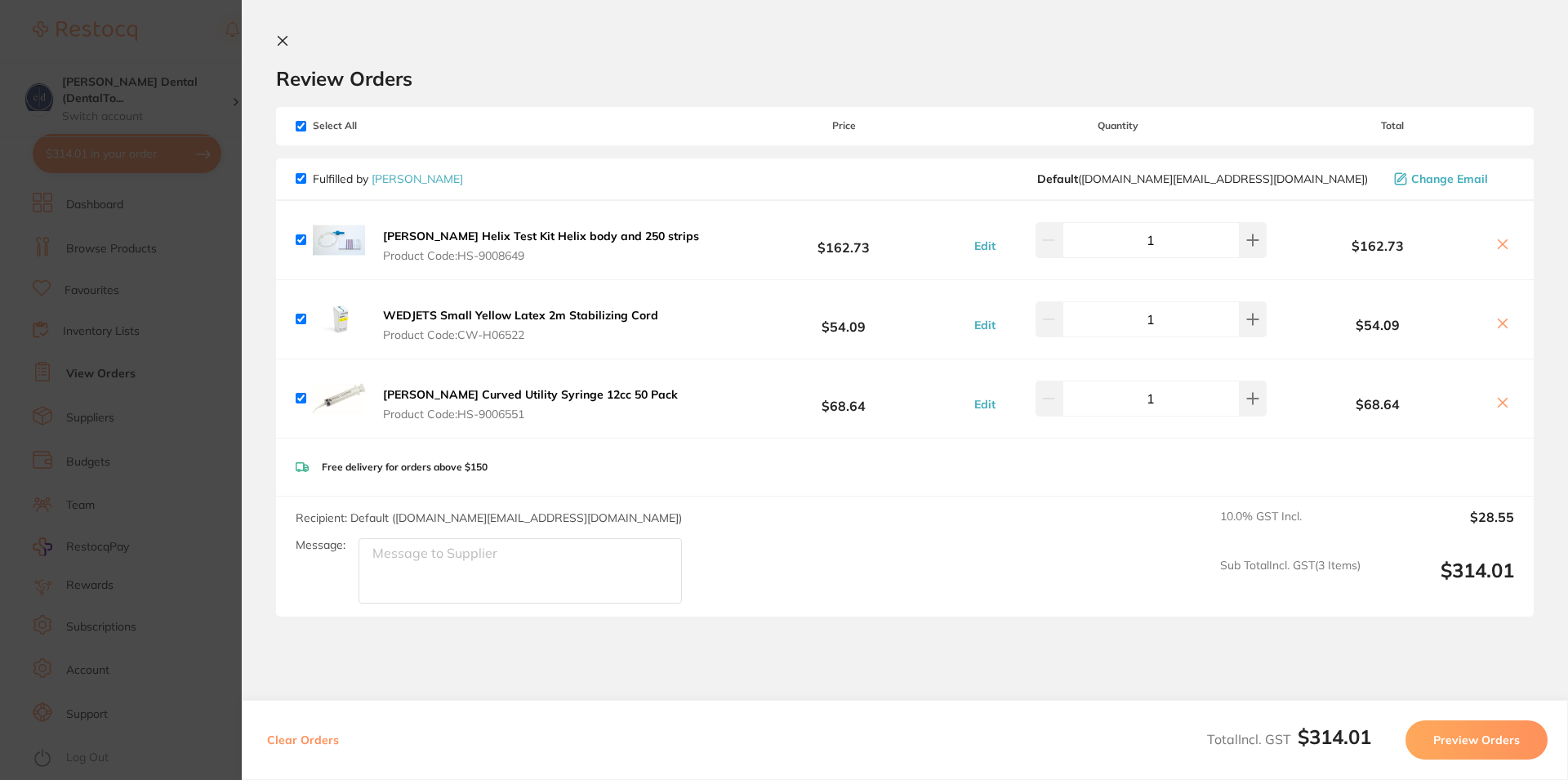
click at [284, 36] on icon at bounding box center [282, 40] width 13 height 13
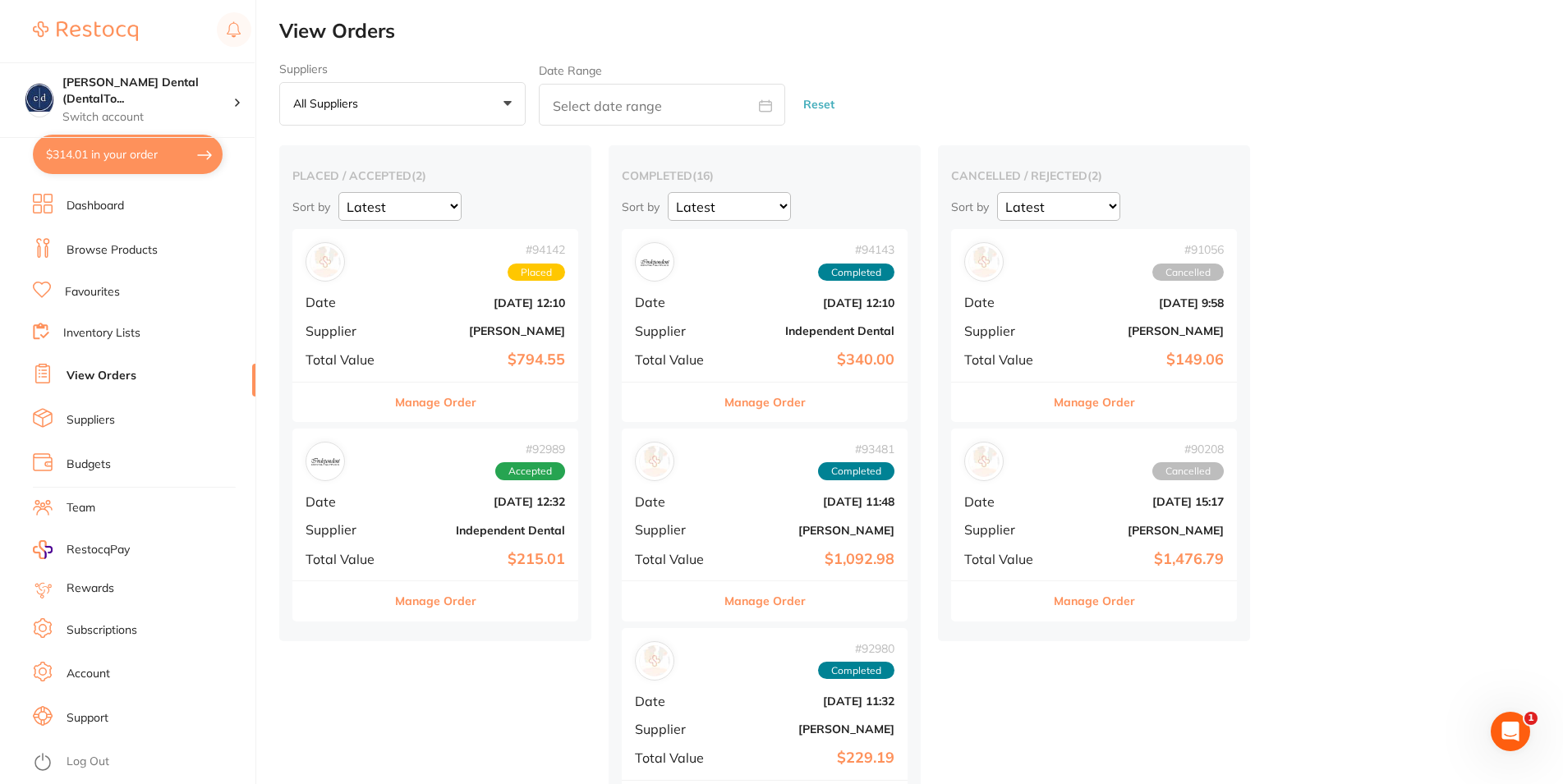
click at [111, 244] on link "Browse Products" at bounding box center [112, 250] width 91 height 17
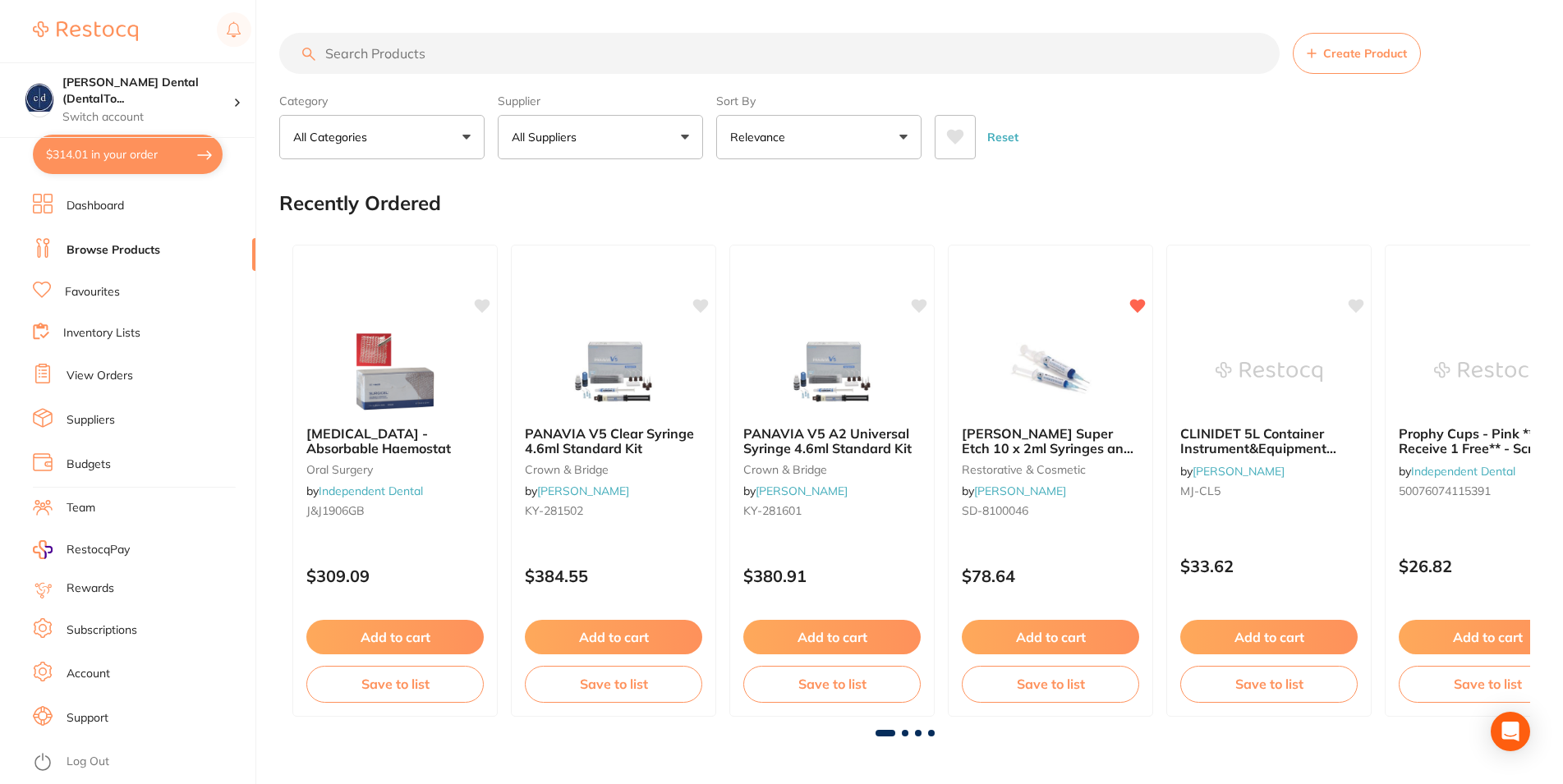
click at [596, 136] on button "All Suppliers" at bounding box center [600, 137] width 205 height 44
type input "[PERSON_NAME]"
click at [586, 275] on p "[PERSON_NAME]" at bounding box center [610, 279] width 106 height 15
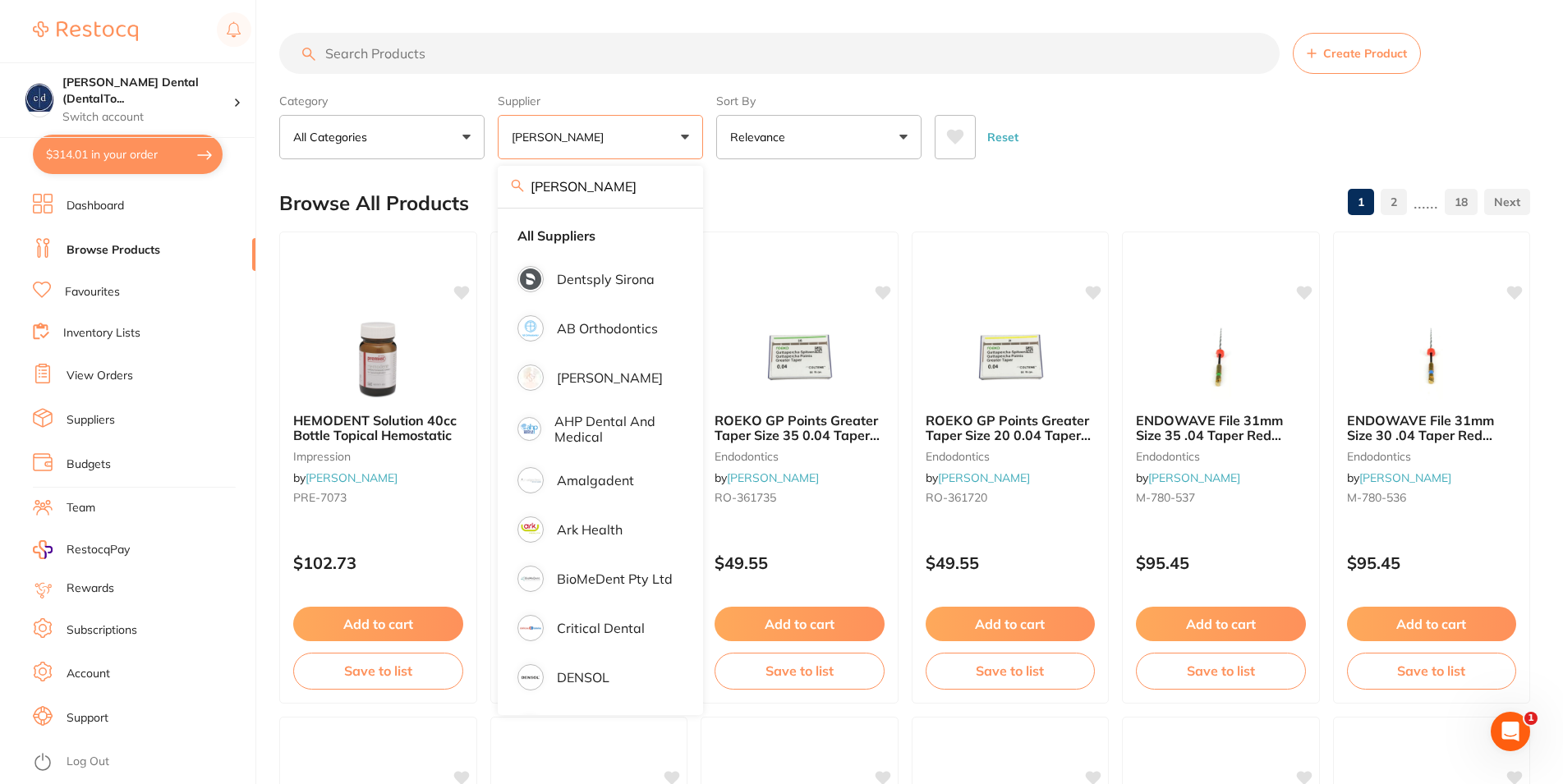
click at [1206, 122] on div "Reset" at bounding box center [1226, 130] width 582 height 58
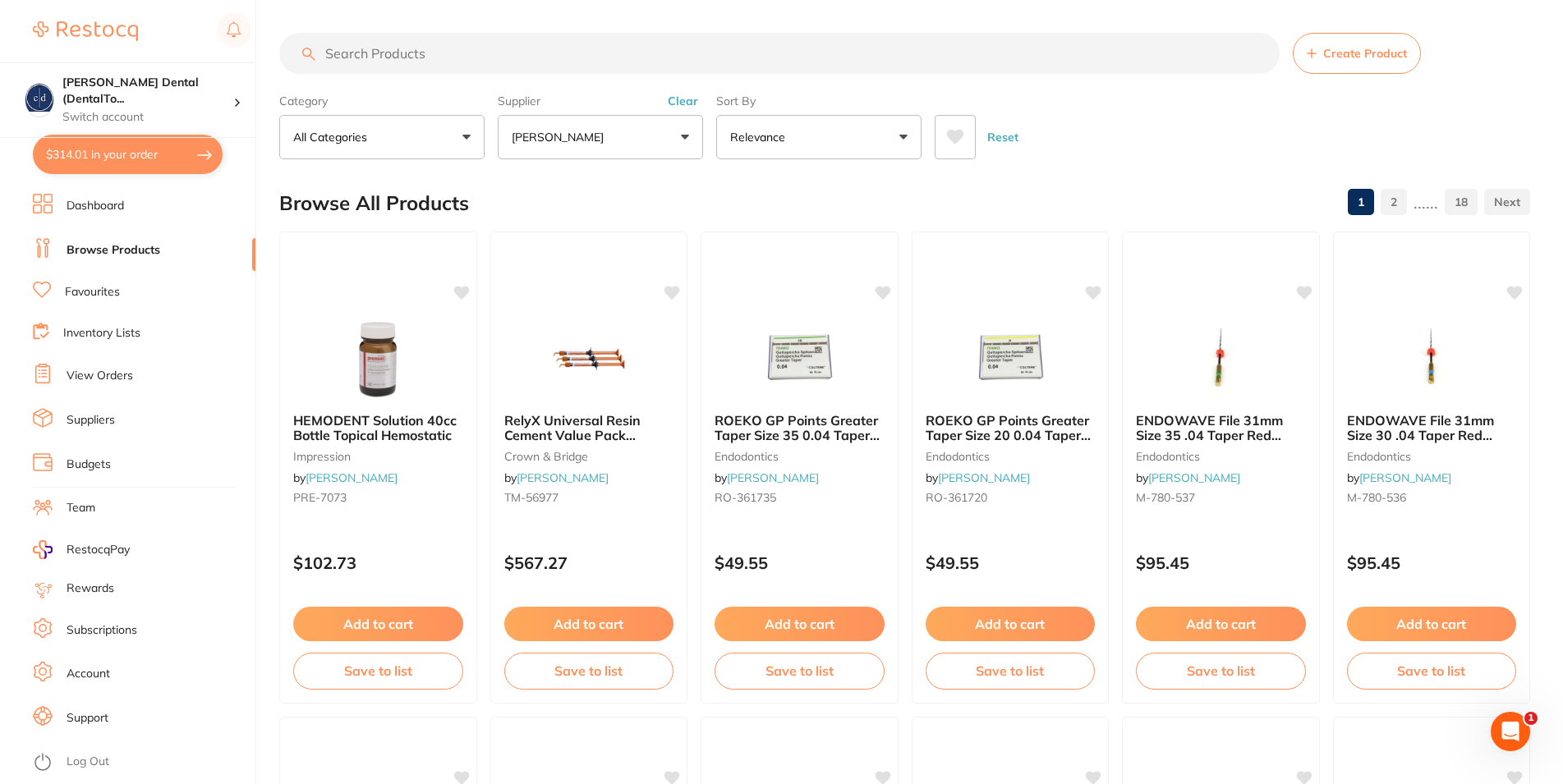
click at [462, 54] on input "search" at bounding box center [780, 53] width 1000 height 41
type input "LARGE GLOVES"
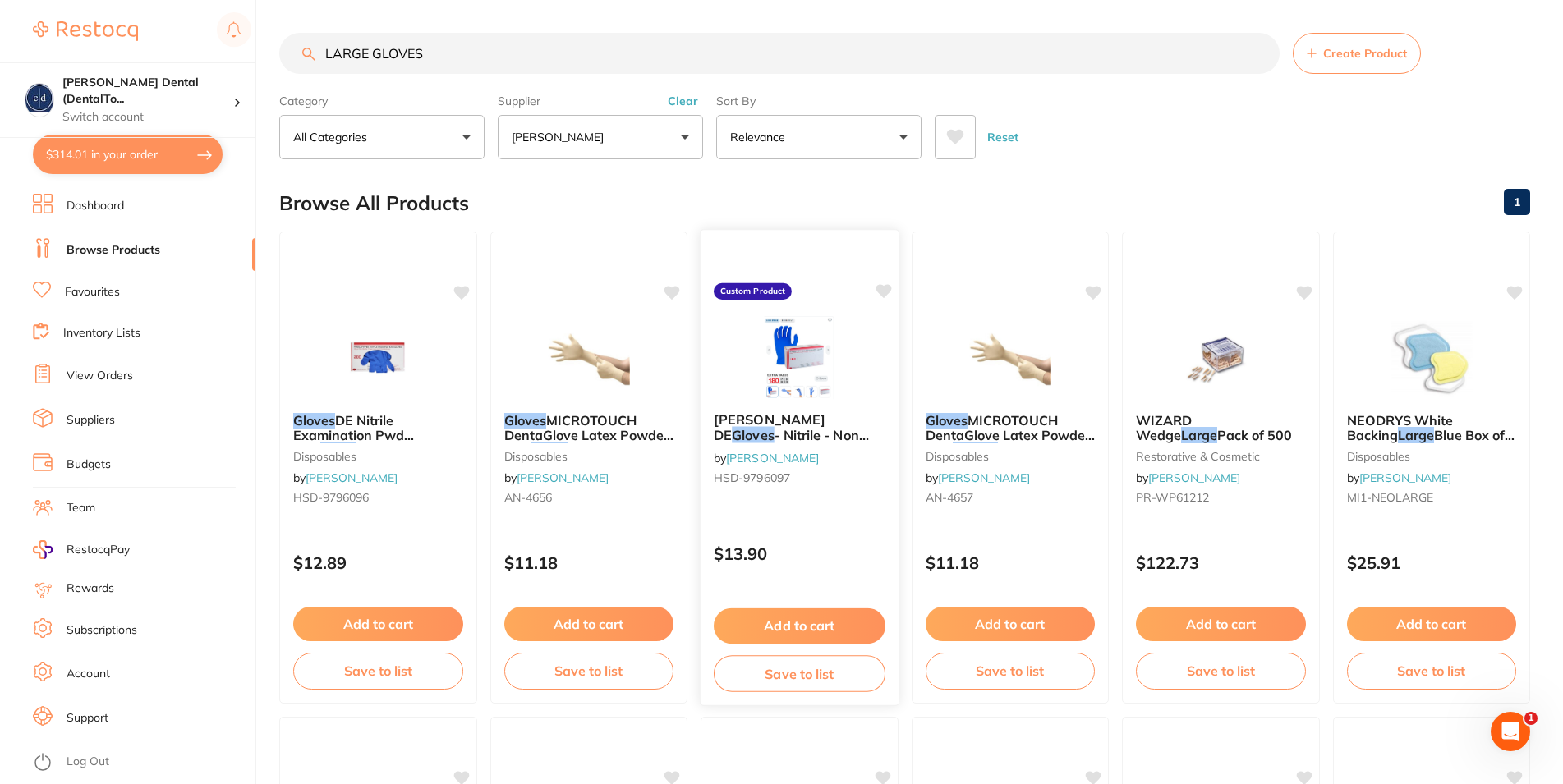
click at [764, 425] on span "[PERSON_NAME] DE" at bounding box center [769, 427] width 112 height 32
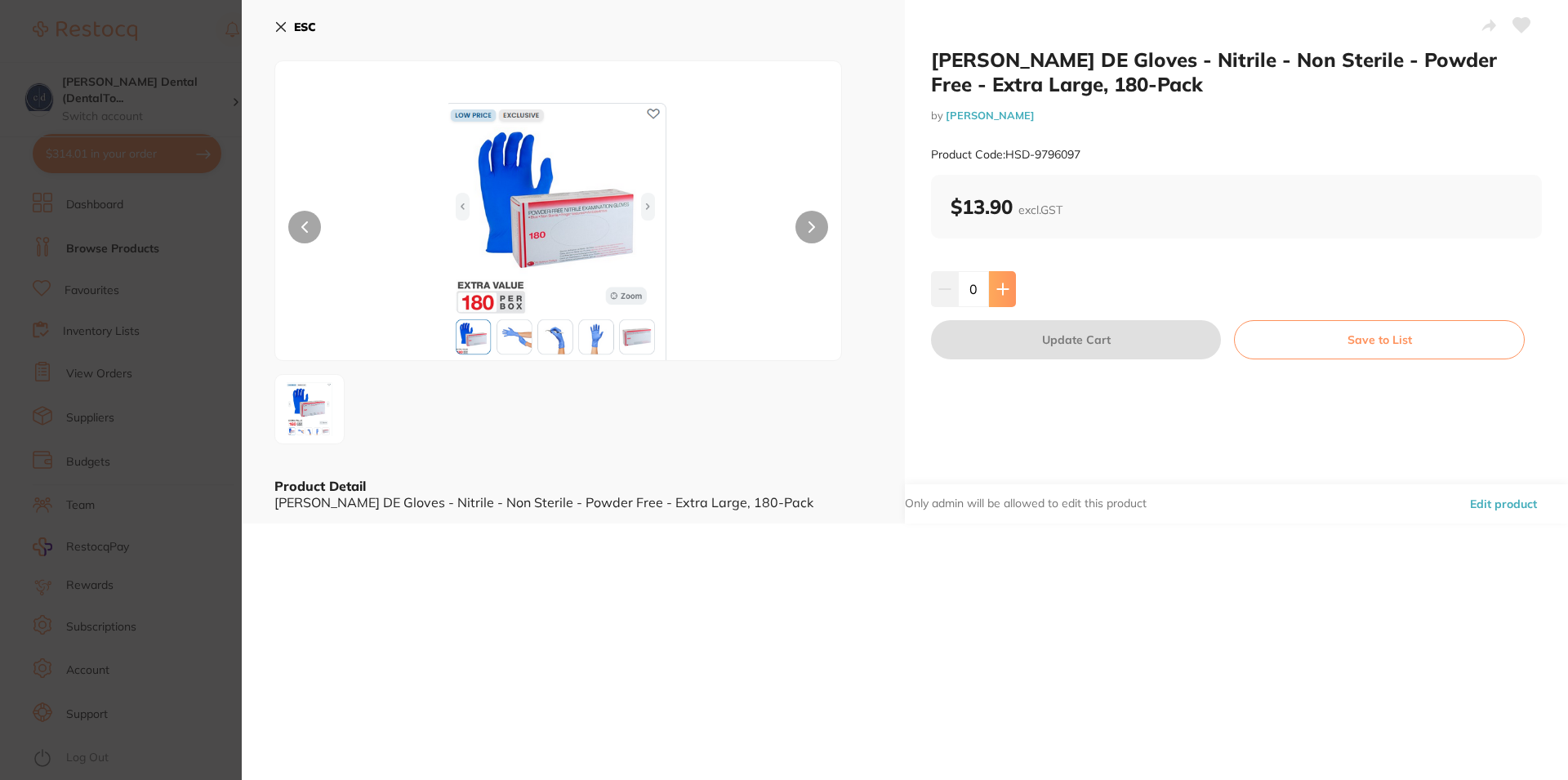
click at [997, 290] on icon at bounding box center [1002, 289] width 11 height 11
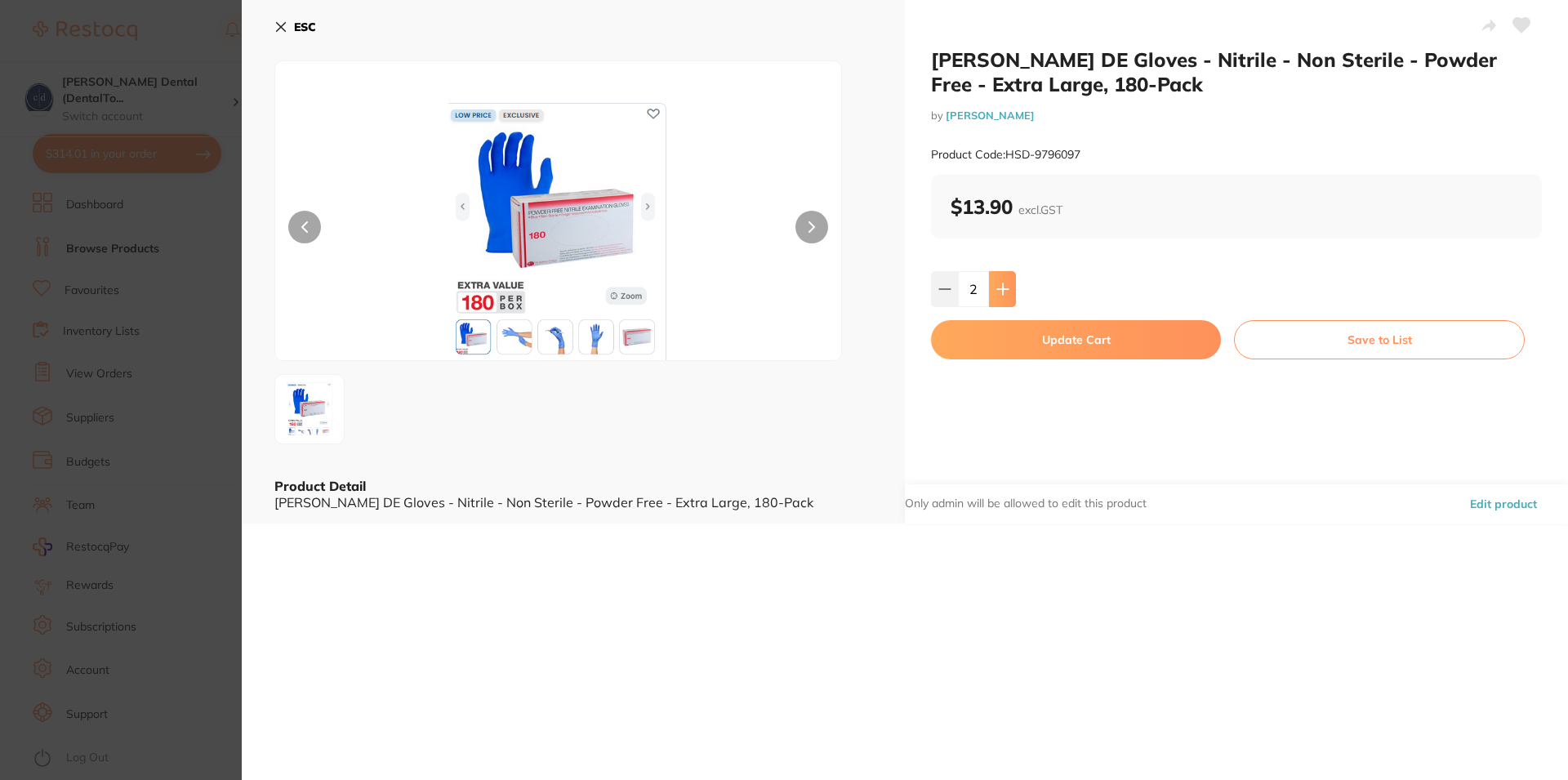
click at [997, 290] on icon at bounding box center [1002, 289] width 11 height 11
click at [938, 292] on icon at bounding box center [944, 289] width 13 height 13
type input "2"
click at [1081, 346] on button "Update Cart" at bounding box center [1075, 340] width 289 height 40
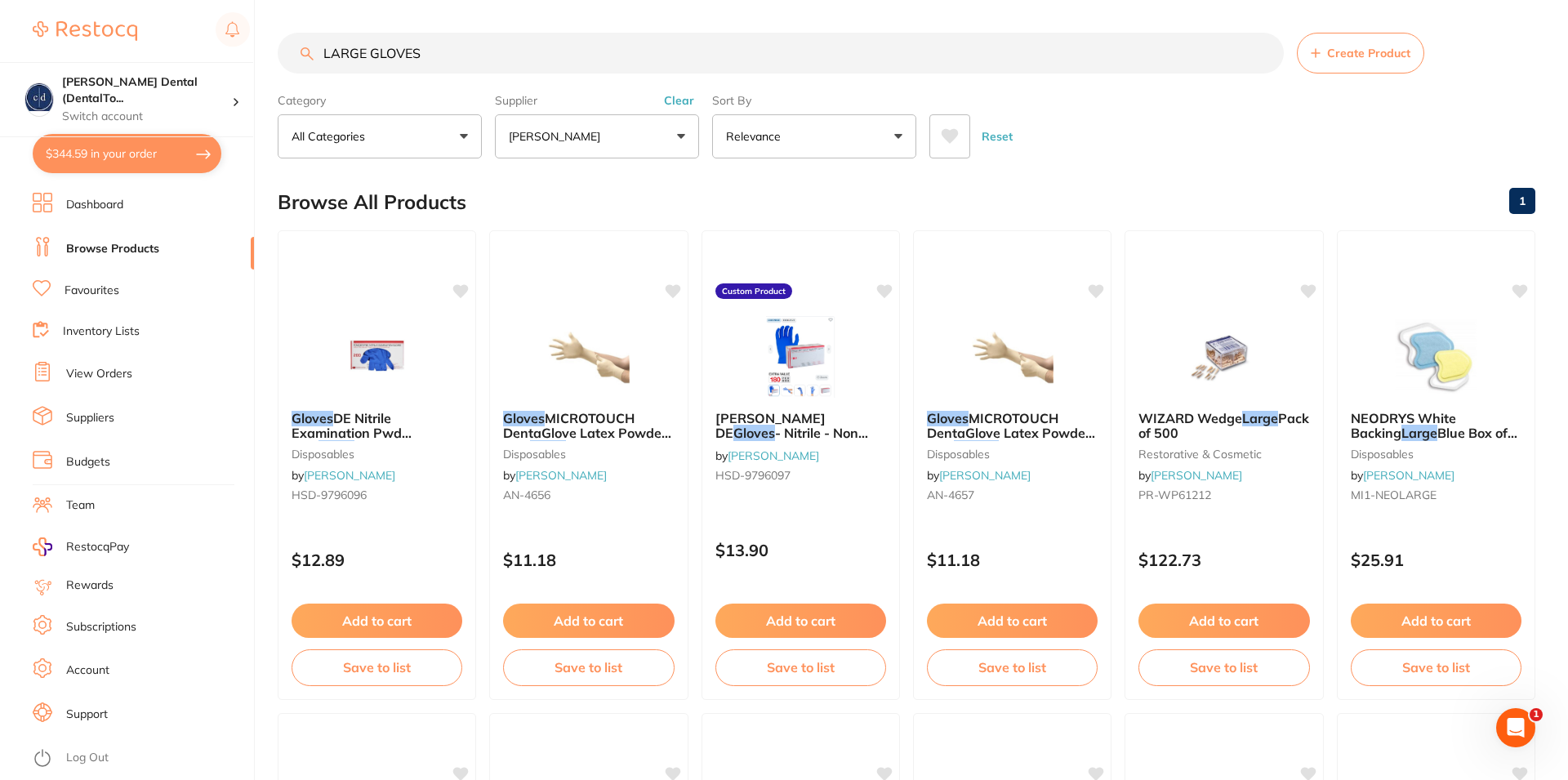
checkbox input "false"
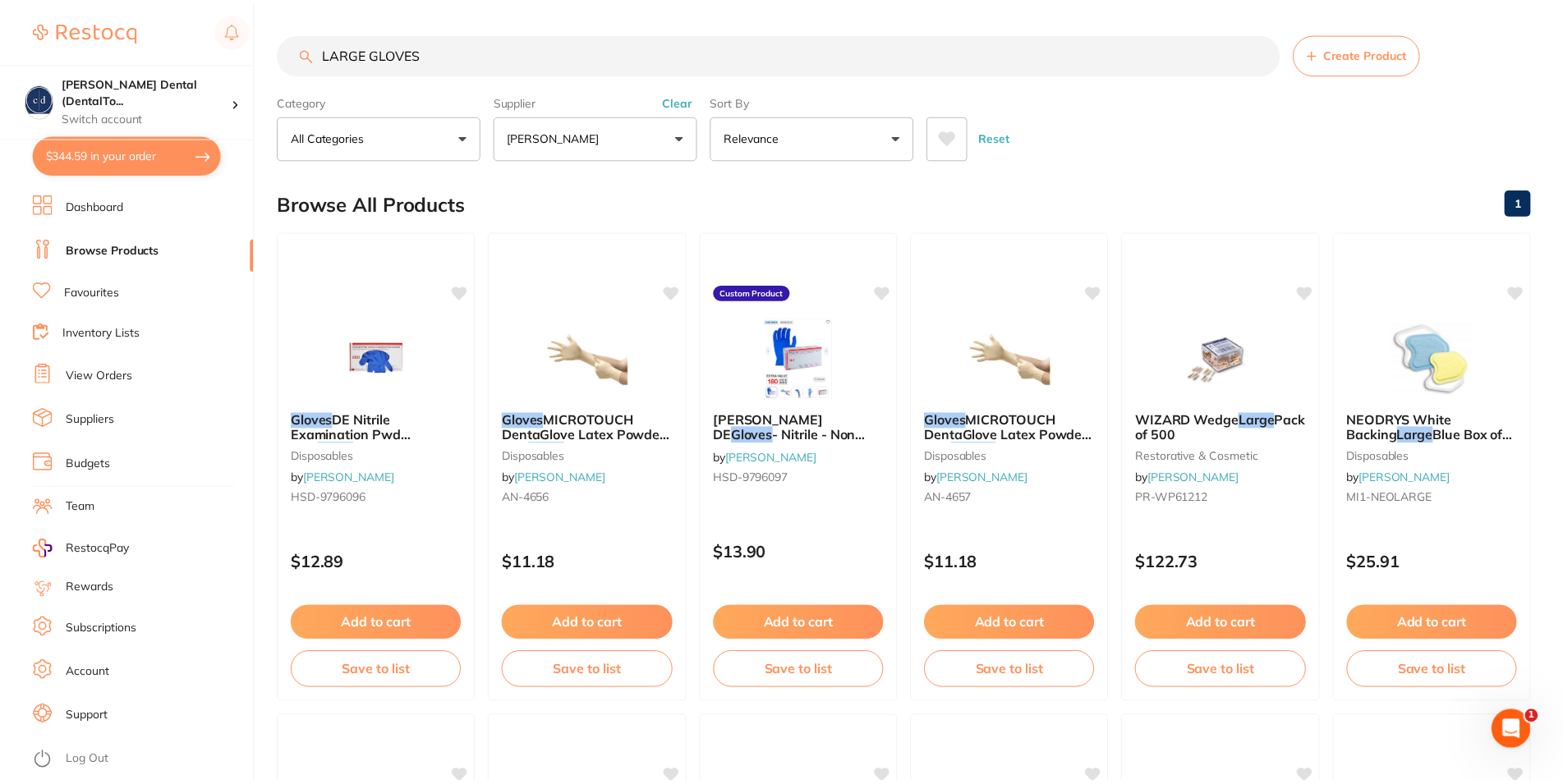
scroll to position [12, 0]
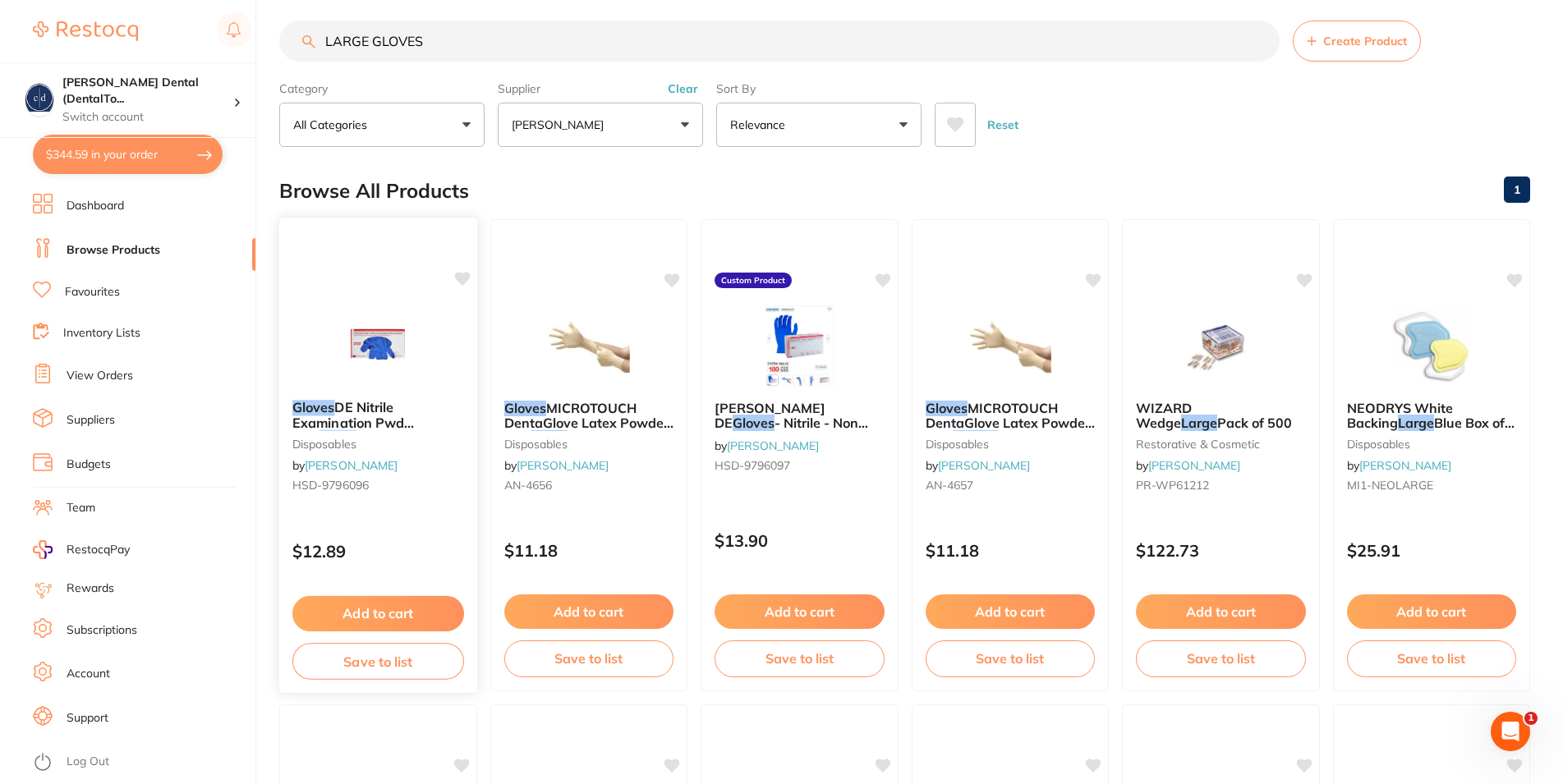
click at [366, 611] on button "Add to cart" at bounding box center [378, 614] width 172 height 35
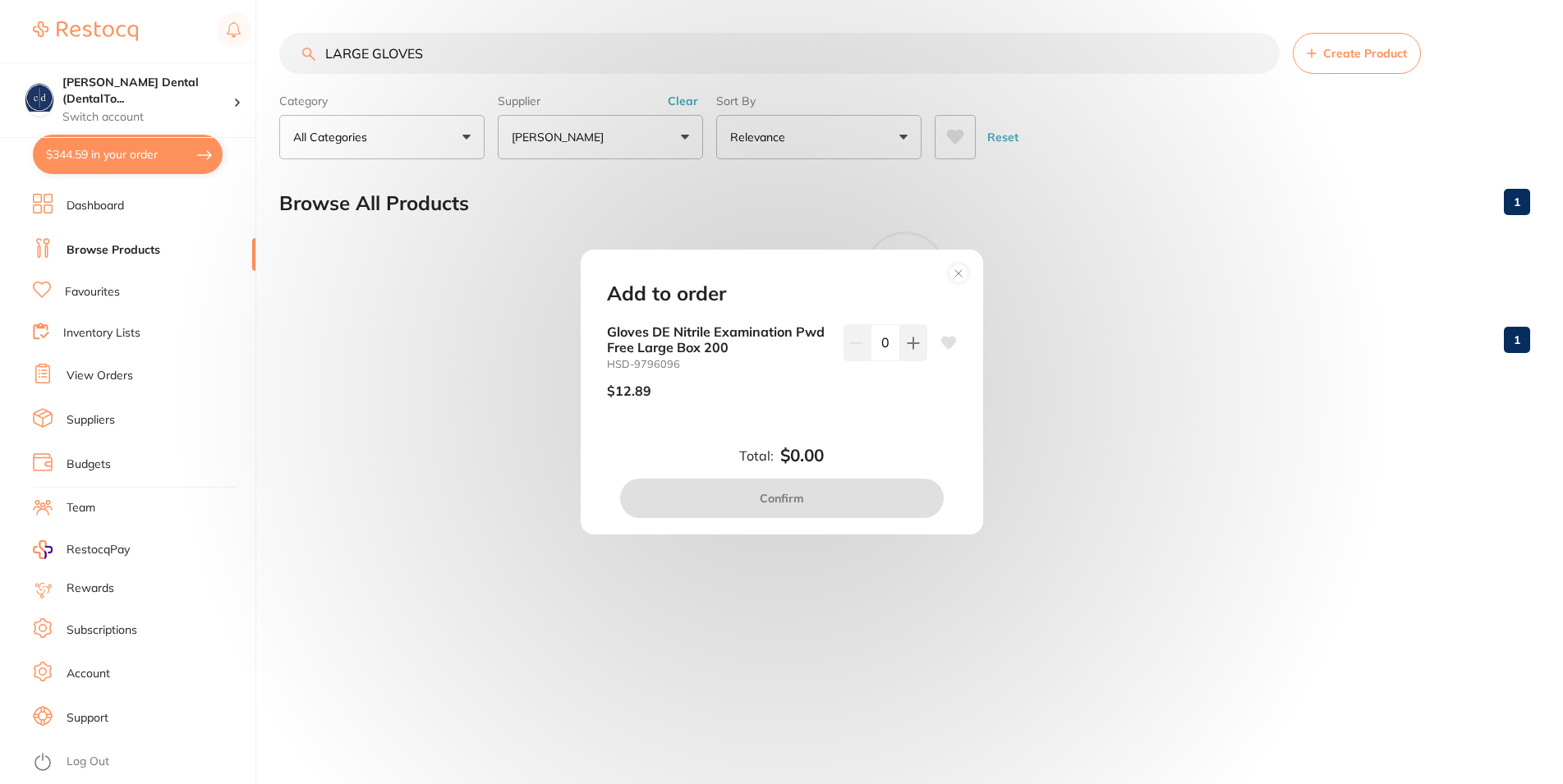
scroll to position [0, 0]
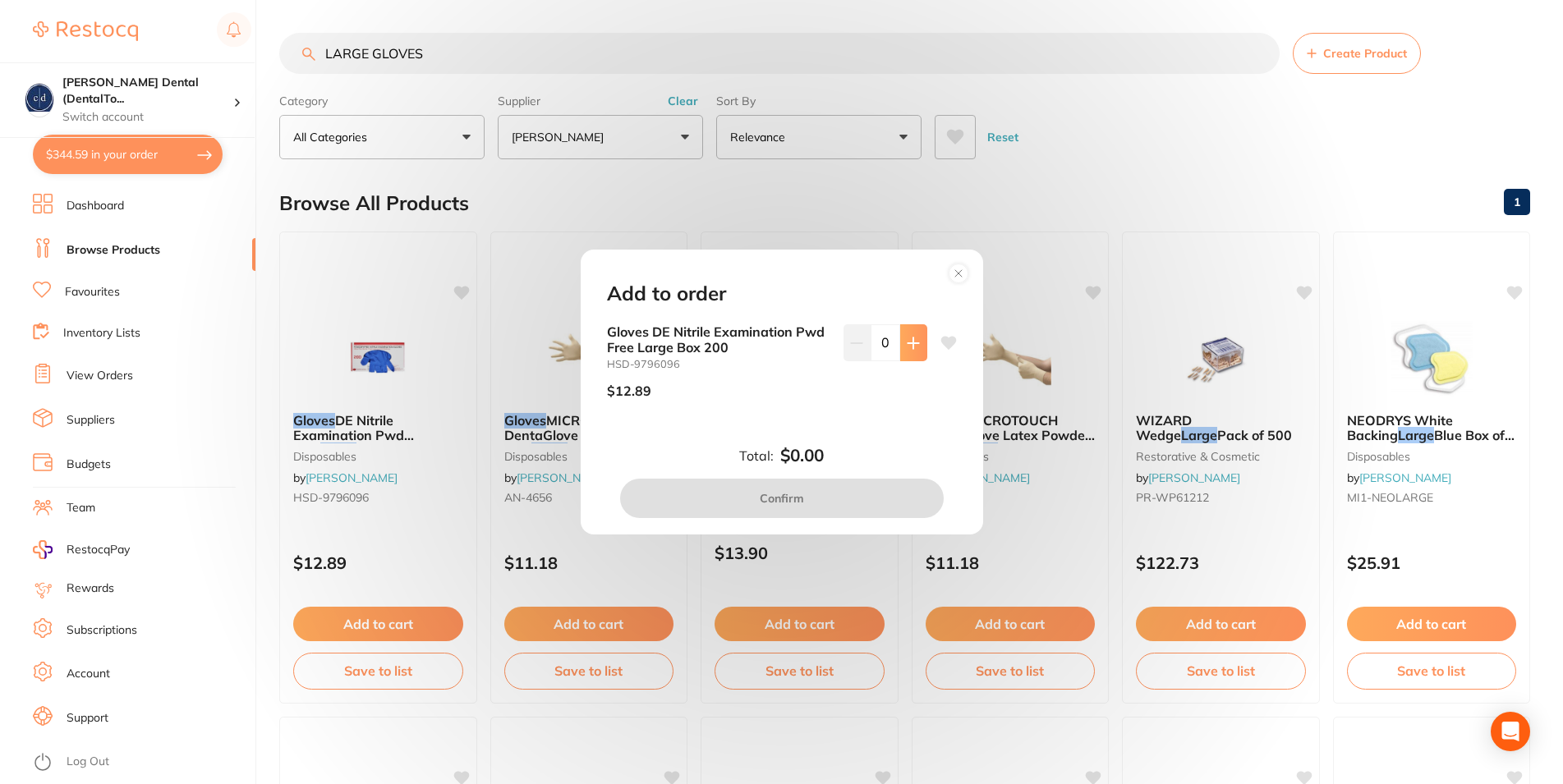
click at [907, 342] on icon at bounding box center [913, 343] width 13 height 13
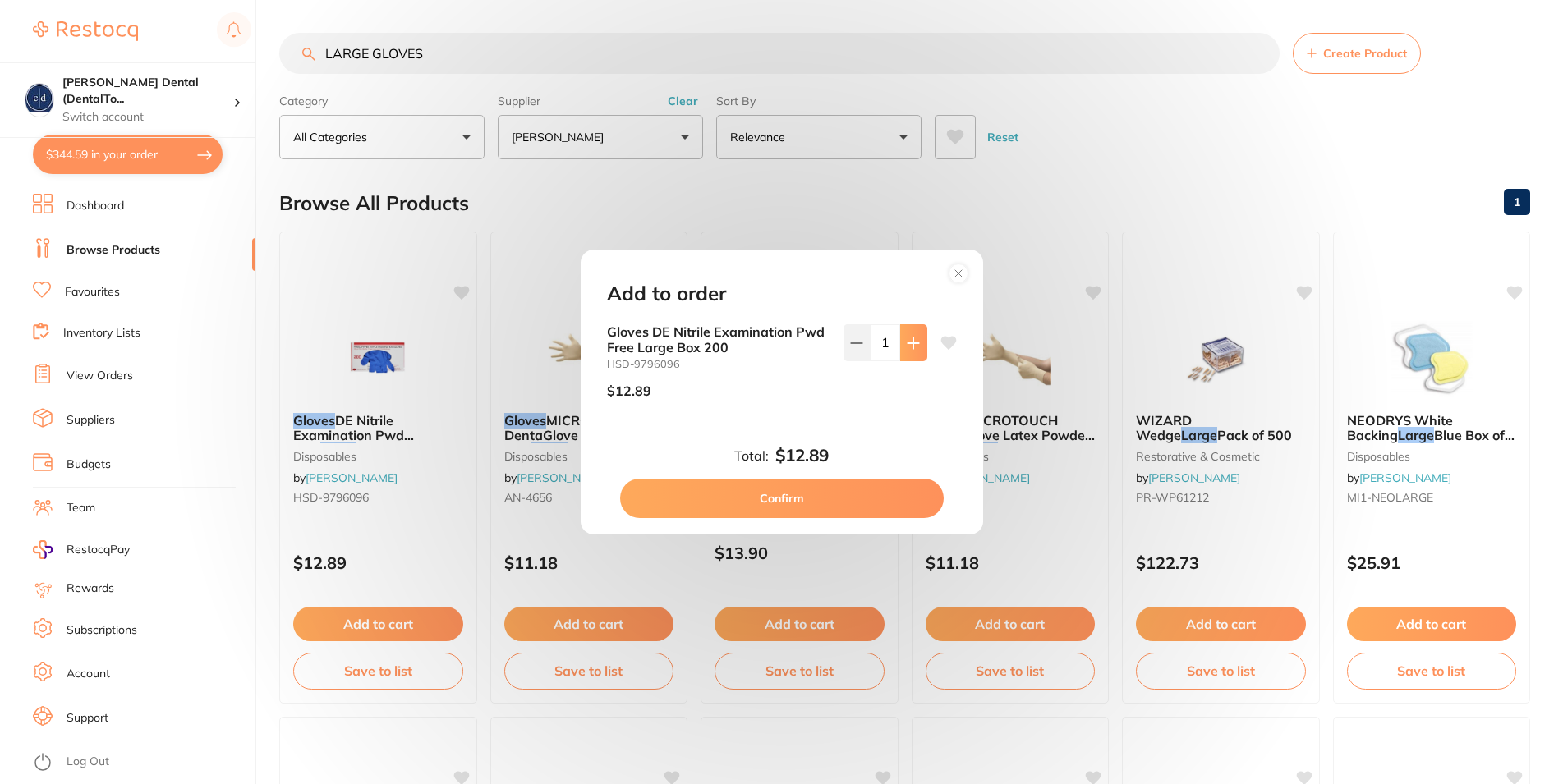
click at [907, 342] on icon at bounding box center [913, 343] width 13 height 13
click at [908, 344] on icon at bounding box center [913, 342] width 11 height 11
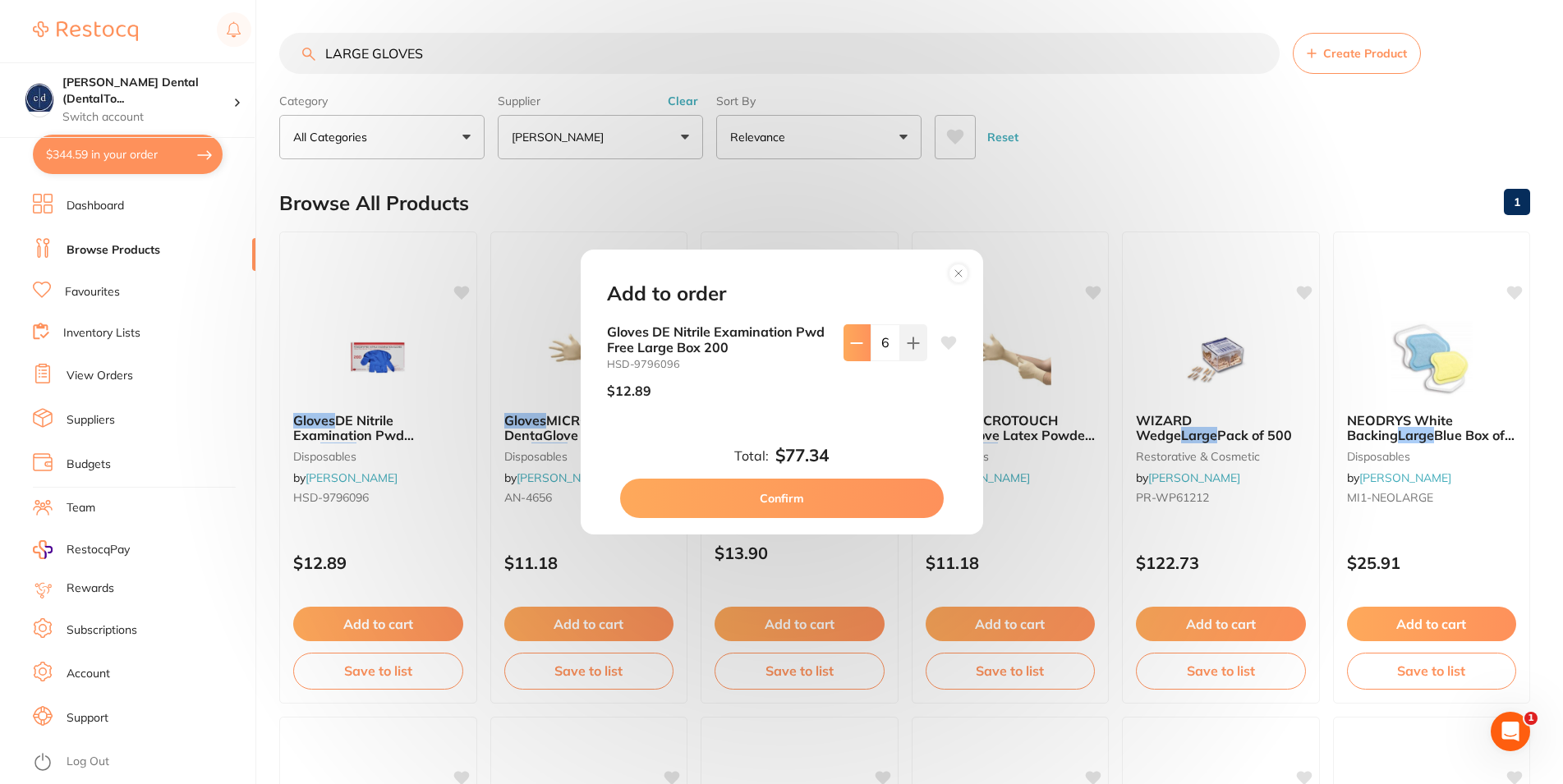
click at [851, 347] on icon at bounding box center [857, 343] width 13 height 13
click at [908, 342] on icon at bounding box center [913, 342] width 11 height 11
type input "5"
click at [778, 494] on button "Confirm" at bounding box center [782, 498] width 324 height 40
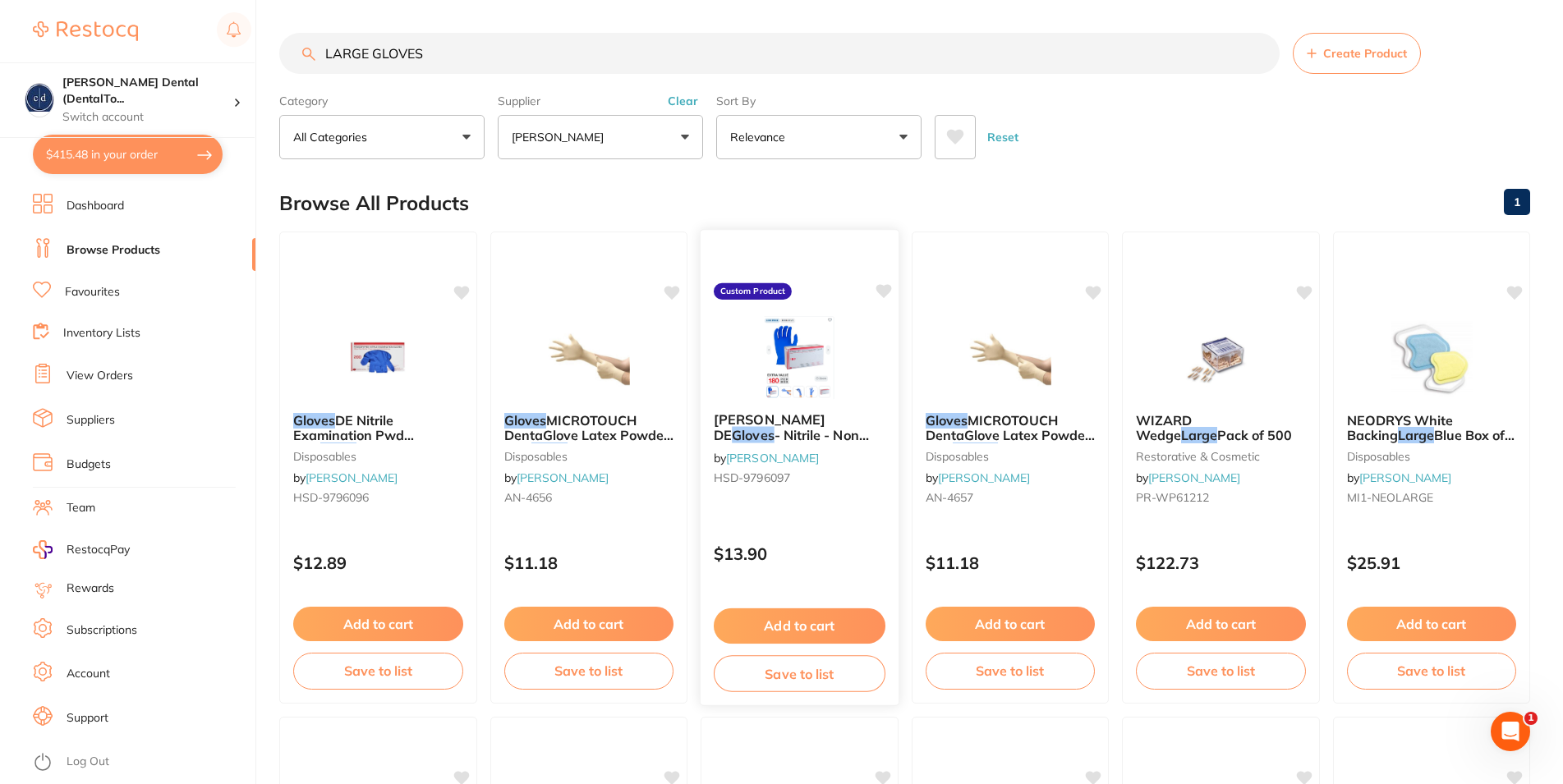
checkbox input "false"
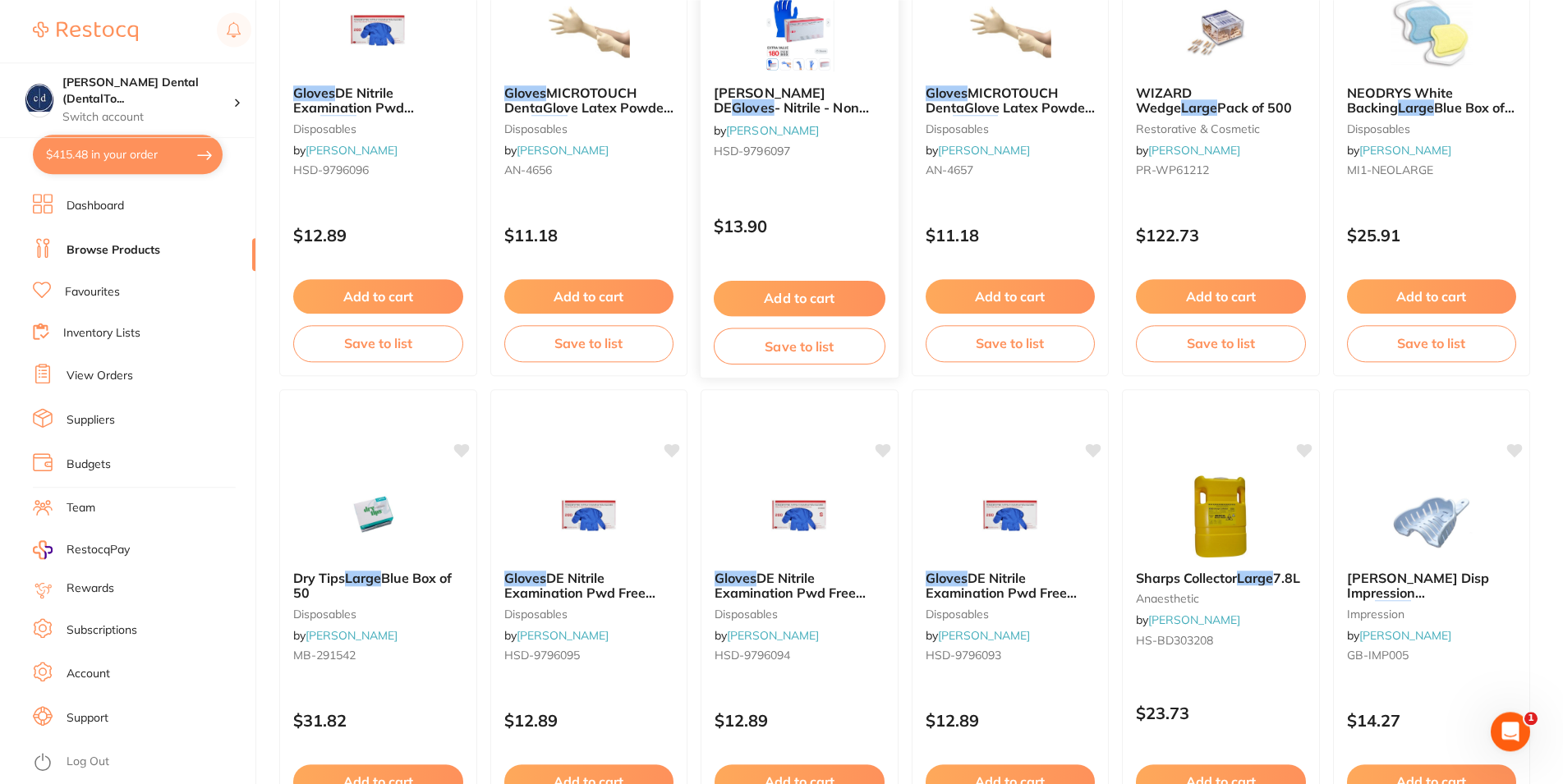
scroll to position [335, 0]
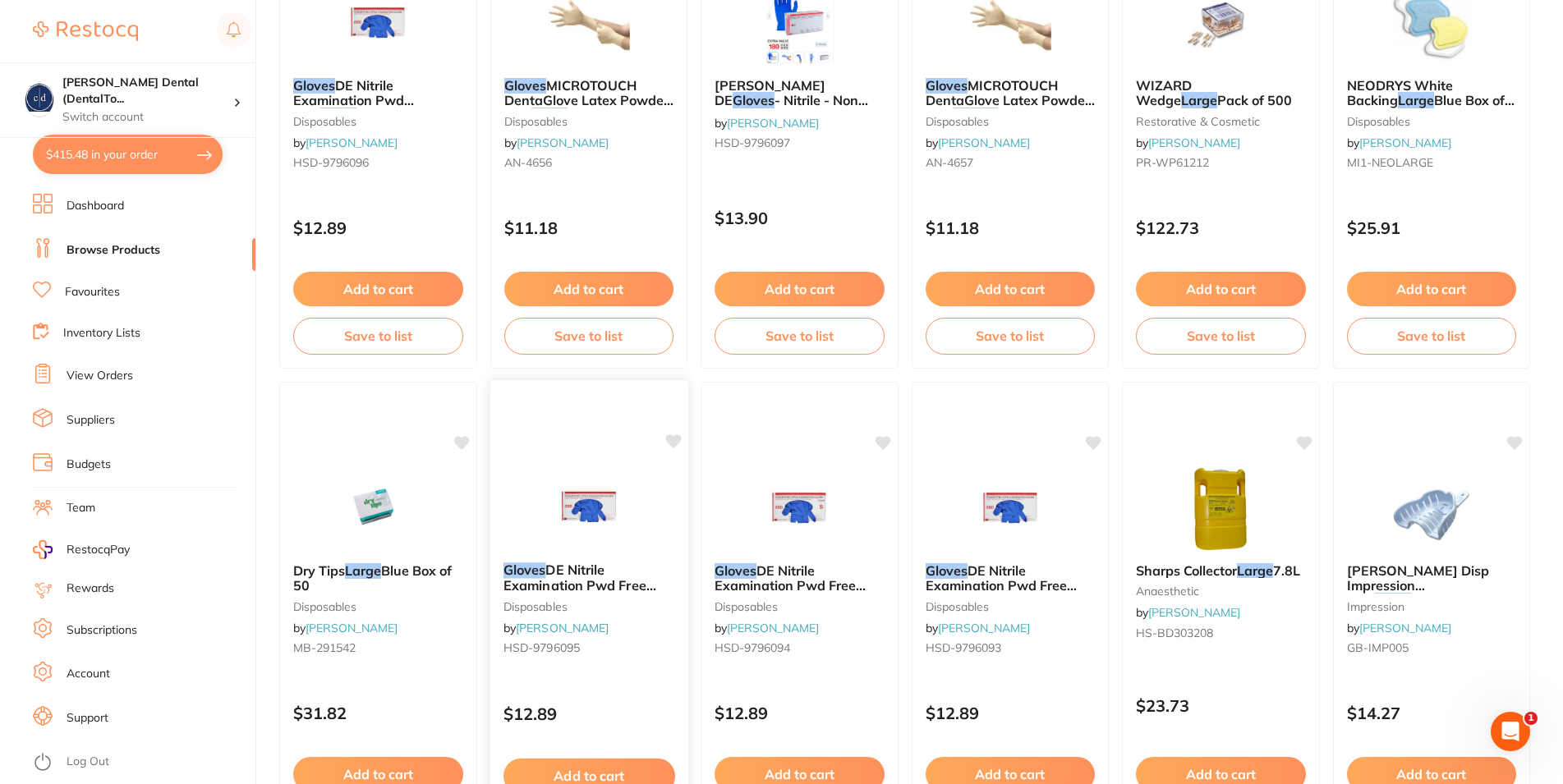
click at [598, 576] on span "DE Nitrile Examination Pwd Free Medium Box 200" at bounding box center [579, 585] width 153 height 47
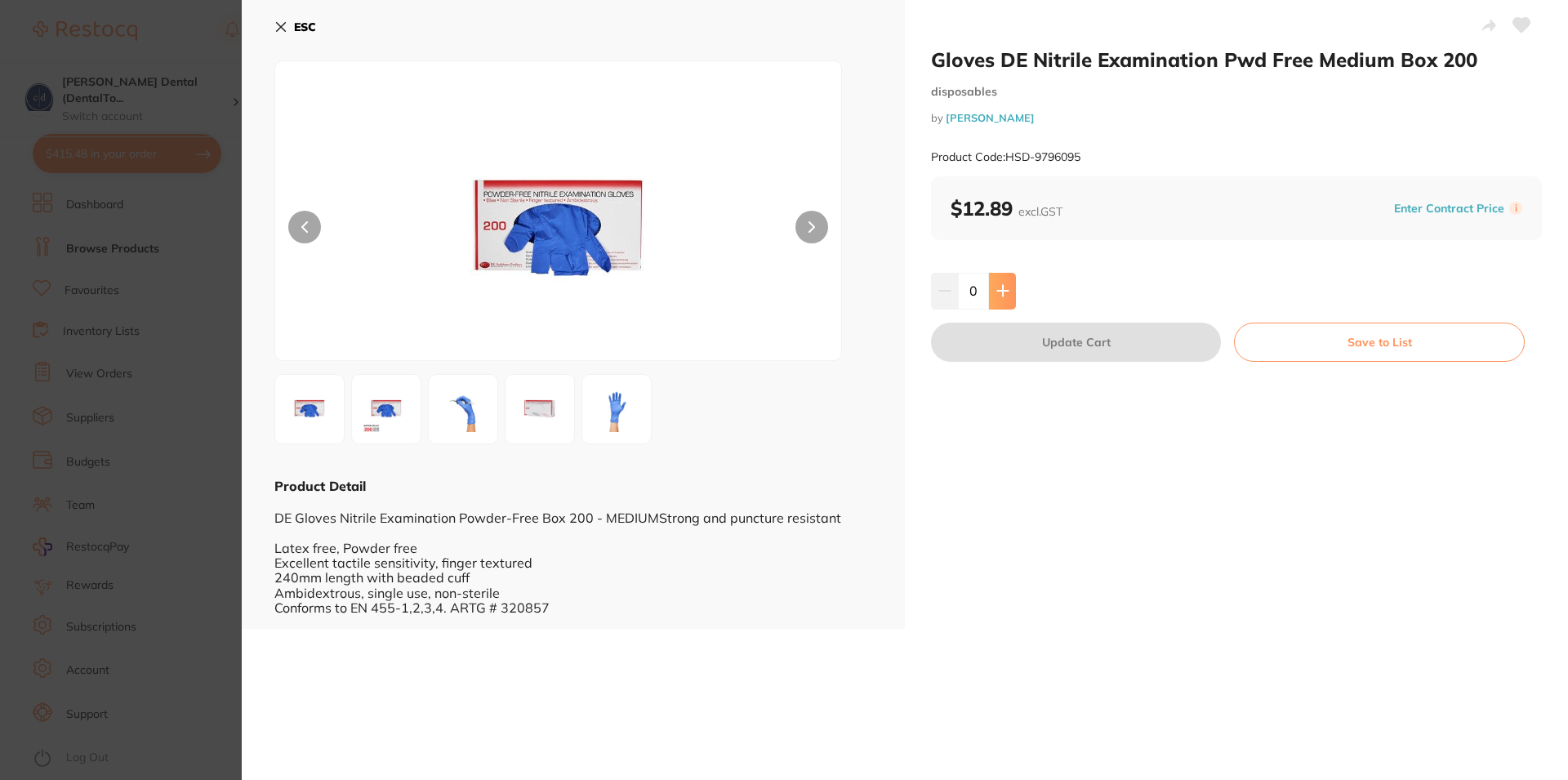
click at [993, 285] on button at bounding box center [1002, 291] width 27 height 36
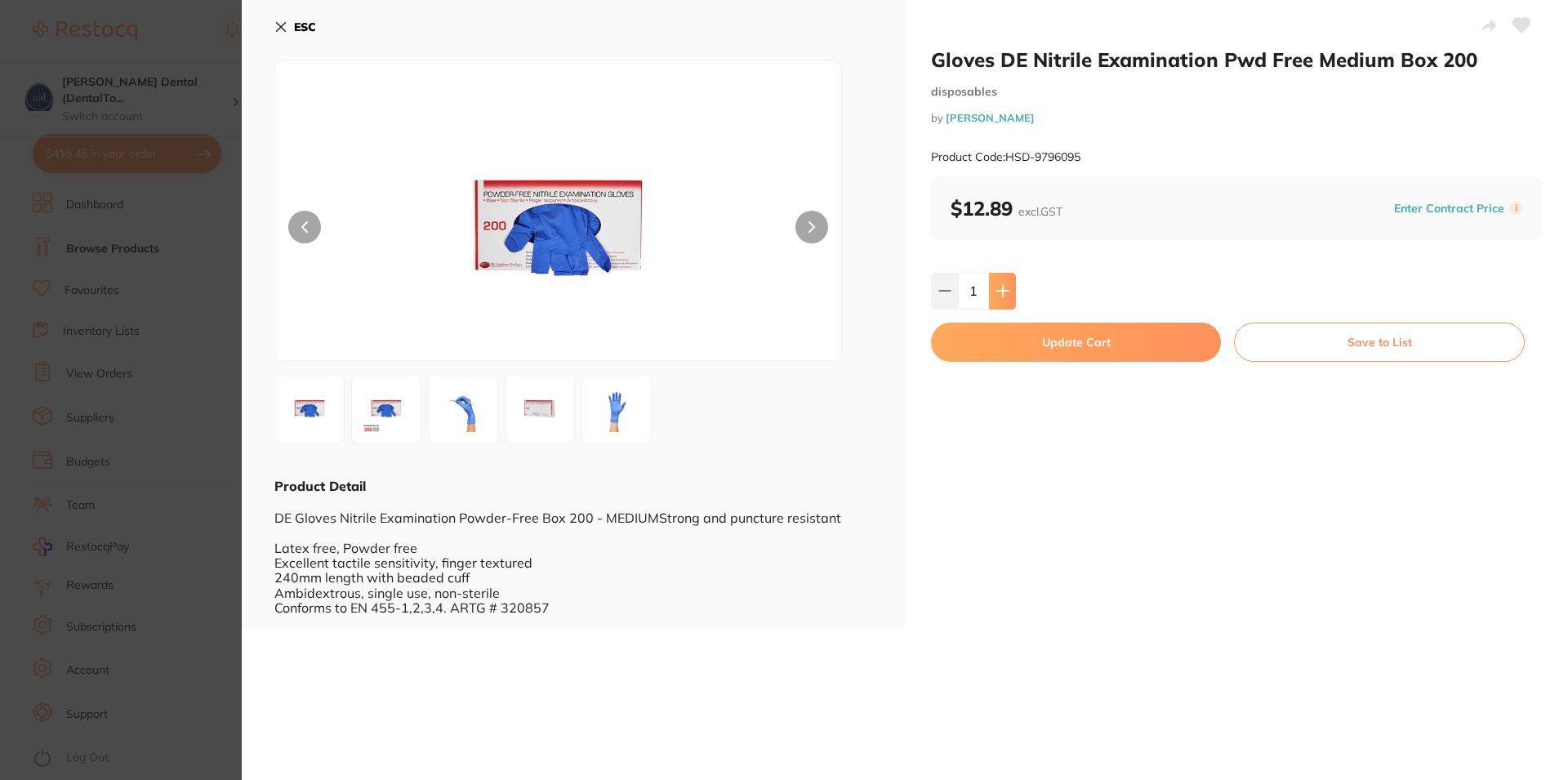
click at [993, 285] on button at bounding box center [1002, 291] width 27 height 36
click at [996, 290] on icon at bounding box center [1002, 291] width 13 height 13
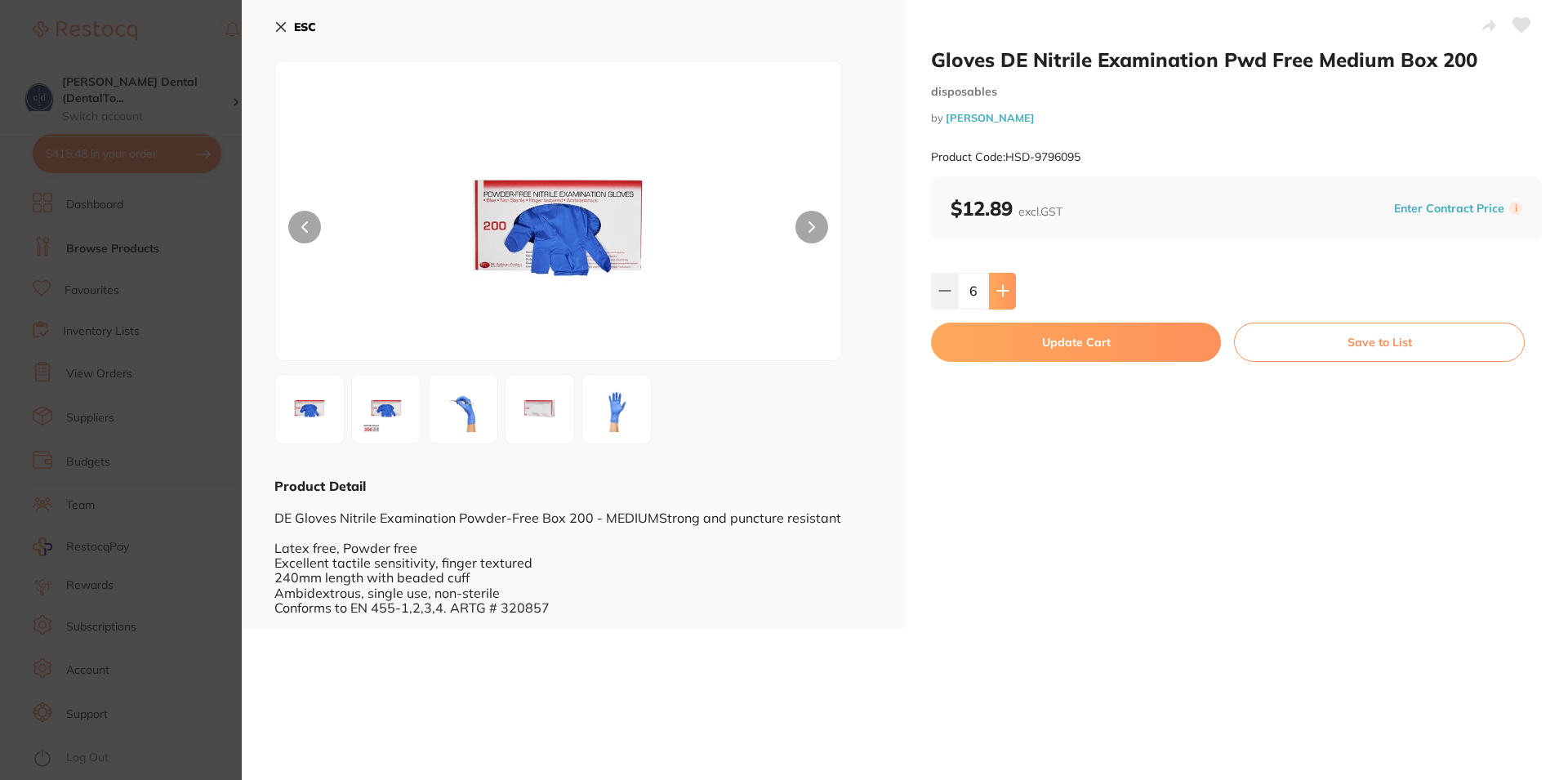
click at [996, 290] on icon at bounding box center [1002, 291] width 13 height 13
type input "10"
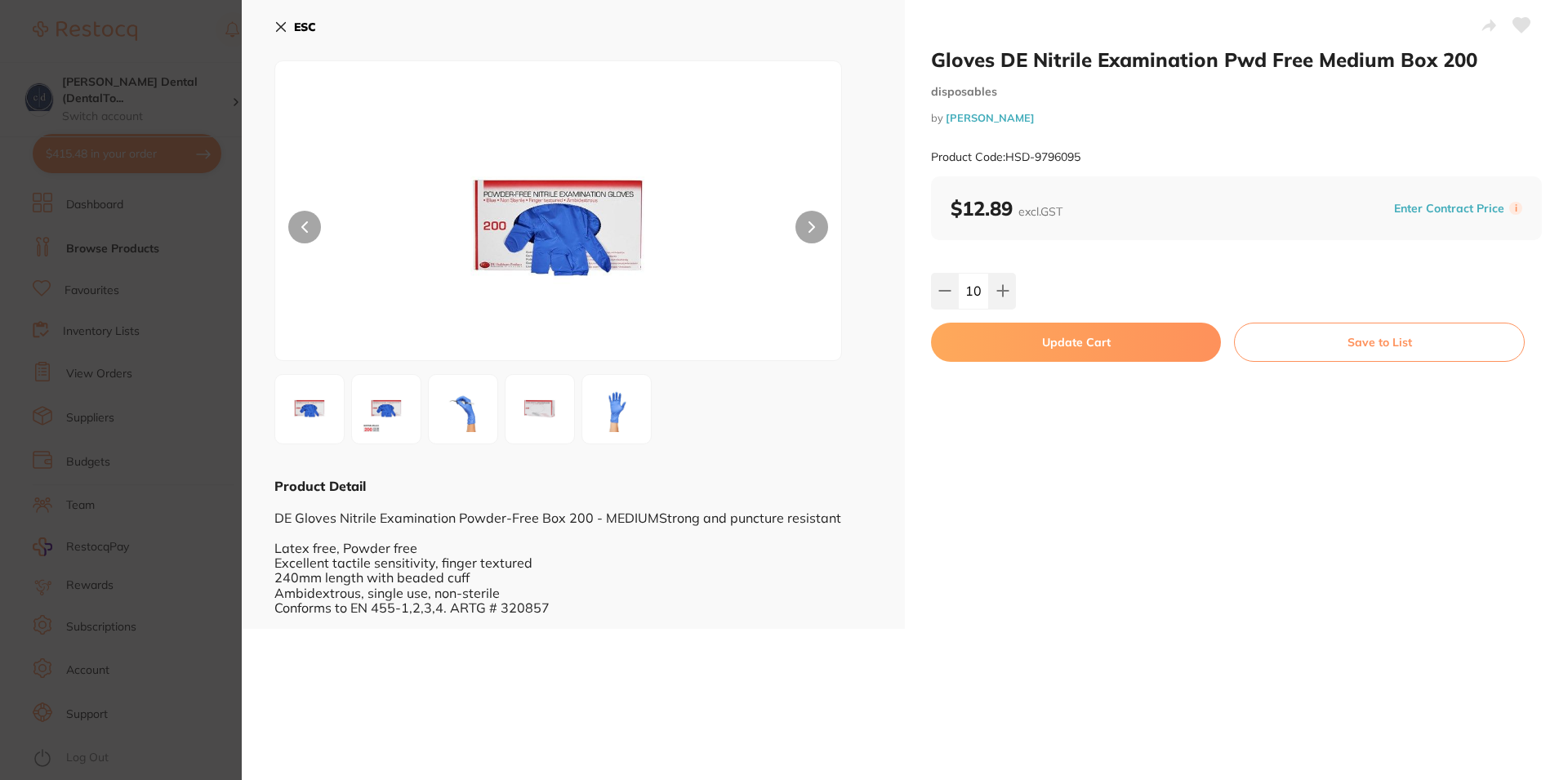
click at [1071, 335] on button "Update Cart" at bounding box center [1075, 342] width 289 height 40
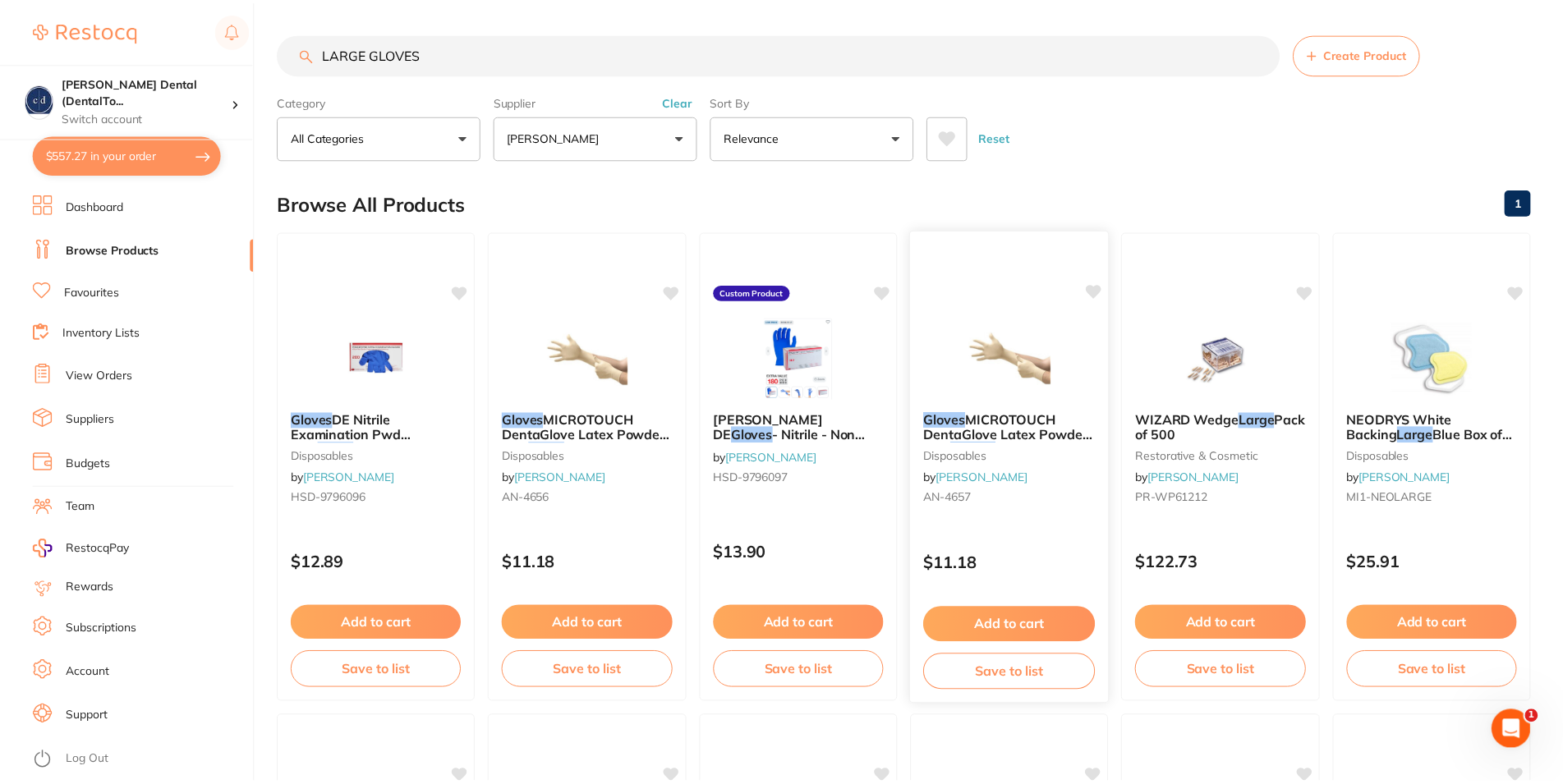
scroll to position [335, 0]
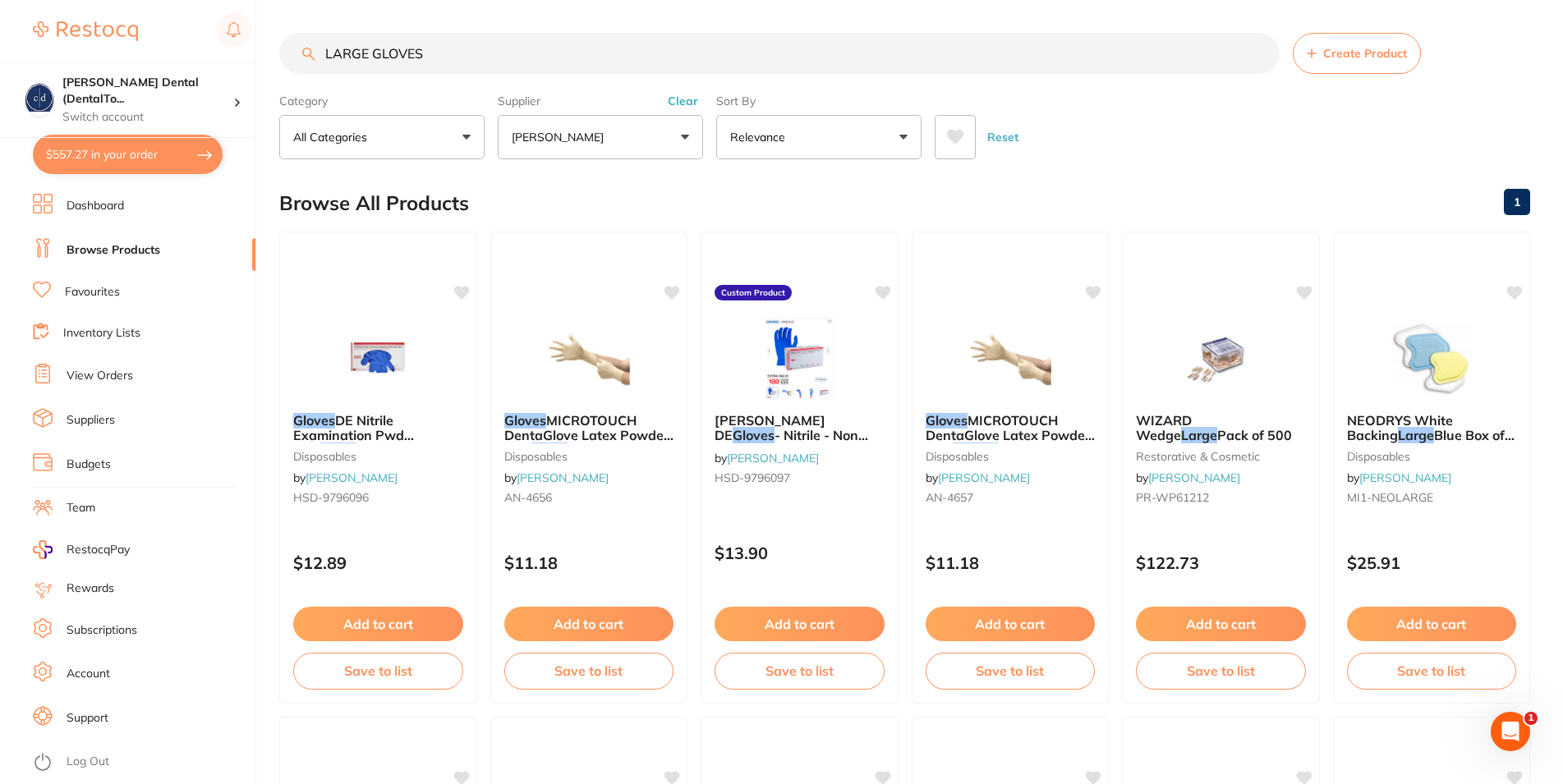
drag, startPoint x: 430, startPoint y: 59, endPoint x: 306, endPoint y: 71, distance: 124.6
click at [306, 71] on input "LARGE GLOVES" at bounding box center [780, 53] width 1000 height 41
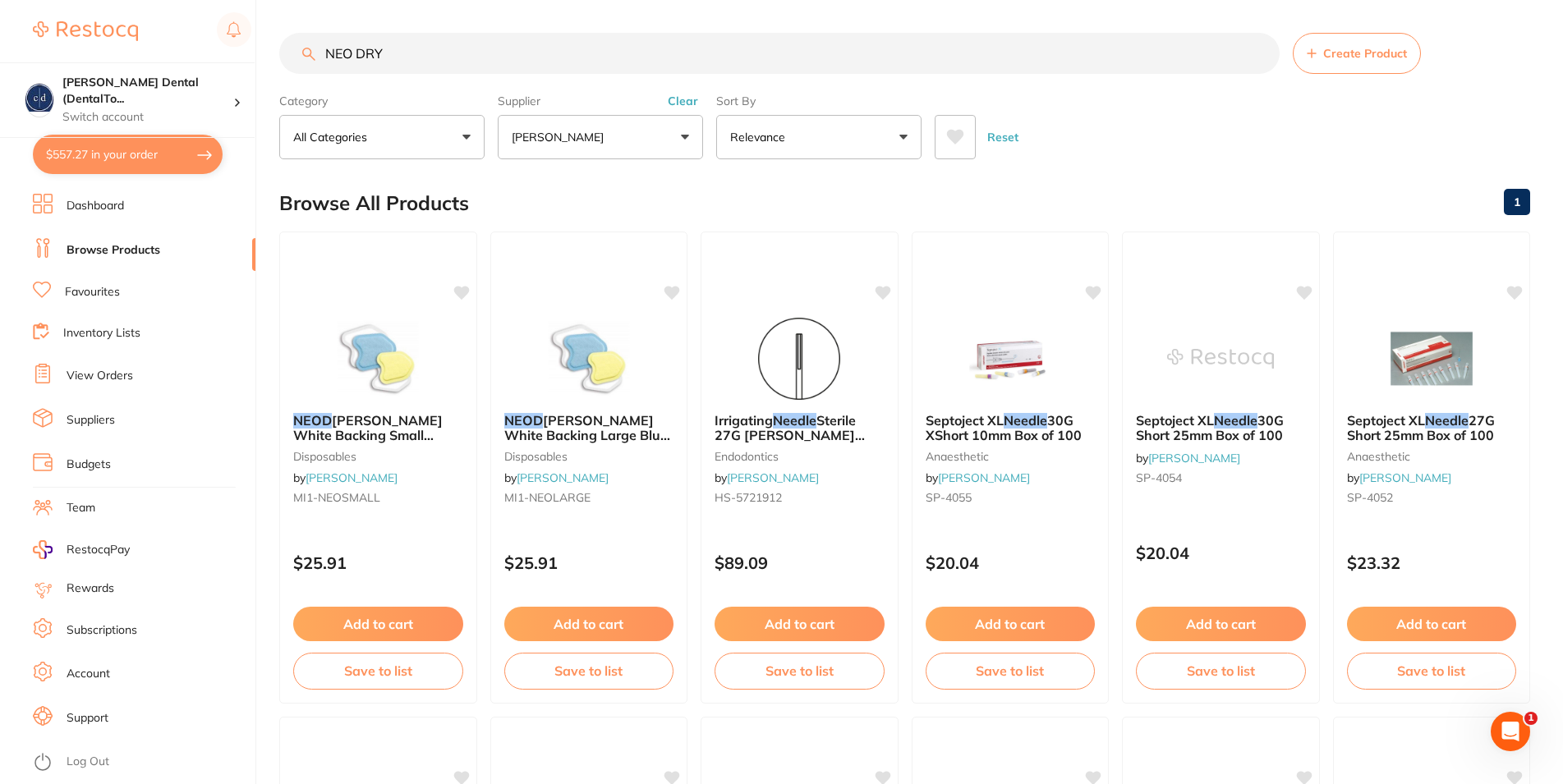
type input "NEO DRY"
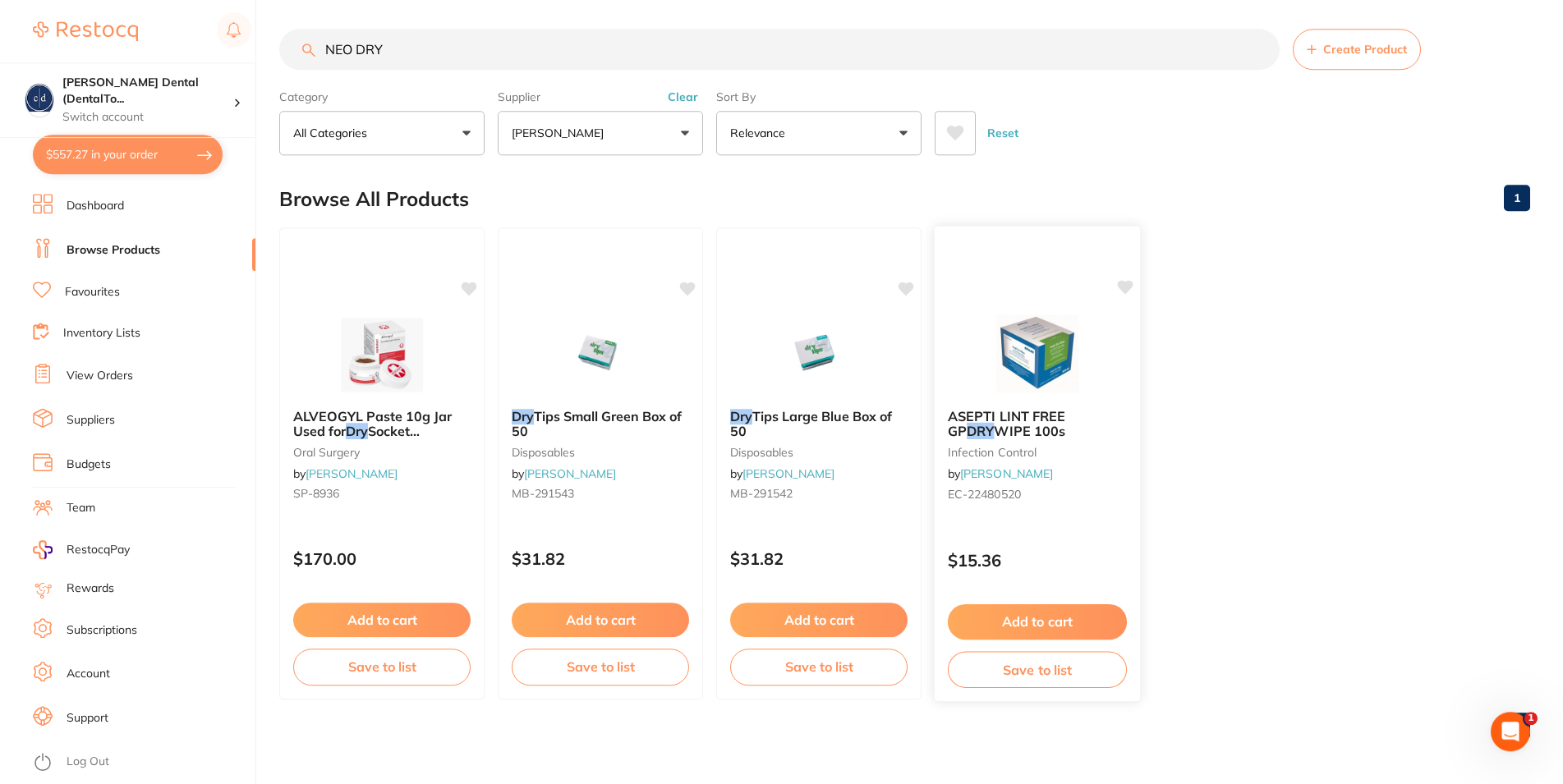
scroll to position [5, 0]
click at [828, 350] on img at bounding box center [819, 353] width 108 height 83
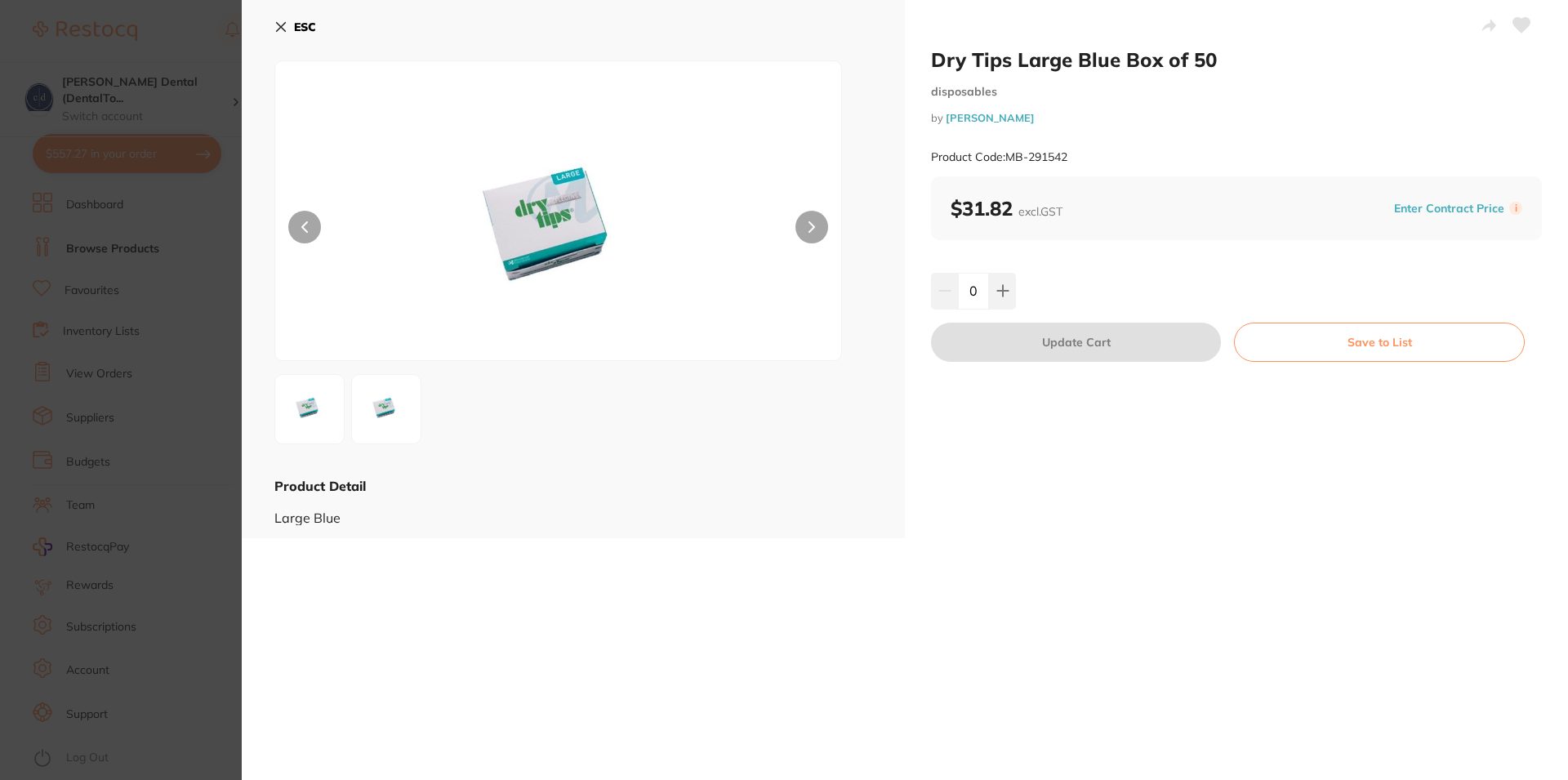
click at [811, 232] on button at bounding box center [811, 226] width 33 height 33
click at [279, 21] on icon at bounding box center [281, 26] width 13 height 13
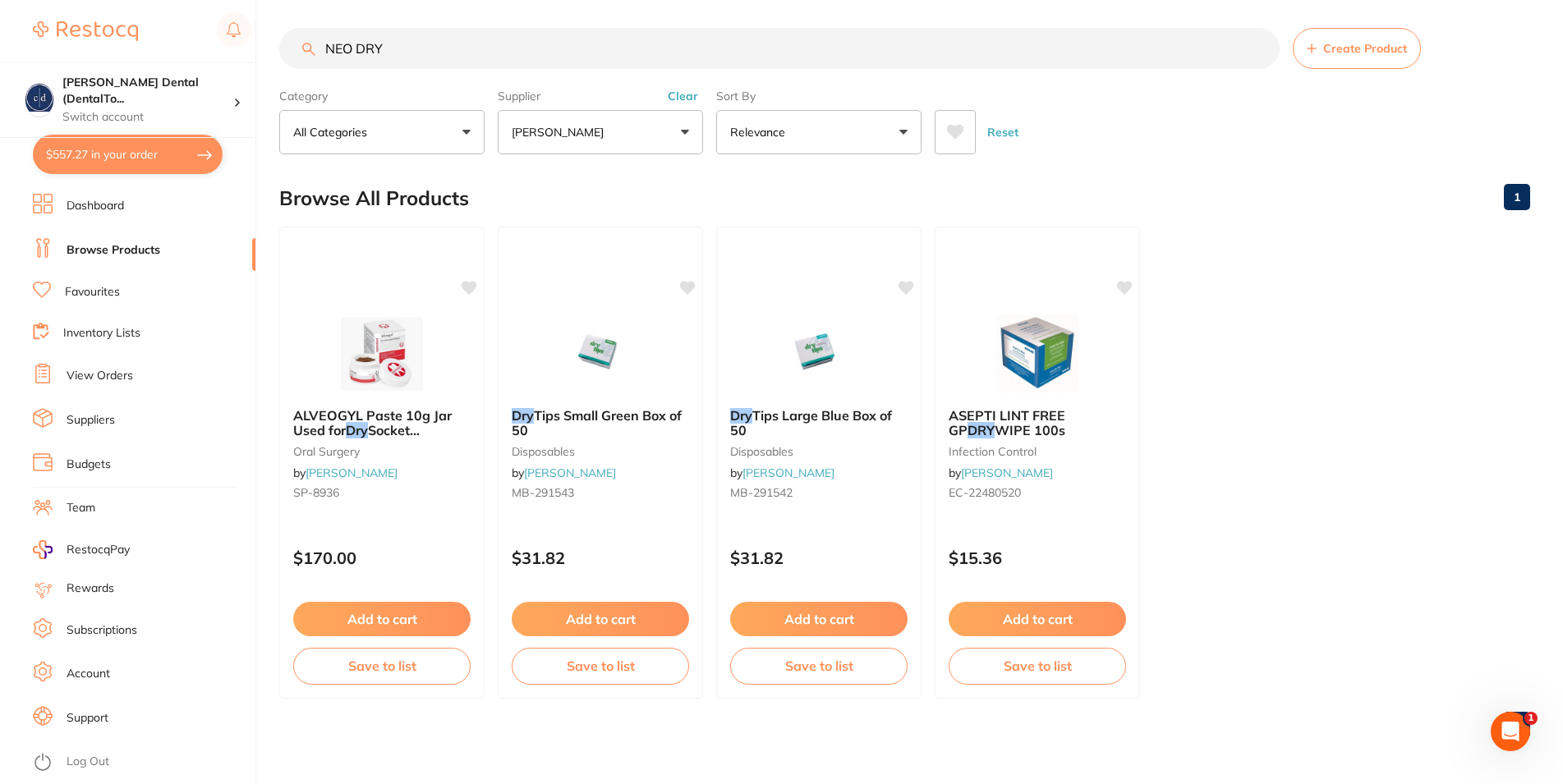
click at [392, 47] on input "NEO DRY" at bounding box center [780, 49] width 1000 height 41
click at [581, 127] on p "[PERSON_NAME]" at bounding box center [560, 132] width 98 height 17
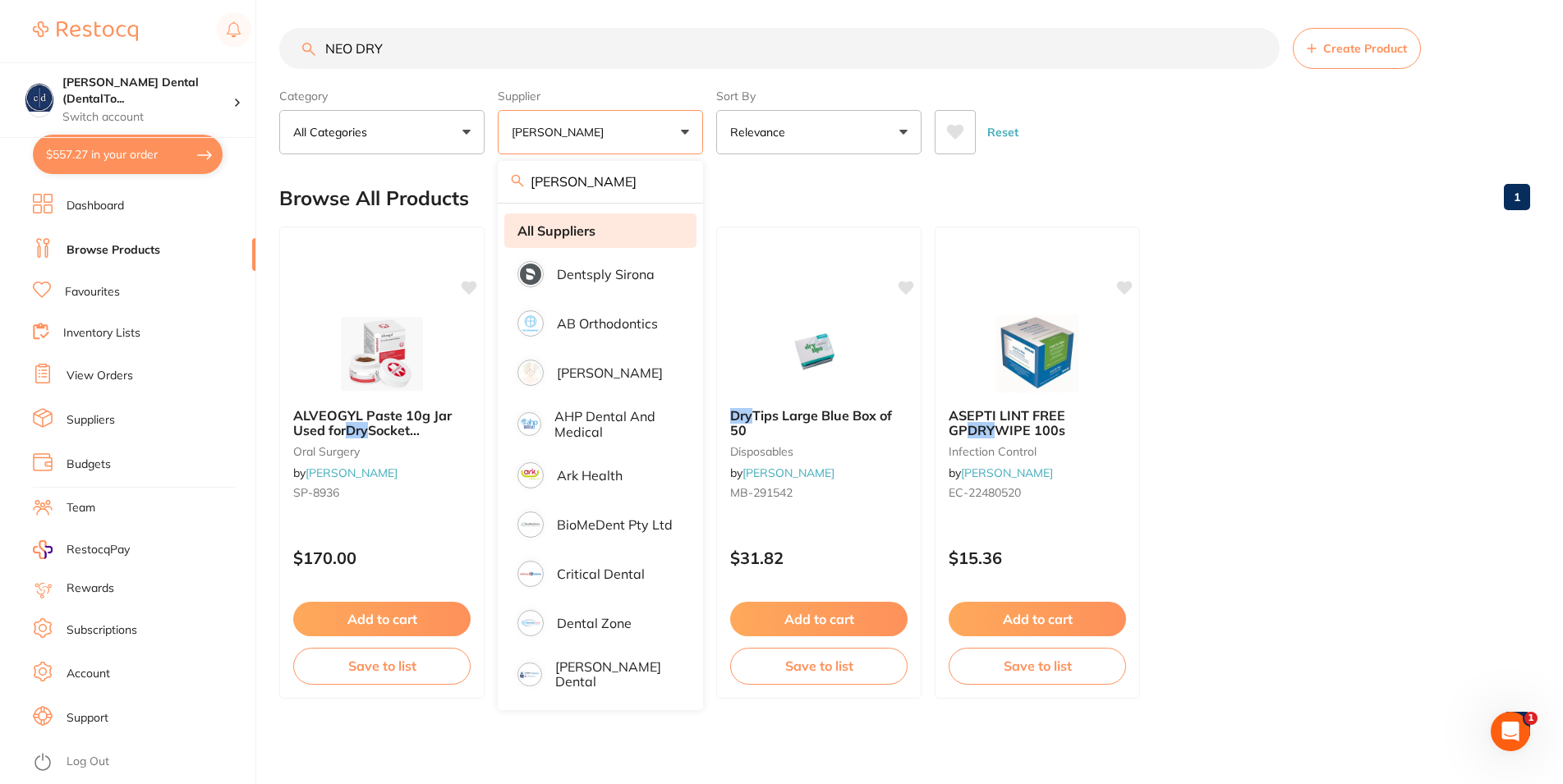
click at [563, 227] on strong "All Suppliers" at bounding box center [557, 230] width 78 height 15
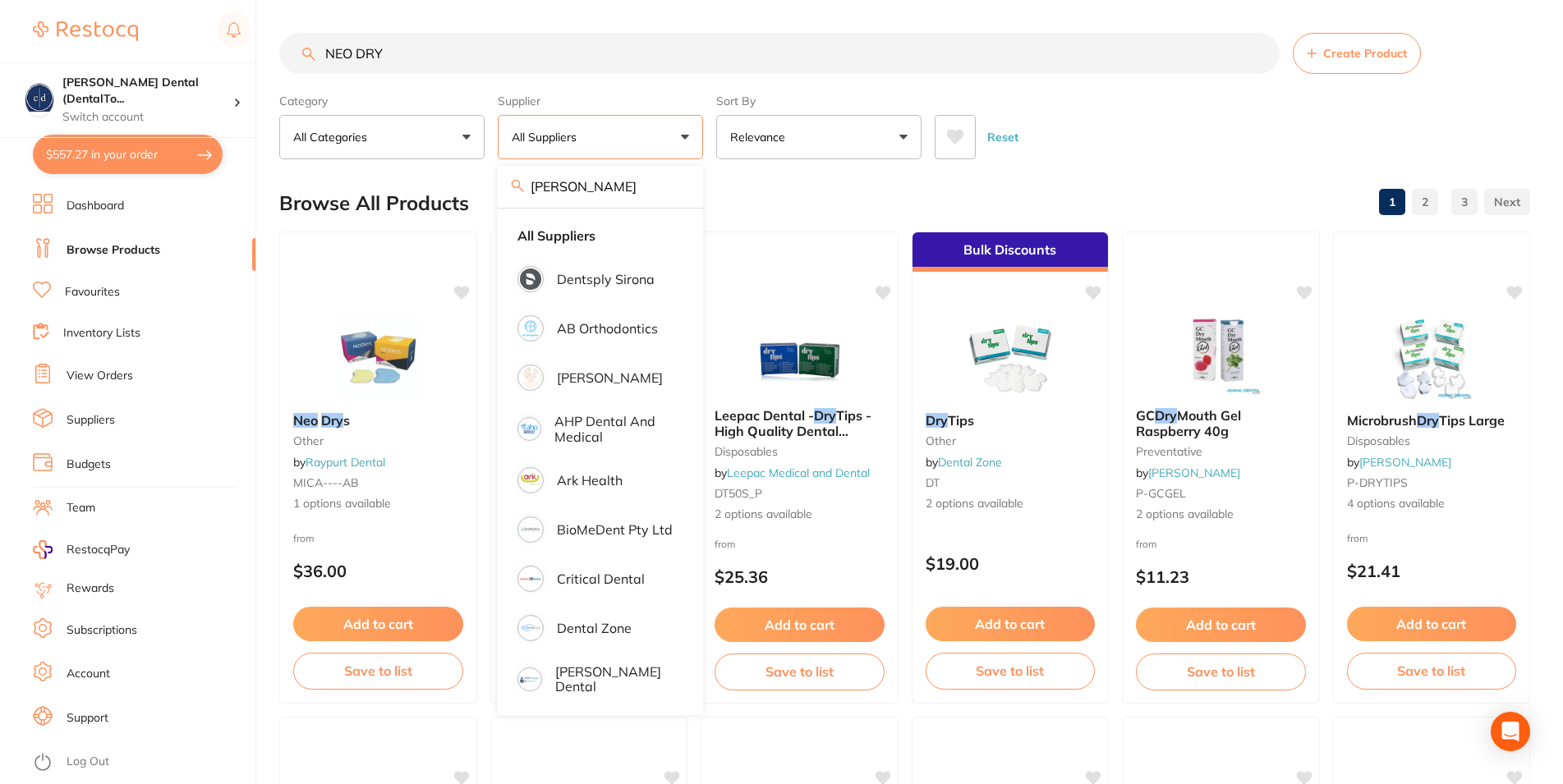
click at [443, 55] on input "NEO DRY" at bounding box center [780, 53] width 1000 height 41
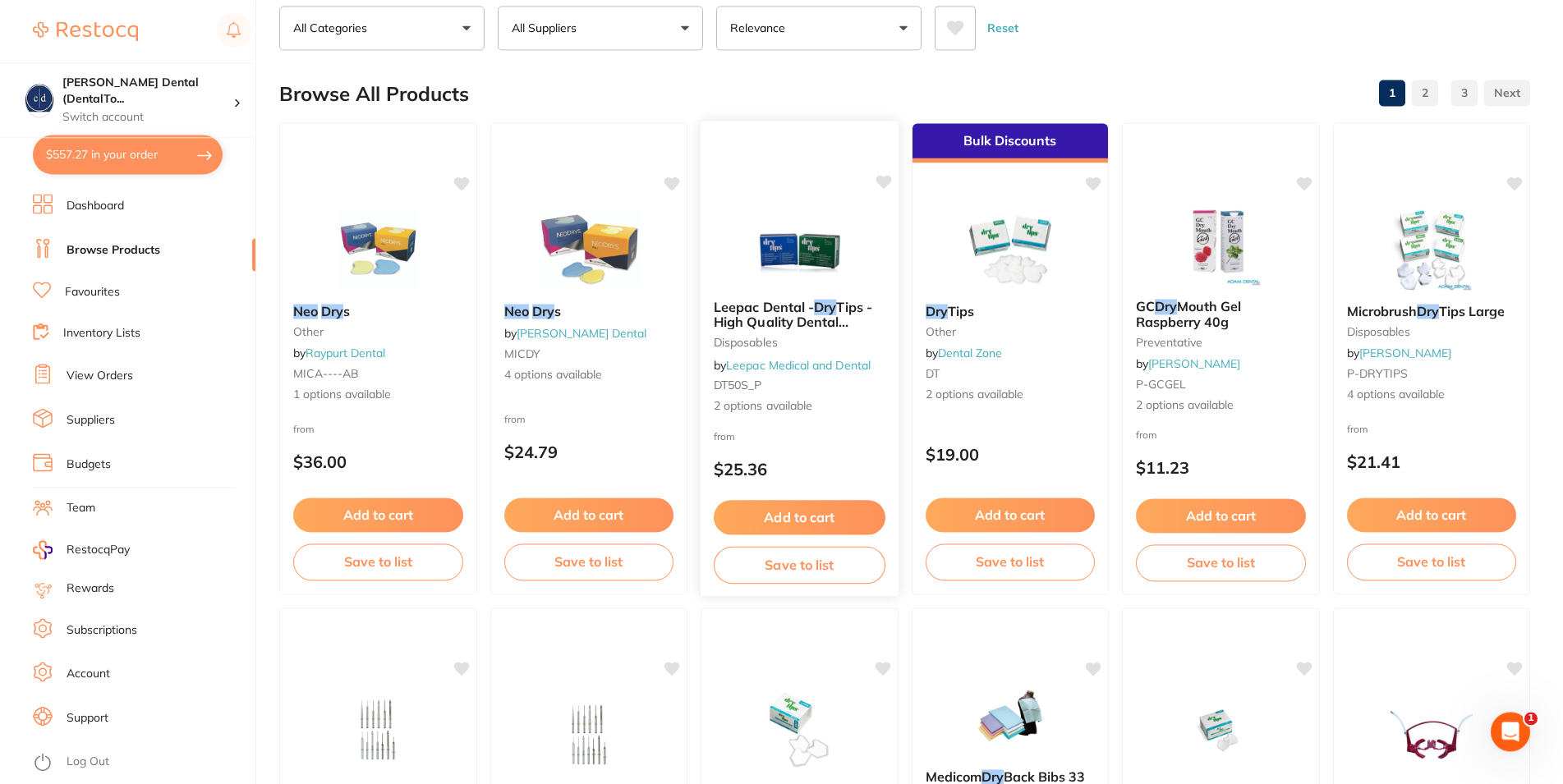
scroll to position [419, 0]
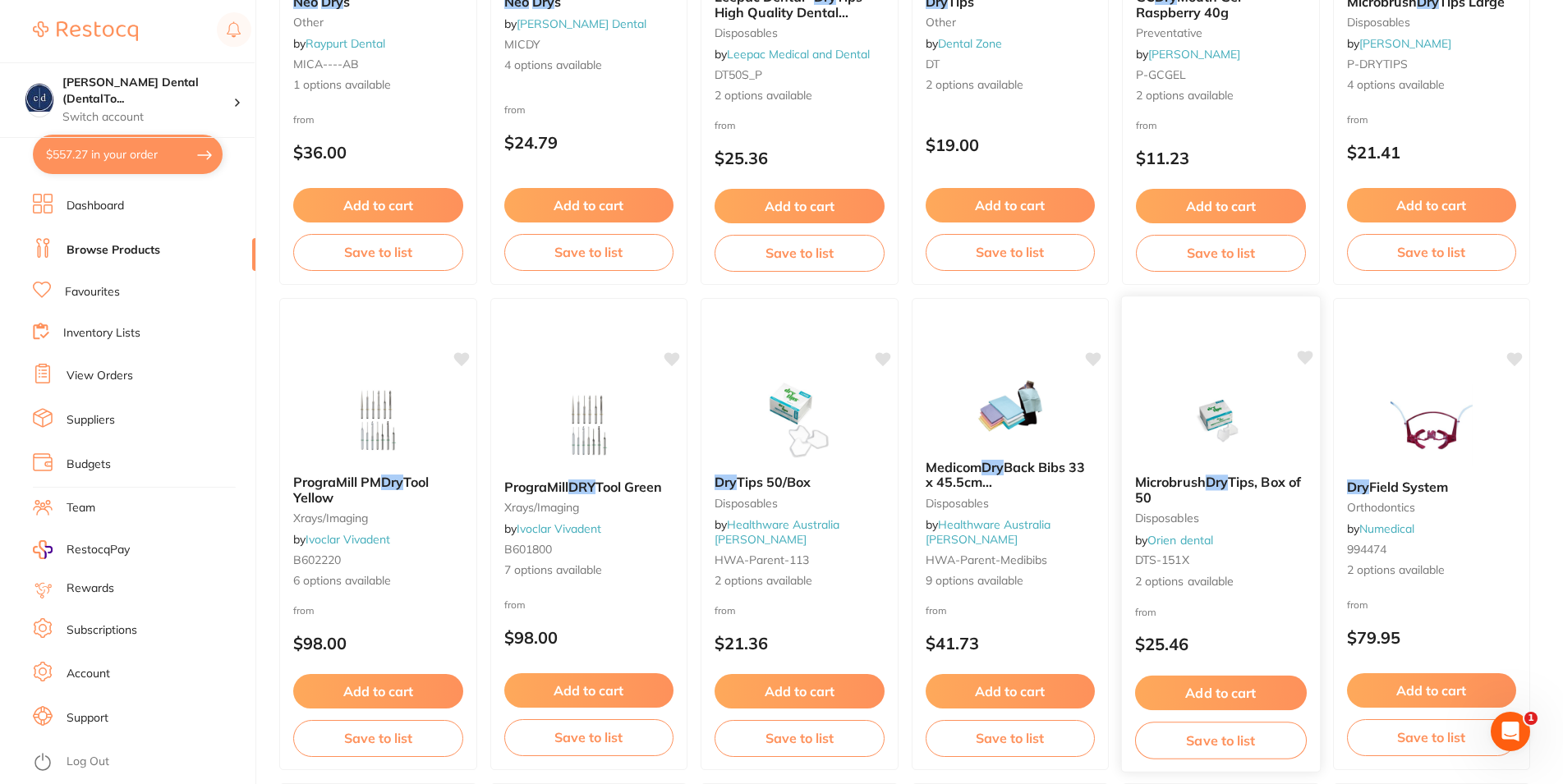
click at [1226, 430] on img at bounding box center [1221, 420] width 108 height 83
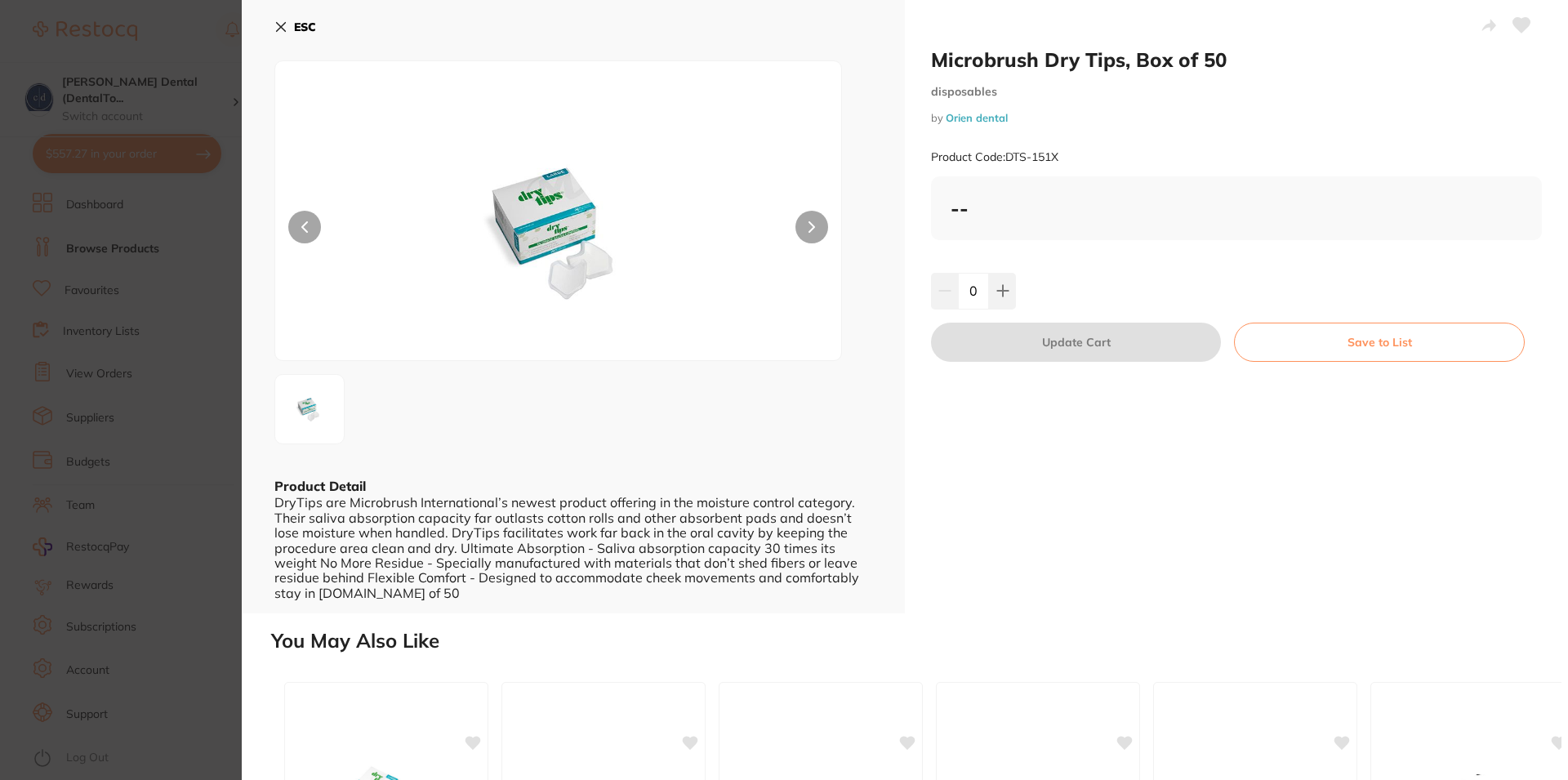
click at [282, 19] on button "ESC" at bounding box center [295, 27] width 41 height 28
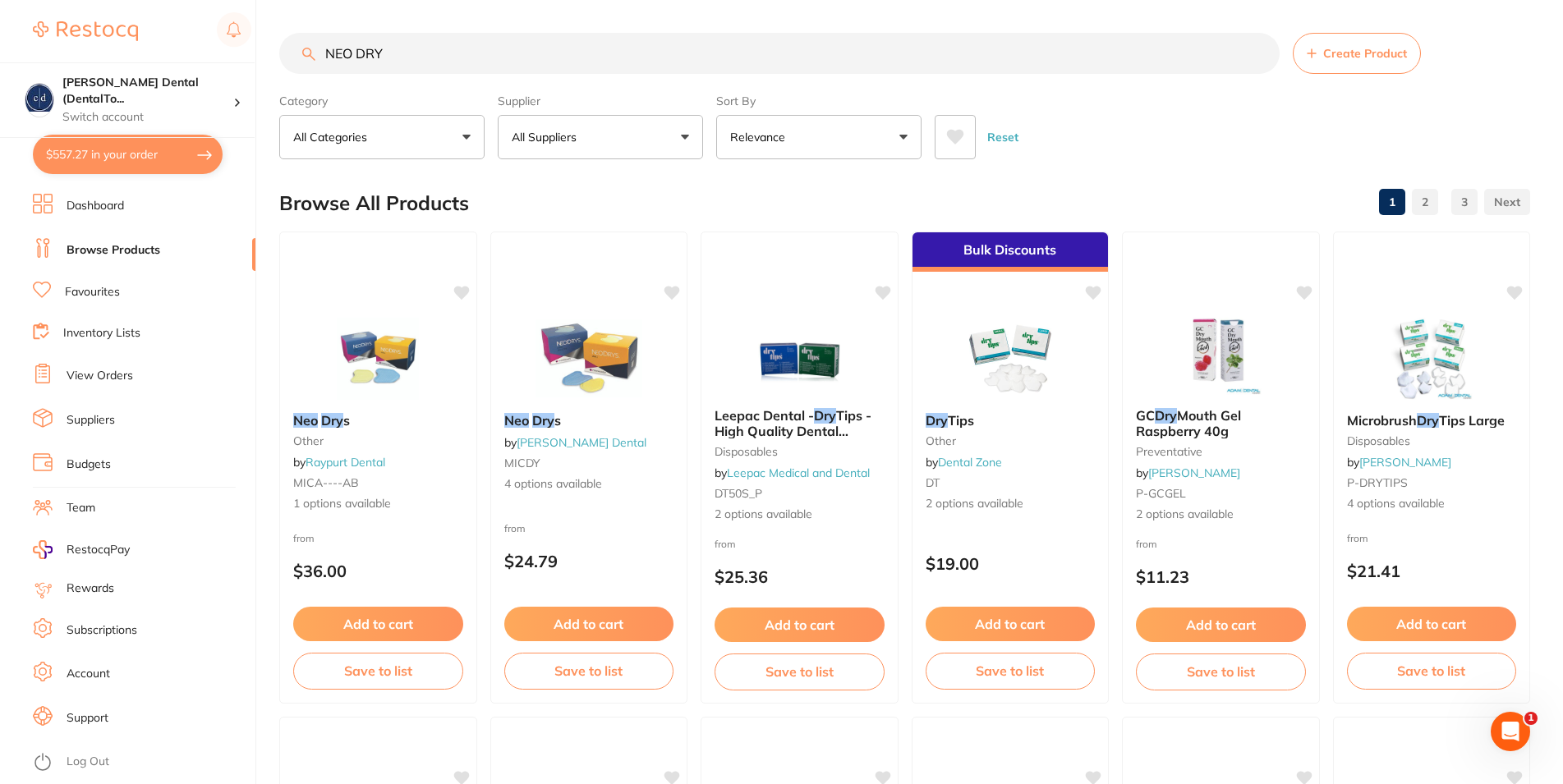
click at [609, 143] on button "All Suppliers" at bounding box center [600, 137] width 205 height 44
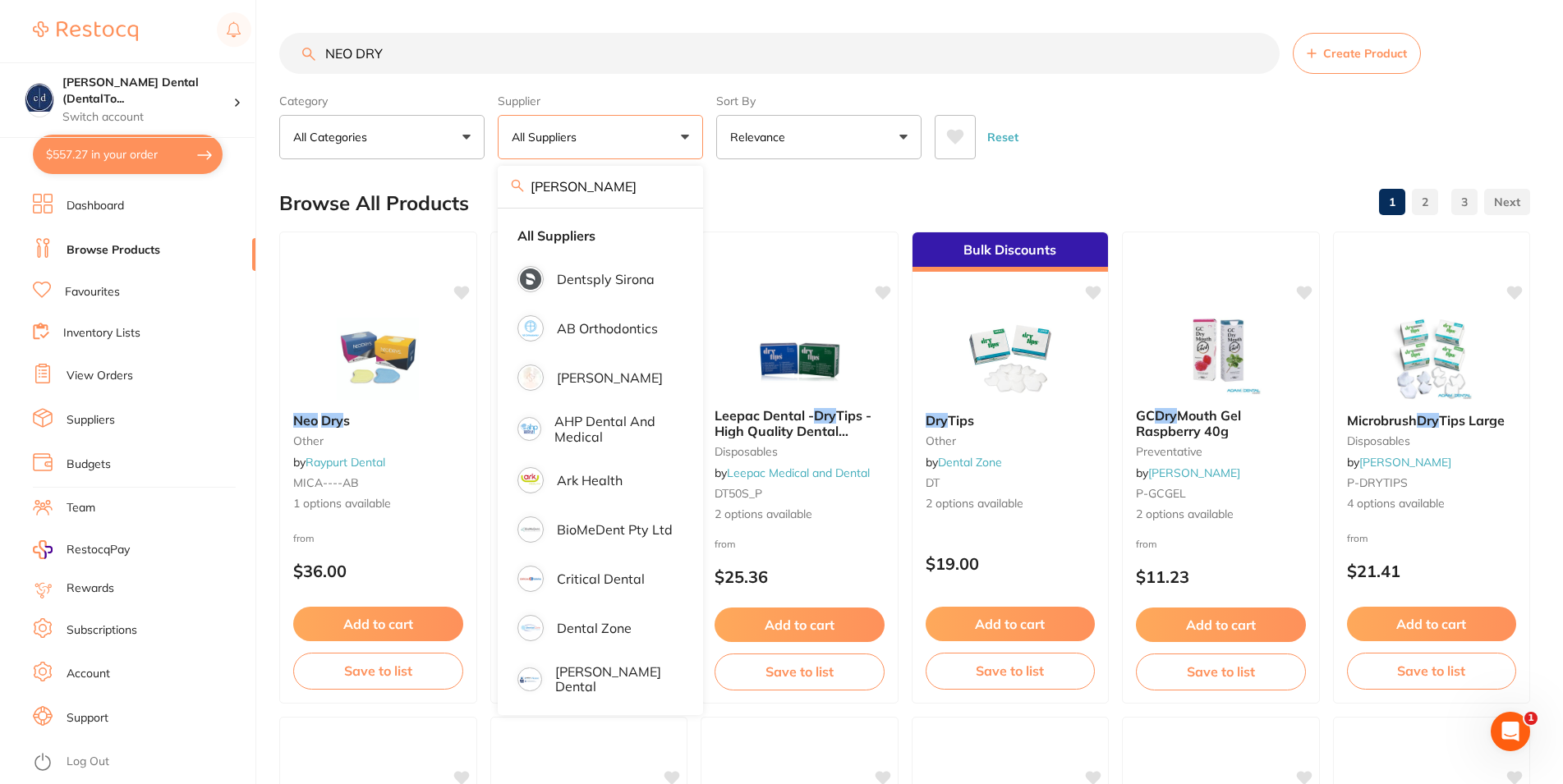
scroll to position [527, 0]
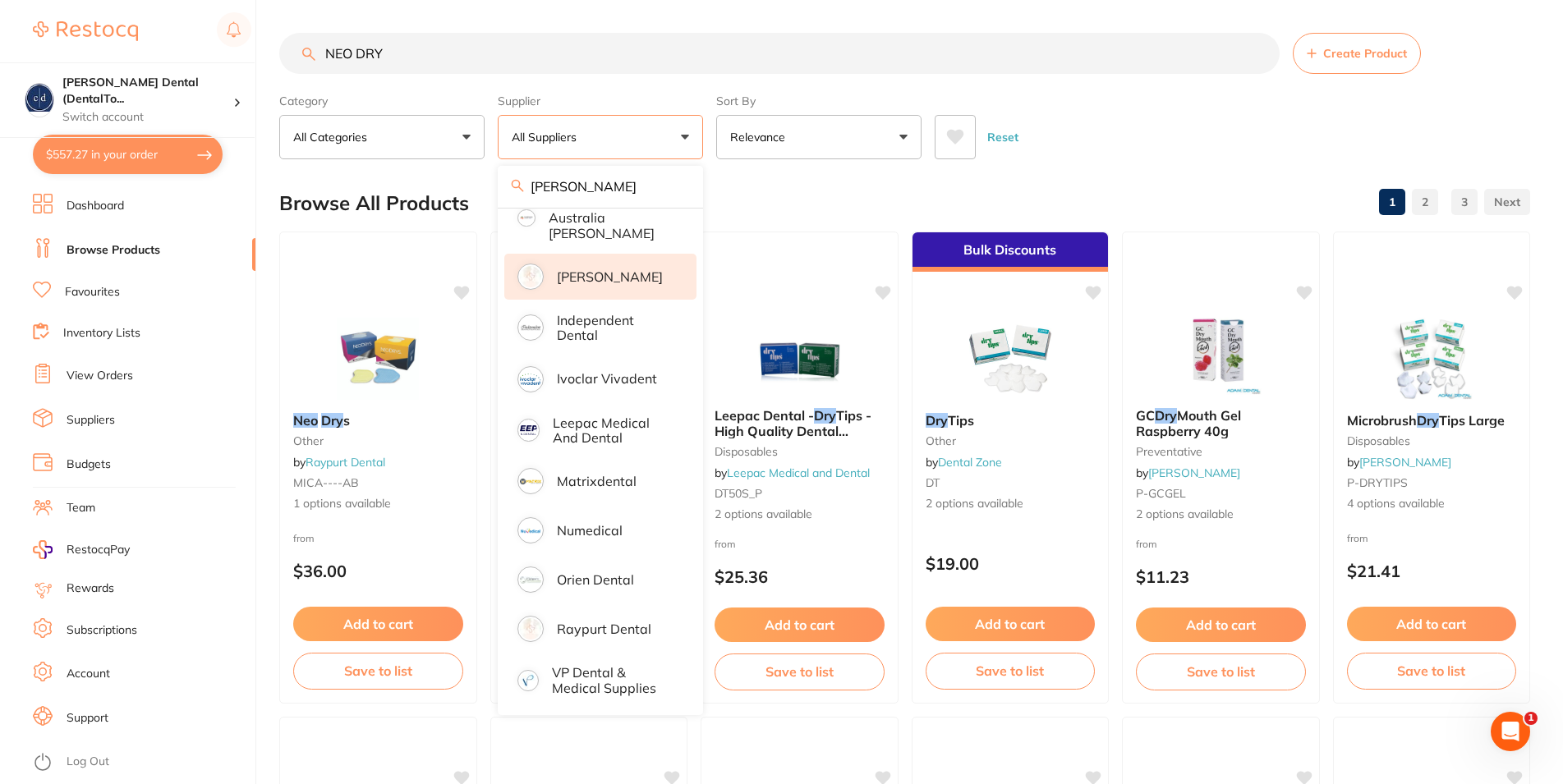
click at [585, 269] on p "[PERSON_NAME]" at bounding box center [610, 276] width 106 height 15
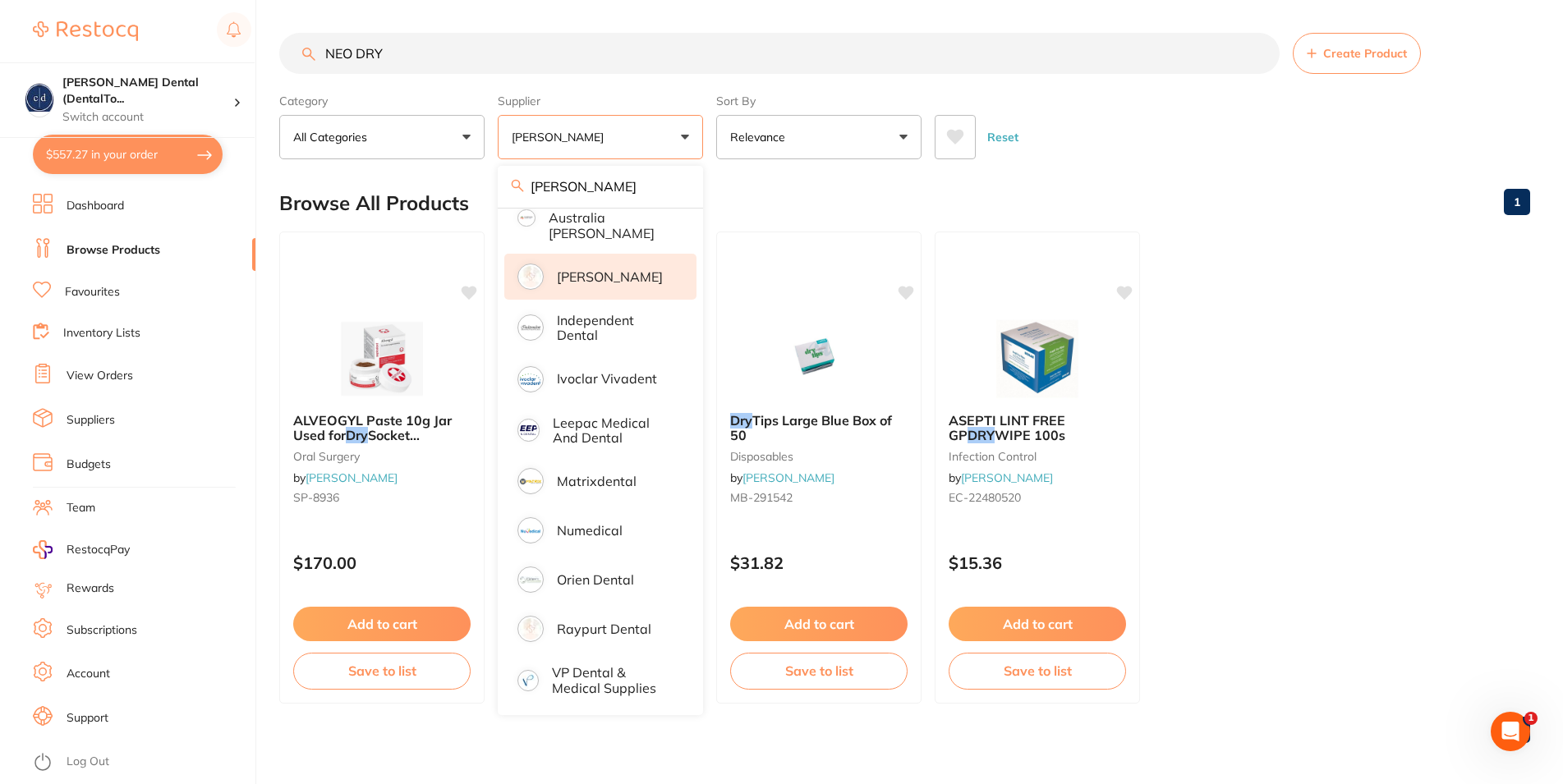
scroll to position [0, 0]
click at [862, 46] on input "NEO DRY" at bounding box center [780, 53] width 1000 height 41
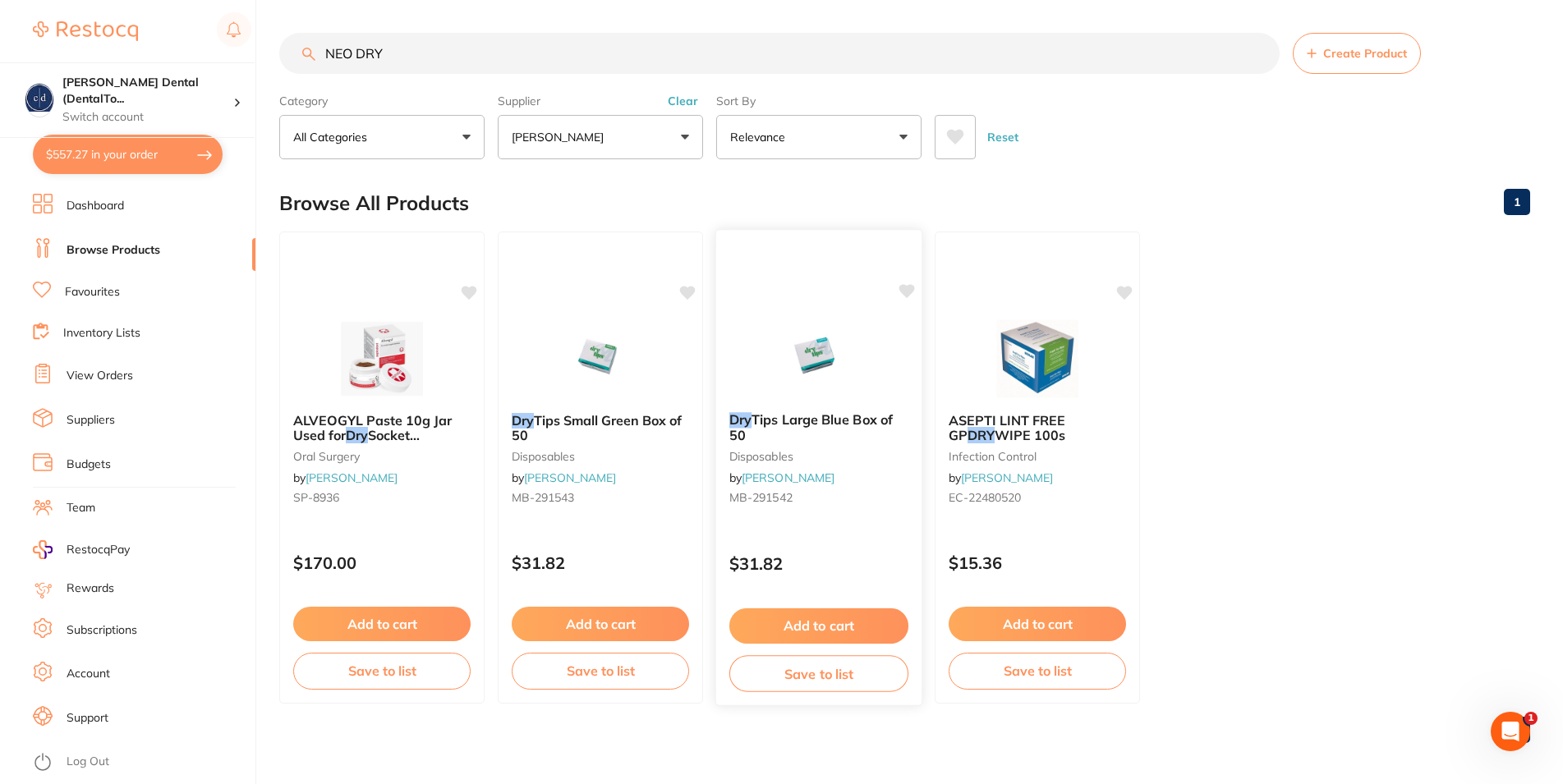
click at [816, 625] on button "Add to cart" at bounding box center [819, 626] width 179 height 35
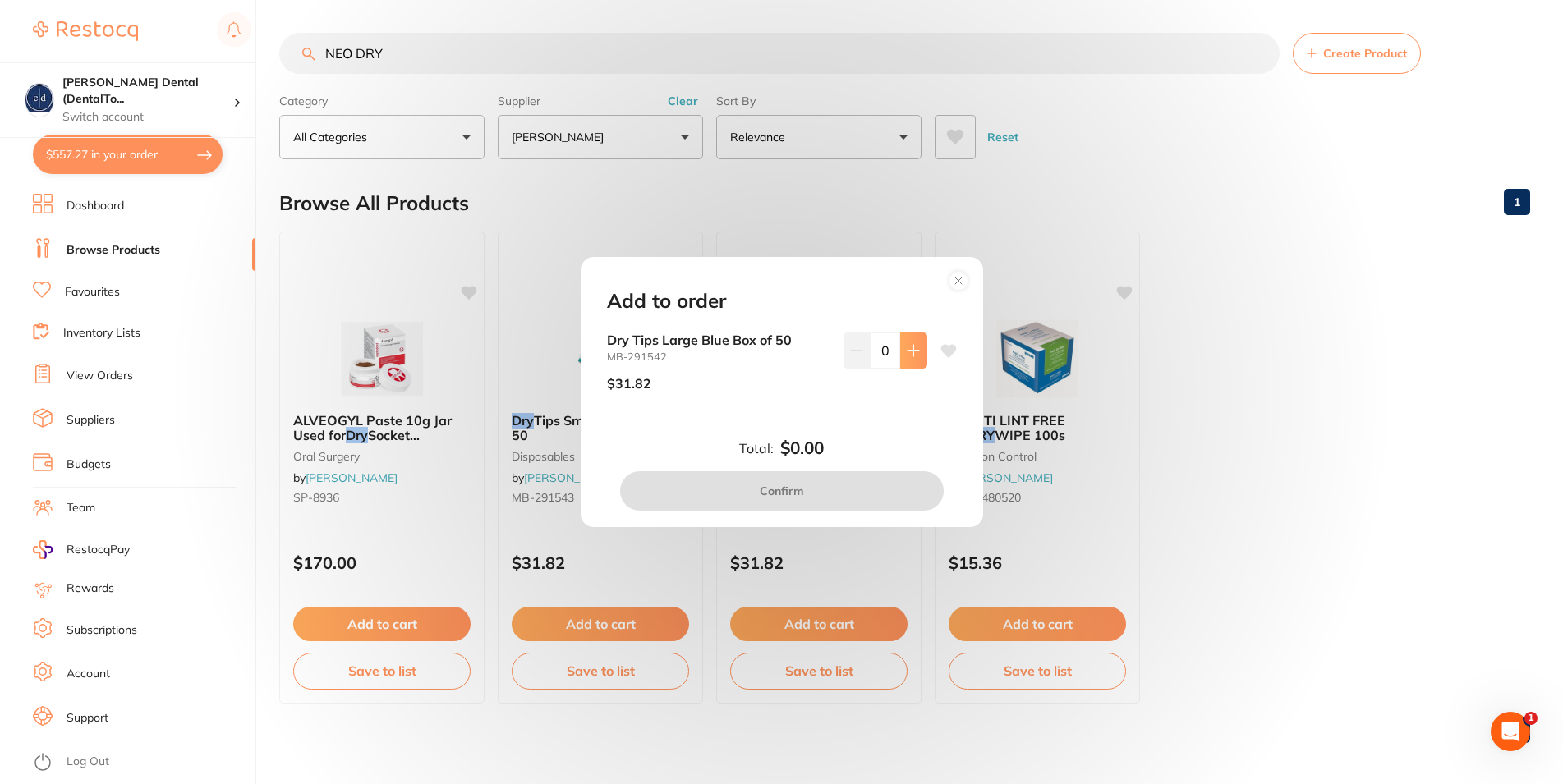
click at [903, 342] on button at bounding box center [913, 350] width 27 height 36
type input "1"
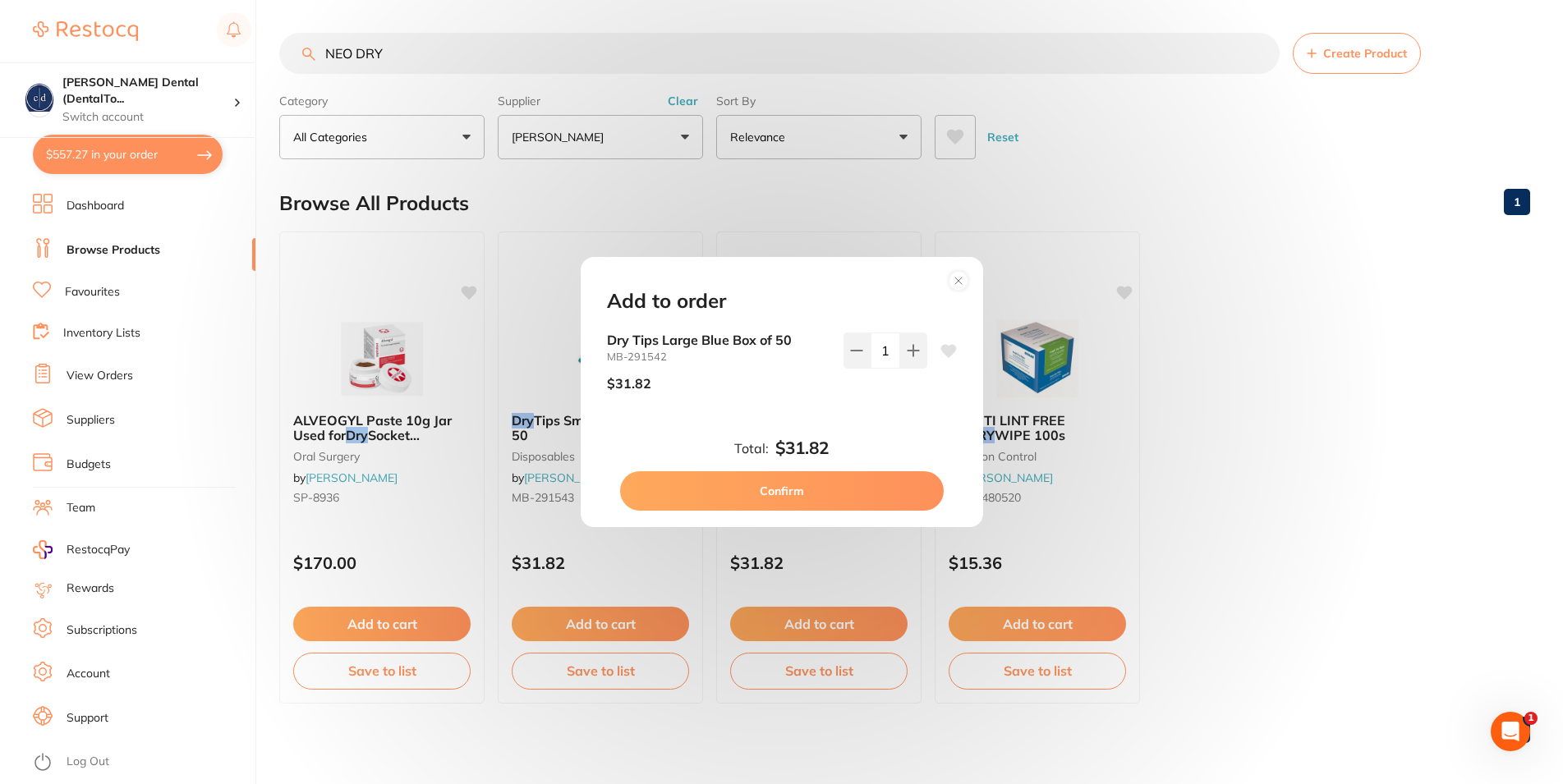
click at [822, 494] on button "Confirm" at bounding box center [782, 491] width 324 height 40
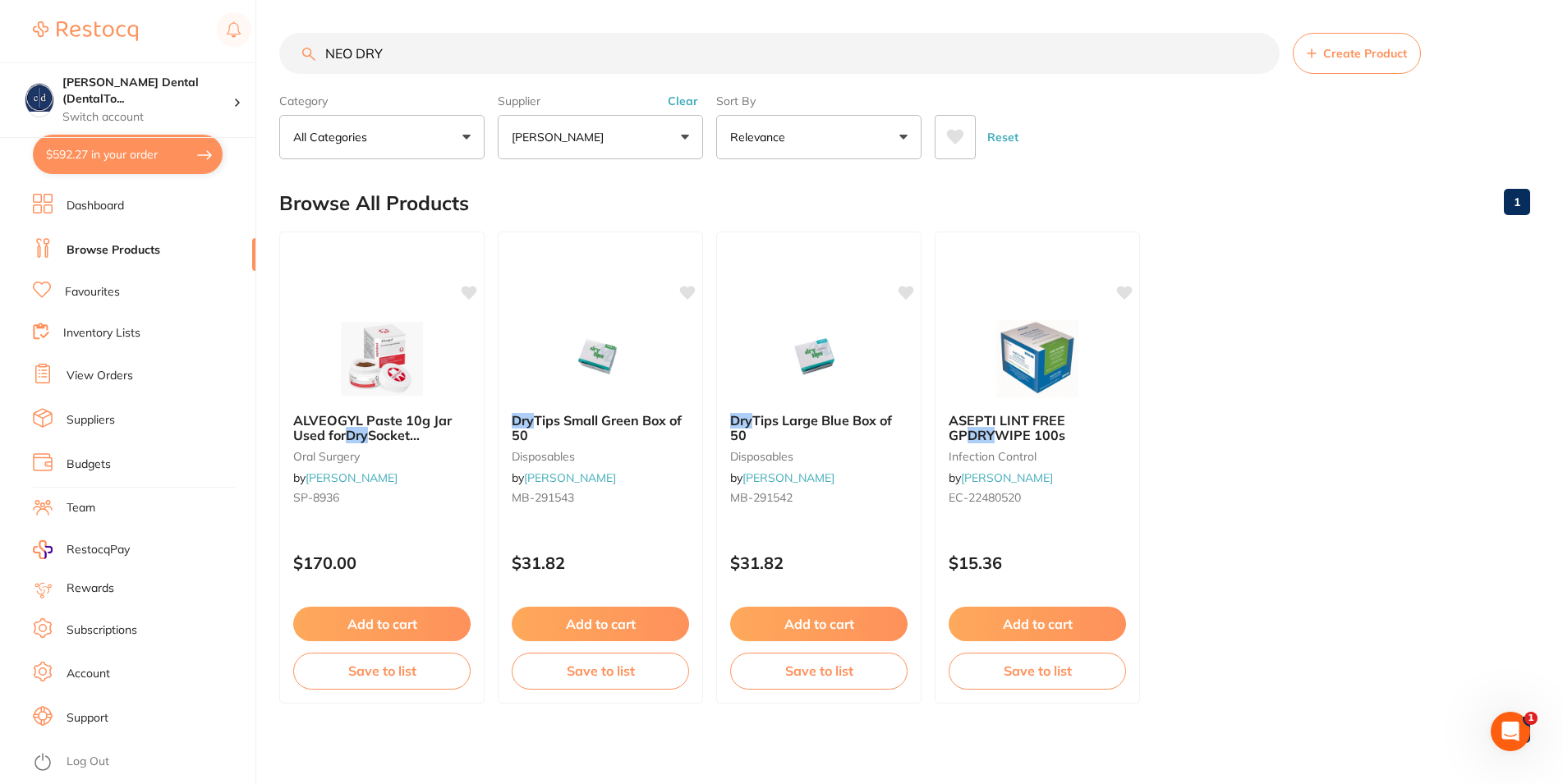
click at [104, 204] on link "Dashboard" at bounding box center [95, 206] width 58 height 17
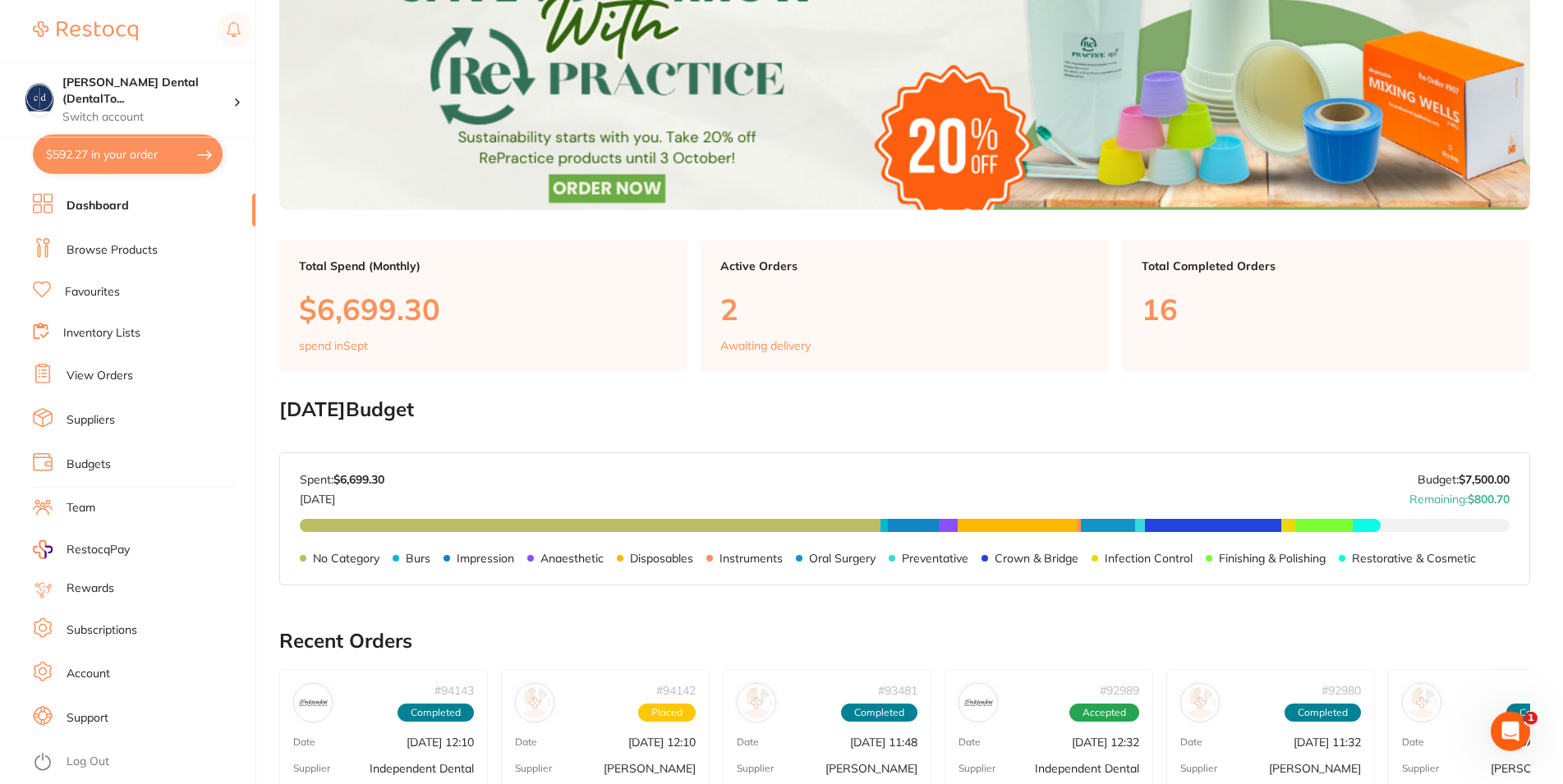
scroll to position [251, 0]
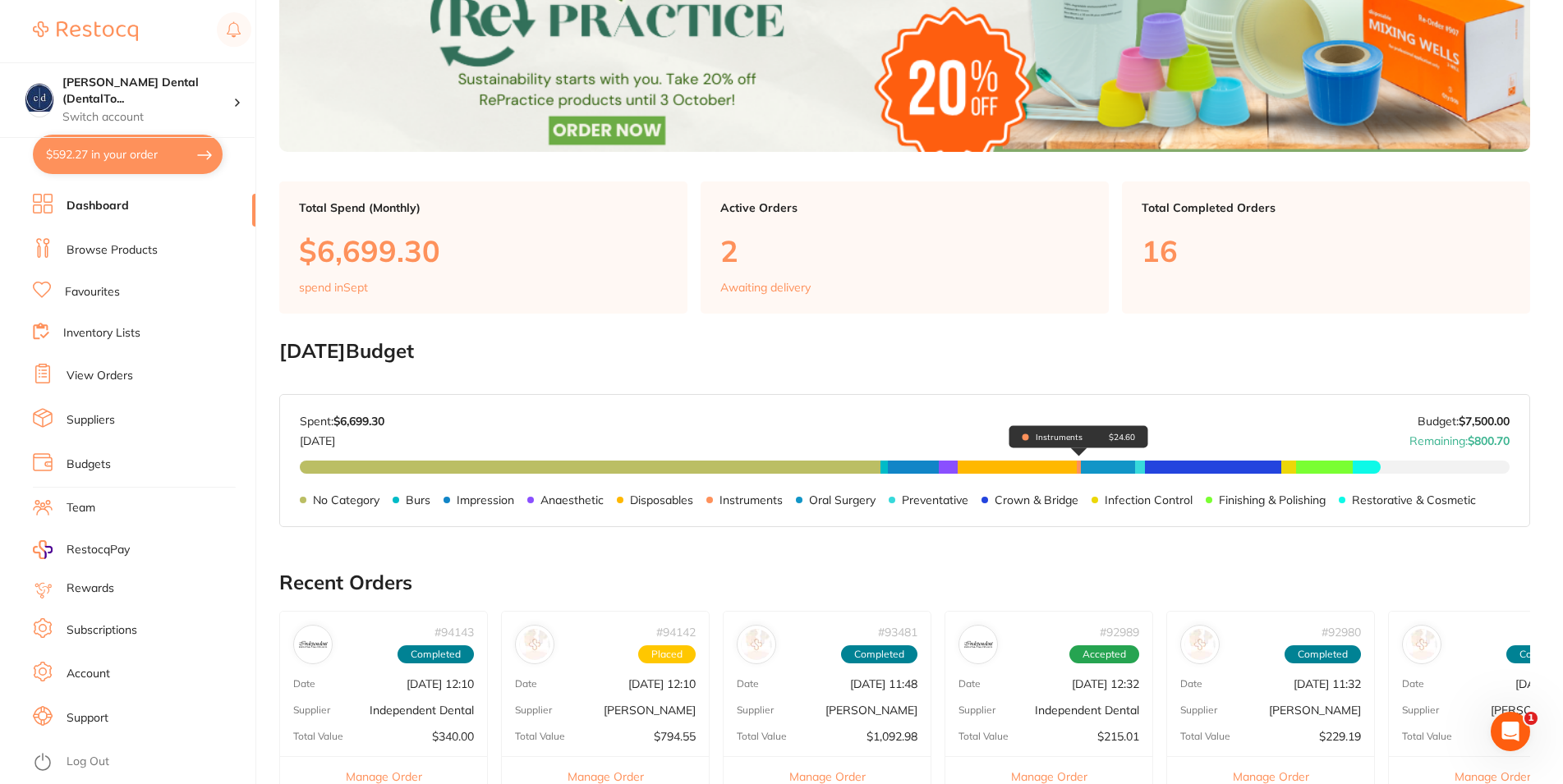
click at [1079, 449] on div "Instruments $24.60" at bounding box center [1079, 437] width 139 height 23
click at [1079, 471] on span "Instruments $24.60" at bounding box center [1079, 467] width 4 height 13
click at [380, 469] on span "No Category $3,599.43" at bounding box center [590, 467] width 581 height 13
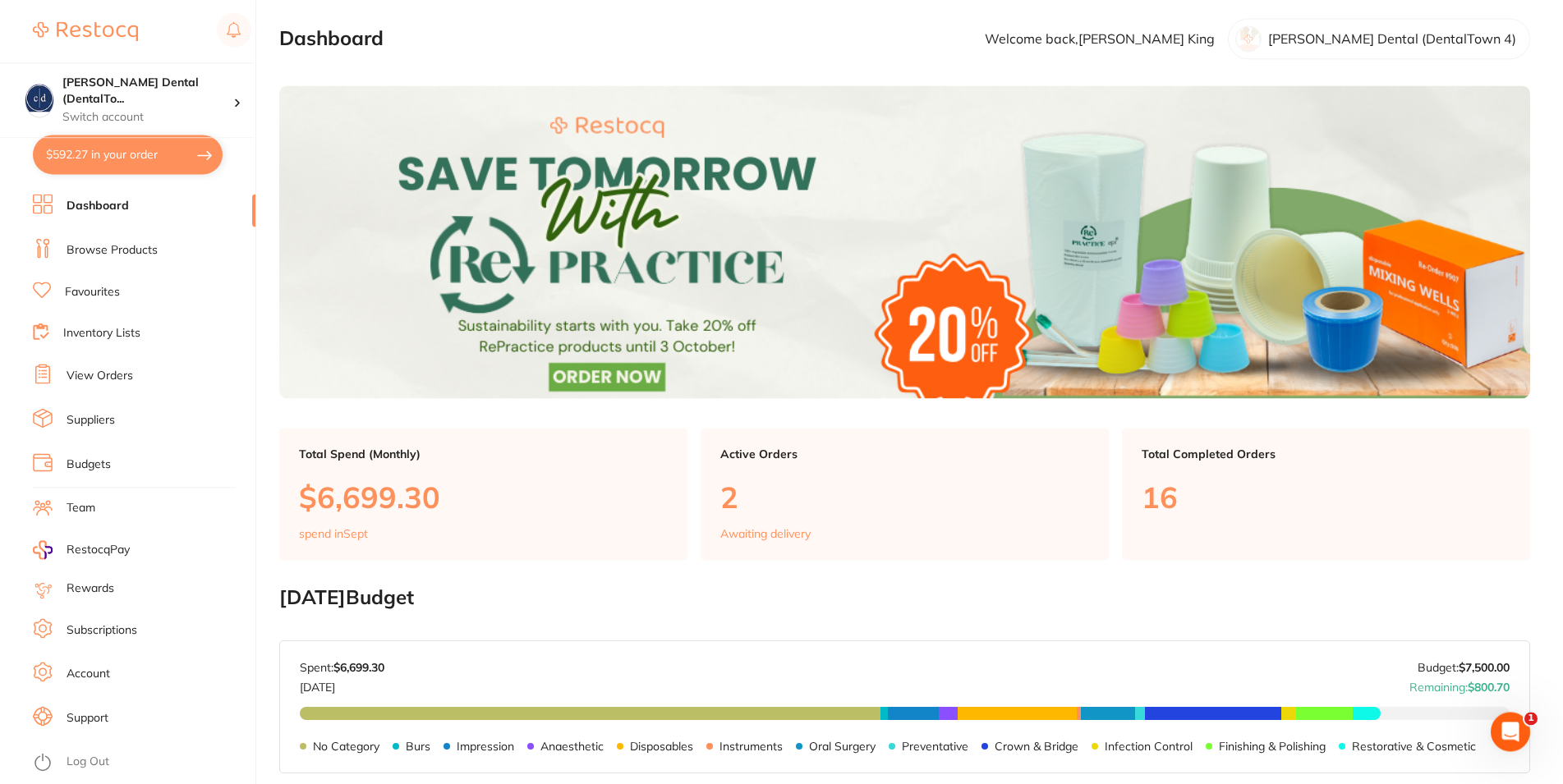
scroll to position [0, 0]
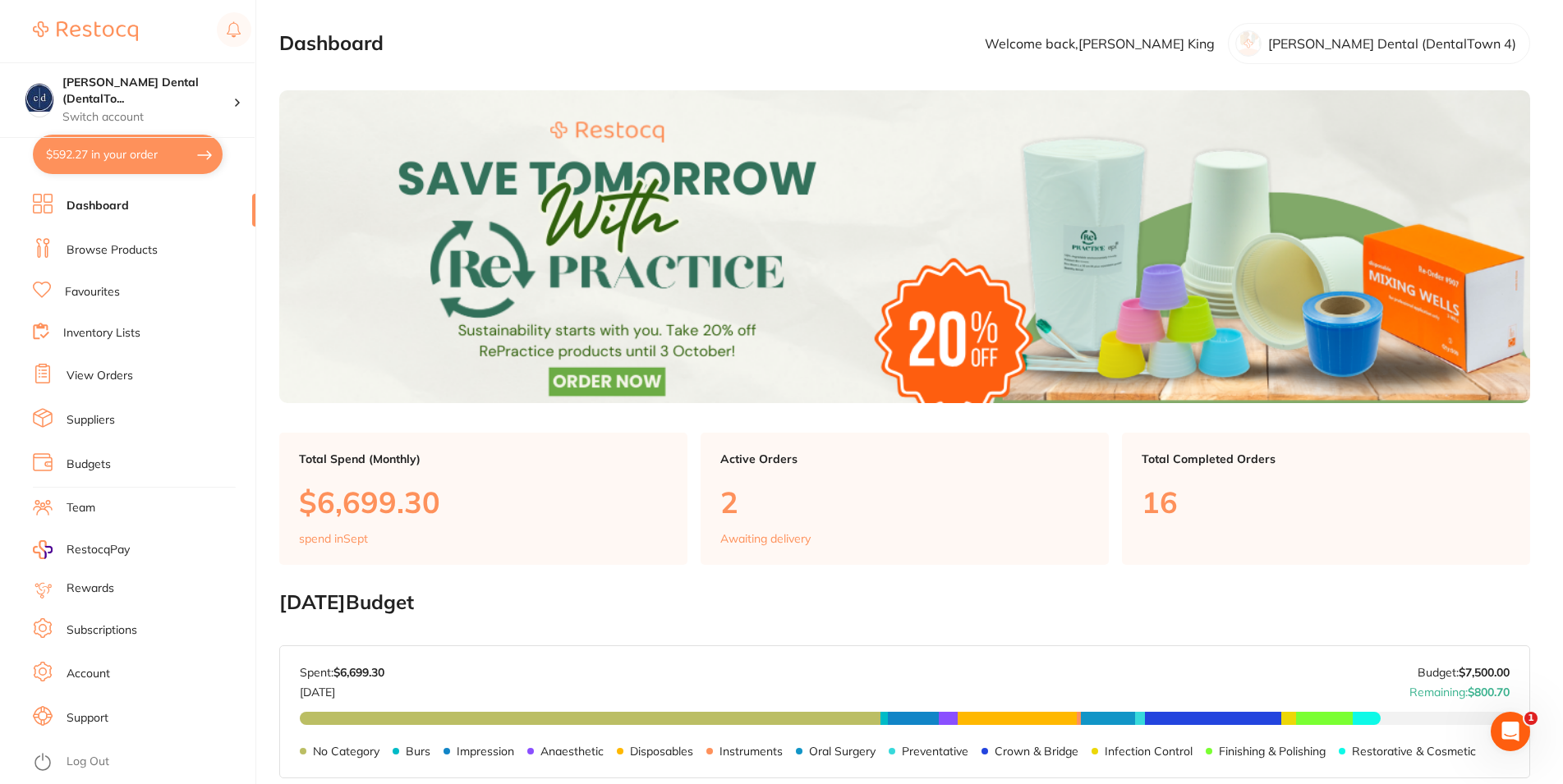
click at [100, 205] on link "Dashboard" at bounding box center [97, 206] width 63 height 17
click at [118, 248] on link "Browse Products" at bounding box center [112, 250] width 91 height 17
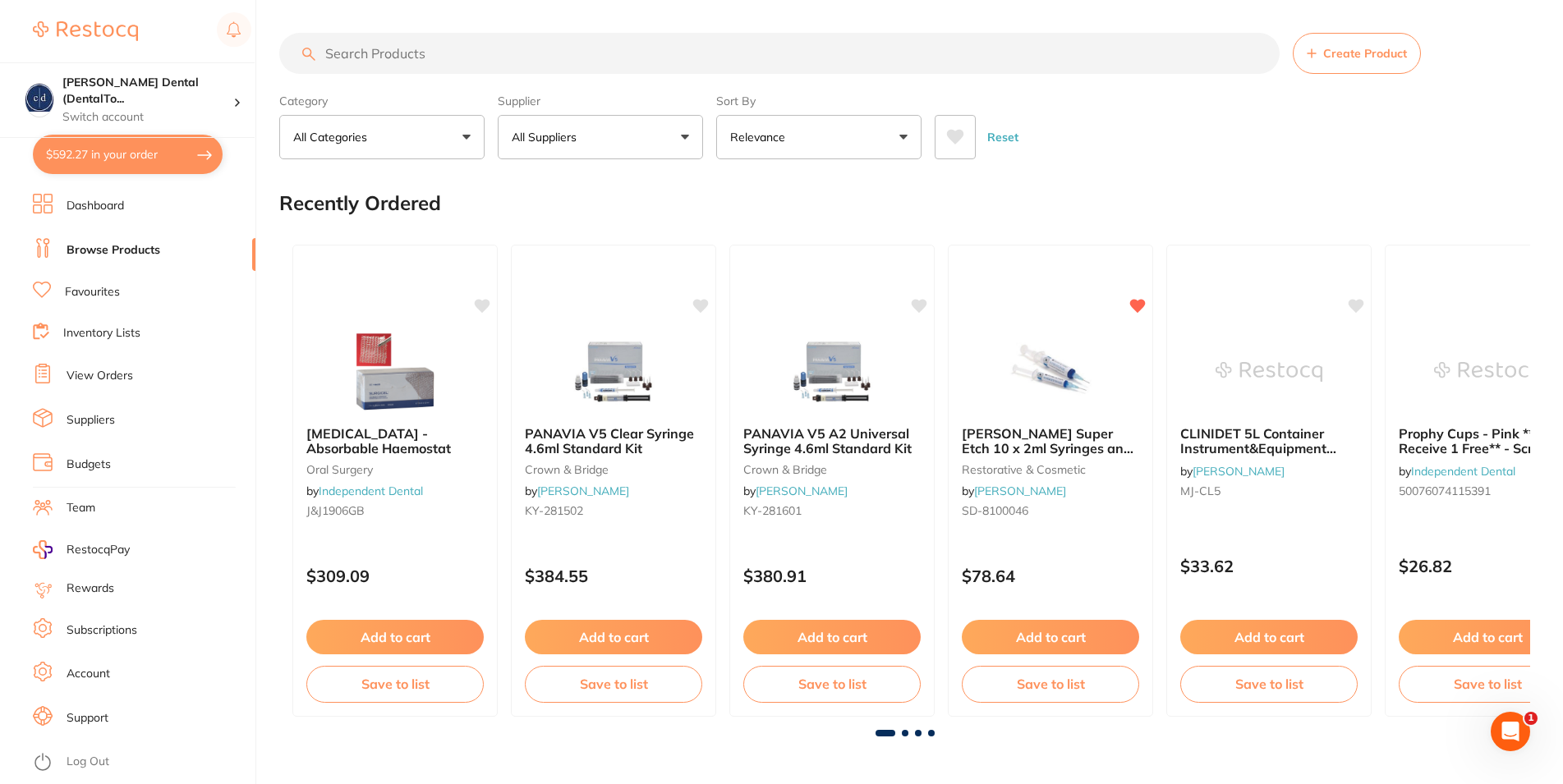
click at [116, 154] on button "$592.27 in your order" at bounding box center [127, 154] width 189 height 40
checkbox input "true"
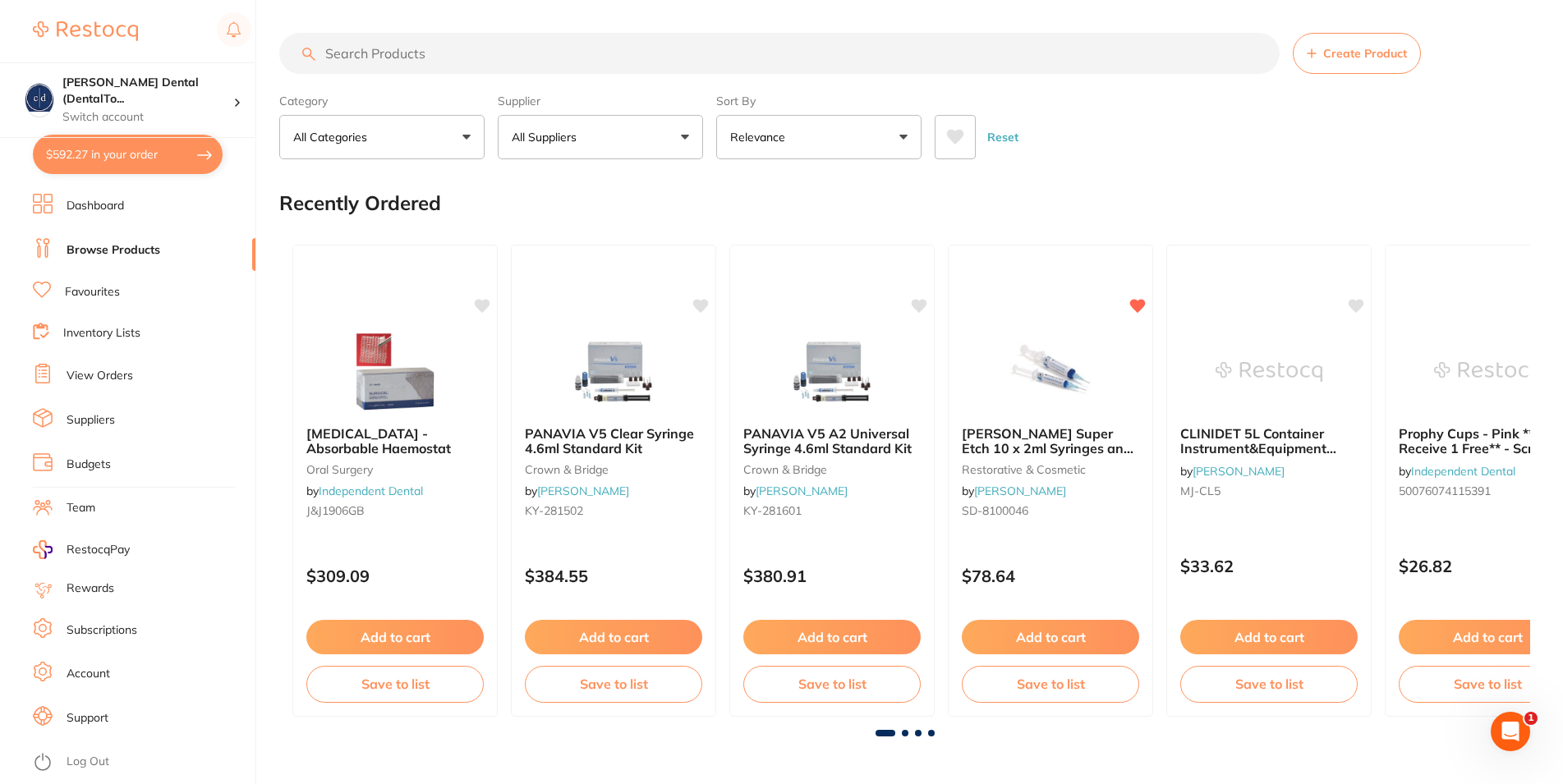
checkbox input "true"
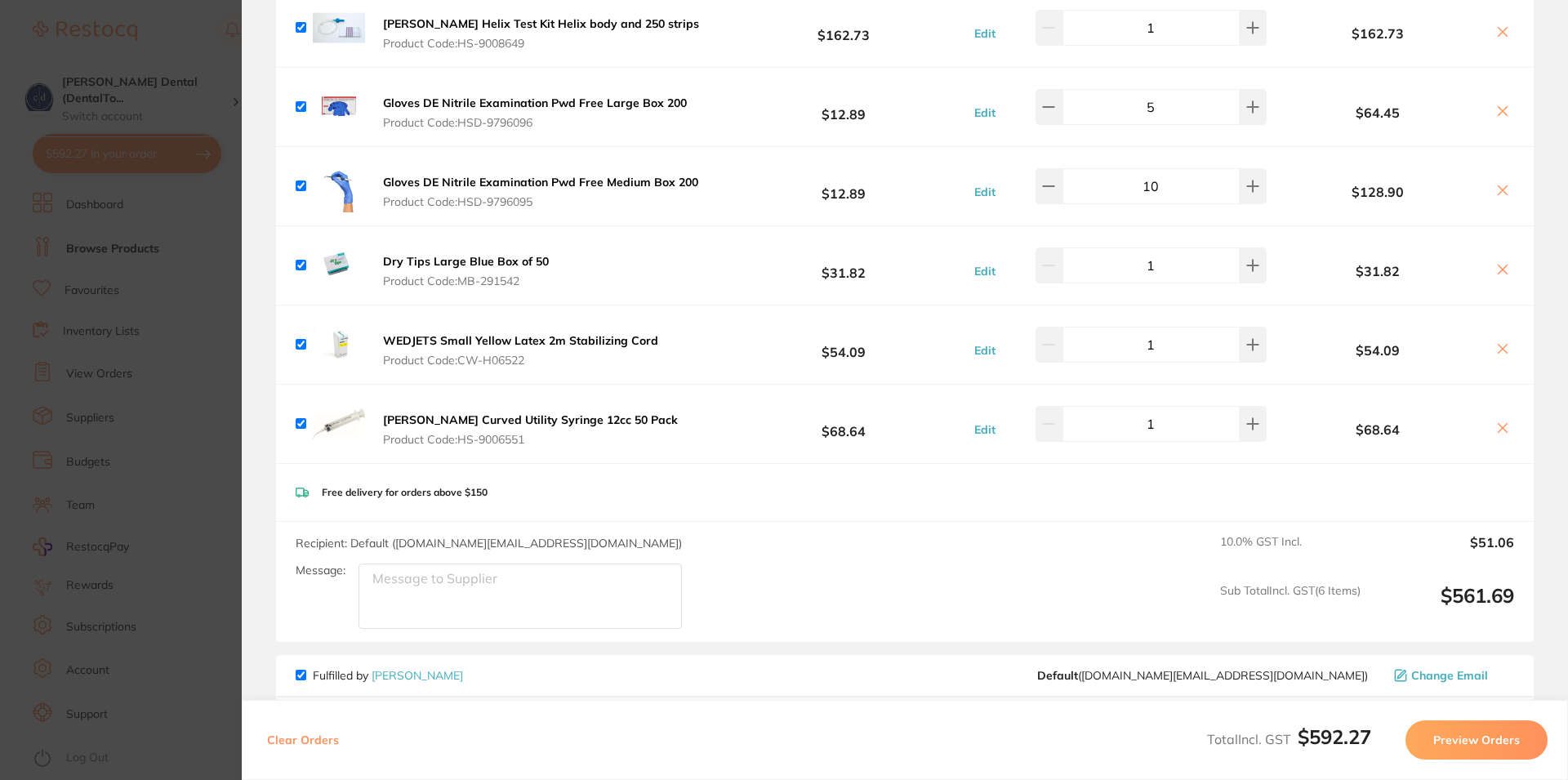
scroll to position [210, 0]
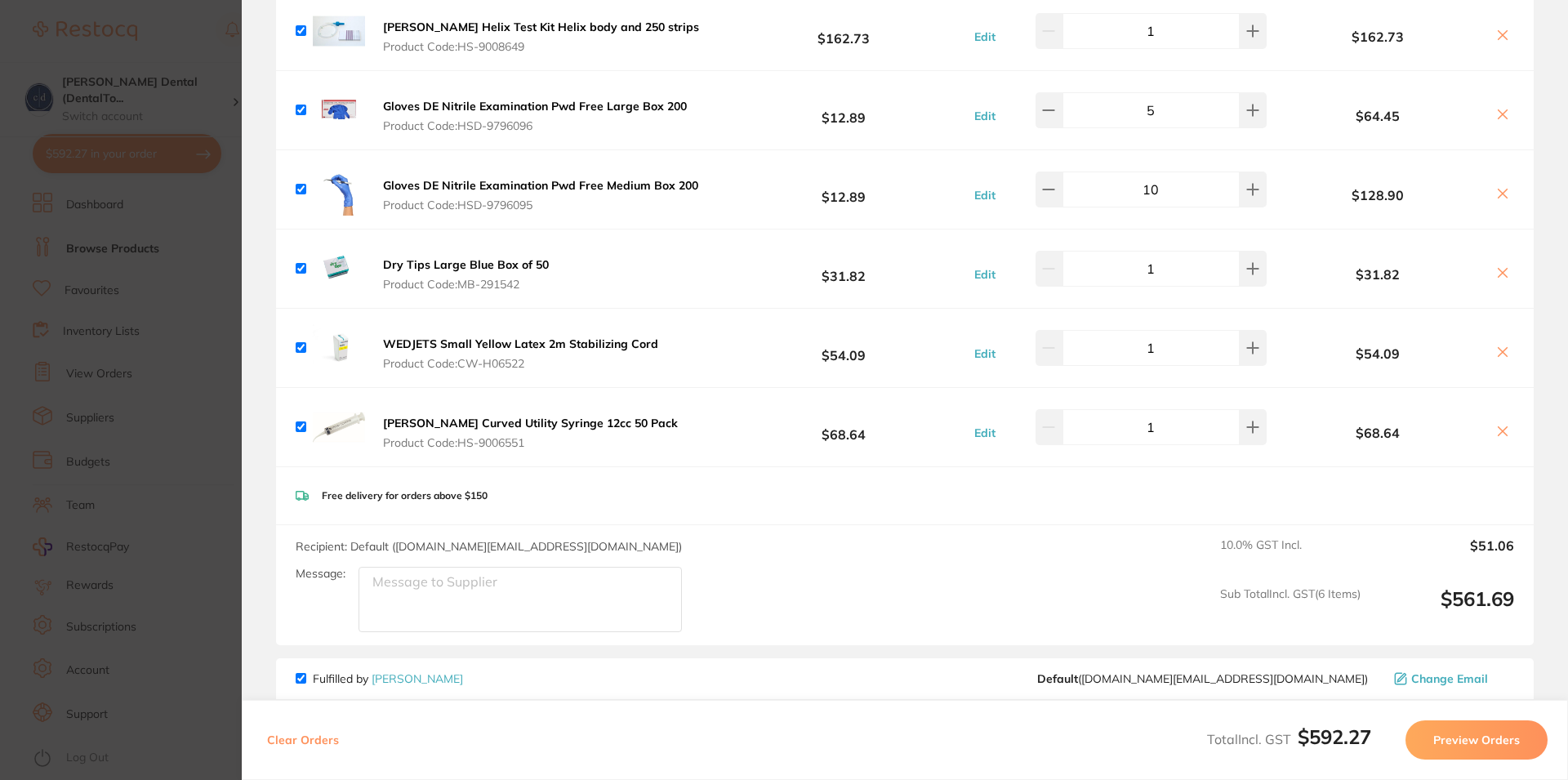
click at [1472, 743] on button "Preview Orders" at bounding box center [1476, 740] width 142 height 40
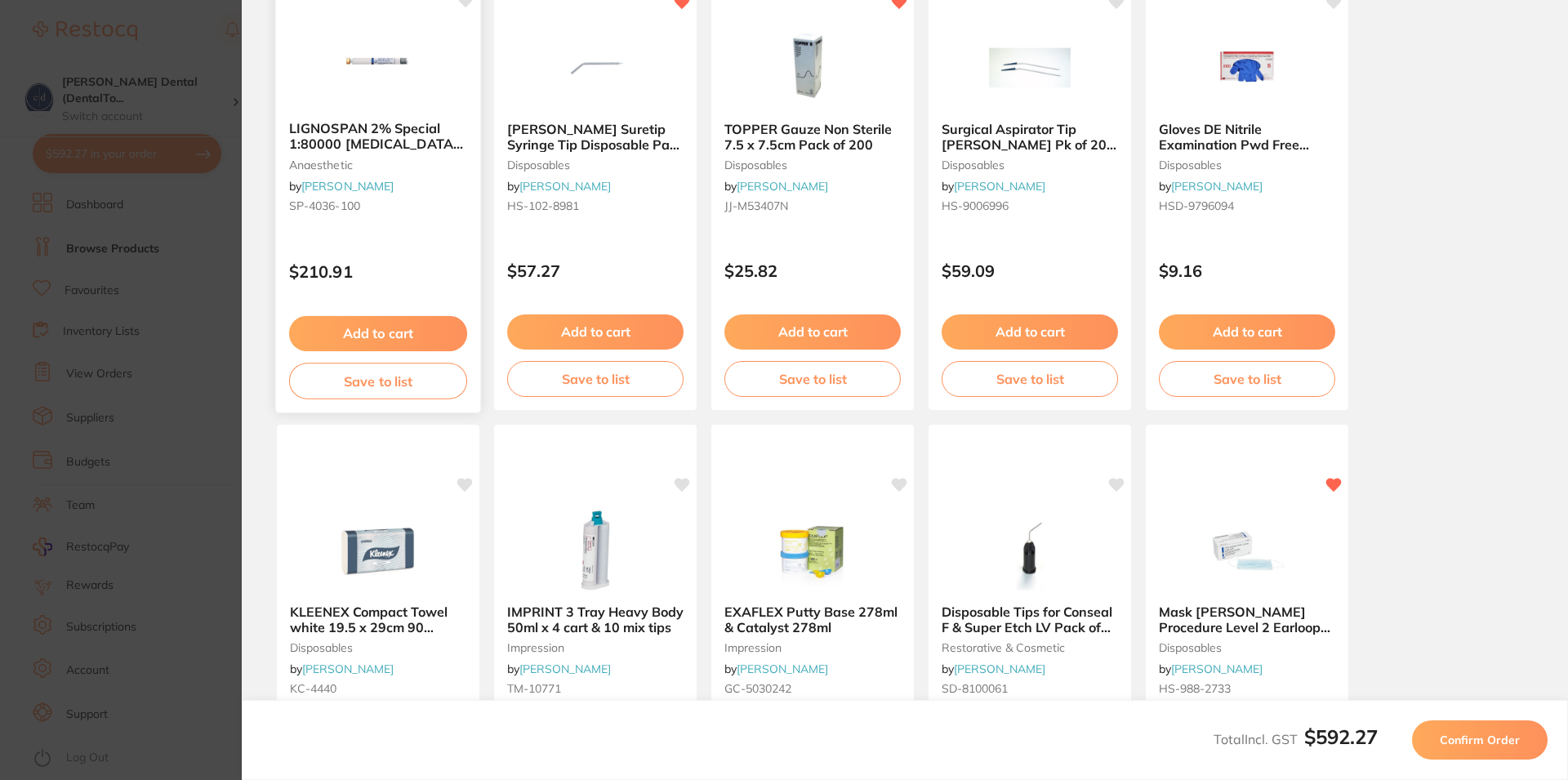
scroll to position [0, 0]
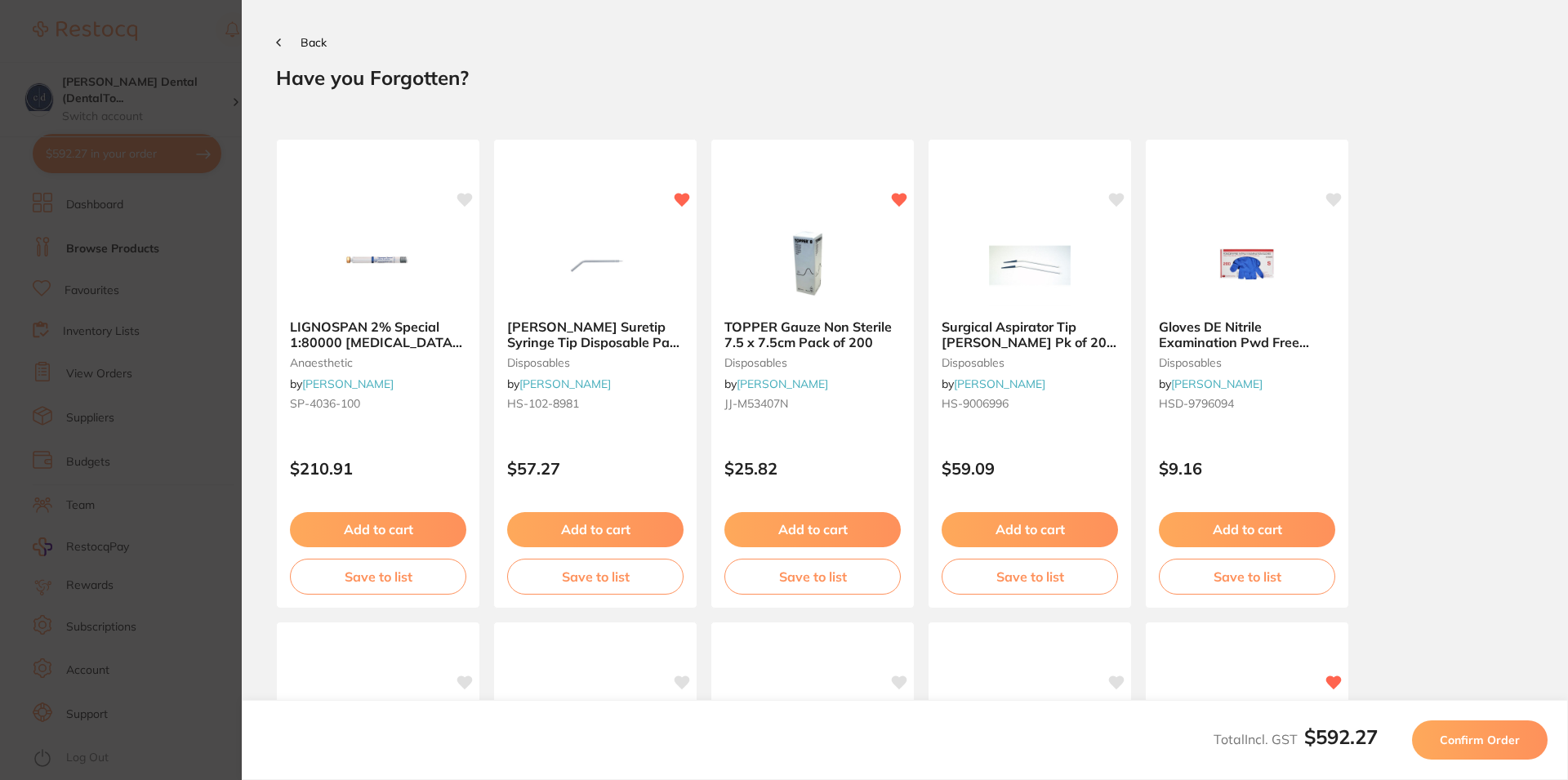
click at [282, 40] on button "Back" at bounding box center [302, 42] width 51 height 13
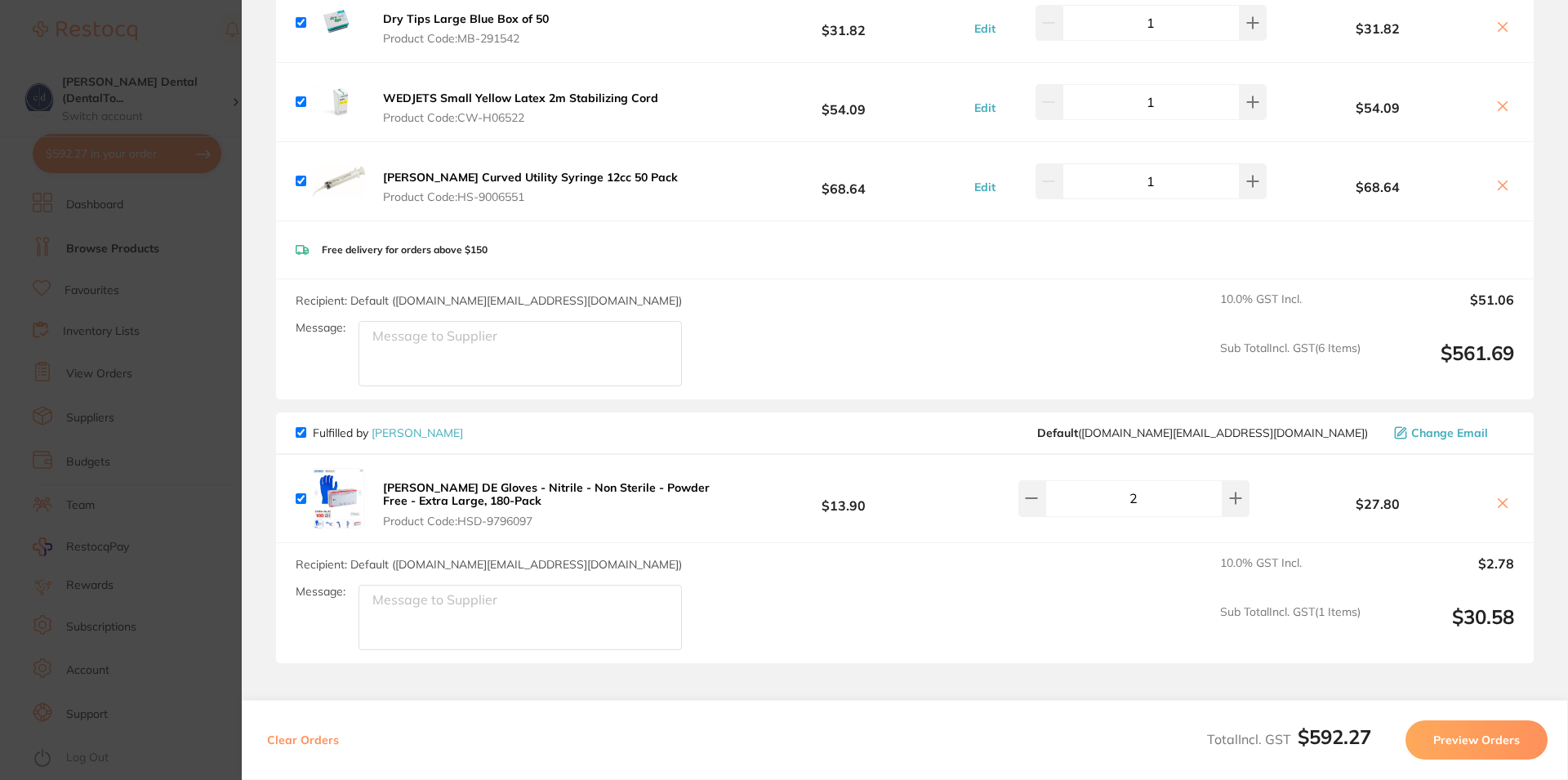
scroll to position [509, 0]
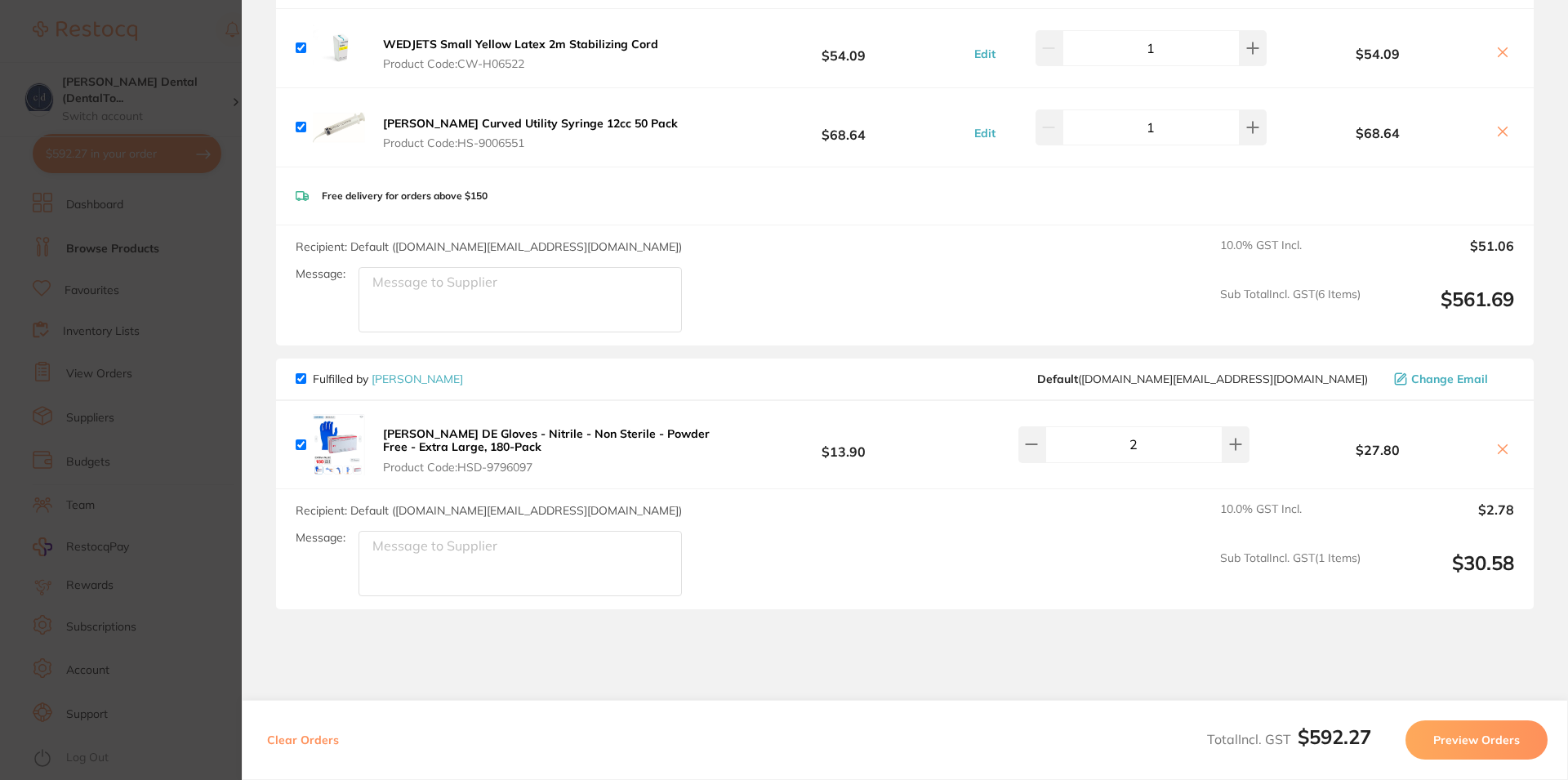
click at [1477, 737] on button "Preview Orders" at bounding box center [1476, 740] width 142 height 40
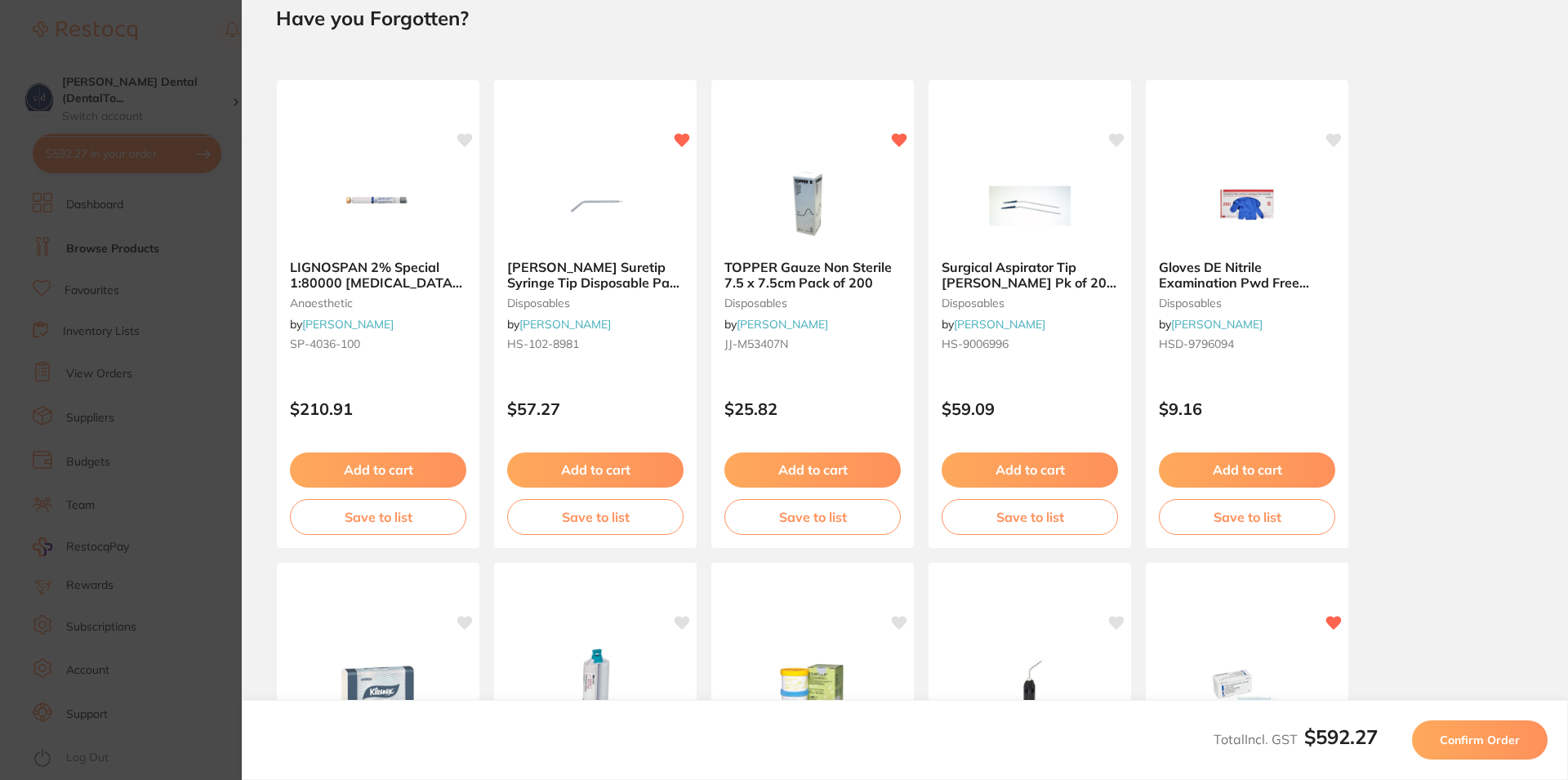
scroll to position [0, 0]
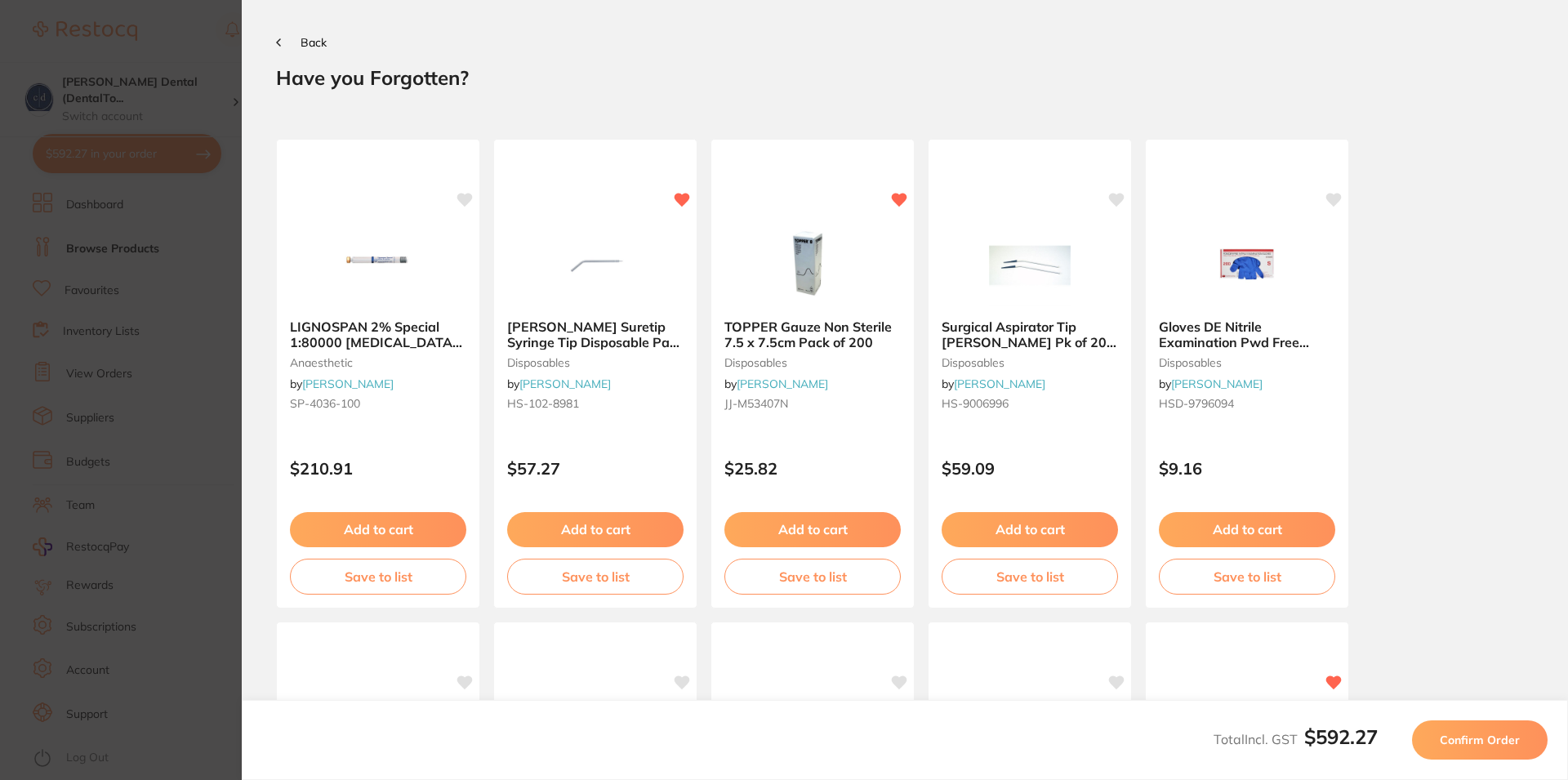
click at [1477, 737] on span "Confirm Order" at bounding box center [1479, 740] width 80 height 15
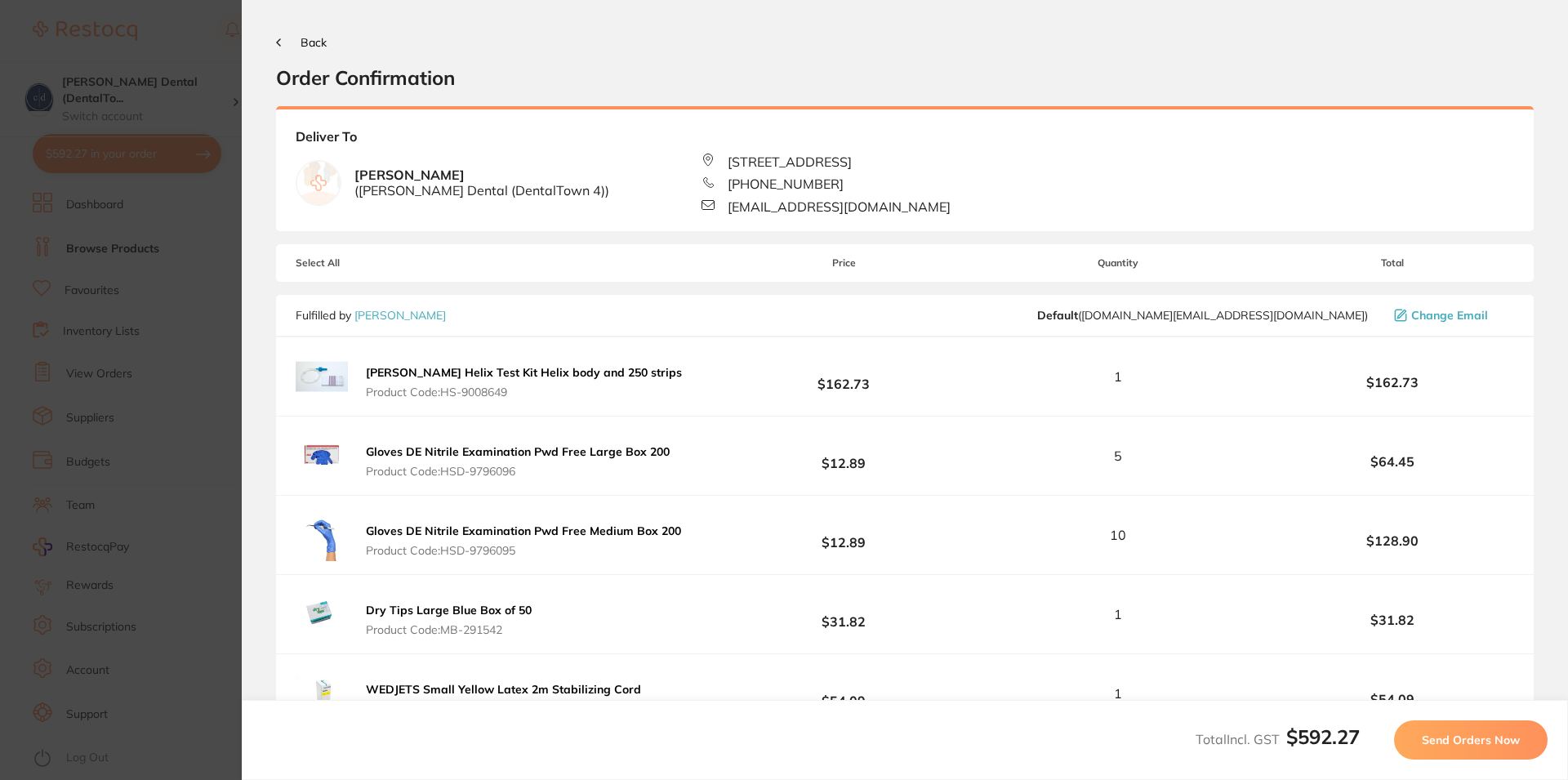
click at [1477, 737] on span "Send Orders Now" at bounding box center [1470, 740] width 98 height 15
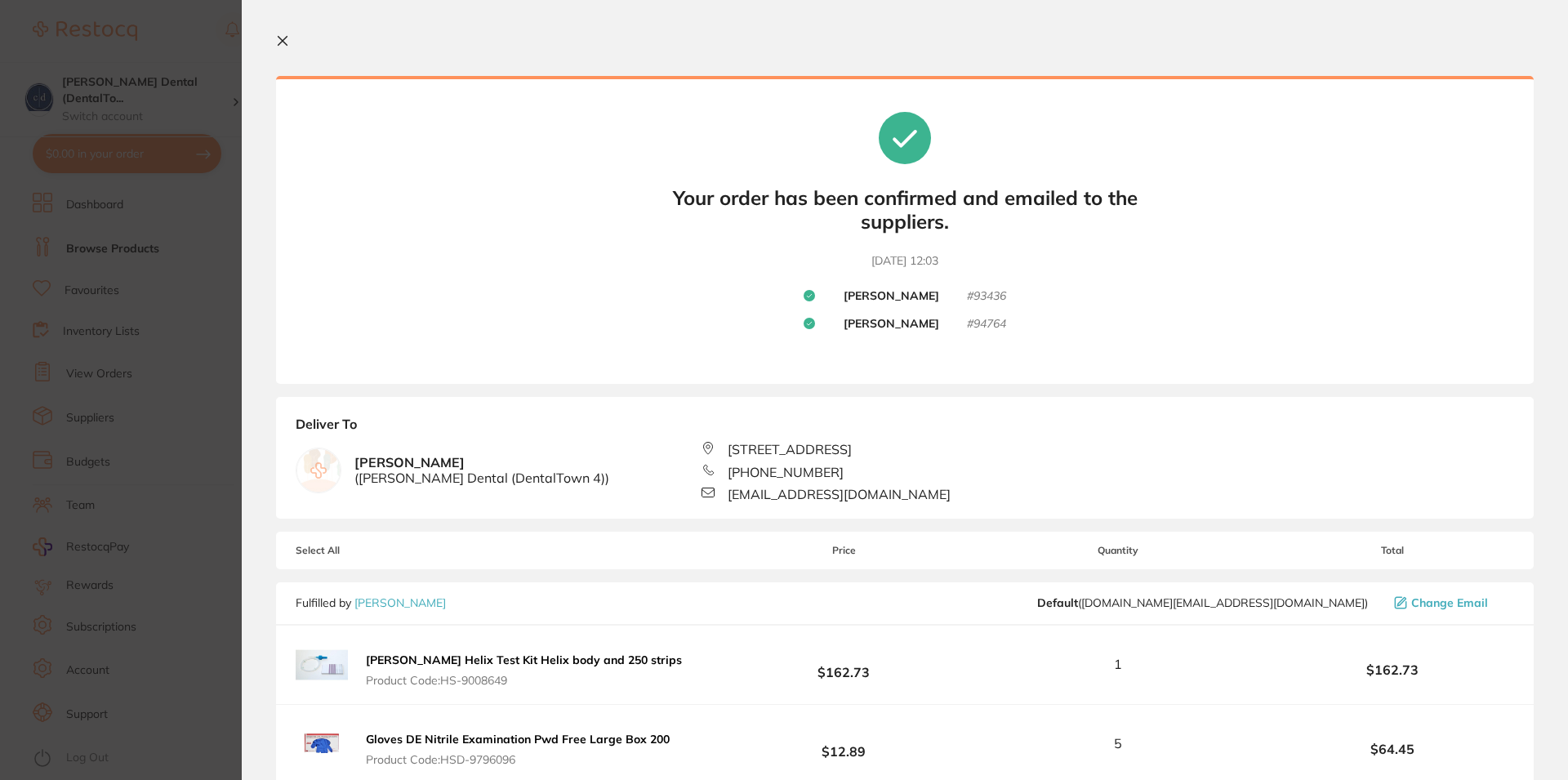
click at [282, 38] on icon at bounding box center [282, 40] width 13 height 13
